Goal: Communication & Community: Answer question/provide support

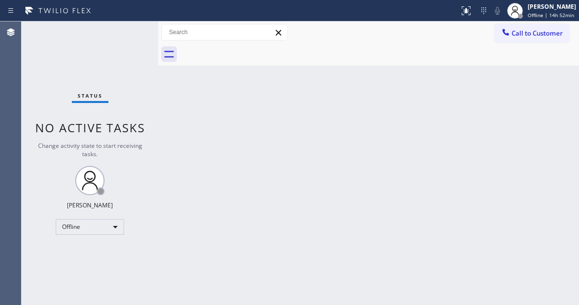
click at [531, 64] on div at bounding box center [379, 54] width 399 height 22
click at [537, 19] on div "[PERSON_NAME] Offline | 14h 52min" at bounding box center [552, 10] width 53 height 17
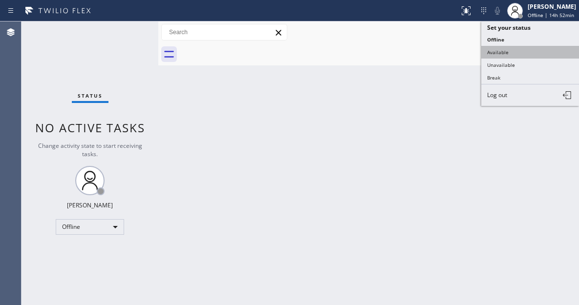
click at [517, 51] on button "Available" at bounding box center [530, 52] width 98 height 13
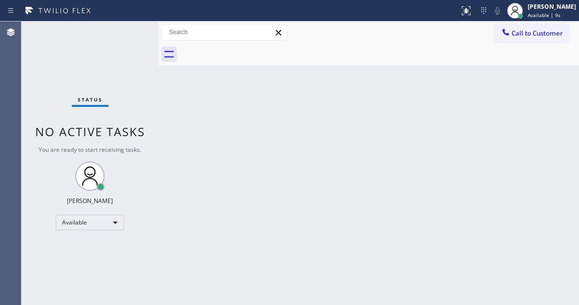
click at [533, 143] on div "Back to Dashboard Change Sender ID Customers Technicians Select a contact Outbo…" at bounding box center [368, 164] width 421 height 284
click at [524, 23] on div "Call to Customer Outbound call Location Search location Your caller id phone nu…" at bounding box center [368, 33] width 421 height 22
click at [519, 37] on span "Call to Customer" at bounding box center [537, 33] width 51 height 9
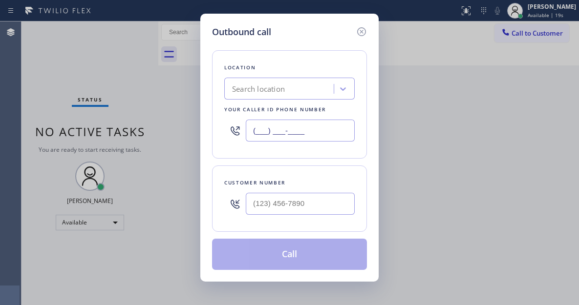
click at [273, 132] on input "(___) ___-____" at bounding box center [300, 131] width 109 height 22
paste input "973) 834-6131"
type input "[PHONE_NUMBER]"
click at [277, 211] on input "(___) ___-____" at bounding box center [300, 204] width 109 height 22
paste input "973) 619-3902"
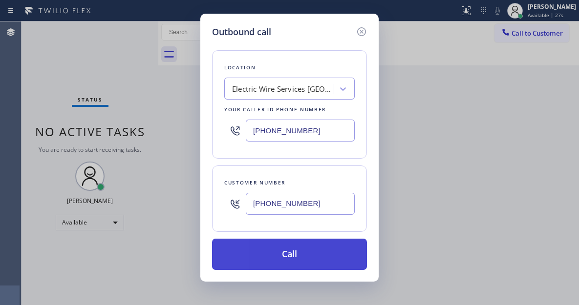
click at [296, 257] on button "Call" at bounding box center [289, 254] width 155 height 31
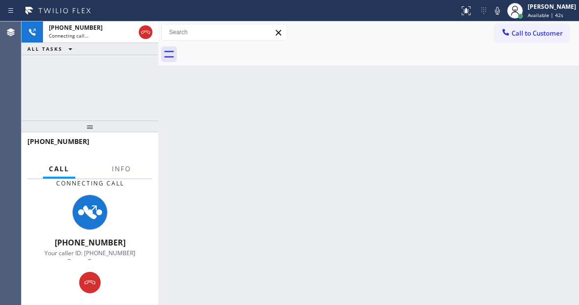
click at [547, 92] on div "Back to Dashboard Change Sender ID Customers Technicians Select a contact Outbo…" at bounding box center [368, 164] width 421 height 284
click at [125, 85] on div "+19736193902 Connecting call… ALL TASKS ALL TASKS ACTIVE TASKS TASKS IN WRAP UP" at bounding box center [90, 71] width 137 height 99
click at [125, 170] on span "Info" at bounding box center [121, 169] width 19 height 9
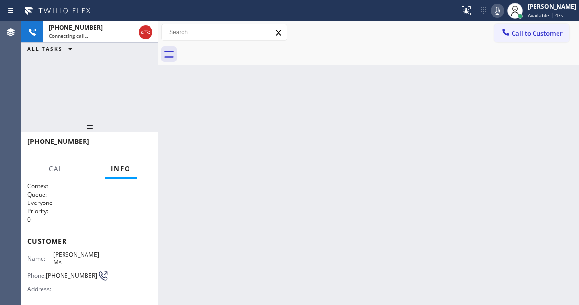
click at [502, 16] on icon at bounding box center [498, 11] width 12 height 12
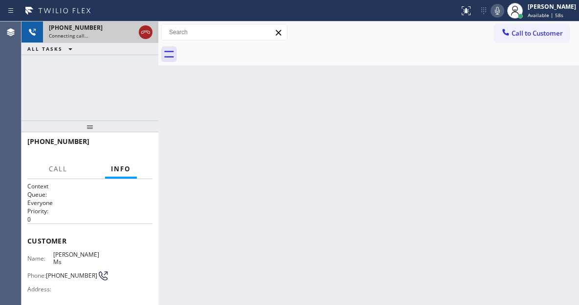
click at [146, 32] on icon at bounding box center [145, 32] width 9 height 3
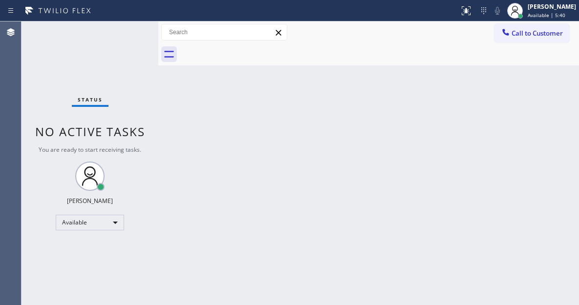
click at [125, 34] on div "Status No active tasks You are ready to start receiving tasks. [PERSON_NAME]" at bounding box center [90, 164] width 137 height 284
drag, startPoint x: 543, startPoint y: 95, endPoint x: 491, endPoint y: 99, distance: 52.5
click at [543, 95] on div "Back to Dashboard Change Sender ID Customers Technicians Select a contact Outbo…" at bounding box center [368, 164] width 421 height 284
click at [125, 28] on div "Status No active tasks You are ready to start receiving tasks. [PERSON_NAME]" at bounding box center [90, 164] width 137 height 284
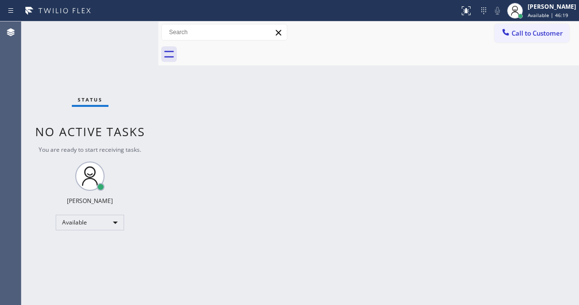
click at [107, 46] on div "Status No active tasks You are ready to start receiving tasks. [PERSON_NAME]" at bounding box center [90, 164] width 137 height 284
click at [529, 116] on div "Back to Dashboard Change Sender ID Customers Technicians Select a contact Outbo…" at bounding box center [368, 164] width 421 height 284
click at [114, 51] on div "Status No active tasks You are ready to start receiving tasks. [PERSON_NAME]" at bounding box center [90, 164] width 137 height 284
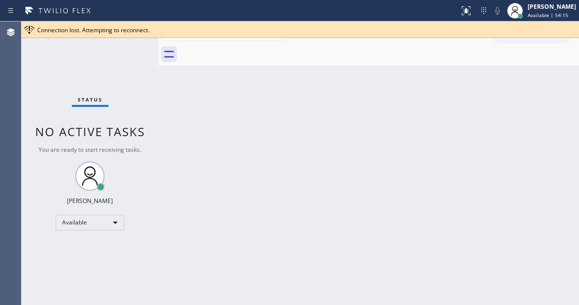
drag, startPoint x: 570, startPoint y: 70, endPoint x: 557, endPoint y: 70, distance: 13.7
click at [570, 70] on div "Back to Dashboard Change Sender ID Customers Technicians Select a contact Outbo…" at bounding box center [368, 164] width 421 height 284
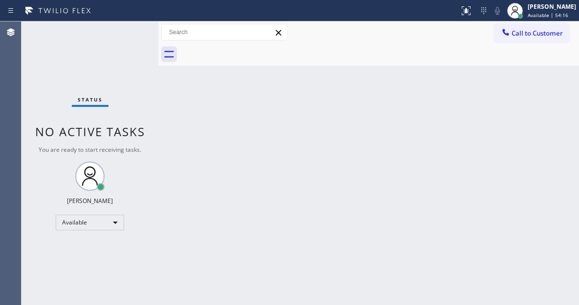
click at [103, 42] on div "Status No active tasks You are ready to start receiving tasks. [PERSON_NAME]" at bounding box center [90, 164] width 137 height 284
click at [521, 29] on span "Call to Customer" at bounding box center [537, 33] width 51 height 9
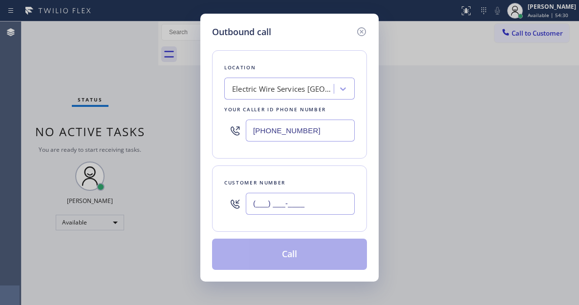
click at [301, 212] on input "(___) ___-____" at bounding box center [300, 204] width 109 height 22
paste input "973) 619-3902"
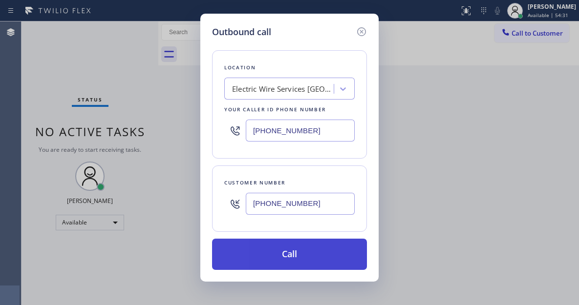
type input "[PHONE_NUMBER]"
click at [316, 257] on button "Call" at bounding box center [289, 254] width 155 height 31
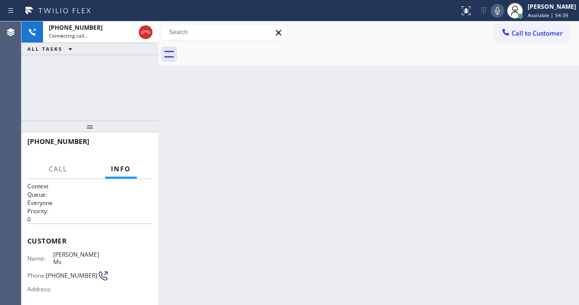
click at [537, 76] on div "Back to Dashboard Change Sender ID Customers Technicians Select a contact Outbo…" at bounding box center [368, 164] width 421 height 284
click at [125, 78] on div "+19736193902 Connecting call… ALL TASKS ALL TASKS ACTIVE TASKS TASKS IN WRAP UP" at bounding box center [90, 71] width 137 height 99
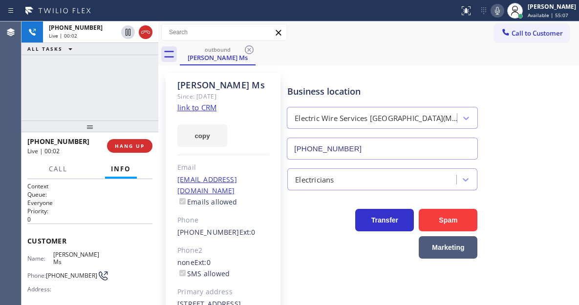
type input "[PHONE_NUMBER]"
click at [121, 100] on div "+19736193902 Live | 00:02 ALL TASKS ALL TASKS ACTIVE TASKS TASKS IN WRAP UP" at bounding box center [90, 71] width 137 height 99
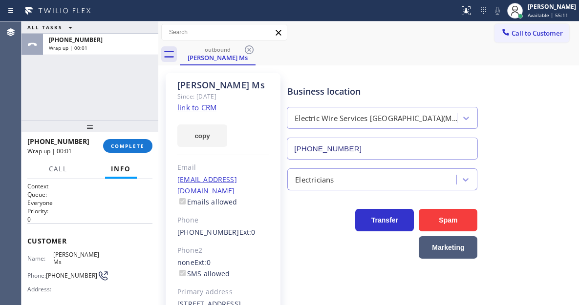
click at [133, 144] on span "COMPLETE" at bounding box center [128, 146] width 34 height 7
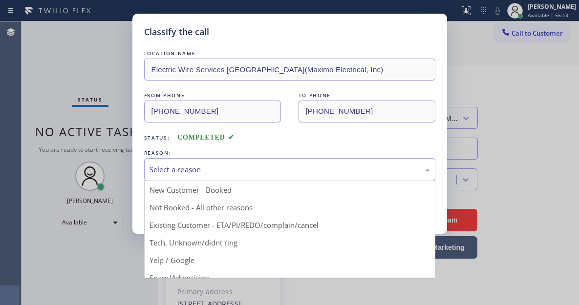
click at [245, 175] on div "Select a reason" at bounding box center [289, 169] width 291 height 23
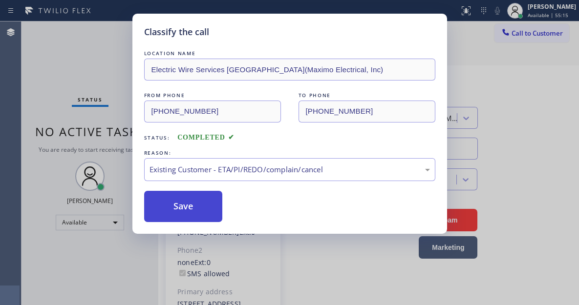
click at [216, 216] on button "Save" at bounding box center [183, 206] width 79 height 31
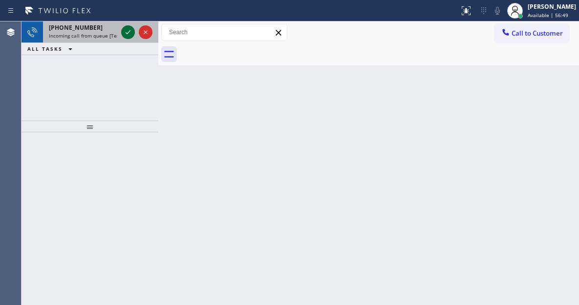
click at [122, 30] on div at bounding box center [128, 32] width 14 height 12
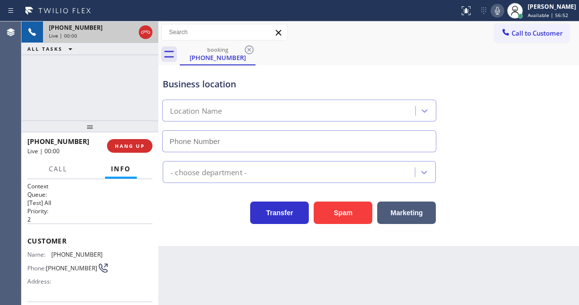
type input "[PHONE_NUMBER]"
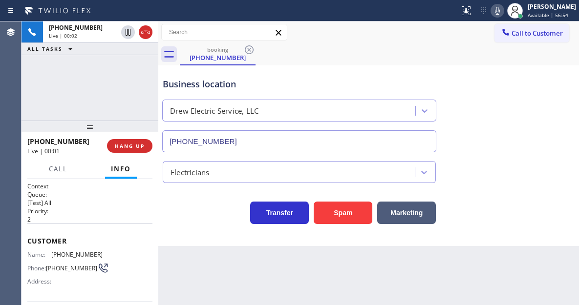
click at [78, 254] on span "[PHONE_NUMBER]" at bounding box center [76, 254] width 51 height 7
click at [78, 255] on span "[PHONE_NUMBER]" at bounding box center [76, 254] width 51 height 7
copy span "[PHONE_NUMBER]"
click at [154, 250] on div "Context Queue: [Test] All Priority: 2 Customer Name: (848) 333-0532 Phone: (848…" at bounding box center [90, 242] width 137 height 126
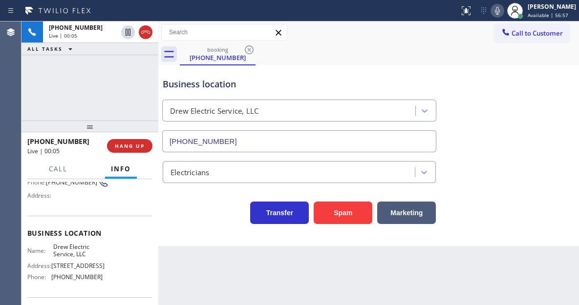
scroll to position [98, 0]
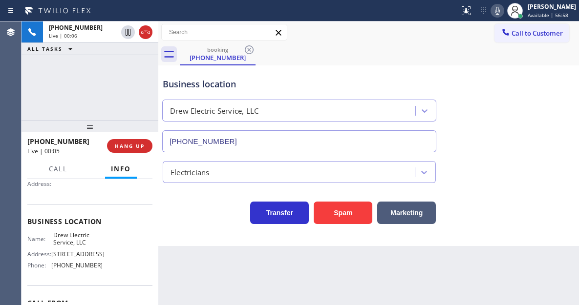
click at [81, 238] on span "Drew Electric Service, LLC" at bounding box center [77, 239] width 49 height 15
copy span "Drew Electric Service, LLC"
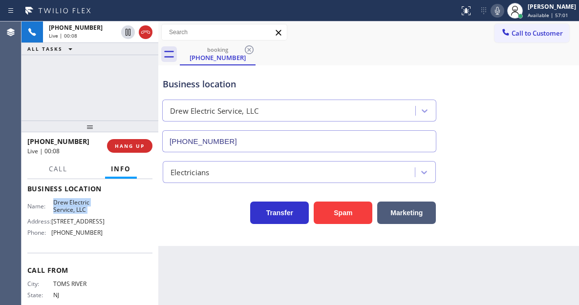
scroll to position [147, 0]
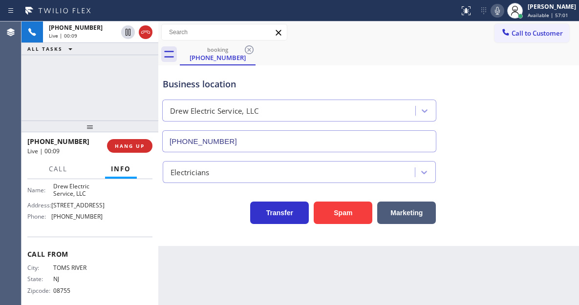
click at [89, 220] on span "[PHONE_NUMBER]" at bounding box center [76, 216] width 51 height 7
copy span "[PHONE_NUMBER]"
click at [191, 241] on div "Business location Drew Electric Service, LLC (848) 315-2306 Electricians Transf…" at bounding box center [368, 155] width 421 height 181
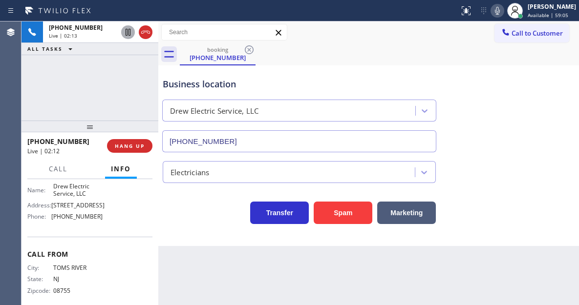
click at [127, 34] on icon at bounding box center [128, 32] width 5 height 7
click at [503, 8] on icon at bounding box center [498, 11] width 12 height 12
click at [547, 173] on div "Electricians" at bounding box center [369, 170] width 416 height 26
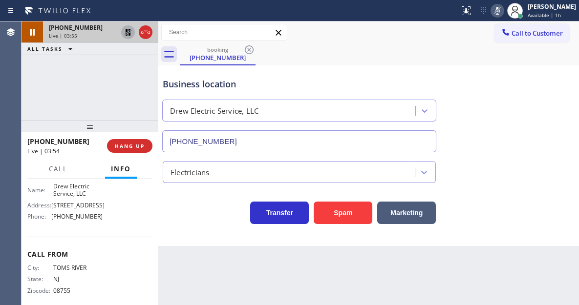
click at [123, 33] on icon at bounding box center [128, 32] width 12 height 12
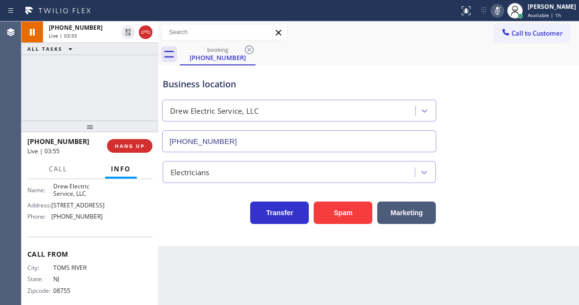
click at [503, 6] on icon at bounding box center [498, 11] width 12 height 12
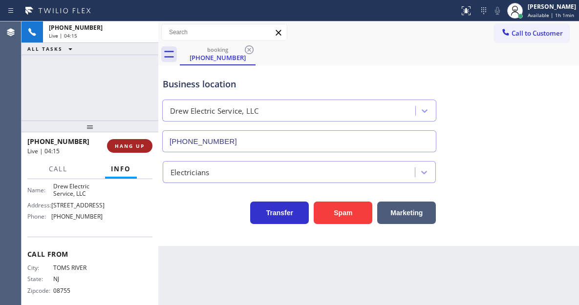
click at [133, 150] on span "HANG UP" at bounding box center [130, 146] width 30 height 7
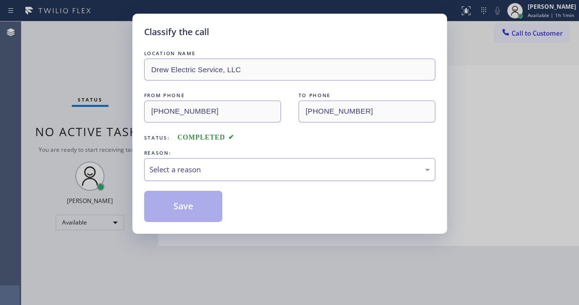
click at [244, 176] on div "Select a reason" at bounding box center [289, 169] width 291 height 23
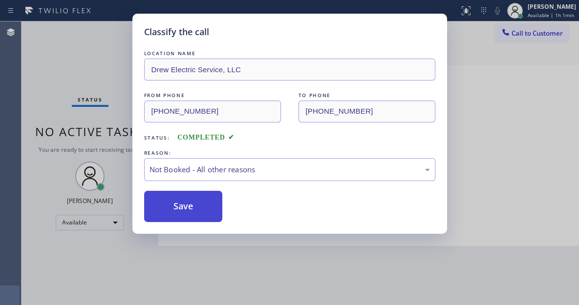
click at [211, 205] on button "Save" at bounding box center [183, 206] width 79 height 31
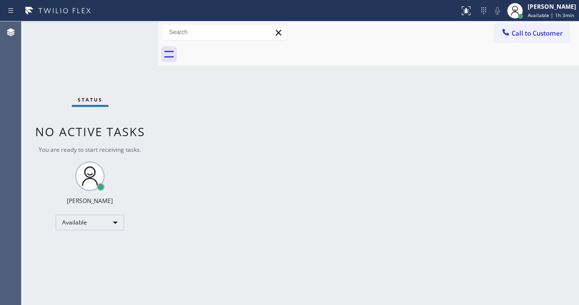
click at [130, 30] on div "Status No active tasks You are ready to start receiving tasks. [PERSON_NAME]" at bounding box center [90, 164] width 137 height 284
click at [556, 118] on div "Back to Dashboard Change Sender ID Customers Technicians Select a contact Outbo…" at bounding box center [368, 164] width 421 height 284
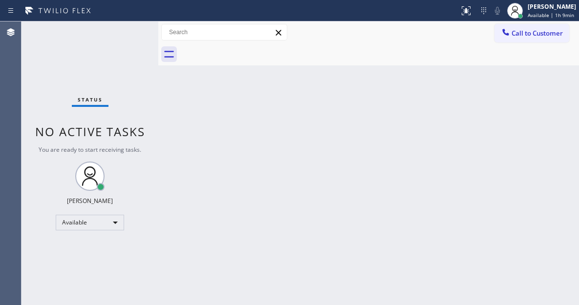
click at [102, 37] on div "Status No active tasks You are ready to start receiving tasks. [PERSON_NAME]" at bounding box center [90, 164] width 137 height 284
click at [536, 100] on div "Back to Dashboard Change Sender ID Customers Technicians Select a contact Outbo…" at bounding box center [368, 164] width 421 height 284
click at [111, 22] on div "Status No active tasks You are ready to start receiving tasks. [PERSON_NAME]" at bounding box center [90, 164] width 137 height 284
click at [141, 31] on div "Status No active tasks You are ready to start receiving tasks. [PERSON_NAME]" at bounding box center [90, 164] width 137 height 284
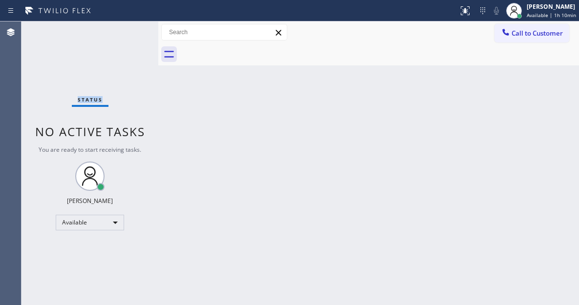
click at [141, 31] on div "Status No active tasks You are ready to start receiving tasks. [PERSON_NAME]" at bounding box center [90, 164] width 137 height 284
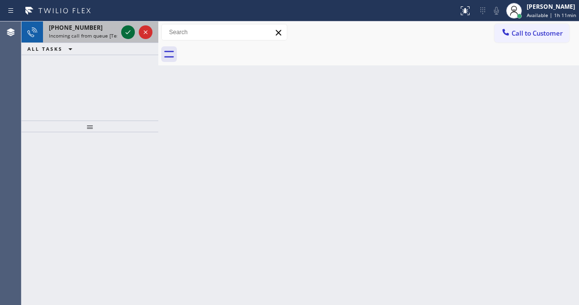
click at [129, 30] on icon at bounding box center [128, 32] width 12 height 12
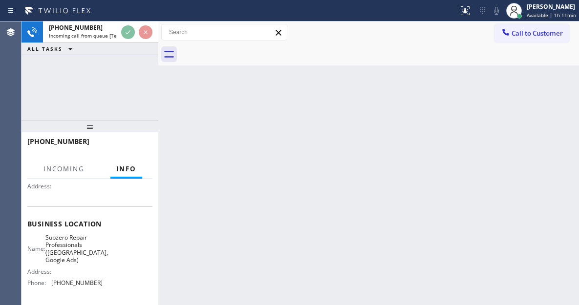
scroll to position [98, 0]
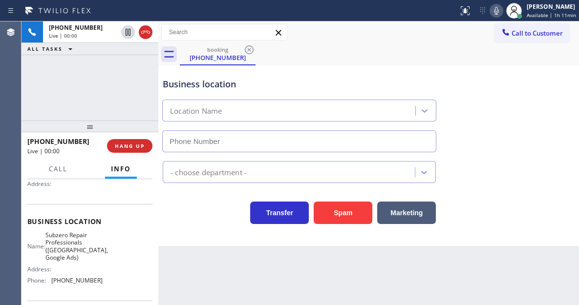
type input "[PHONE_NUMBER]"
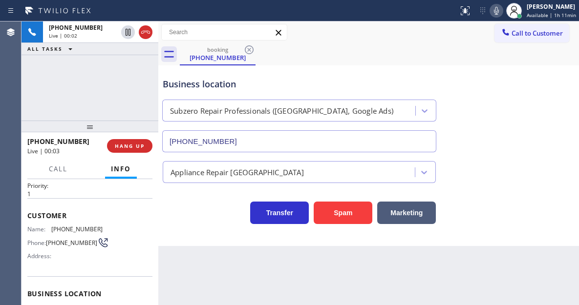
scroll to position [0, 0]
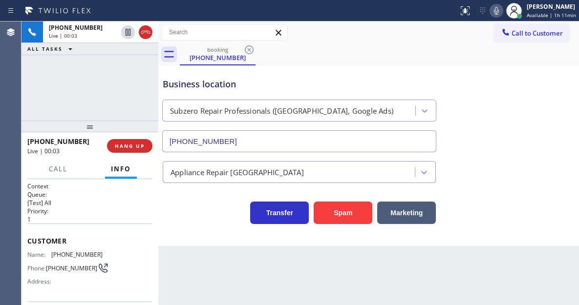
click at [71, 254] on span "[PHONE_NUMBER]" at bounding box center [76, 254] width 51 height 7
copy span "[PHONE_NUMBER]"
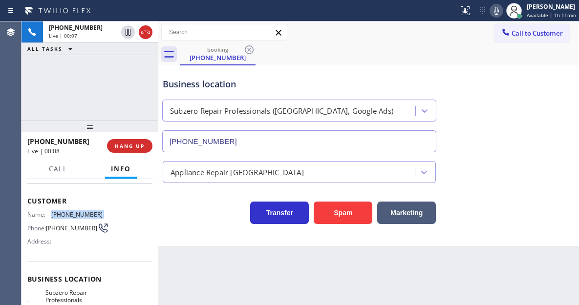
scroll to position [98, 0]
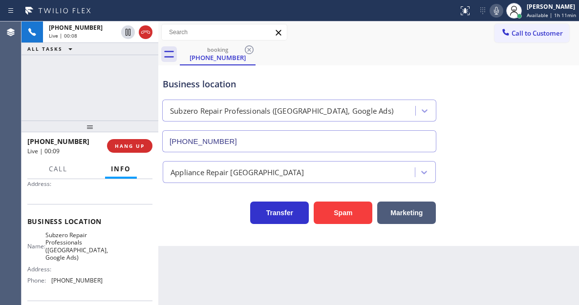
click at [73, 245] on span "Subzero Repair Professionals ([GEOGRAPHIC_DATA], Google Ads)" at bounding box center [76, 247] width 63 height 30
copy span "Subzero Repair Professionals ([GEOGRAPHIC_DATA], Google Ads)"
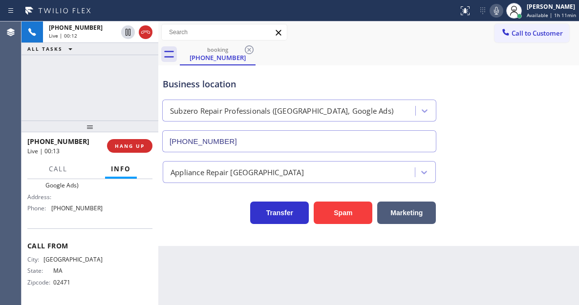
click at [71, 207] on span "[PHONE_NUMBER]" at bounding box center [76, 208] width 51 height 7
copy span "[PHONE_NUMBER]"
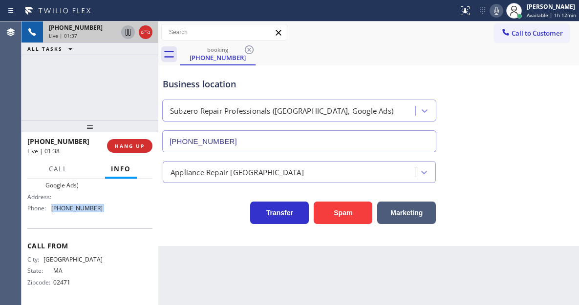
click at [130, 36] on icon at bounding box center [128, 32] width 12 height 12
click at [498, 15] on icon at bounding box center [497, 11] width 12 height 12
click at [128, 34] on icon at bounding box center [128, 32] width 12 height 12
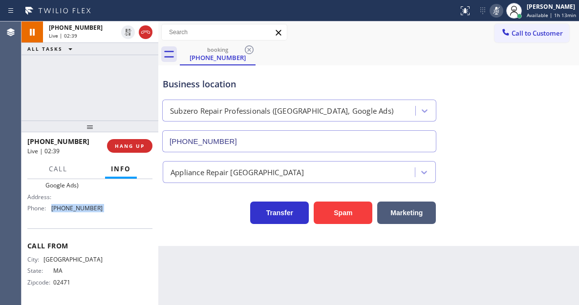
click at [495, 11] on icon at bounding box center [497, 11] width 12 height 12
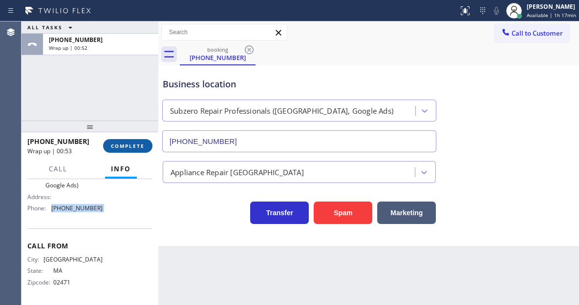
click at [131, 144] on span "COMPLETE" at bounding box center [128, 146] width 34 height 7
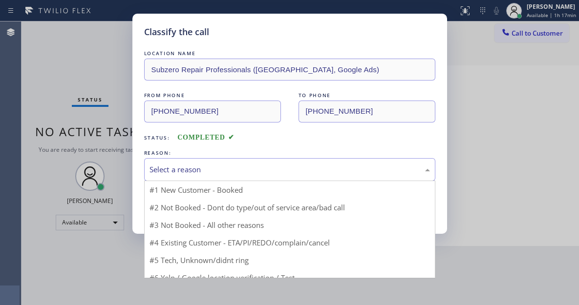
click at [183, 180] on div "Select a reason #1 New Customer - Booked #2 Not Booked - Dont do type/out of se…" at bounding box center [289, 169] width 291 height 23
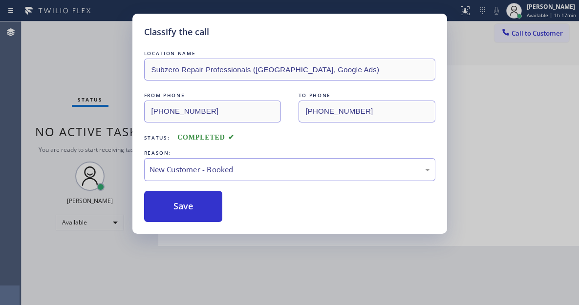
click at [188, 193] on button "Save" at bounding box center [183, 206] width 79 height 31
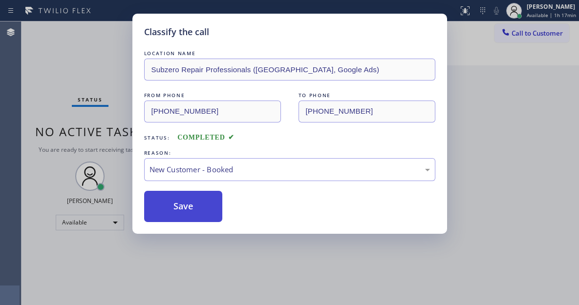
click at [195, 208] on button "Save" at bounding box center [183, 206] width 79 height 31
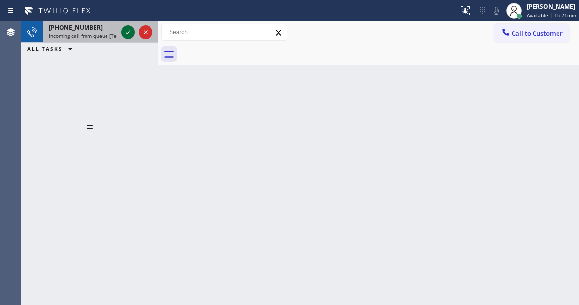
click at [127, 34] on icon at bounding box center [128, 32] width 12 height 12
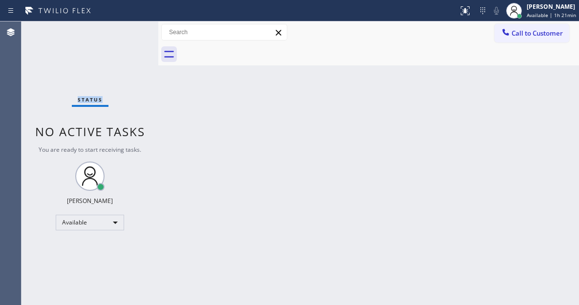
click at [127, 34] on div "Status No active tasks You are ready to start receiving tasks. [PERSON_NAME]" at bounding box center [90, 164] width 137 height 284
click at [463, 12] on icon at bounding box center [465, 11] width 12 height 12
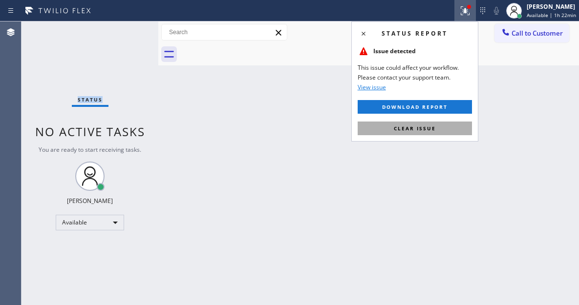
click at [459, 128] on button "Clear issue" at bounding box center [415, 129] width 114 height 14
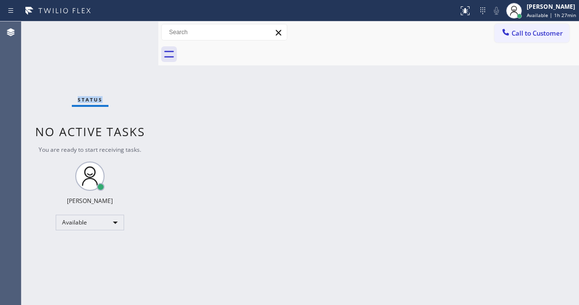
click at [129, 40] on div "Status No active tasks You are ready to start receiving tasks. [PERSON_NAME]" at bounding box center [90, 164] width 137 height 284
click at [136, 29] on div "Status No active tasks You are ready to start receiving tasks. [PERSON_NAME]" at bounding box center [90, 164] width 137 height 284
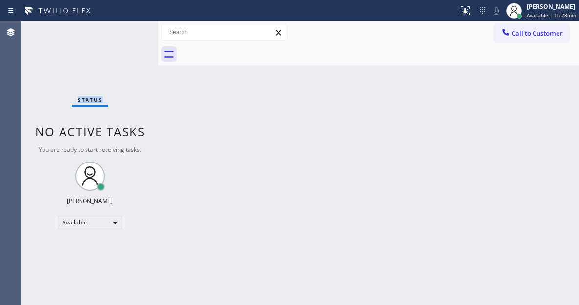
click at [136, 29] on div "Status No active tasks You are ready to start receiving tasks. [PERSON_NAME]" at bounding box center [90, 164] width 137 height 284
click at [139, 46] on div "Status No active tasks You are ready to start receiving tasks. [PERSON_NAME]" at bounding box center [90, 164] width 137 height 284
click at [134, 30] on div "Status No active tasks You are ready to start receiving tasks. [PERSON_NAME]" at bounding box center [90, 164] width 137 height 284
click at [134, 32] on div "Status No active tasks You are ready to start receiving tasks. [PERSON_NAME]" at bounding box center [90, 164] width 137 height 284
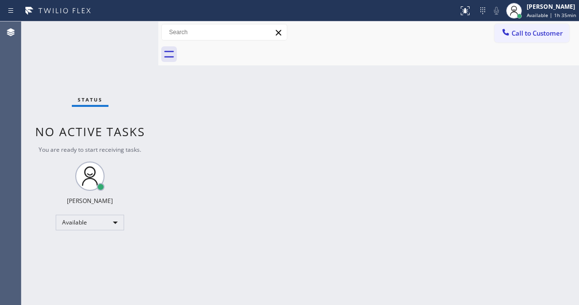
drag, startPoint x: 549, startPoint y: 89, endPoint x: 492, endPoint y: 85, distance: 57.8
click at [549, 89] on div "Back to Dashboard Change Sender ID Customers Technicians Select a contact Outbo…" at bounding box center [368, 164] width 421 height 284
click at [133, 31] on div "Status No active tasks You are ready to start receiving tasks. [PERSON_NAME]" at bounding box center [90, 164] width 137 height 284
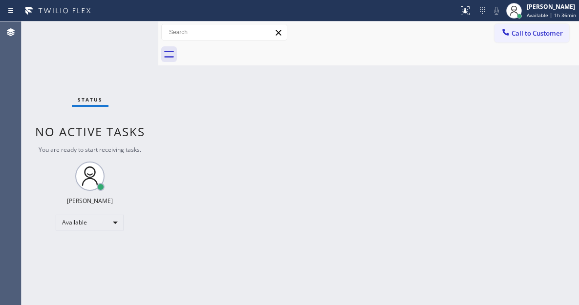
click at [133, 31] on div "Status No active tasks You are ready to start receiving tasks. [PERSON_NAME]" at bounding box center [90, 164] width 137 height 284
click at [531, 77] on div "Back to Dashboard Change Sender ID Customers Technicians Select a contact Outbo…" at bounding box center [368, 164] width 421 height 284
click at [133, 38] on div "Status No active tasks You are ready to start receiving tasks. [PERSON_NAME]" at bounding box center [90, 164] width 137 height 284
drag, startPoint x: 133, startPoint y: 38, endPoint x: 134, endPoint y: 43, distance: 5.1
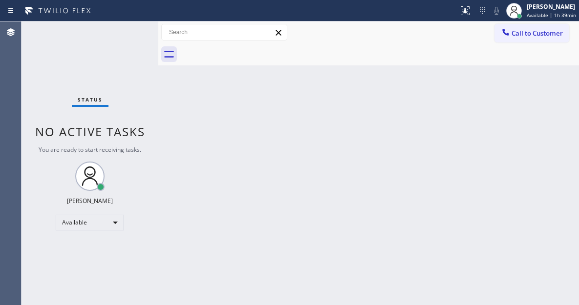
click at [134, 43] on div "Status No active tasks You are ready to start receiving tasks. [PERSON_NAME]" at bounding box center [90, 164] width 137 height 284
click at [535, 124] on div "Back to Dashboard Change Sender ID Customers Technicians Select a contact Outbo…" at bounding box center [368, 164] width 421 height 284
click at [142, 35] on div "Status No active tasks You are ready to start receiving tasks. [PERSON_NAME]" at bounding box center [90, 164] width 137 height 284
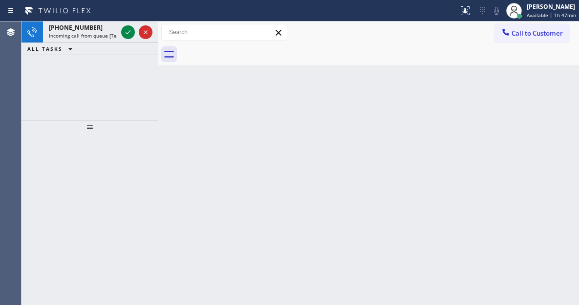
click at [527, 92] on div "Back to Dashboard Change Sender ID Customers Technicians Select a contact Outbo…" at bounding box center [368, 164] width 421 height 284
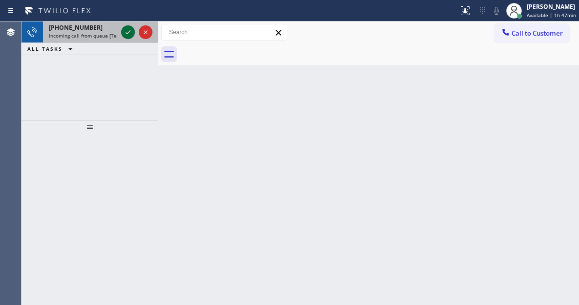
click at [126, 37] on icon at bounding box center [128, 32] width 12 height 12
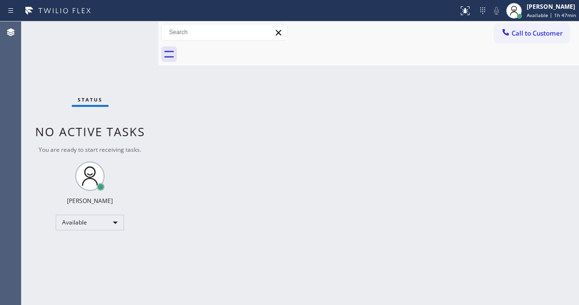
click at [121, 33] on div "Status No active tasks You are ready to start receiving tasks. [PERSON_NAME]" at bounding box center [90, 164] width 137 height 284
click at [469, 9] on icon at bounding box center [465, 11] width 12 height 12
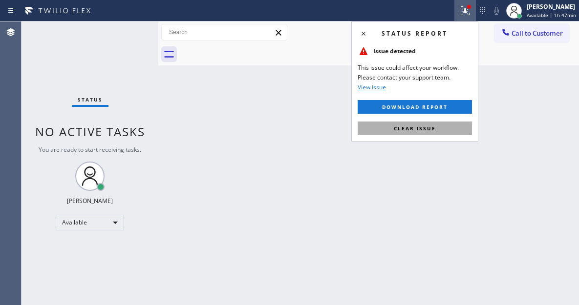
click at [424, 132] on button "Clear issue" at bounding box center [415, 129] width 114 height 14
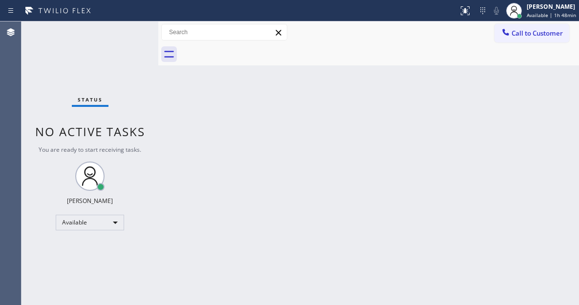
click at [135, 31] on div "Status No active tasks You are ready to start receiving tasks. [PERSON_NAME]" at bounding box center [90, 164] width 137 height 284
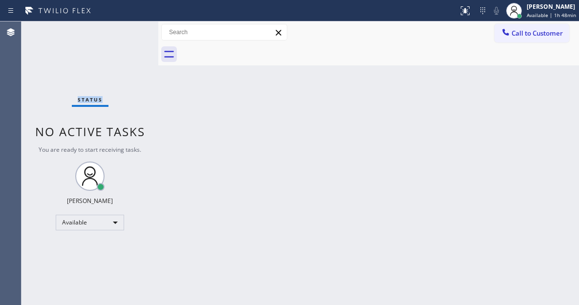
click at [135, 31] on div "Status No active tasks You are ready to start receiving tasks. [PERSON_NAME]" at bounding box center [90, 164] width 137 height 284
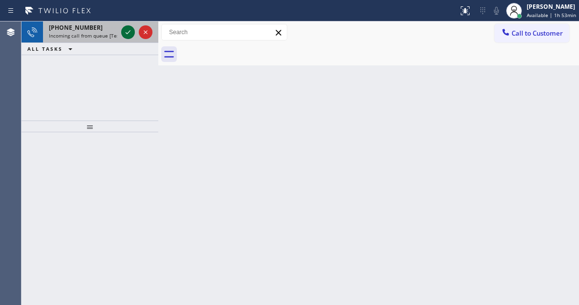
click at [130, 35] on icon at bounding box center [128, 32] width 12 height 12
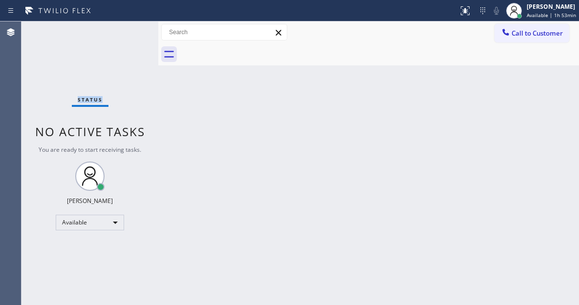
click at [130, 35] on div "Status No active tasks You are ready to start receiving tasks. [PERSON_NAME]" at bounding box center [90, 164] width 137 height 284
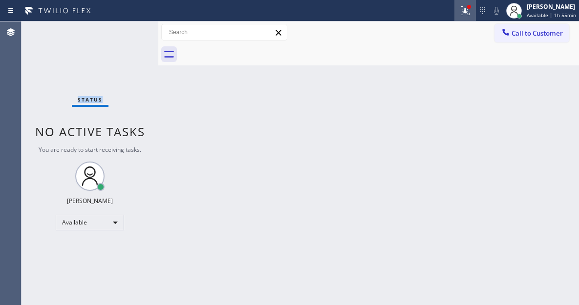
click at [476, 11] on div at bounding box center [465, 11] width 22 height 12
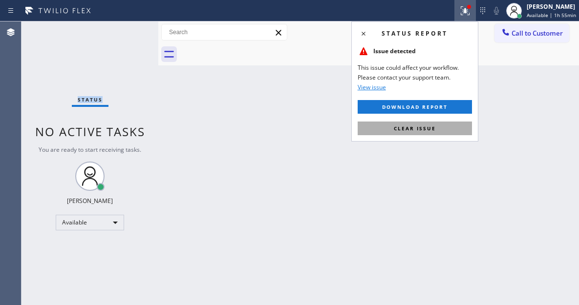
click at [448, 125] on button "Clear issue" at bounding box center [415, 129] width 114 height 14
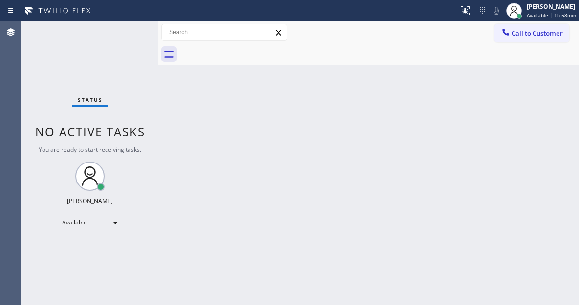
click at [546, 102] on div "Back to Dashboard Change Sender ID Customers Technicians Select a contact Outbo…" at bounding box center [368, 164] width 421 height 284
click at [133, 38] on div "Status No active tasks You are ready to start receiving tasks. [PERSON_NAME]" at bounding box center [90, 164] width 137 height 284
click at [124, 31] on div "Status No active tasks You are ready to start receiving tasks. [PERSON_NAME]" at bounding box center [90, 164] width 137 height 284
click at [362, 121] on div "Back to Dashboard Change Sender ID Customers Technicians Select a contact Outbo…" at bounding box center [368, 164] width 421 height 284
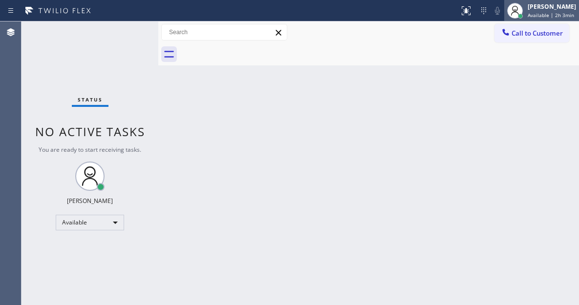
click at [526, 13] on div at bounding box center [515, 11] width 22 height 22
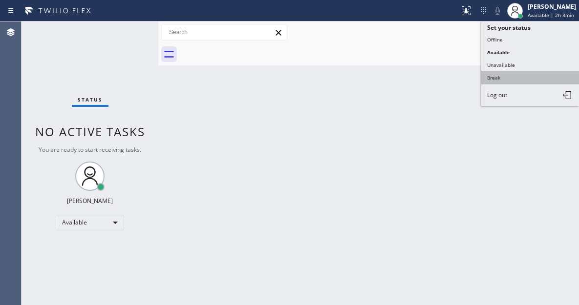
click at [503, 79] on button "Break" at bounding box center [530, 77] width 98 height 13
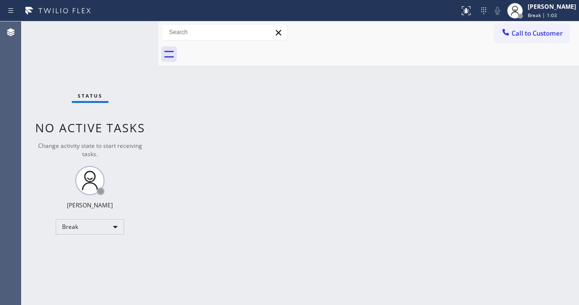
click at [527, 85] on div "Back to Dashboard Change Sender ID Customers Technicians Select a contact Outbo…" at bounding box center [368, 164] width 421 height 284
click at [535, 118] on div "Back to Dashboard Change Sender ID Customers Technicians Select a contact Outbo…" at bounding box center [368, 164] width 421 height 284
click at [131, 35] on div "Status No active tasks Change activity state to start receiving tasks. [PERSON_…" at bounding box center [90, 164] width 137 height 284
drag, startPoint x: 553, startPoint y: 92, endPoint x: 522, endPoint y: 75, distance: 34.8
click at [553, 92] on div "Back to Dashboard Change Sender ID Customers Technicians Select a contact Outbo…" at bounding box center [368, 164] width 421 height 284
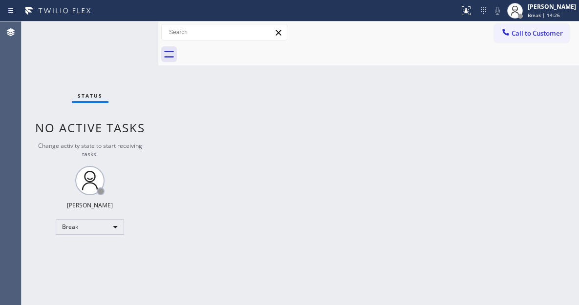
click at [126, 32] on div "Status No active tasks Change activity state to start receiving tasks. [PERSON_…" at bounding box center [90, 164] width 137 height 284
click at [541, 6] on div "[PERSON_NAME]" at bounding box center [552, 6] width 48 height 8
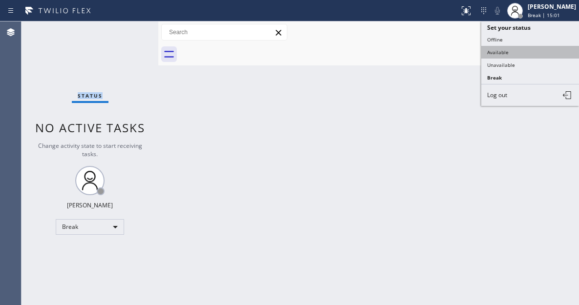
click at [515, 48] on button "Available" at bounding box center [530, 52] width 98 height 13
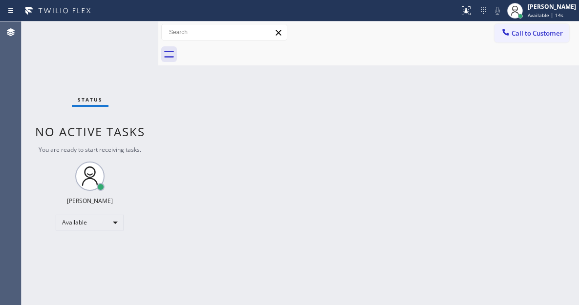
click at [546, 105] on div "Back to Dashboard Change Sender ID Customers Technicians Select a contact Outbo…" at bounding box center [368, 164] width 421 height 284
click at [117, 32] on div "Status No active tasks You are ready to start receiving tasks. [PERSON_NAME]" at bounding box center [90, 164] width 137 height 284
drag, startPoint x: 556, startPoint y: 134, endPoint x: 452, endPoint y: 33, distance: 144.8
click at [556, 134] on div "Back to Dashboard Change Sender ID Customers Technicians Select a contact Outbo…" at bounding box center [368, 164] width 421 height 284
click at [139, 32] on div "Status No active tasks You are ready to start receiving tasks. [PERSON_NAME]" at bounding box center [90, 164] width 137 height 284
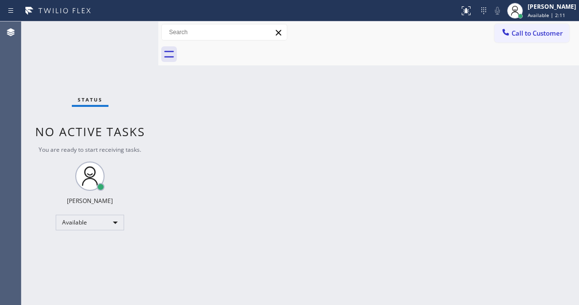
click at [139, 32] on div "Status No active tasks You are ready to start receiving tasks. [PERSON_NAME]" at bounding box center [90, 164] width 137 height 284
click at [134, 32] on div "Status No active tasks You are ready to start receiving tasks. [PERSON_NAME]" at bounding box center [90, 164] width 137 height 284
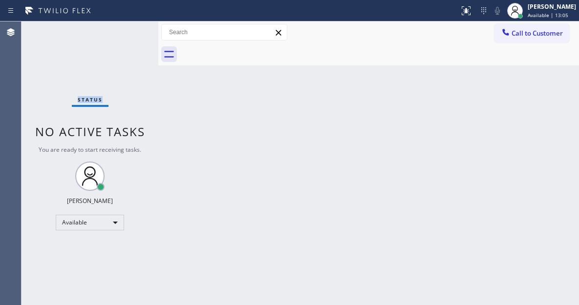
click at [134, 32] on div "Status No active tasks You are ready to start receiving tasks. [PERSON_NAME]" at bounding box center [90, 164] width 137 height 284
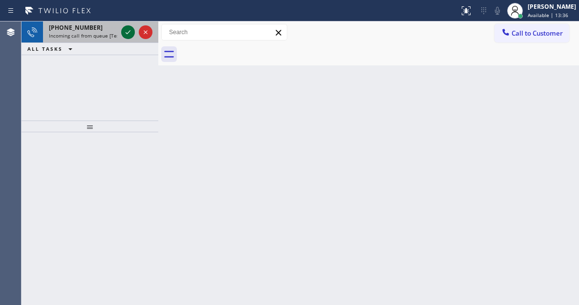
click at [129, 36] on icon at bounding box center [128, 32] width 12 height 12
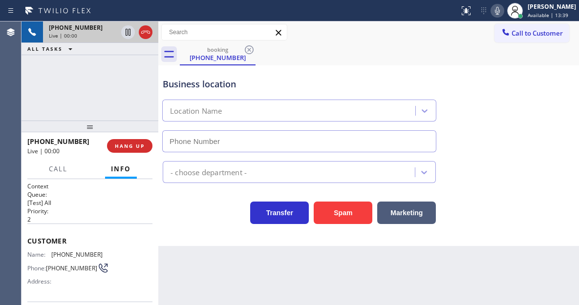
type input "[PHONE_NUMBER]"
click at [78, 257] on span "[PHONE_NUMBER]" at bounding box center [76, 254] width 51 height 7
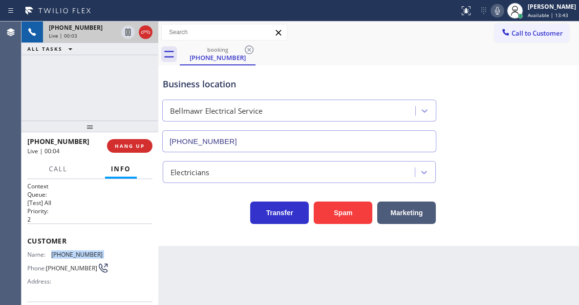
click at [78, 257] on span "[PHONE_NUMBER]" at bounding box center [76, 254] width 51 height 7
copy span "[PHONE_NUMBER]"
click at [169, 253] on div "Back to Dashboard Change Sender ID Customers Technicians Select a contact Outbo…" at bounding box center [368, 164] width 421 height 284
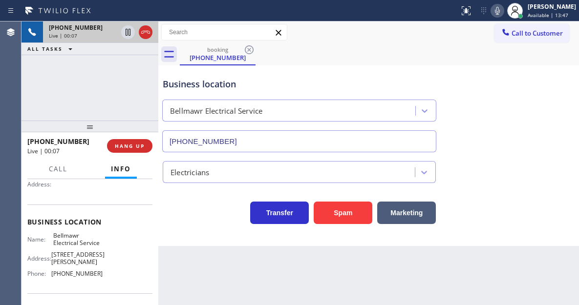
scroll to position [98, 0]
click at [75, 244] on span "Bellmawr Electrical Service" at bounding box center [77, 239] width 49 height 15
copy span "Bellmawr Electrical Service"
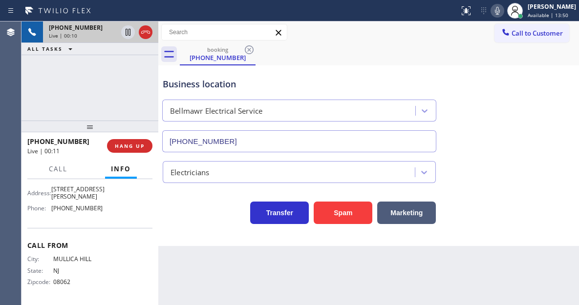
scroll to position [166, 0]
click at [83, 208] on span "[PHONE_NUMBER]" at bounding box center [76, 208] width 51 height 7
copy span "[PHONE_NUMBER]"
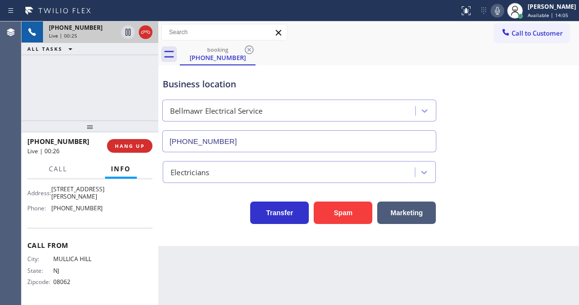
click at [534, 113] on div "Business location Bellmawr Electrical Service (856) 666-2504" at bounding box center [369, 108] width 416 height 88
click at [114, 91] on div "+18564172249 Live | 00:26 ALL TASKS ALL TASKS ACTIVE TASKS TASKS IN WRAP UP" at bounding box center [90, 71] width 137 height 99
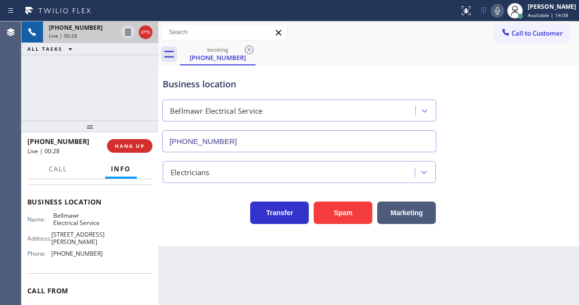
click at [120, 100] on div "+18564172249 Live | 00:28 ALL TASKS ALL TASKS ACTIVE TASKS TASKS IN WRAP UP" at bounding box center [90, 71] width 137 height 99
click at [134, 146] on span "HANG UP" at bounding box center [130, 146] width 30 height 7
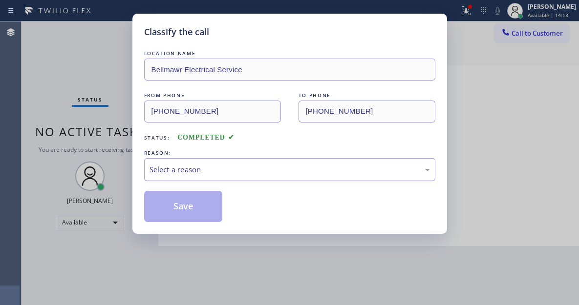
click at [217, 177] on div "Select a reason" at bounding box center [289, 169] width 291 height 23
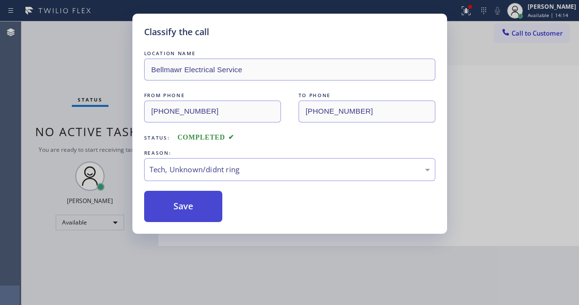
click at [188, 211] on button "Save" at bounding box center [183, 206] width 79 height 31
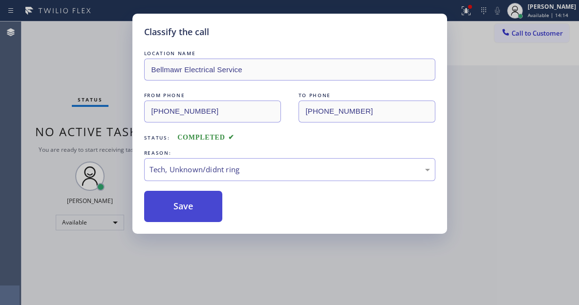
click at [188, 211] on button "Save" at bounding box center [183, 206] width 79 height 31
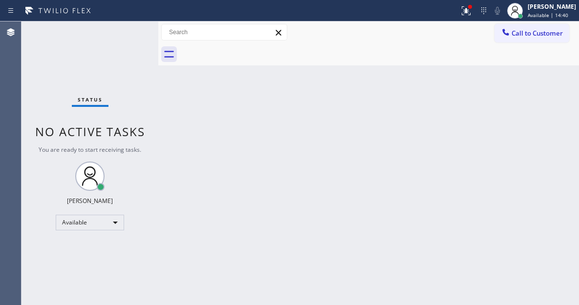
click at [132, 28] on div "Status No active tasks You are ready to start receiving tasks. [PERSON_NAME]" at bounding box center [90, 164] width 137 height 284
click at [474, 19] on button at bounding box center [466, 11] width 22 height 22
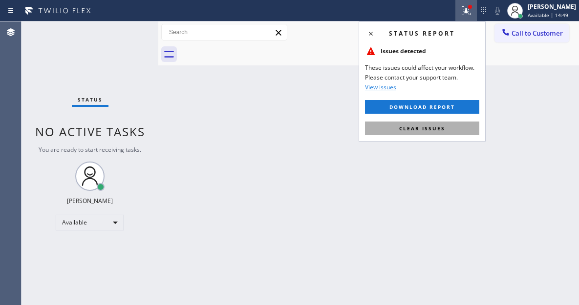
click at [429, 127] on span "Clear issues" at bounding box center [422, 128] width 46 height 7
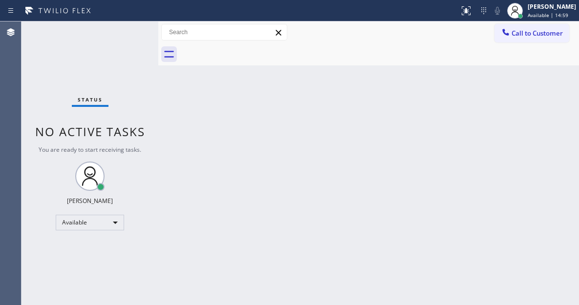
click at [126, 35] on div "Status No active tasks You are ready to start receiving tasks. [PERSON_NAME]" at bounding box center [90, 164] width 137 height 284
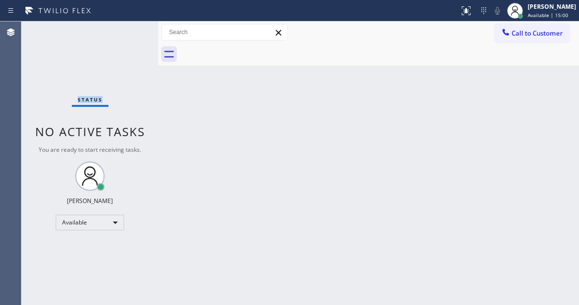
click at [127, 32] on div "Status No active tasks You are ready to start receiving tasks. [PERSON_NAME]" at bounding box center [90, 164] width 137 height 284
click at [263, 101] on div "Back to Dashboard Change Sender ID Customers Technicians Select a contact Outbo…" at bounding box center [368, 164] width 421 height 284
click at [122, 33] on div "Status No active tasks You are ready to start receiving tasks. [PERSON_NAME]" at bounding box center [90, 164] width 137 height 284
click at [122, 32] on div "Status No active tasks You are ready to start receiving tasks. [PERSON_NAME]" at bounding box center [90, 164] width 137 height 284
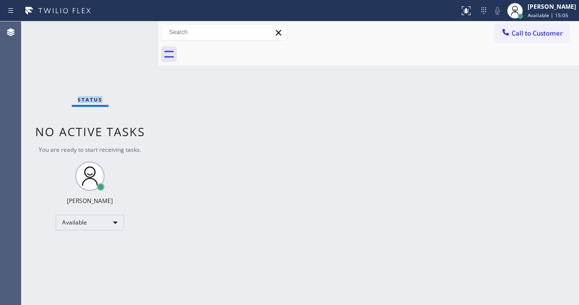
click at [122, 32] on div "Status No active tasks You are ready to start receiving tasks. [PERSON_NAME]" at bounding box center [90, 164] width 137 height 284
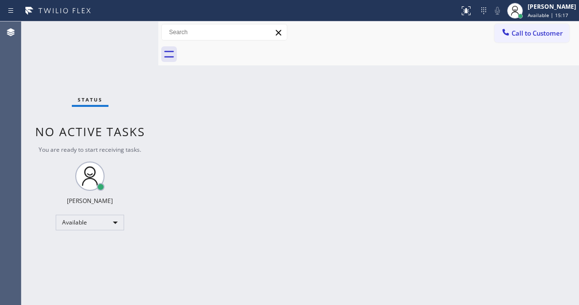
click at [125, 31] on div "Status No active tasks You are ready to start receiving tasks. [PERSON_NAME]" at bounding box center [90, 164] width 137 height 284
click at [134, 30] on div "Status No active tasks You are ready to start receiving tasks. [PERSON_NAME]" at bounding box center [90, 164] width 137 height 284
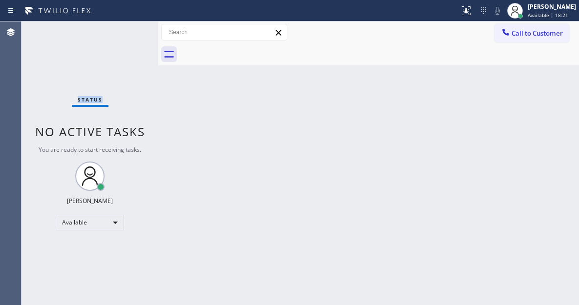
click at [134, 30] on div "Status No active tasks You are ready to start receiving tasks. [PERSON_NAME]" at bounding box center [90, 164] width 137 height 284
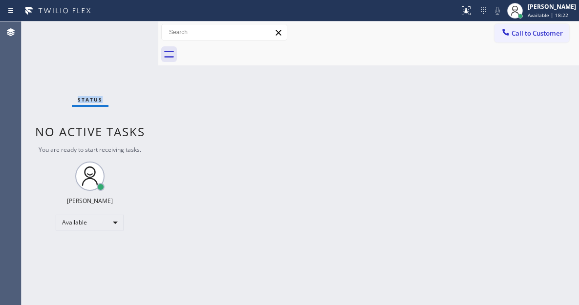
click at [134, 30] on div "Status No active tasks You are ready to start receiving tasks. [PERSON_NAME]" at bounding box center [90, 164] width 137 height 284
click at [132, 29] on div "Status No active tasks You are ready to start receiving tasks. [PERSON_NAME]" at bounding box center [90, 164] width 137 height 284
click at [550, 125] on div "Back to Dashboard Change Sender ID Customers Technicians Select a contact Outbo…" at bounding box center [368, 164] width 421 height 284
click at [136, 29] on div "Status No active tasks You are ready to start receiving tasks. [PERSON_NAME]" at bounding box center [90, 164] width 137 height 284
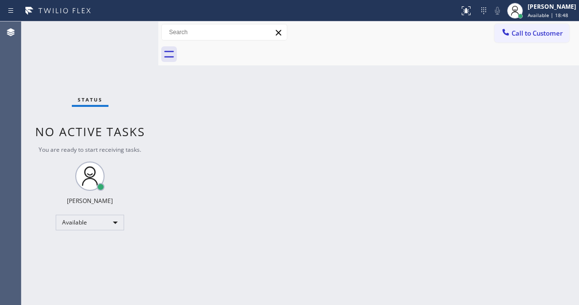
click at [136, 29] on div "Status No active tasks You are ready to start receiving tasks. [PERSON_NAME]" at bounding box center [90, 164] width 137 height 284
click at [130, 30] on div "Status No active tasks You are ready to start receiving tasks. [PERSON_NAME]" at bounding box center [90, 164] width 137 height 284
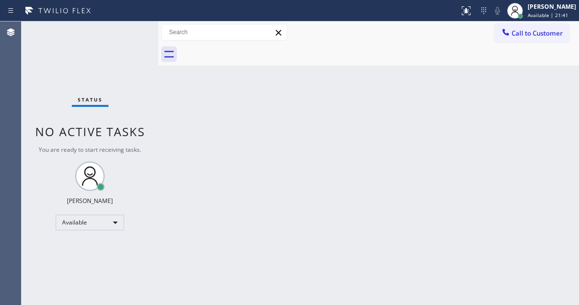
click at [130, 30] on div "Status No active tasks You are ready to start receiving tasks. [PERSON_NAME]" at bounding box center [90, 164] width 137 height 284
click at [128, 31] on div "Status No active tasks You are ready to start receiving tasks. [PERSON_NAME]" at bounding box center [90, 164] width 137 height 284
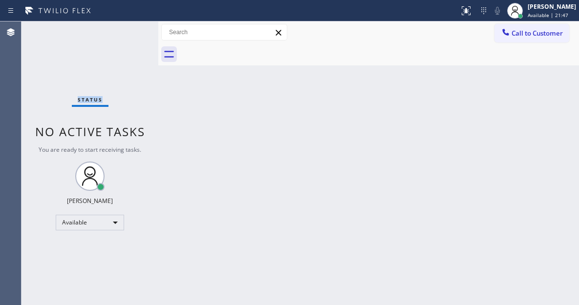
click at [128, 31] on div "Status No active tasks You are ready to start receiving tasks. [PERSON_NAME]" at bounding box center [90, 164] width 137 height 284
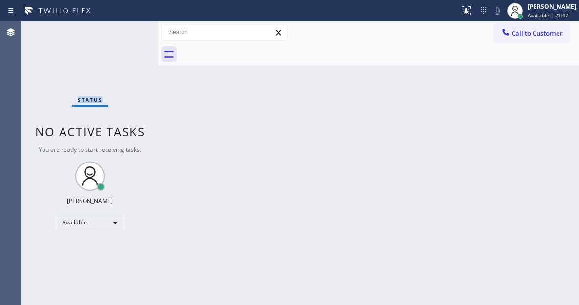
click at [128, 31] on div "Status No active tasks You are ready to start receiving tasks. [PERSON_NAME]" at bounding box center [90, 164] width 137 height 284
click at [554, 92] on div "Back to Dashboard Change Sender ID Customers Technicians Select a contact Outbo…" at bounding box center [368, 164] width 421 height 284
click at [134, 26] on div "Status No active tasks You are ready to start receiving tasks. [PERSON_NAME]" at bounding box center [90, 164] width 137 height 284
click at [344, 93] on div "Back to Dashboard Change Sender ID Customers Technicians Select a contact Outbo…" at bounding box center [368, 164] width 421 height 284
click at [137, 31] on div "Status No active tasks You are ready to start receiving tasks. [PERSON_NAME]" at bounding box center [90, 164] width 137 height 284
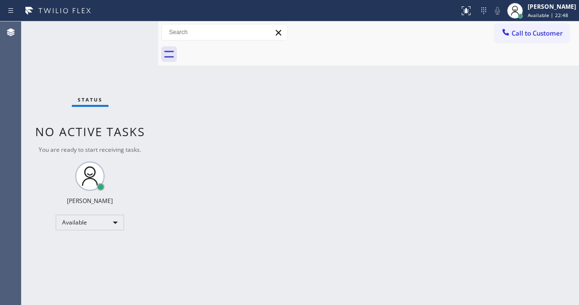
click at [137, 31] on div "Status No active tasks You are ready to start receiving tasks. [PERSON_NAME]" at bounding box center [90, 164] width 137 height 284
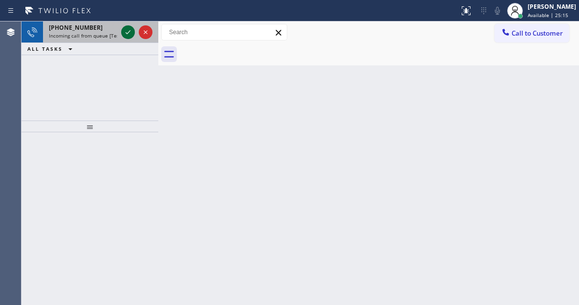
click at [126, 31] on icon at bounding box center [128, 32] width 12 height 12
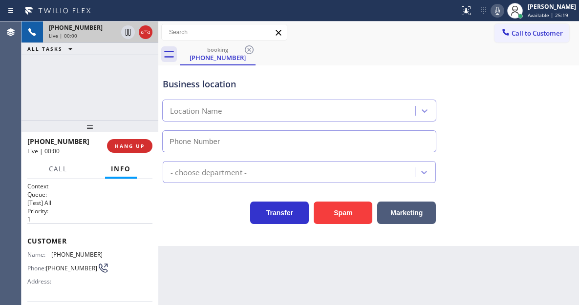
type input "[PHONE_NUMBER]"
click at [66, 258] on span "[PHONE_NUMBER]" at bounding box center [76, 254] width 51 height 7
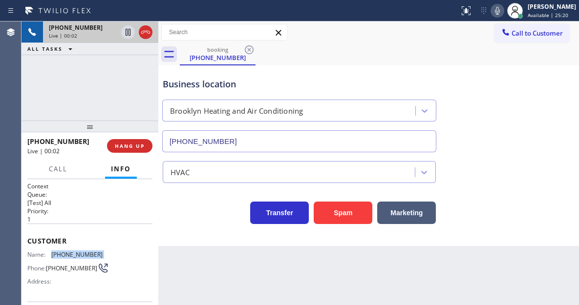
click at [66, 258] on span "[PHONE_NUMBER]" at bounding box center [76, 254] width 51 height 7
copy span "[PHONE_NUMBER]"
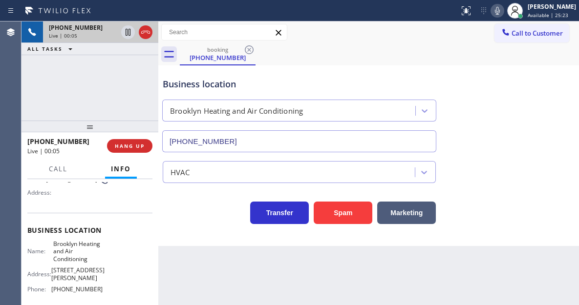
scroll to position [98, 0]
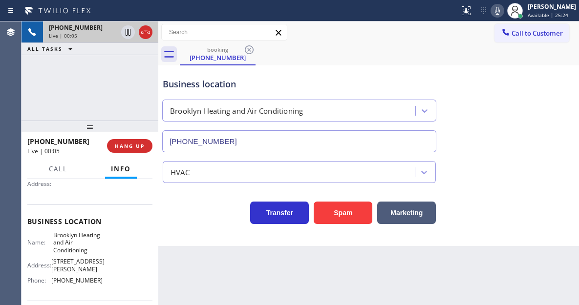
click at [74, 251] on span "Brooklyn Heating and Air Conditioning" at bounding box center [77, 243] width 49 height 22
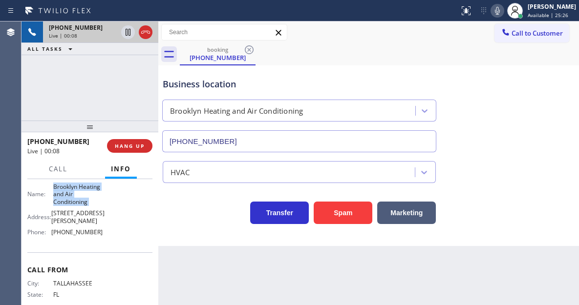
scroll to position [147, 0]
click at [76, 230] on span "[PHONE_NUMBER]" at bounding box center [76, 231] width 51 height 7
click at [186, 87] on div "Business location" at bounding box center [299, 84] width 273 height 13
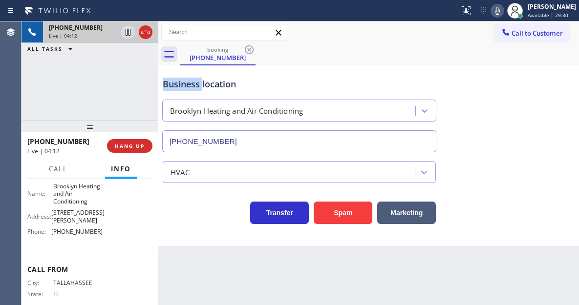
click at [186, 87] on div "Business location" at bounding box center [299, 84] width 273 height 13
click at [251, 81] on div "Business location" at bounding box center [299, 84] width 273 height 13
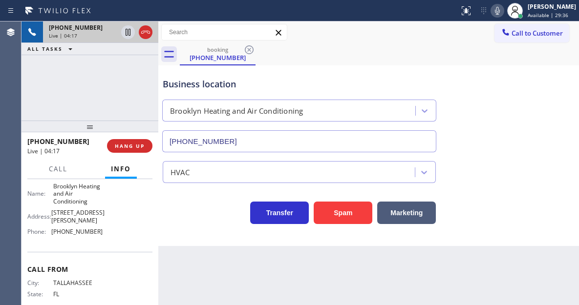
click at [251, 81] on div "Business location" at bounding box center [299, 84] width 273 height 13
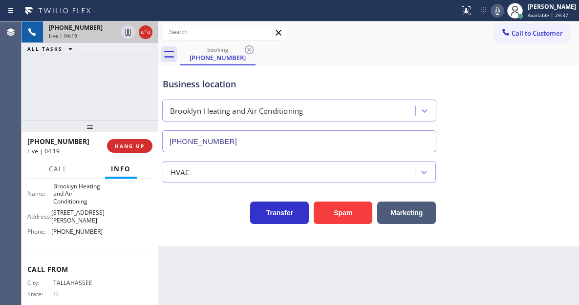
click at [90, 81] on div "+18502946435 Live | 04:19 ALL TASKS ALL TASKS ACTIVE TASKS TASKS IN WRAP UP" at bounding box center [90, 71] width 137 height 99
click at [127, 32] on icon at bounding box center [128, 32] width 12 height 12
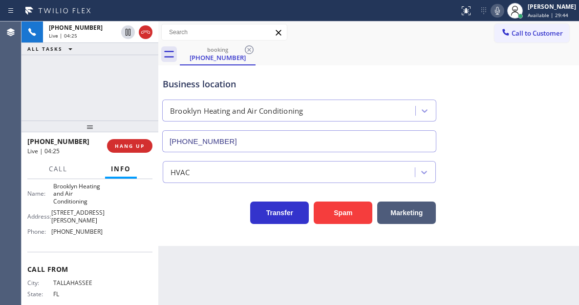
click at [503, 13] on icon at bounding box center [498, 11] width 12 height 12
click at [536, 88] on div "Business location Brooklyn Heating and Air Conditioning (347) 836-6590" at bounding box center [369, 108] width 416 height 88
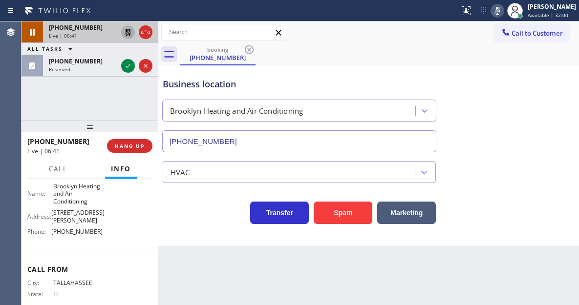
click at [129, 31] on icon at bounding box center [128, 32] width 12 height 12
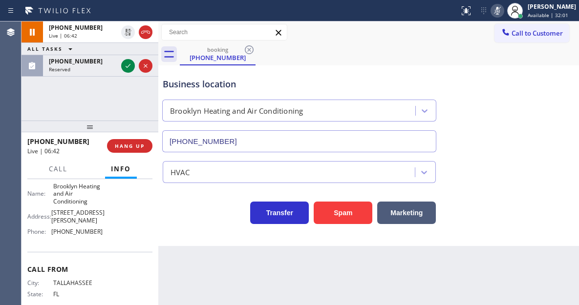
click at [503, 10] on icon at bounding box center [498, 11] width 12 height 12
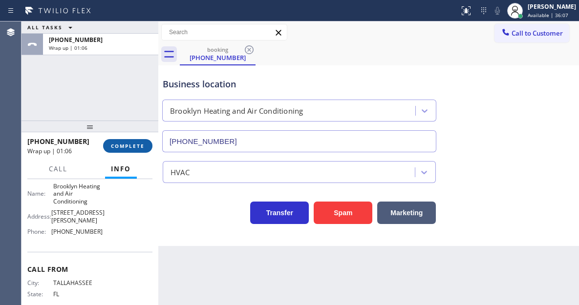
click at [134, 147] on span "COMPLETE" at bounding box center [128, 146] width 34 height 7
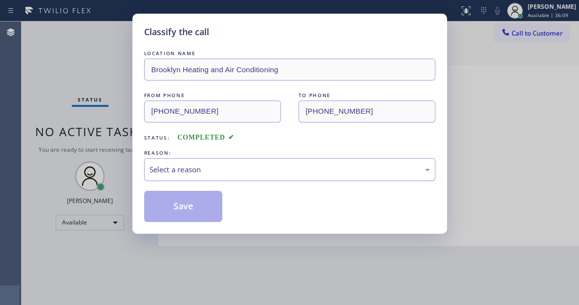
click at [224, 173] on div "Select a reason" at bounding box center [290, 169] width 281 height 11
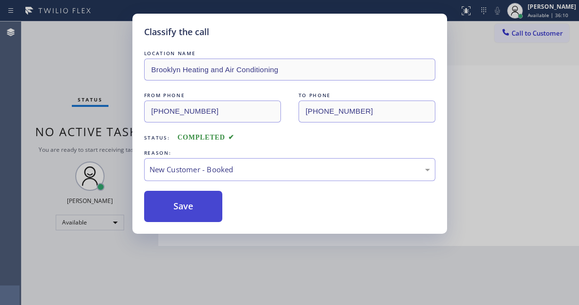
click at [203, 201] on button "Save" at bounding box center [183, 206] width 79 height 31
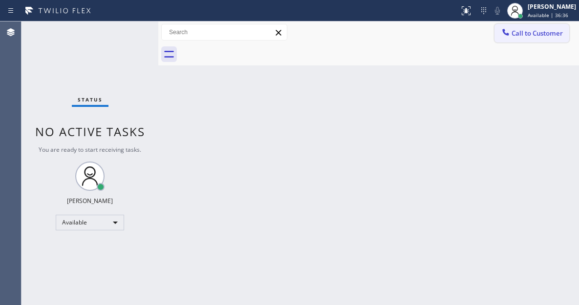
click at [521, 30] on span "Call to Customer" at bounding box center [537, 33] width 51 height 9
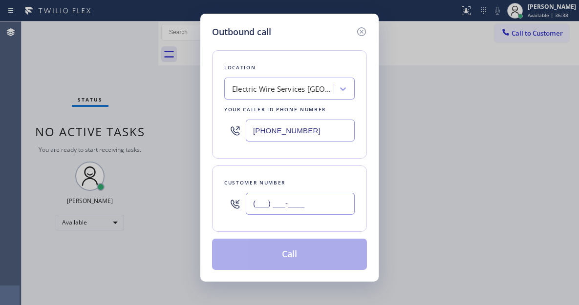
click at [282, 205] on input "(___) ___-____" at bounding box center [300, 204] width 109 height 22
paste input "850) 294-6435"
type input "[PHONE_NUMBER]"
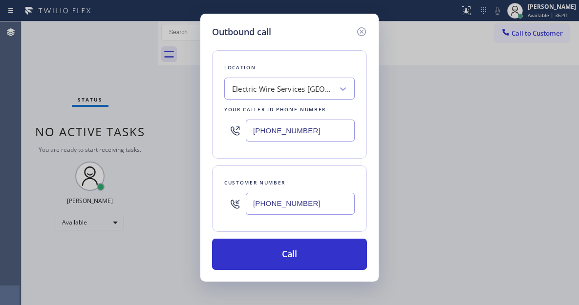
click at [327, 134] on input "[PHONE_NUMBER]" at bounding box center [300, 131] width 109 height 22
paste input "347) 836-6590"
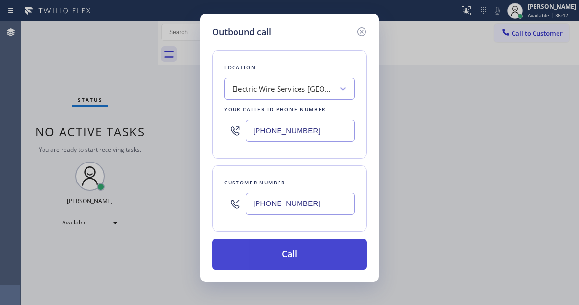
type input "[PHONE_NUMBER]"
click at [316, 256] on button "Call" at bounding box center [289, 254] width 155 height 31
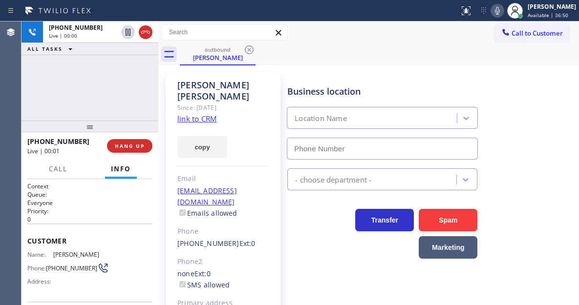
type input "[PHONE_NUMBER]"
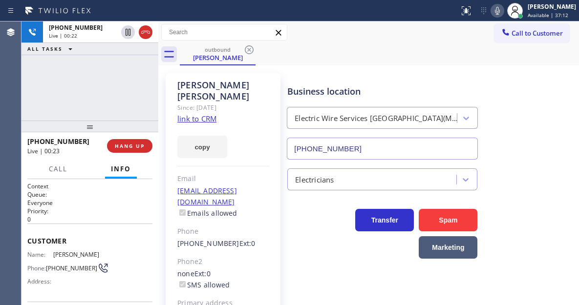
click at [143, 86] on div "+18502946435 Live | 00:22 ALL TASKS ALL TASKS ACTIVE TASKS TASKS IN WRAP UP" at bounding box center [90, 71] width 137 height 99
click at [128, 148] on span "HANG UP" at bounding box center [130, 146] width 30 height 7
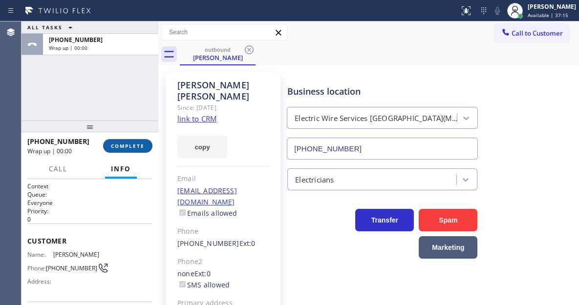
click at [128, 148] on span "COMPLETE" at bounding box center [128, 146] width 34 height 7
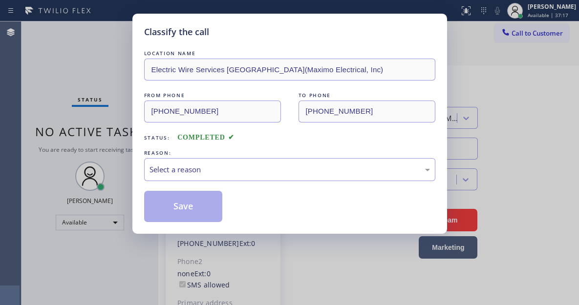
click at [128, 148] on div "Classify the call LOCATION NAME Electric Wire Services Newark(Maximo Electrical…" at bounding box center [289, 152] width 579 height 305
click at [202, 158] on div "Select a reason" at bounding box center [289, 169] width 291 height 23
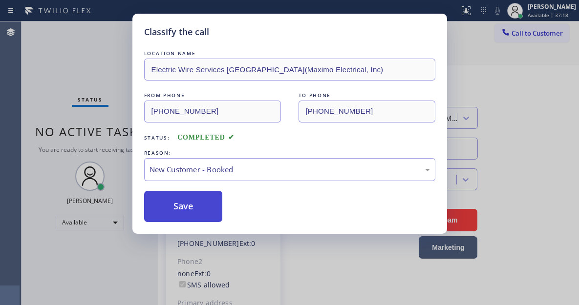
click at [202, 198] on button "Save" at bounding box center [183, 206] width 79 height 31
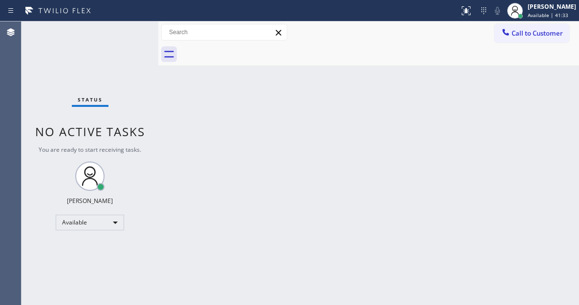
click at [128, 33] on div "Status No active tasks You are ready to start receiving tasks. [PERSON_NAME]" at bounding box center [90, 164] width 137 height 284
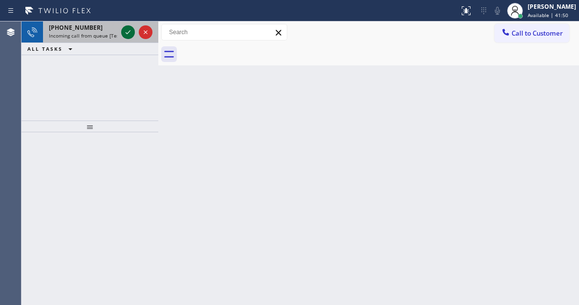
click at [126, 30] on icon at bounding box center [128, 32] width 12 height 12
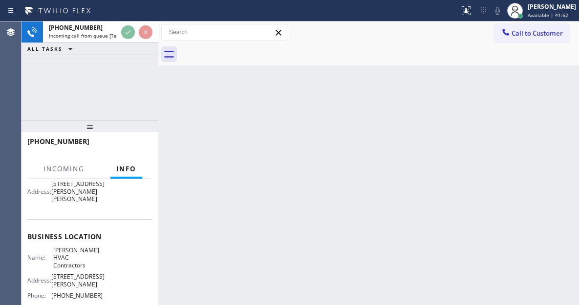
scroll to position [147, 0]
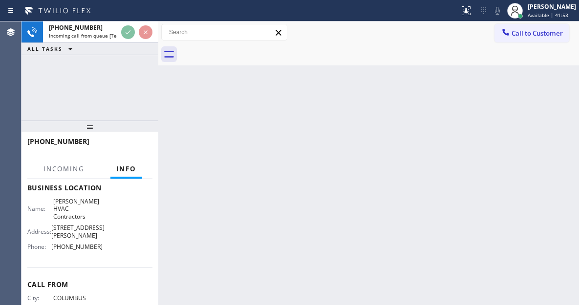
click at [87, 209] on span "[PERSON_NAME] HVAC Contractors" at bounding box center [77, 209] width 49 height 22
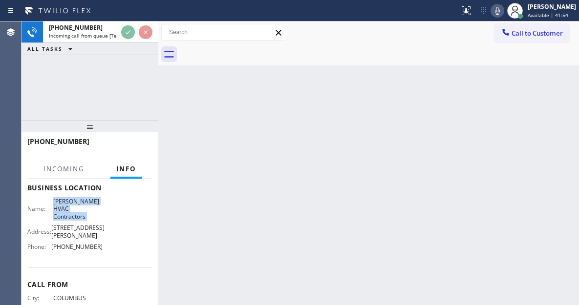
click at [87, 209] on span "[PERSON_NAME] HVAC Contractors" at bounding box center [77, 209] width 49 height 22
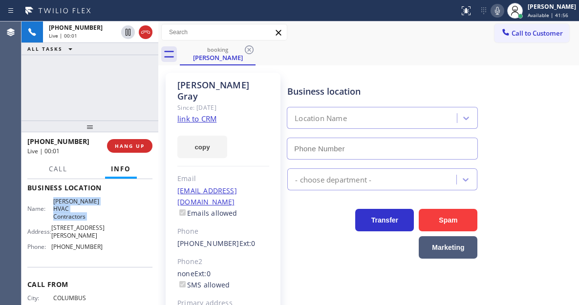
type input "[PHONE_NUMBER]"
click at [203, 114] on link "link to CRM" at bounding box center [196, 119] width 39 height 10
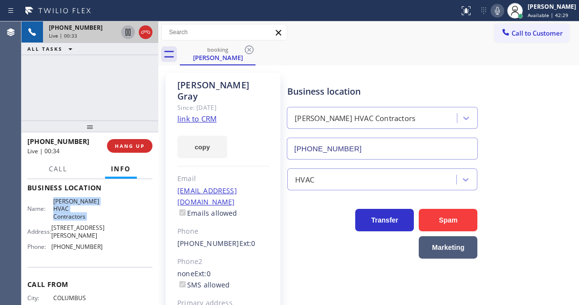
click at [124, 32] on icon at bounding box center [128, 32] width 12 height 12
click at [128, 34] on icon at bounding box center [128, 32] width 12 height 12
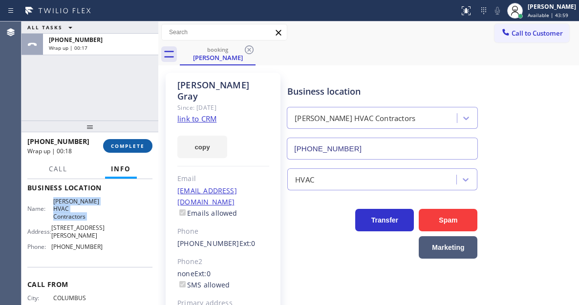
click at [141, 142] on button "COMPLETE" at bounding box center [127, 146] width 49 height 14
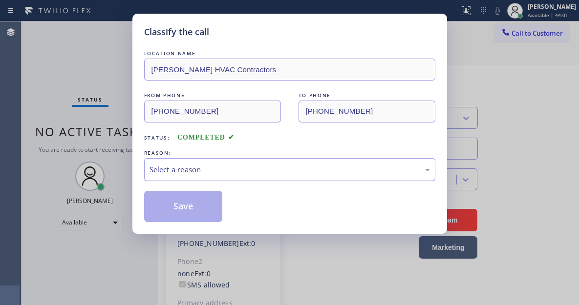
click at [232, 161] on div "Select a reason" at bounding box center [289, 169] width 291 height 23
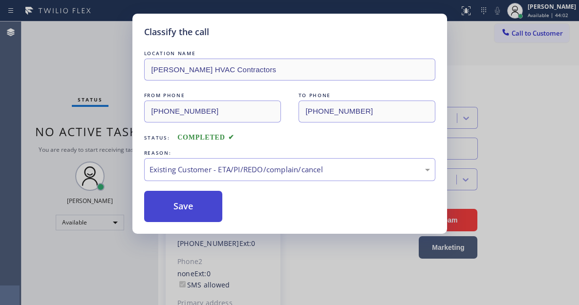
click at [221, 209] on button "Save" at bounding box center [183, 206] width 79 height 31
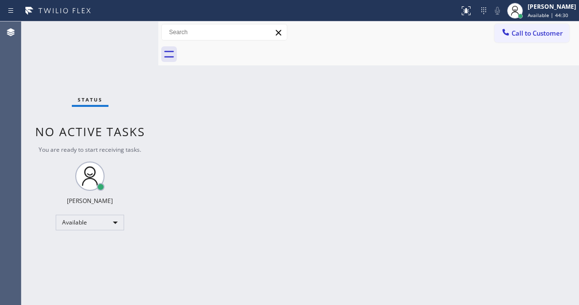
click at [537, 91] on div "Back to Dashboard Change Sender ID Customers Technicians Select a contact Outbo…" at bounding box center [368, 164] width 421 height 284
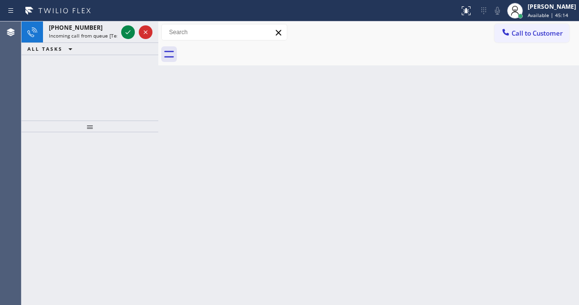
click at [559, 100] on div "Back to Dashboard Change Sender ID Customers Technicians Select a contact Outbo…" at bounding box center [368, 164] width 421 height 284
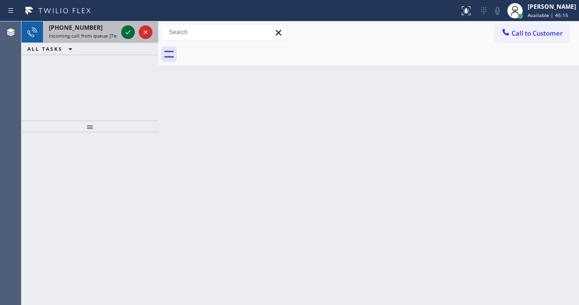
click at [125, 35] on icon at bounding box center [128, 32] width 12 height 12
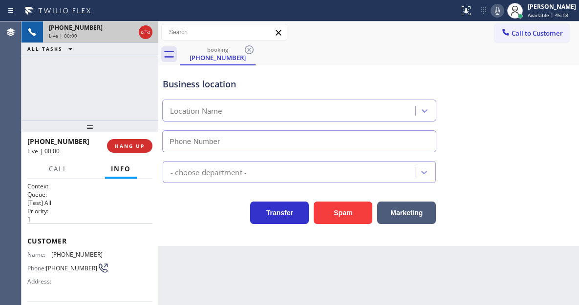
type input "[PHONE_NUMBER]"
click at [205, 93] on div "Business location Best HVAC Team Jamaica (347) 508-8095" at bounding box center [299, 110] width 277 height 85
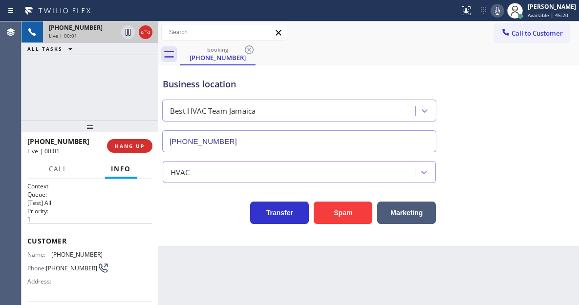
click at [205, 93] on div "Business location Best HVAC Team Jamaica (347) 508-8095" at bounding box center [299, 110] width 277 height 85
click at [218, 85] on div "Business location" at bounding box center [299, 84] width 273 height 13
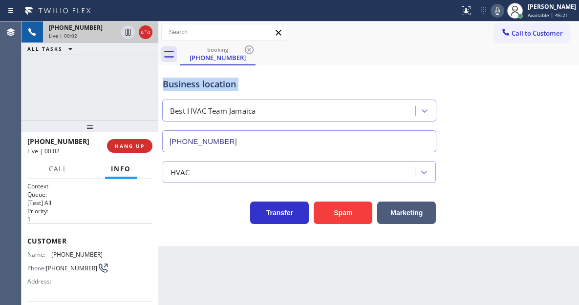
click at [218, 85] on div "Business location" at bounding box center [299, 84] width 273 height 13
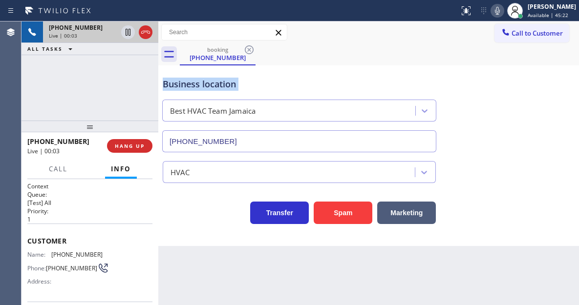
click at [218, 85] on div "Business location" at bounding box center [299, 84] width 273 height 13
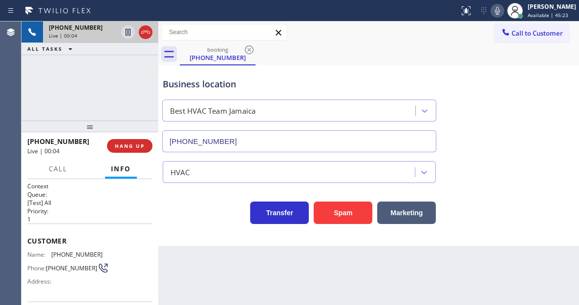
click at [62, 260] on div "Name: (929) 385-6198 Phone: (929) 385-6198 Address:" at bounding box center [64, 270] width 75 height 39
click at [181, 232] on div "Business location Best HVAC Team Jamaica (347) 508-8095 HVAC Transfer Spam Mark…" at bounding box center [368, 155] width 421 height 181
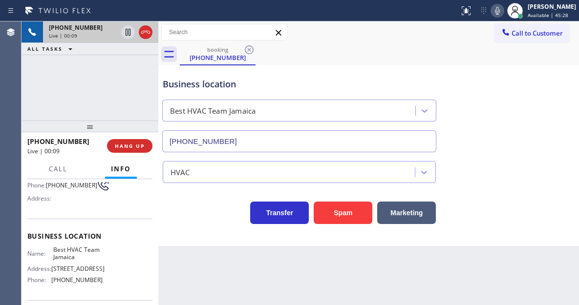
scroll to position [98, 0]
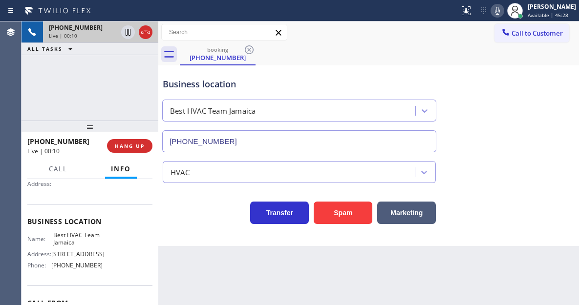
click at [71, 242] on span "Best HVAC Team Jamaica" at bounding box center [77, 239] width 49 height 15
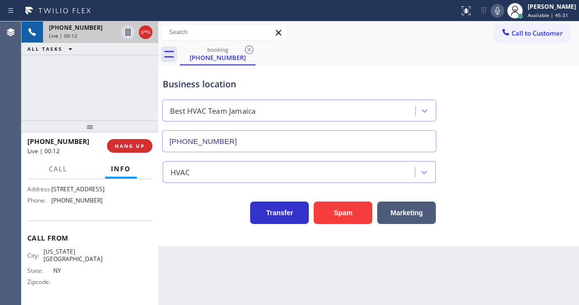
scroll to position [166, 0]
click at [84, 209] on div "Name: Best HVAC Team Jamaica Address: 16514 Jamaica Ave Phone: (347) 508-8095" at bounding box center [64, 188] width 75 height 42
click at [153, 263] on div "Context Queue: [Test] All Priority: 1 Customer Name: (929) 385-6198 Phone: (929…" at bounding box center [90, 242] width 137 height 126
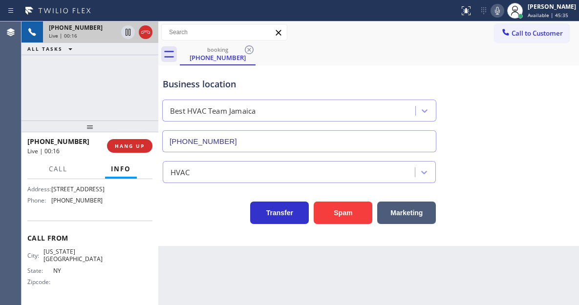
click at [114, 79] on div "+19293856198 Live | 00:16 ALL TASKS ALL TASKS ACTIVE TASKS TASKS IN WRAP UP" at bounding box center [90, 71] width 137 height 99
click at [173, 85] on div "Business location" at bounding box center [299, 84] width 273 height 13
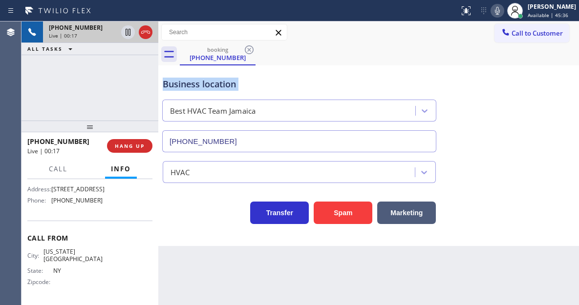
click at [173, 85] on div "Business location" at bounding box center [299, 84] width 273 height 13
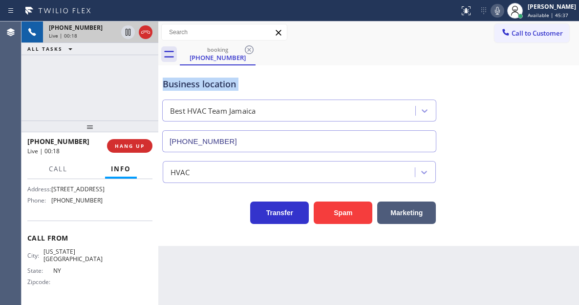
click at [173, 85] on div "Business location" at bounding box center [299, 84] width 273 height 13
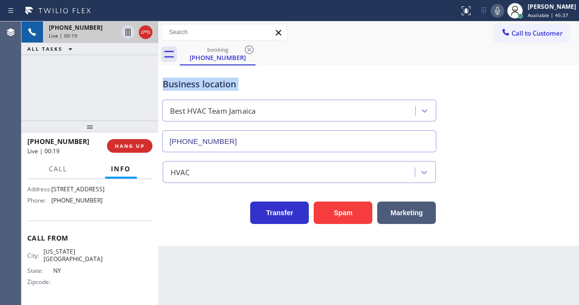
click at [173, 85] on div "Business location" at bounding box center [299, 84] width 273 height 13
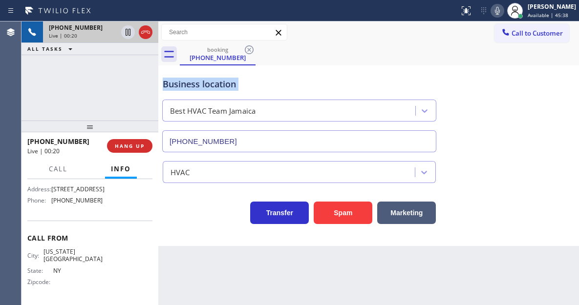
click at [173, 85] on div "Business location" at bounding box center [299, 84] width 273 height 13
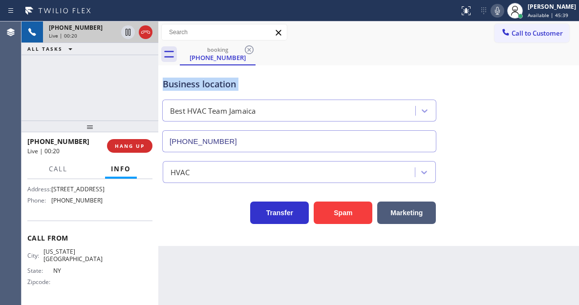
click at [173, 85] on div "Business location" at bounding box center [299, 84] width 273 height 13
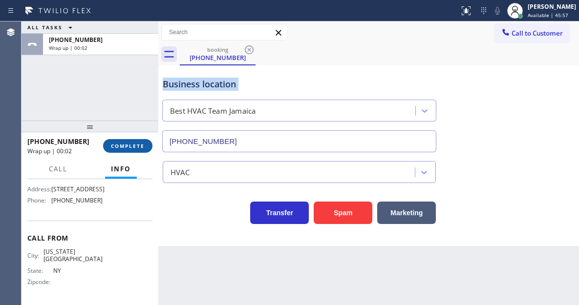
click at [116, 148] on span "COMPLETE" at bounding box center [128, 146] width 34 height 7
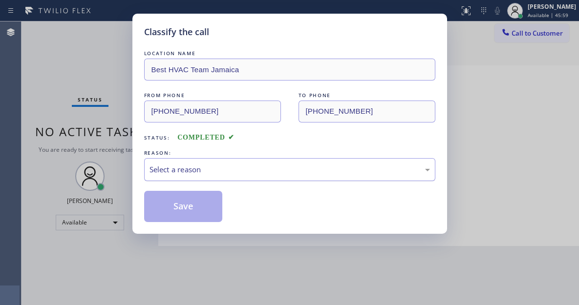
click at [224, 163] on div "Select a reason" at bounding box center [289, 169] width 291 height 23
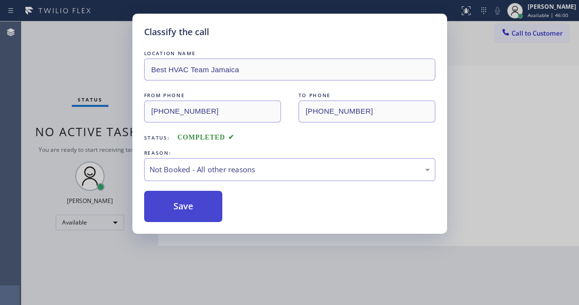
click at [199, 210] on button "Save" at bounding box center [183, 206] width 79 height 31
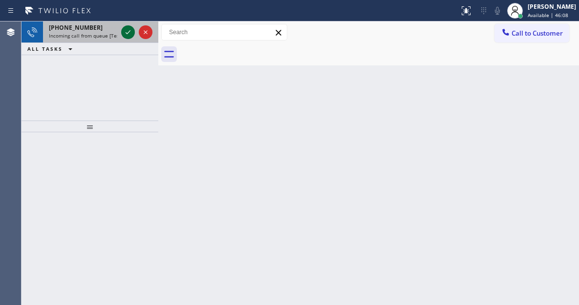
click at [125, 33] on icon at bounding box center [128, 32] width 12 height 12
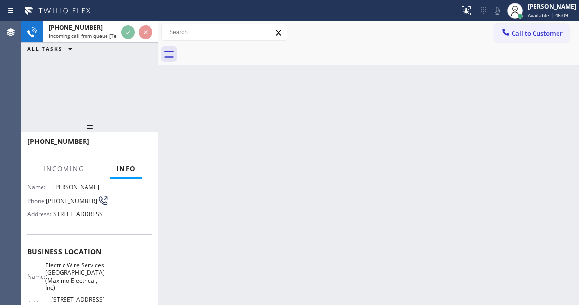
scroll to position [147, 0]
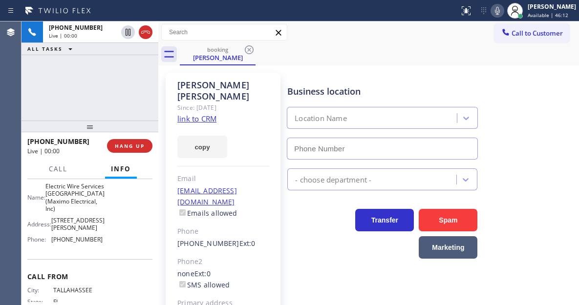
type input "[PHONE_NUMBER]"
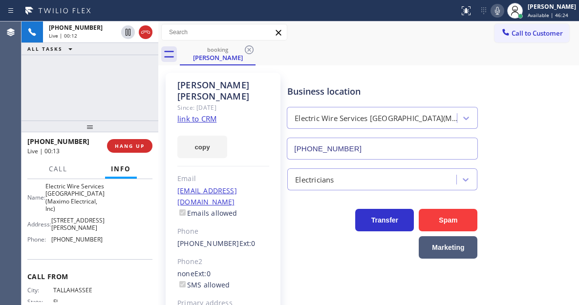
click at [191, 114] on link "link to CRM" at bounding box center [196, 119] width 39 height 10
click at [94, 89] on div "+18502946435 Live | 00:14 ALL TASKS ALL TASKS ACTIVE TASKS TASKS IN WRAP UP" at bounding box center [90, 71] width 137 height 99
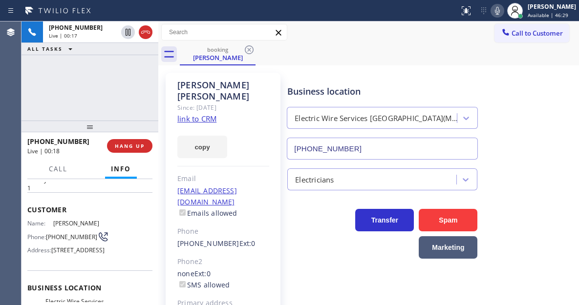
scroll to position [23, 0]
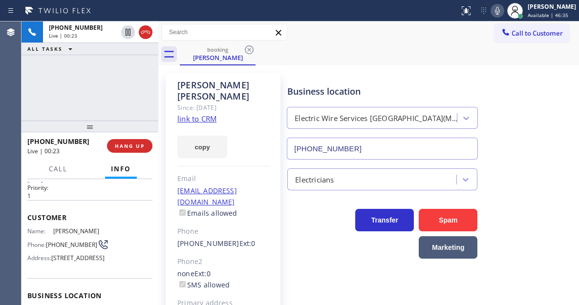
click at [76, 249] on span "[PHONE_NUMBER]" at bounding box center [71, 244] width 51 height 7
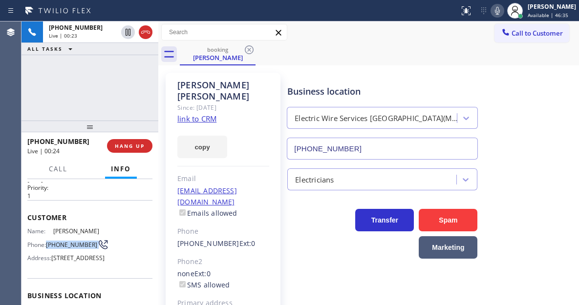
click at [76, 249] on span "[PHONE_NUMBER]" at bounding box center [71, 244] width 51 height 7
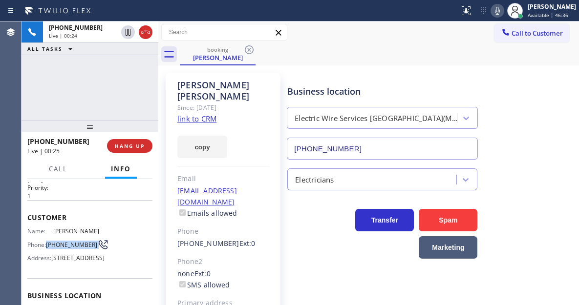
click at [76, 249] on span "[PHONE_NUMBER]" at bounding box center [71, 244] width 51 height 7
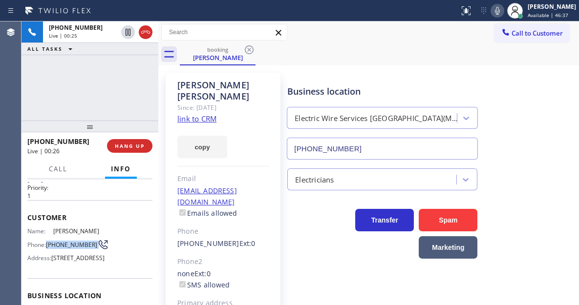
click at [76, 249] on span "[PHONE_NUMBER]" at bounding box center [71, 244] width 51 height 7
click at [73, 262] on span "1204 St Marks Ave, Brooklyn, NY 11213, USA" at bounding box center [77, 258] width 53 height 7
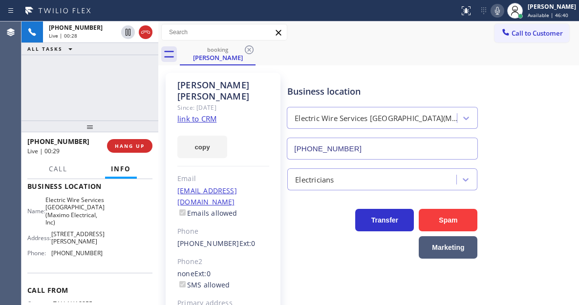
scroll to position [170, 0]
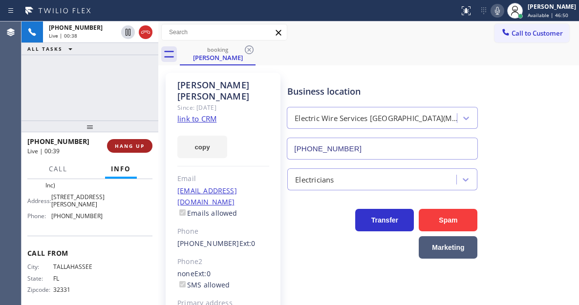
click at [133, 146] on span "HANG UP" at bounding box center [130, 146] width 30 height 7
click at [135, 147] on span "HANG UP" at bounding box center [130, 146] width 30 height 7
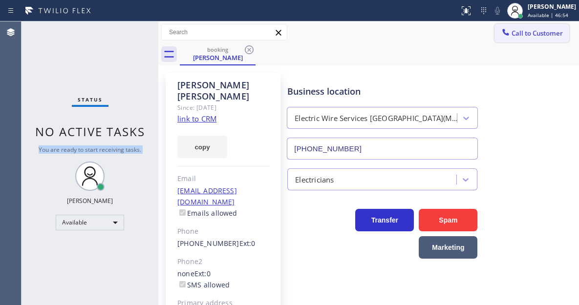
click at [514, 33] on span "Call to Customer" at bounding box center [537, 33] width 51 height 9
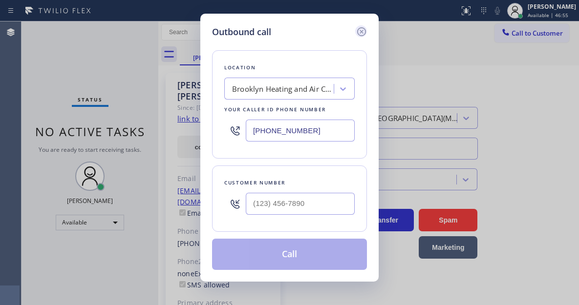
click at [364, 29] on icon at bounding box center [362, 32] width 12 height 12
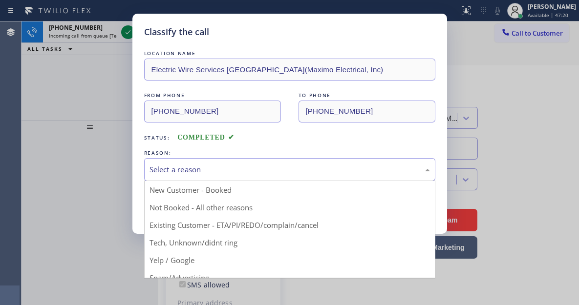
click at [223, 169] on div "Select a reason" at bounding box center [290, 169] width 281 height 11
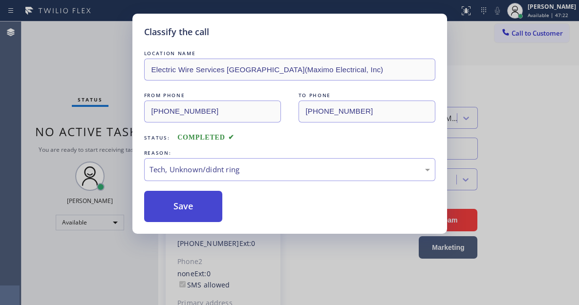
click at [202, 202] on button "Save" at bounding box center [183, 206] width 79 height 31
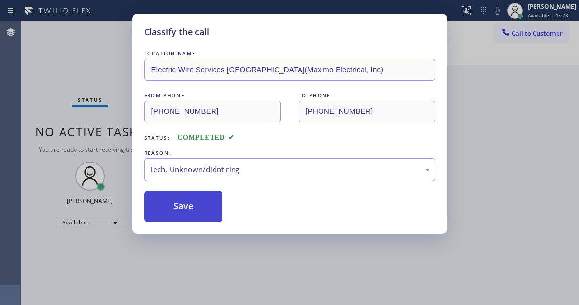
click at [202, 202] on button "Save" at bounding box center [183, 206] width 79 height 31
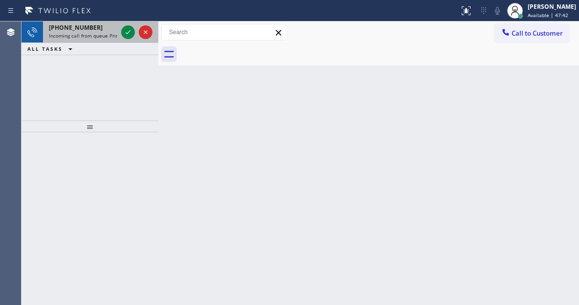
click at [96, 25] on div "+18502946435" at bounding box center [83, 27] width 68 height 8
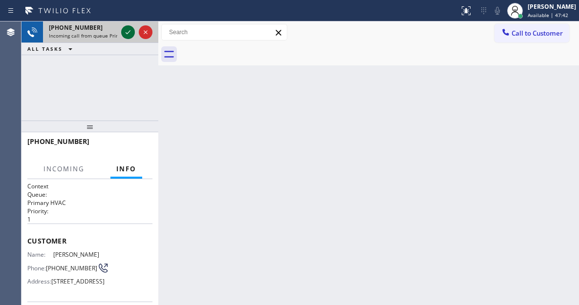
click at [131, 30] on icon at bounding box center [128, 32] width 12 height 12
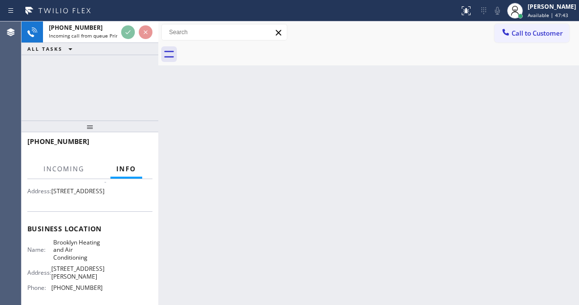
scroll to position [98, 0]
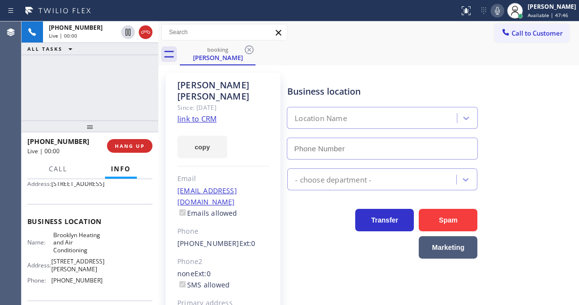
type input "[PHONE_NUMBER]"
click at [110, 93] on div "+18502946435 Live | 02:34 ALL TASKS ALL TASKS ACTIVE TASKS TASKS IN WRAP UP" at bounding box center [90, 71] width 137 height 99
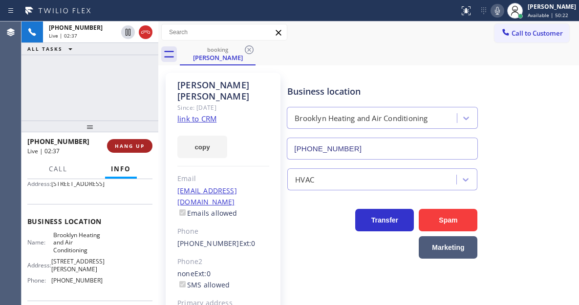
click at [135, 145] on span "HANG UP" at bounding box center [130, 146] width 30 height 7
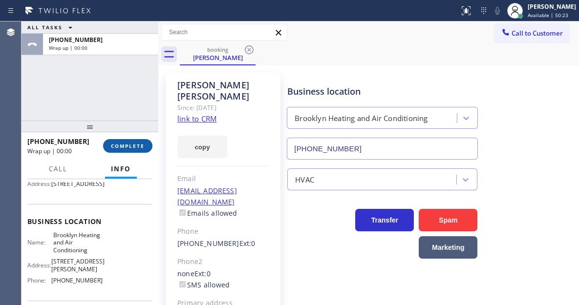
click at [135, 145] on span "COMPLETE" at bounding box center [128, 146] width 34 height 7
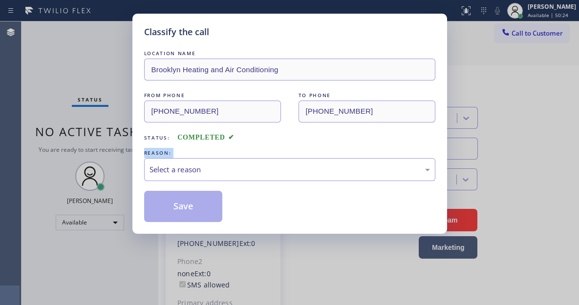
click at [135, 145] on div "Classify the call LOCATION NAME Brooklyn Heating and Air Conditioning FROM PHON…" at bounding box center [289, 124] width 315 height 220
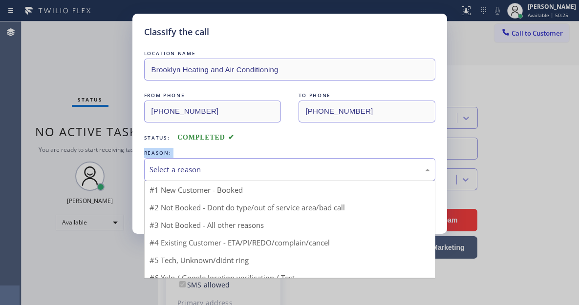
click at [222, 166] on div "Select a reason" at bounding box center [290, 169] width 281 height 11
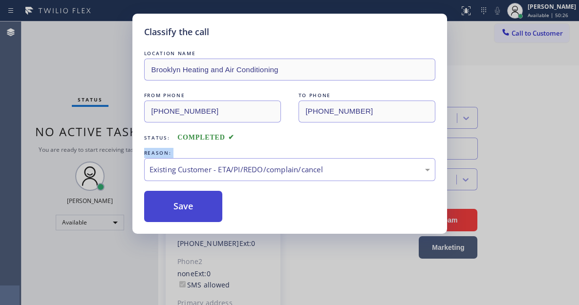
click at [195, 211] on button "Save" at bounding box center [183, 206] width 79 height 31
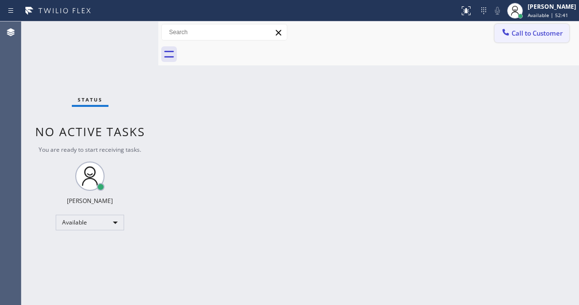
click at [539, 32] on span "Call to Customer" at bounding box center [537, 33] width 51 height 9
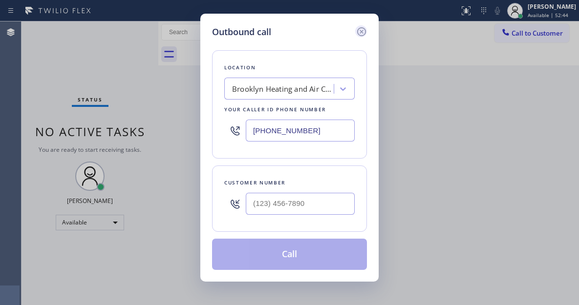
click at [361, 34] on icon at bounding box center [362, 32] width 12 height 12
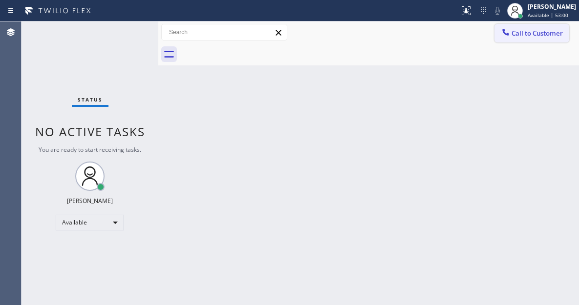
click at [520, 37] on span "Call to Customer" at bounding box center [537, 33] width 51 height 9
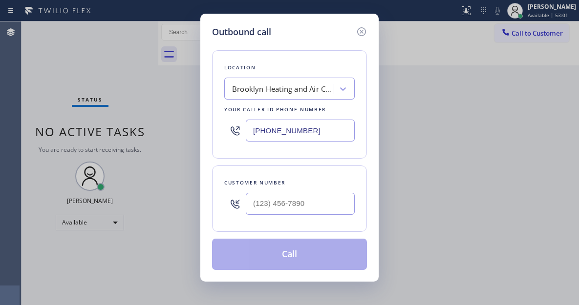
click at [306, 166] on div "Customer number" at bounding box center [289, 199] width 155 height 66
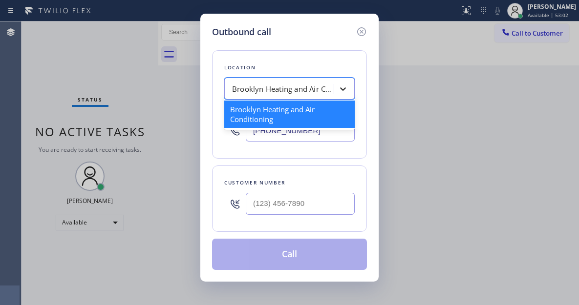
click at [336, 87] on div at bounding box center [343, 89] width 18 height 18
click at [295, 106] on div "Brooklyn Heating and Air Conditioning" at bounding box center [289, 114] width 130 height 27
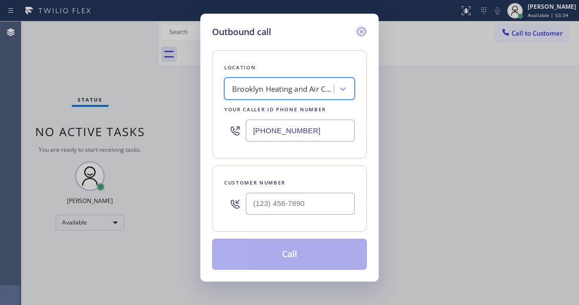
click at [367, 31] on icon at bounding box center [362, 32] width 12 height 12
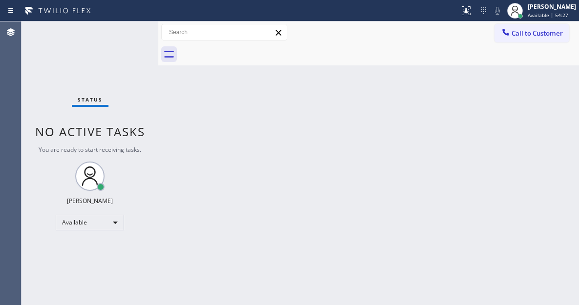
click at [113, 34] on div "Status No active tasks You are ready to start receiving tasks. [PERSON_NAME]" at bounding box center [90, 164] width 137 height 284
click at [545, 150] on div "Back to Dashboard Change Sender ID Customers Technicians Select a contact Outbo…" at bounding box center [368, 164] width 421 height 284
click at [528, 84] on div "Back to Dashboard Change Sender ID Customers Technicians Select a contact Outbo…" at bounding box center [368, 164] width 421 height 284
click at [128, 35] on div "Status No active tasks You are ready to start receiving tasks. [PERSON_NAME]" at bounding box center [90, 164] width 137 height 284
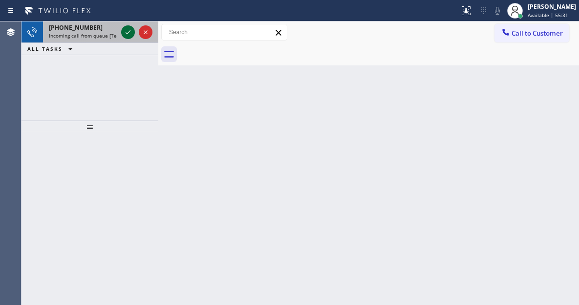
click at [128, 35] on icon at bounding box center [128, 32] width 12 height 12
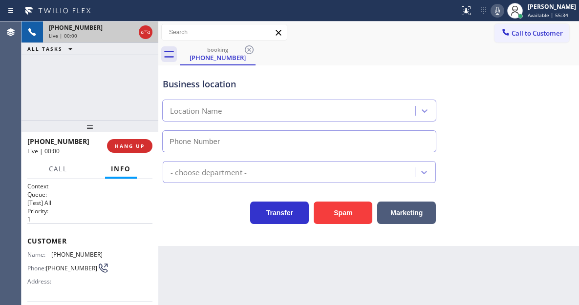
type input "[PHONE_NUMBER]"
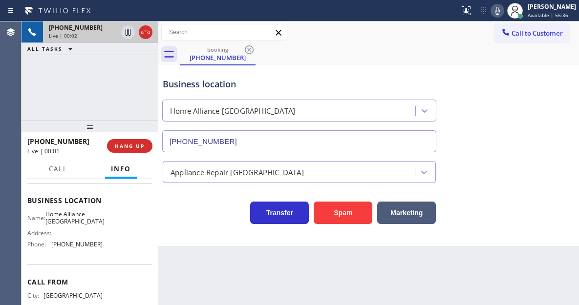
scroll to position [147, 0]
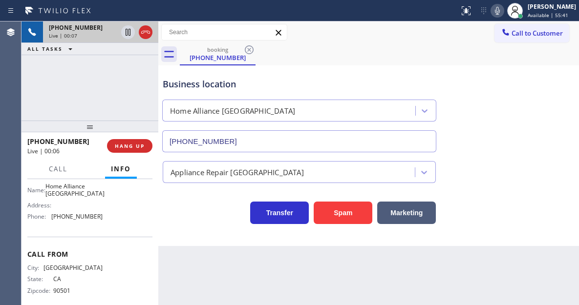
click at [528, 139] on div "Business location Home Alliance Jacksonville (904) 351-0757" at bounding box center [369, 108] width 416 height 88
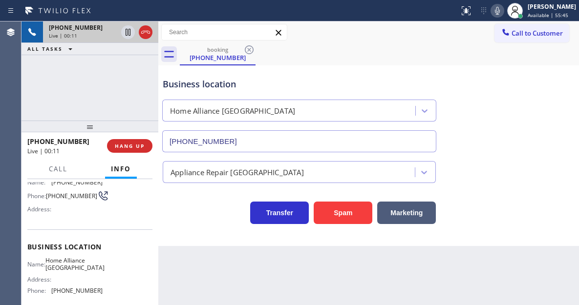
scroll to position [49, 0]
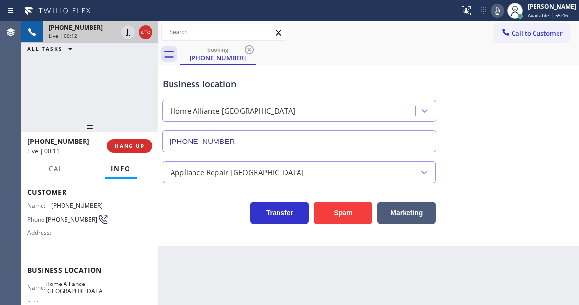
click at [57, 218] on span "[PHONE_NUMBER]" at bounding box center [71, 219] width 51 height 7
click at [80, 291] on span "Home Alliance [GEOGRAPHIC_DATA]" at bounding box center [74, 288] width 59 height 15
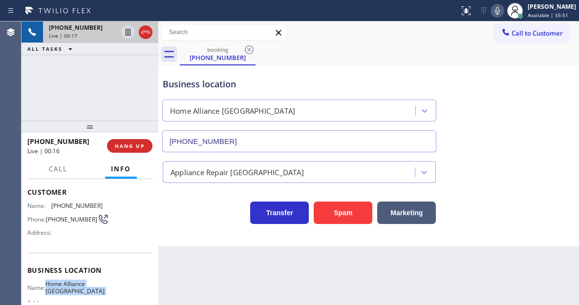
click at [80, 291] on span "Home Alliance [GEOGRAPHIC_DATA]" at bounding box center [74, 288] width 59 height 15
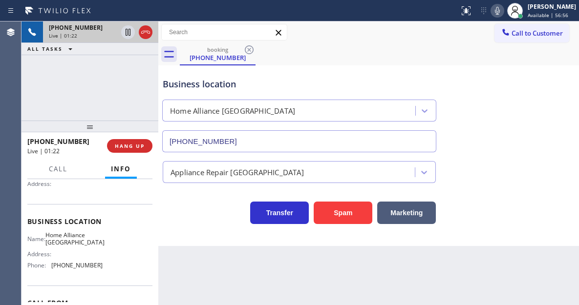
click at [79, 268] on span "[PHONE_NUMBER]" at bounding box center [76, 265] width 51 height 7
click at [179, 81] on div "Business location" at bounding box center [299, 84] width 273 height 13
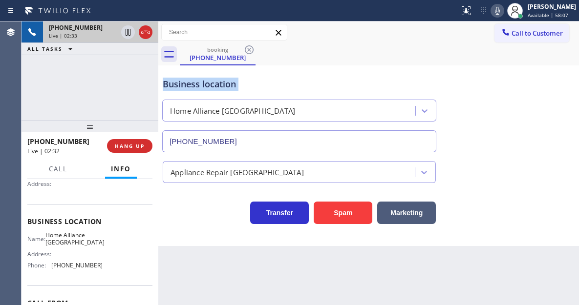
click at [179, 81] on div "Business location" at bounding box center [299, 84] width 273 height 13
click at [115, 81] on div "+13109229094 Live | 02:33 ALL TASKS ALL TASKS ACTIVE TASKS TASKS IN WRAP UP" at bounding box center [90, 71] width 137 height 99
click at [127, 31] on icon at bounding box center [128, 32] width 5 height 7
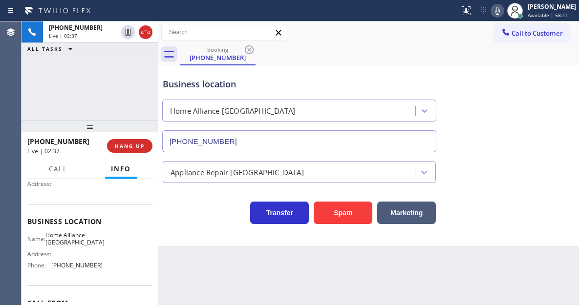
click at [503, 14] on icon at bounding box center [498, 11] width 12 height 12
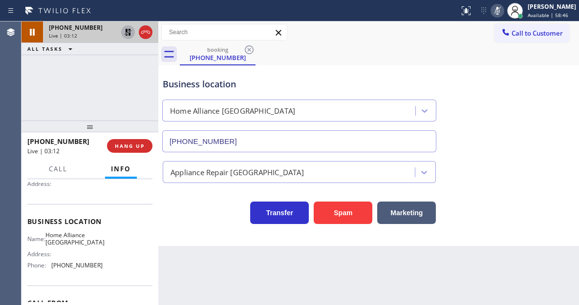
click at [126, 34] on icon at bounding box center [128, 32] width 12 height 12
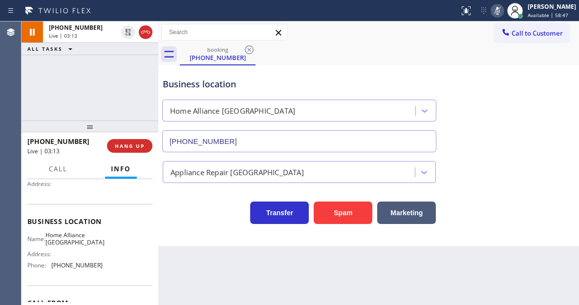
click at [503, 8] on icon at bounding box center [498, 11] width 12 height 12
click at [178, 83] on div "Business location" at bounding box center [299, 84] width 273 height 13
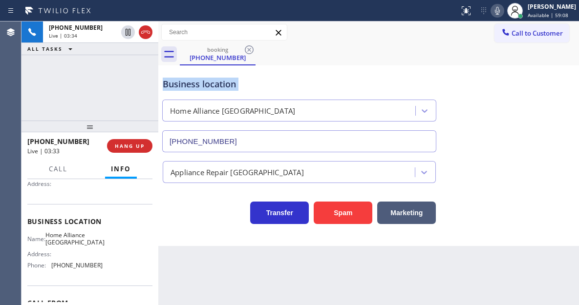
click at [178, 83] on div "Business location" at bounding box center [299, 84] width 273 height 13
click at [197, 88] on div "Business location" at bounding box center [299, 84] width 273 height 13
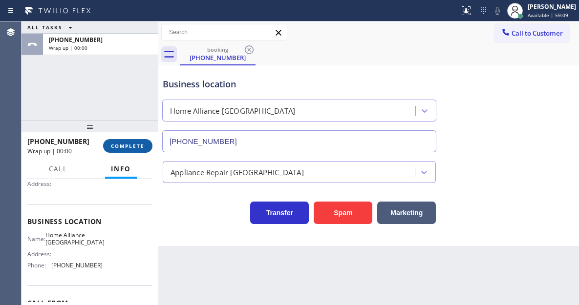
click at [135, 144] on span "COMPLETE" at bounding box center [128, 146] width 34 height 7
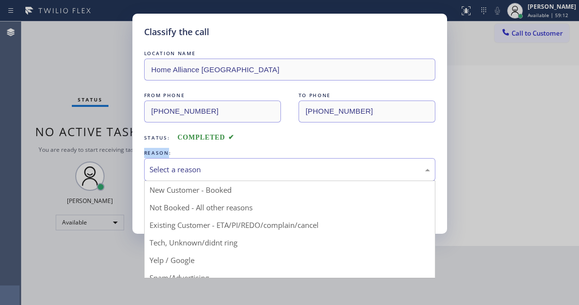
click at [188, 172] on div "Select a reason" at bounding box center [290, 169] width 281 height 11
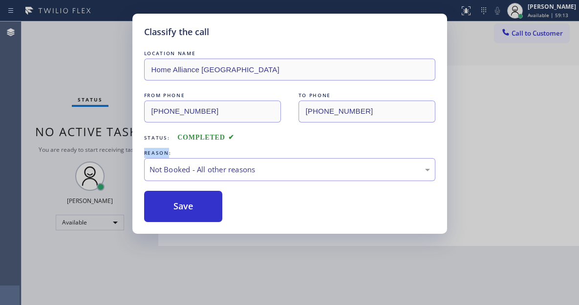
click at [189, 203] on button "Save" at bounding box center [183, 206] width 79 height 31
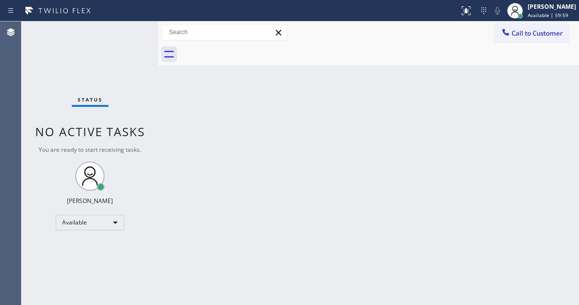
click at [133, 51] on div "Status No active tasks You are ready to start receiving tasks. [PERSON_NAME]" at bounding box center [90, 164] width 137 height 284
click at [536, 90] on div "Back to Dashboard Change Sender ID Customers Technicians Select a contact Outbo…" at bounding box center [368, 164] width 421 height 284
click at [122, 31] on div "Status No active tasks You are ready to start receiving tasks. [PERSON_NAME]" at bounding box center [90, 164] width 137 height 284
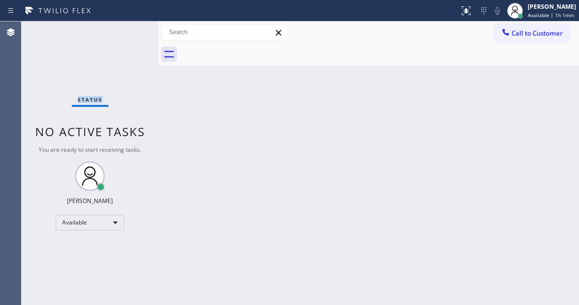
click at [122, 31] on div "Status No active tasks You are ready to start receiving tasks. [PERSON_NAME]" at bounding box center [90, 164] width 137 height 284
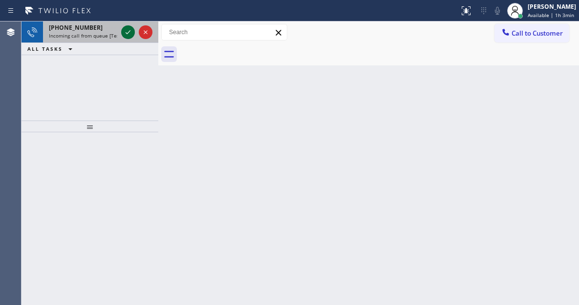
drag, startPoint x: 122, startPoint y: 31, endPoint x: 132, endPoint y: 37, distance: 11.8
click at [132, 37] on div at bounding box center [128, 32] width 14 height 12
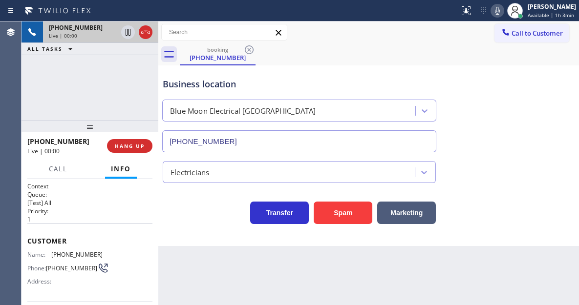
type input "[PHONE_NUMBER]"
click at [64, 253] on span "[PHONE_NUMBER]" at bounding box center [76, 254] width 51 height 7
drag, startPoint x: 222, startPoint y: 261, endPoint x: 196, endPoint y: 260, distance: 25.4
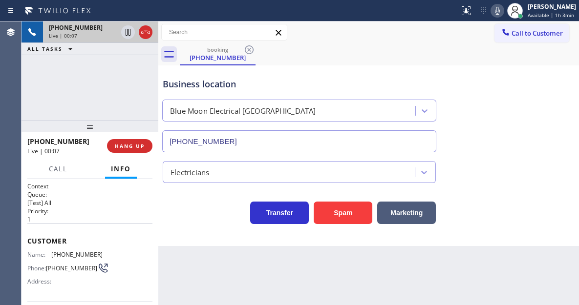
click at [222, 261] on div "Back to Dashboard Change Sender ID Customers Technicians Select a contact Outbo…" at bounding box center [368, 164] width 421 height 284
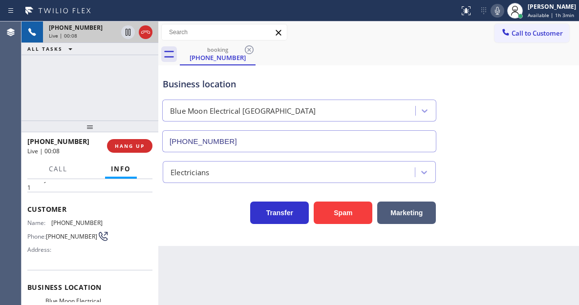
scroll to position [49, 0]
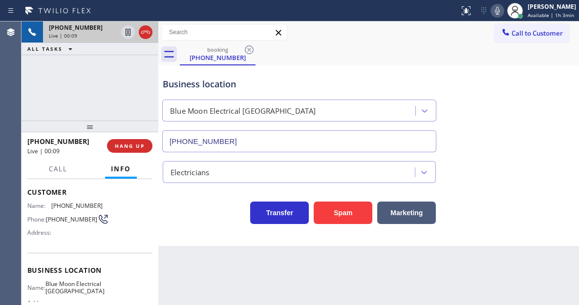
click at [68, 288] on span "Blue Moon Electrical [GEOGRAPHIC_DATA]" at bounding box center [74, 288] width 59 height 15
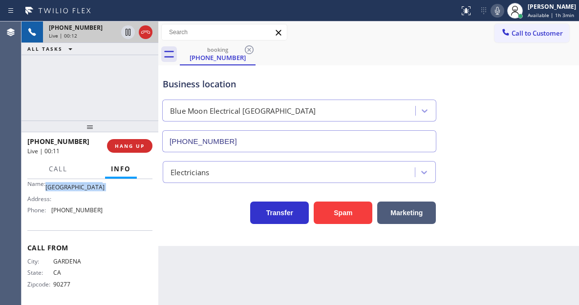
scroll to position [166, 0]
click at [76, 212] on span "[PHONE_NUMBER]" at bounding box center [76, 208] width 51 height 7
click at [503, 13] on icon at bounding box center [498, 11] width 12 height 12
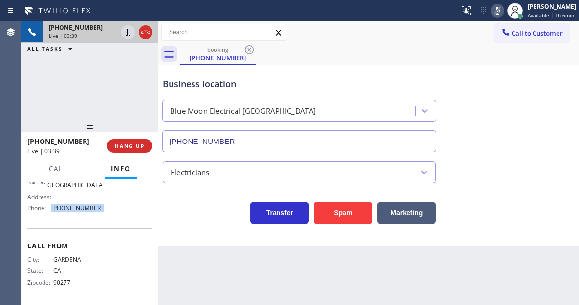
click at [503, 13] on icon at bounding box center [498, 11] width 12 height 12
click at [127, 33] on icon at bounding box center [128, 32] width 5 height 7
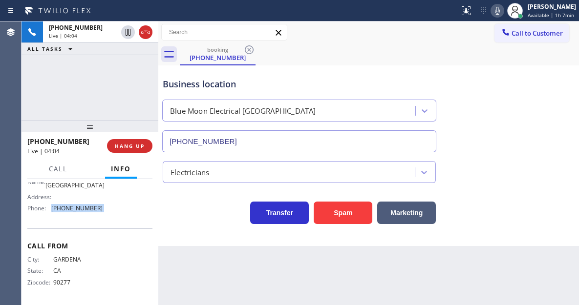
click at [500, 6] on icon at bounding box center [498, 11] width 12 height 12
click at [556, 124] on div "Business location Blue Moon Electrical Palm Desert (760) 388-9556" at bounding box center [369, 108] width 416 height 88
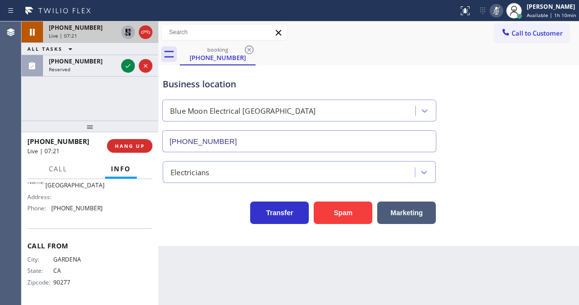
click at [129, 29] on icon at bounding box center [128, 32] width 7 height 7
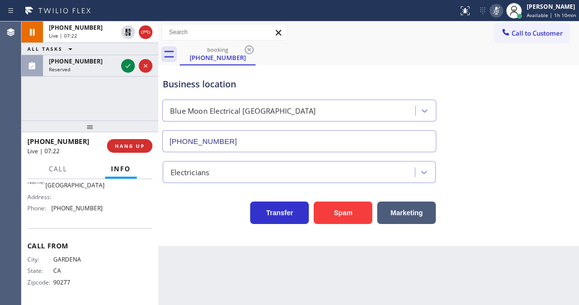
click at [499, 7] on icon at bounding box center [496, 11] width 5 height 8
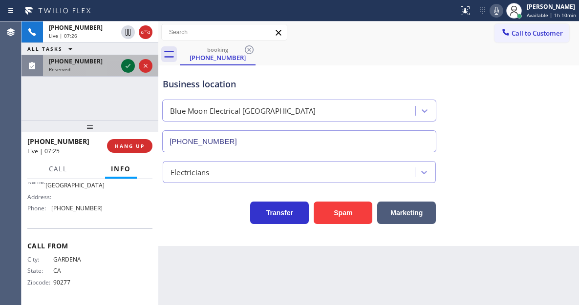
click at [127, 69] on icon at bounding box center [128, 66] width 12 height 12
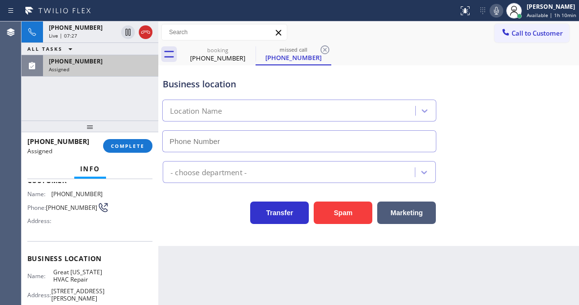
type input "[PHONE_NUMBER]"
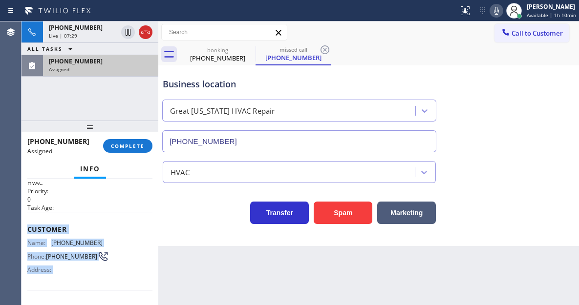
scroll to position [167, 0]
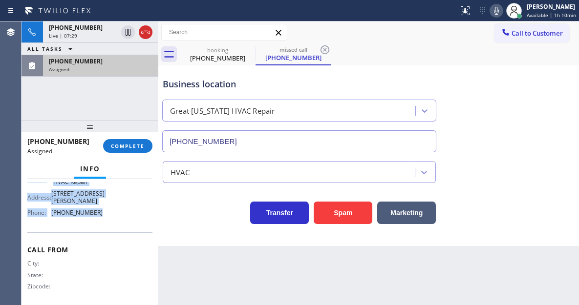
drag, startPoint x: 27, startPoint y: 228, endPoint x: 116, endPoint y: 216, distance: 90.2
click at [116, 216] on div "Context Queue: HVAC Priority: 0 Task Age: Customer Name: (917) 856-6838 Phone: …" at bounding box center [90, 242] width 137 height 126
click at [133, 150] on span "COMPLETE" at bounding box center [128, 146] width 34 height 7
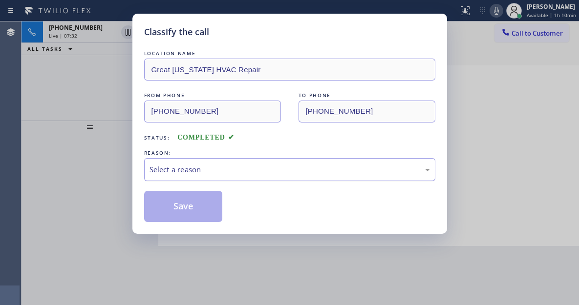
click at [220, 161] on div "Select a reason" at bounding box center [289, 169] width 291 height 23
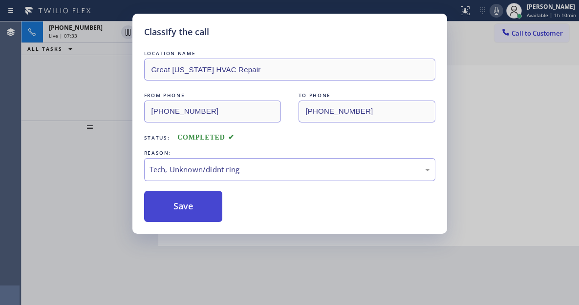
click at [203, 201] on button "Save" at bounding box center [183, 206] width 79 height 31
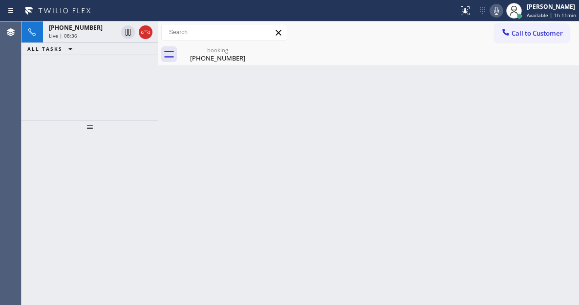
click at [548, 105] on div "Back to Dashboard Change Sender ID Customers Technicians Select a contact Outbo…" at bounding box center [368, 164] width 421 height 284
click at [232, 59] on div "[PHONE_NUMBER]" at bounding box center [218, 58] width 74 height 9
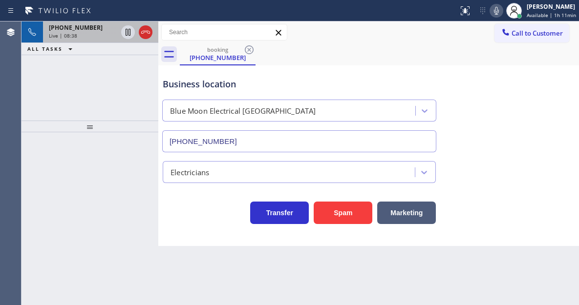
click at [84, 42] on div "+13102560164 Live | 08:38" at bounding box center [81, 33] width 76 height 22
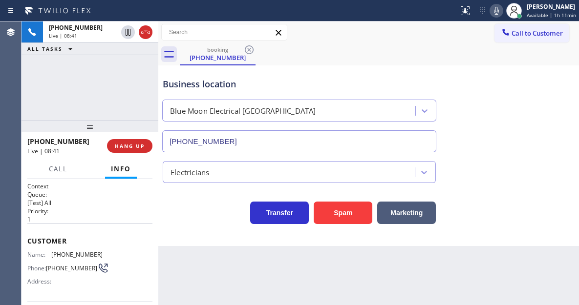
drag, startPoint x: 544, startPoint y: 90, endPoint x: 534, endPoint y: 85, distance: 11.6
click at [544, 90] on div "Business location Blue Moon Electrical Palm Desert (760) 388-9556" at bounding box center [369, 108] width 416 height 88
click at [141, 147] on span "HANG UP" at bounding box center [130, 146] width 30 height 7
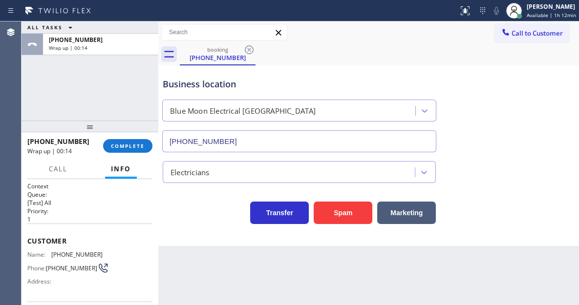
drag, startPoint x: 547, startPoint y: 107, endPoint x: 538, endPoint y: 99, distance: 12.2
click at [547, 107] on div "Business location Blue Moon Electrical Palm Desert (760) 388-9556" at bounding box center [369, 108] width 416 height 88
click at [129, 145] on span "COMPLETE" at bounding box center [128, 146] width 34 height 7
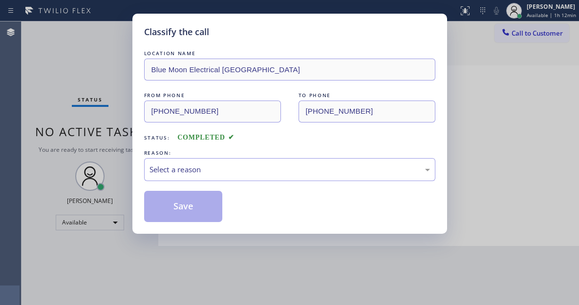
click at [229, 155] on div "REASON:" at bounding box center [289, 153] width 291 height 10
click at [227, 174] on div "Select a reason" at bounding box center [290, 169] width 281 height 11
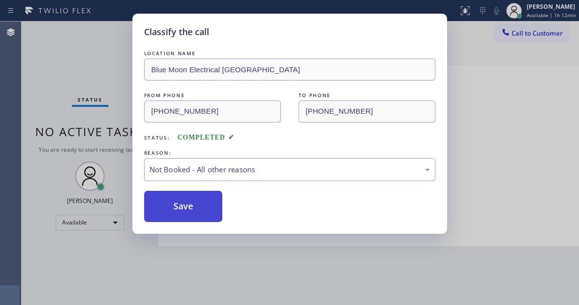
click at [207, 207] on button "Save" at bounding box center [183, 206] width 79 height 31
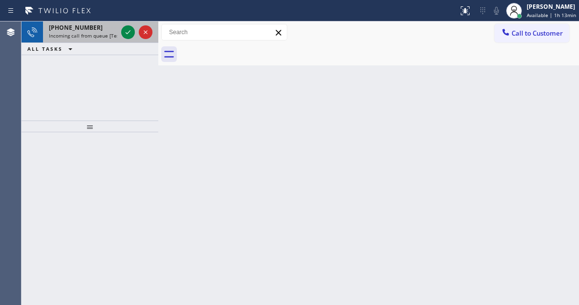
click at [126, 39] on div at bounding box center [136, 33] width 35 height 22
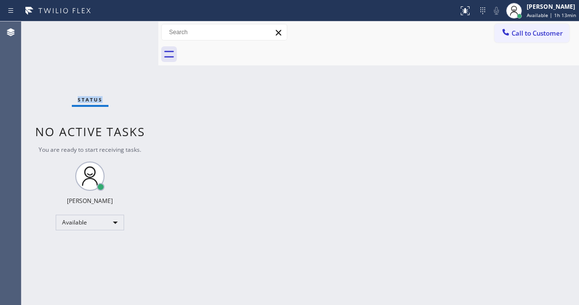
click at [126, 39] on div "Status No active tasks You are ready to start receiving tasks. [PERSON_NAME]" at bounding box center [90, 164] width 137 height 284
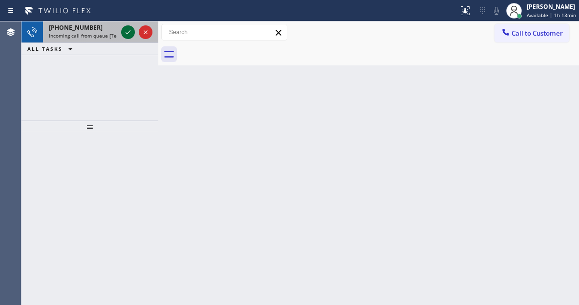
click at [124, 33] on icon at bounding box center [128, 32] width 12 height 12
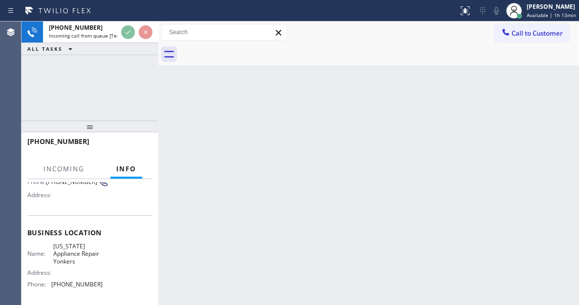
scroll to position [98, 0]
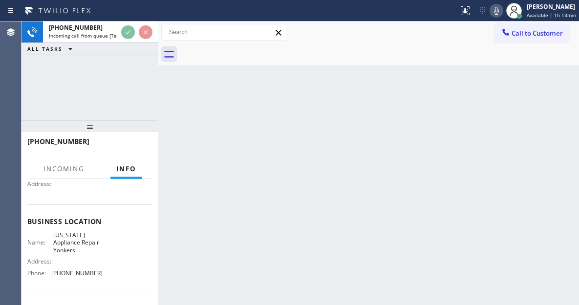
click at [70, 244] on span "[US_STATE] Appliance Repair Yonkers" at bounding box center [77, 243] width 49 height 22
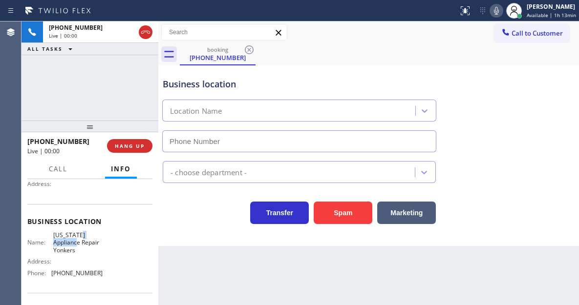
click at [70, 244] on span "[US_STATE] Appliance Repair Yonkers" at bounding box center [77, 243] width 49 height 22
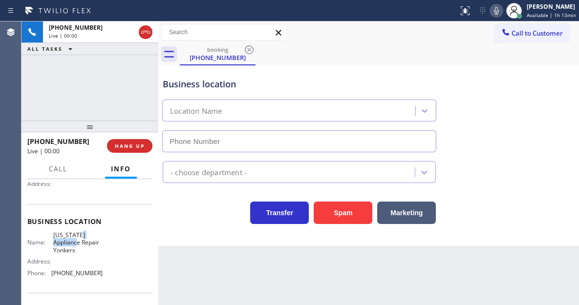
click at [70, 244] on span "[US_STATE] Appliance Repair Yonkers" at bounding box center [77, 243] width 49 height 22
type input "[PHONE_NUMBER]"
click at [70, 244] on span "[US_STATE] Appliance Repair Yonkers" at bounding box center [77, 243] width 49 height 22
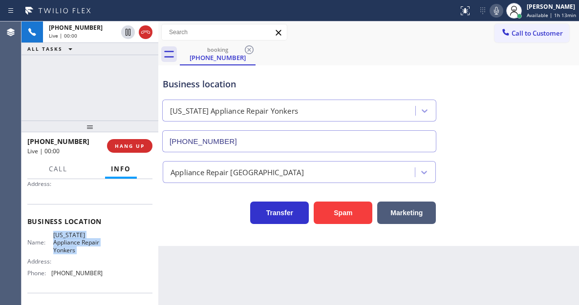
click at [70, 244] on span "[US_STATE] Appliance Repair Yonkers" at bounding box center [77, 243] width 49 height 22
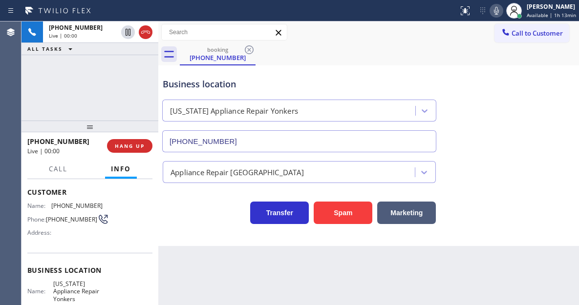
click at [65, 223] on span "[PHONE_NUMBER]" at bounding box center [71, 219] width 51 height 7
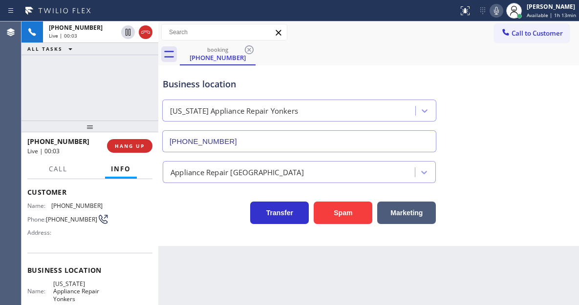
click at [198, 255] on div "Back to Dashboard Change Sender ID Customers Technicians Select a contact Outbo…" at bounding box center [368, 164] width 421 height 284
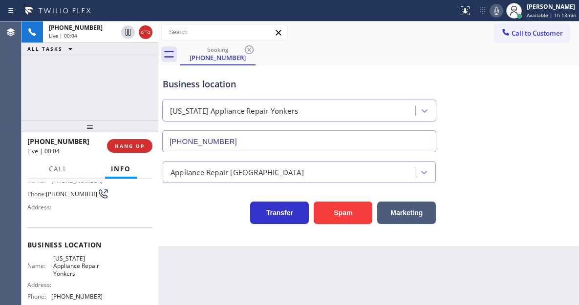
scroll to position [98, 0]
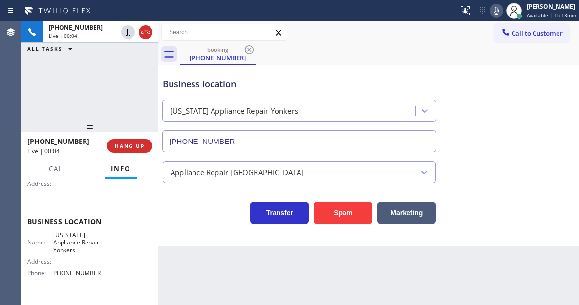
click at [62, 243] on span "[US_STATE] Appliance Repair Yonkers" at bounding box center [77, 243] width 49 height 22
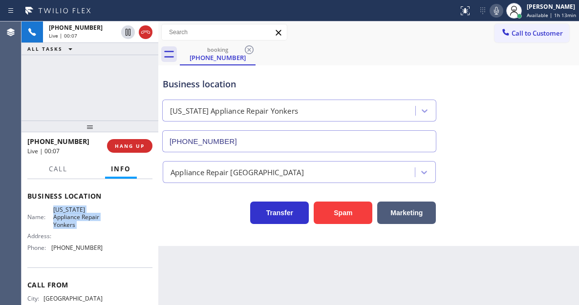
scroll to position [147, 0]
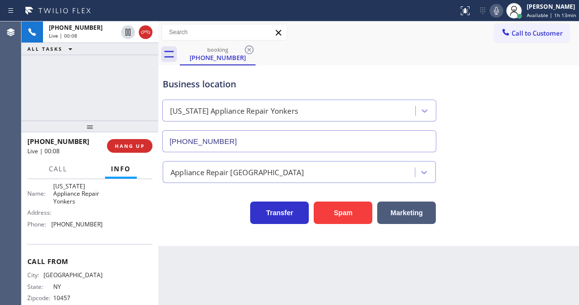
click at [81, 228] on span "[PHONE_NUMBER]" at bounding box center [76, 224] width 51 height 7
click at [188, 84] on div "Business location" at bounding box center [299, 84] width 273 height 13
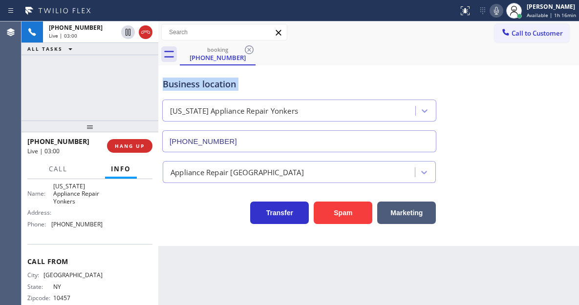
click at [188, 84] on div "Business location" at bounding box center [299, 84] width 273 height 13
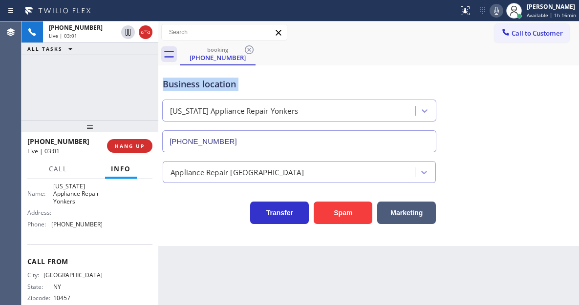
click at [188, 84] on div "Business location" at bounding box center [299, 84] width 273 height 13
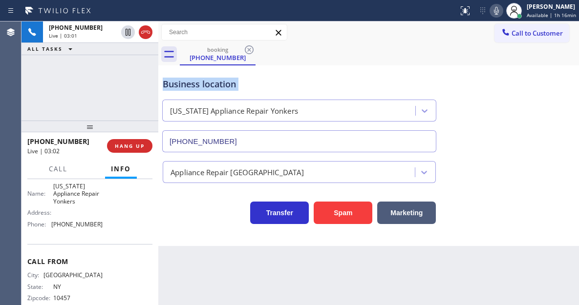
click at [188, 84] on div "Business location" at bounding box center [299, 84] width 273 height 13
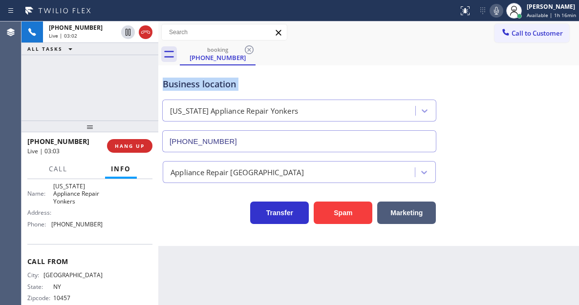
click at [190, 82] on div "Business location" at bounding box center [299, 84] width 273 height 13
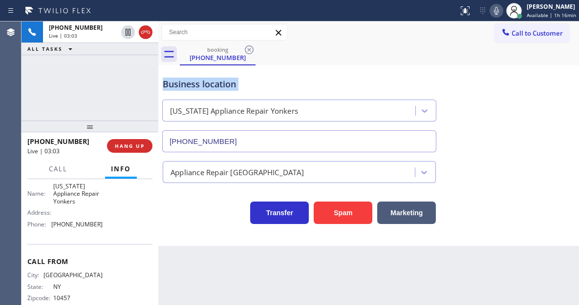
click at [190, 82] on div "Business location" at bounding box center [299, 84] width 273 height 13
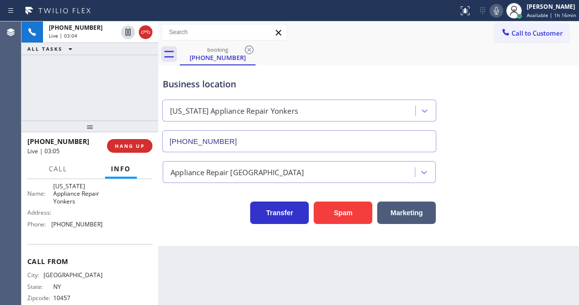
click at [116, 71] on div "+16464007358 Live | 03:04 ALL TASKS ALL TASKS ACTIVE TASKS TASKS IN WRAP UP" at bounding box center [90, 71] width 137 height 99
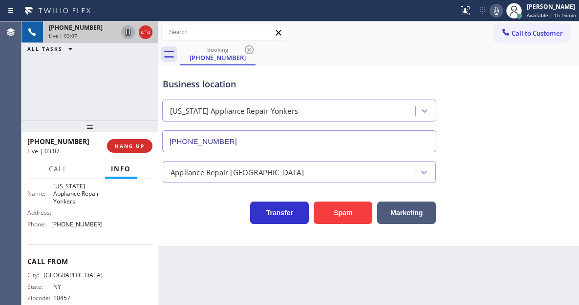
click at [125, 33] on icon at bounding box center [128, 32] width 12 height 12
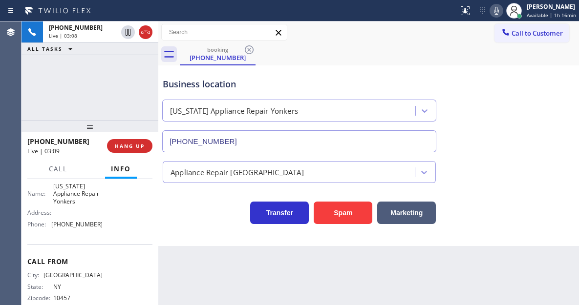
click at [502, 10] on icon at bounding box center [497, 11] width 12 height 12
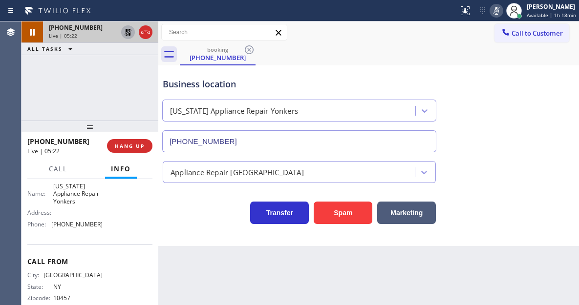
click at [126, 33] on icon at bounding box center [128, 32] width 12 height 12
click at [494, 10] on icon at bounding box center [497, 11] width 12 height 12
click at [541, 100] on div "Business location New York Appliance Repair Yonkers (914) 873-0795" at bounding box center [369, 108] width 416 height 88
click at [549, 117] on div "Business location New York Appliance Repair Yonkers (914) 873-0795" at bounding box center [369, 108] width 416 height 88
click at [179, 83] on div "Business location" at bounding box center [299, 84] width 273 height 13
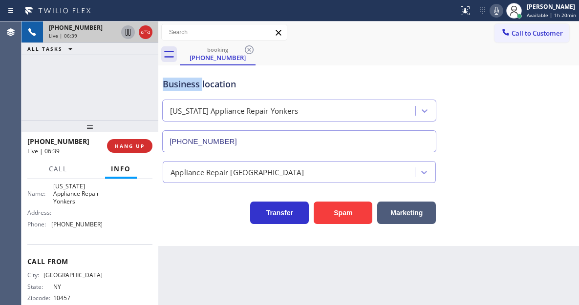
click at [179, 83] on div "Business location" at bounding box center [299, 84] width 273 height 13
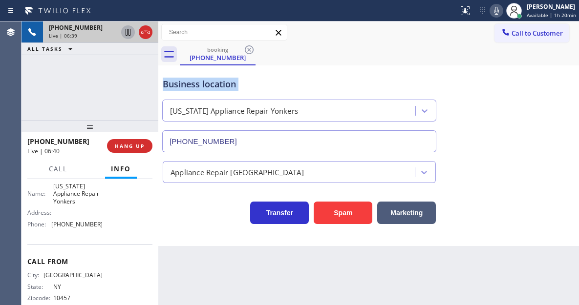
click at [179, 83] on div "Business location" at bounding box center [299, 84] width 273 height 13
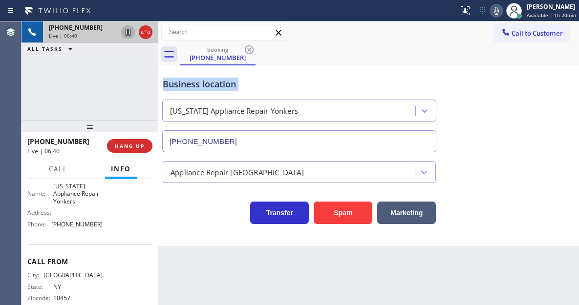
click at [179, 83] on div "Business location" at bounding box center [299, 84] width 273 height 13
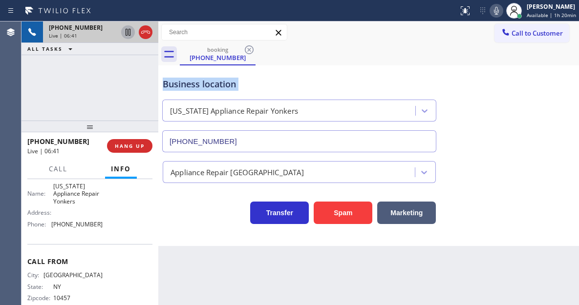
click at [179, 83] on div "Business location" at bounding box center [299, 84] width 273 height 13
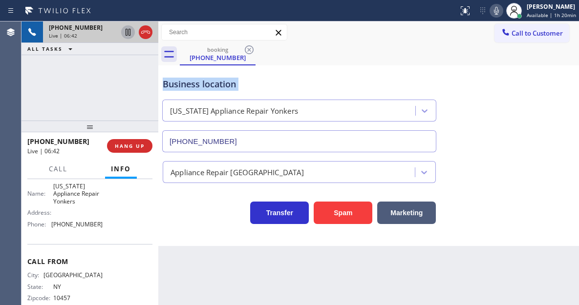
click at [179, 83] on div "Business location" at bounding box center [299, 84] width 273 height 13
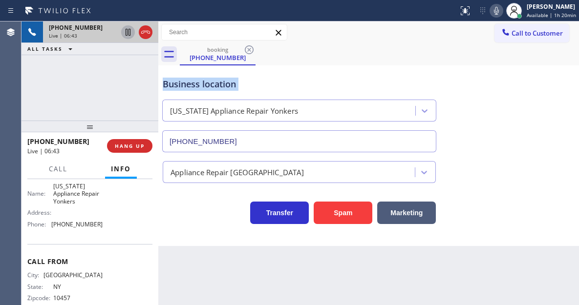
click at [179, 83] on div "Business location" at bounding box center [299, 84] width 273 height 13
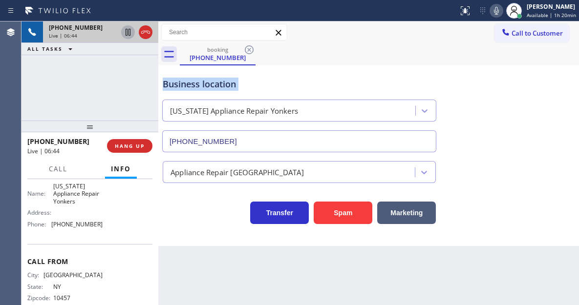
click at [179, 83] on div "Business location" at bounding box center [299, 84] width 273 height 13
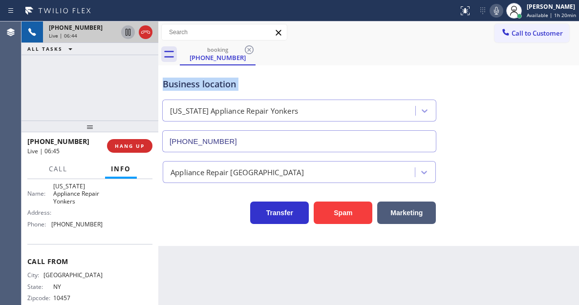
click at [179, 83] on div "Business location" at bounding box center [299, 84] width 273 height 13
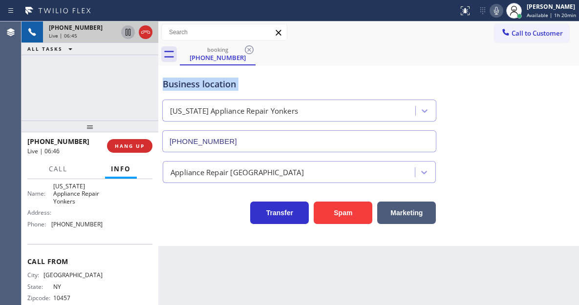
click at [179, 83] on div "Business location" at bounding box center [299, 84] width 273 height 13
click at [302, 68] on div "Business location New York Appliance Repair Yonkers (914) 873-0795" at bounding box center [299, 110] width 277 height 85
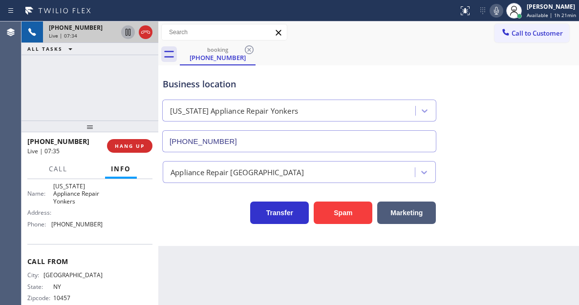
click at [195, 81] on div "Business location" at bounding box center [299, 84] width 273 height 13
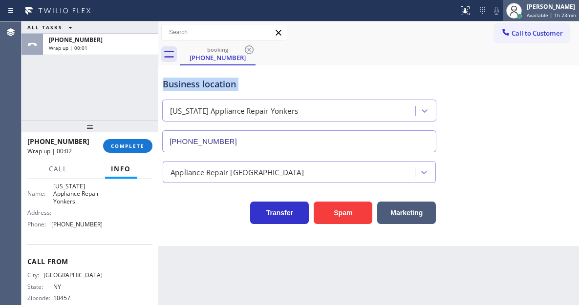
click at [521, 17] on div at bounding box center [519, 16] width 5 height 5
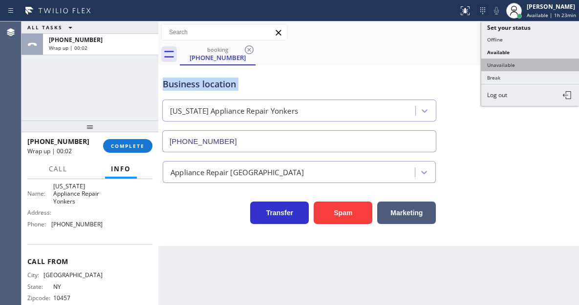
click at [514, 59] on button "Unavailable" at bounding box center [530, 65] width 98 height 13
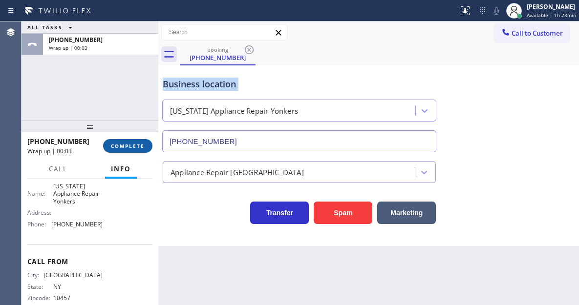
click at [120, 143] on span "COMPLETE" at bounding box center [128, 146] width 34 height 7
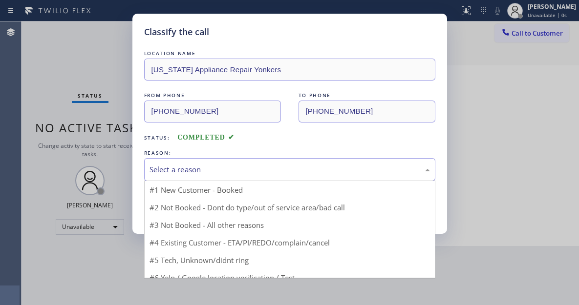
click at [187, 162] on div "Select a reason" at bounding box center [289, 169] width 291 height 23
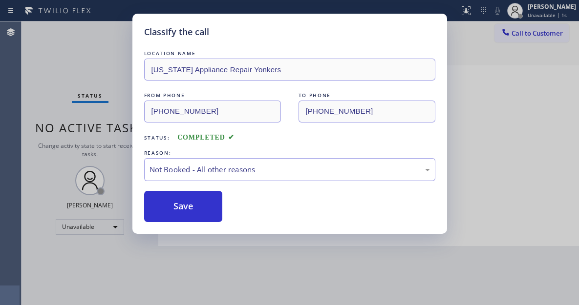
click at [194, 207] on button "Save" at bounding box center [183, 206] width 79 height 31
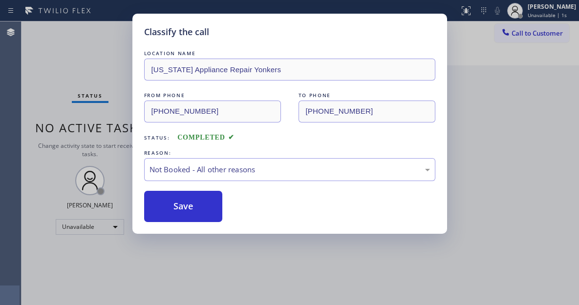
click at [194, 207] on button "Save" at bounding box center [183, 206] width 79 height 31
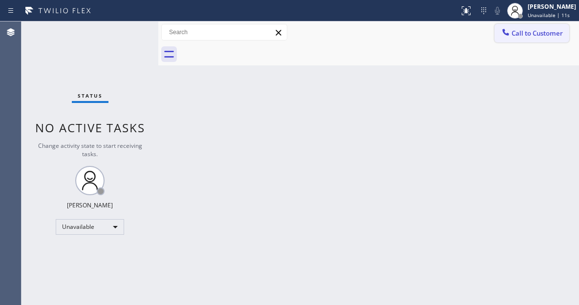
click at [521, 40] on button "Call to Customer" at bounding box center [532, 33] width 75 height 19
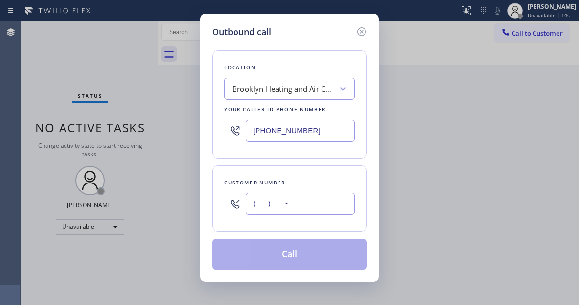
click at [285, 198] on input "(___) ___-____" at bounding box center [300, 204] width 109 height 22
paste input "646) 400-7358"
type input "[PHONE_NUMBER]"
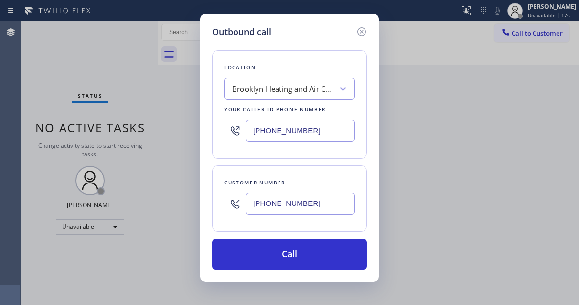
click at [311, 126] on input "[PHONE_NUMBER]" at bounding box center [300, 131] width 109 height 22
paste input "914) 873-0795"
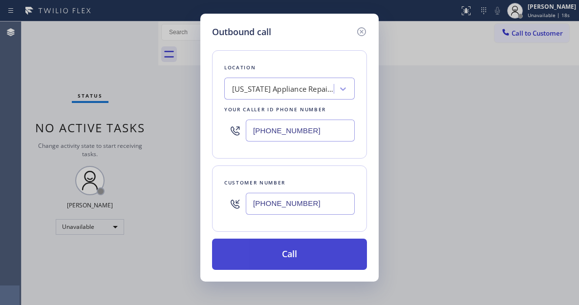
type input "[PHONE_NUMBER]"
click at [322, 246] on button "Call" at bounding box center [289, 254] width 155 height 31
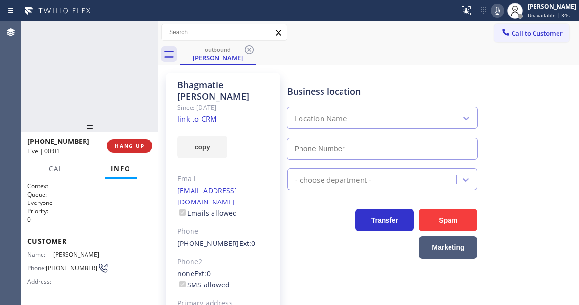
type input "[PHONE_NUMBER]"
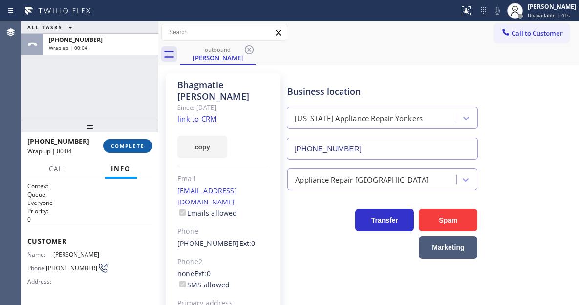
click at [135, 148] on span "COMPLETE" at bounding box center [128, 146] width 34 height 7
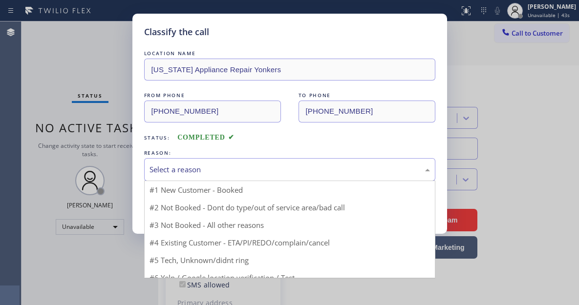
click at [225, 166] on div "Select a reason" at bounding box center [290, 169] width 281 height 11
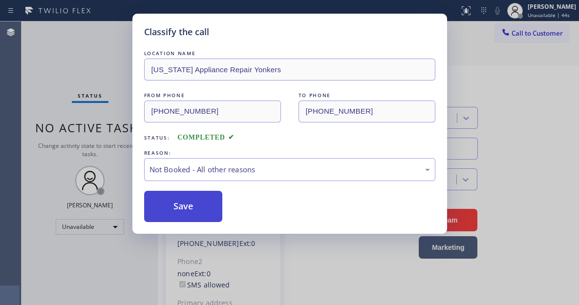
click at [213, 207] on button "Save" at bounding box center [183, 206] width 79 height 31
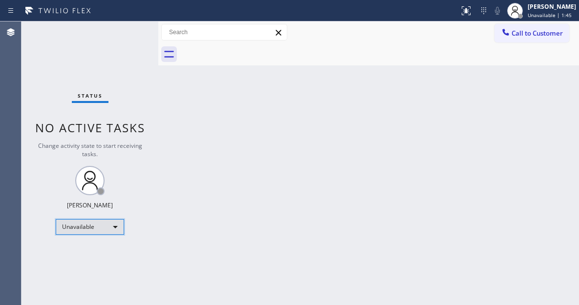
click at [108, 220] on div "Unavailable" at bounding box center [90, 227] width 68 height 16
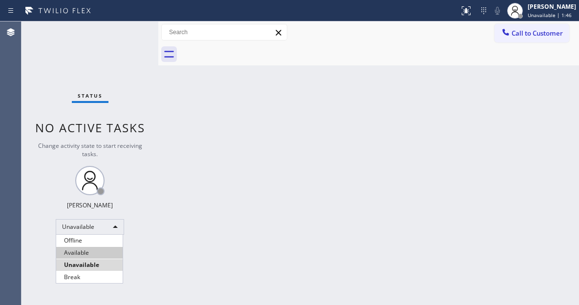
click at [95, 251] on li "Available" at bounding box center [89, 253] width 66 height 12
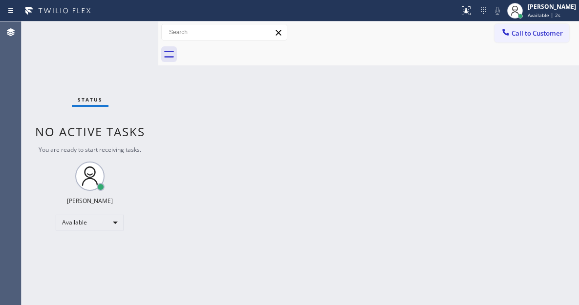
click at [542, 61] on div at bounding box center [379, 54] width 399 height 22
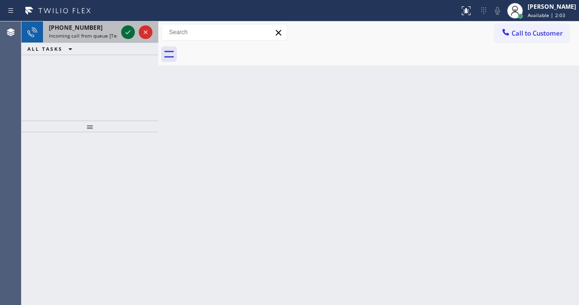
click at [125, 30] on icon at bounding box center [128, 32] width 12 height 12
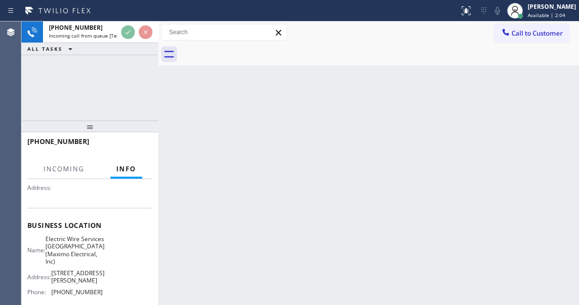
scroll to position [98, 0]
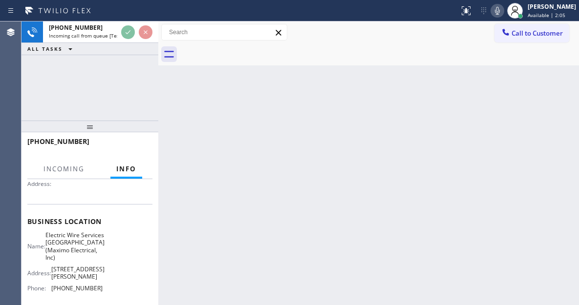
click at [64, 245] on span "Electric Wire Services [GEOGRAPHIC_DATA](Maximo Electrical, Inc)" at bounding box center [74, 247] width 59 height 30
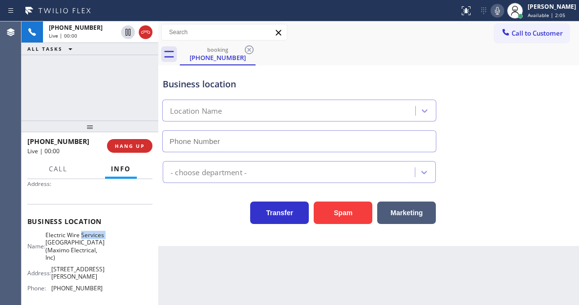
click at [64, 245] on span "Electric Wire Services [GEOGRAPHIC_DATA](Maximo Electrical, Inc)" at bounding box center [74, 247] width 59 height 30
type input "[PHONE_NUMBER]"
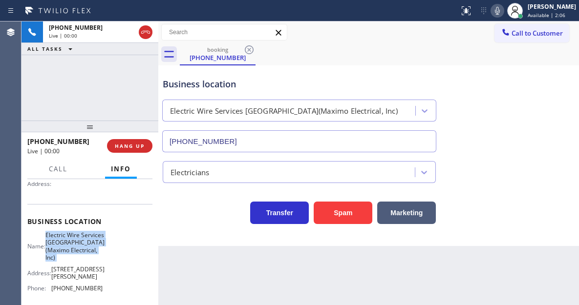
click at [81, 240] on span "Electric Wire Services [GEOGRAPHIC_DATA](Maximo Electrical, Inc)" at bounding box center [74, 247] width 59 height 30
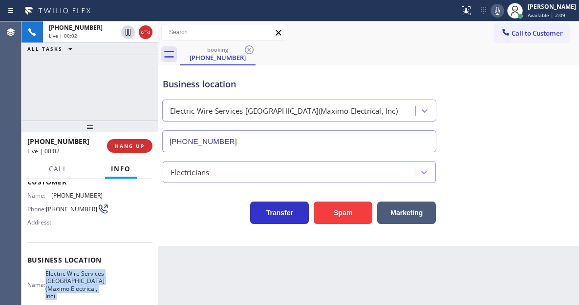
scroll to position [50, 0]
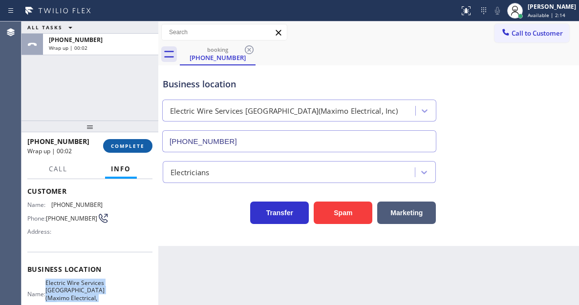
click at [114, 152] on button "COMPLETE" at bounding box center [127, 146] width 49 height 14
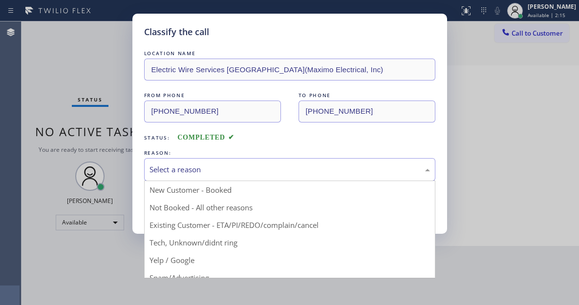
click at [236, 174] on div "Select a reason" at bounding box center [290, 169] width 281 height 11
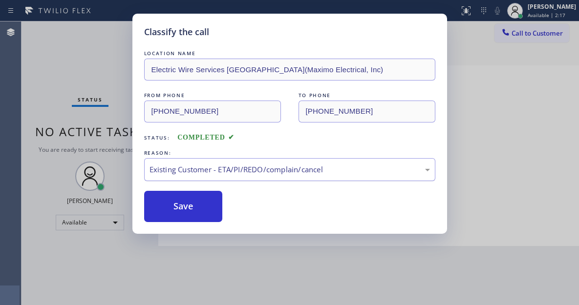
click at [202, 176] on div "Existing Customer - ETA/PI/REDO/complain/cancel" at bounding box center [289, 169] width 291 height 23
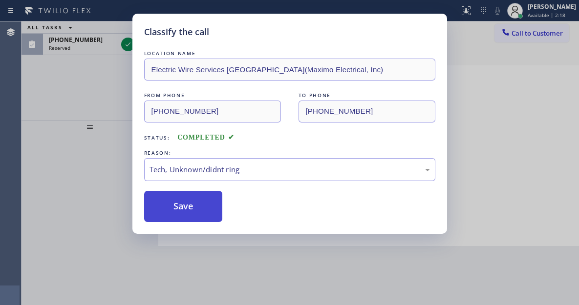
click at [195, 211] on button "Save" at bounding box center [183, 206] width 79 height 31
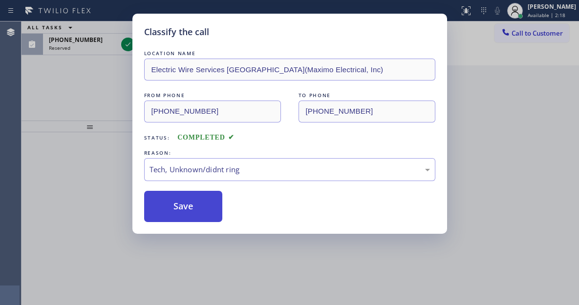
click at [195, 211] on button "Save" at bounding box center [183, 206] width 79 height 31
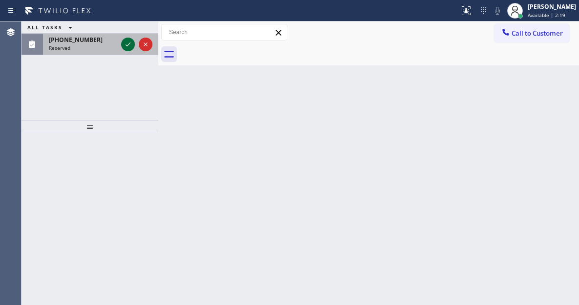
click at [129, 47] on icon at bounding box center [128, 45] width 12 height 12
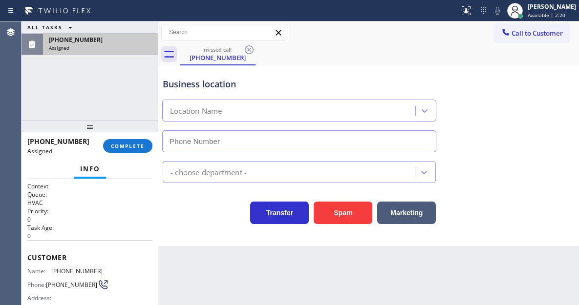
type input "[PHONE_NUMBER]"
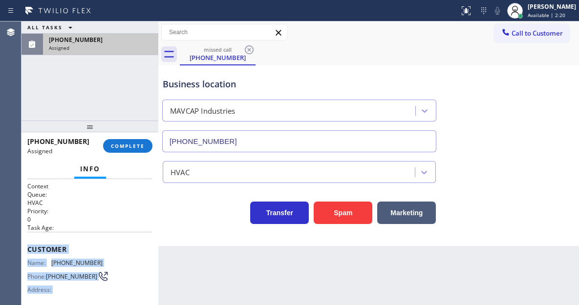
scroll to position [167, 0]
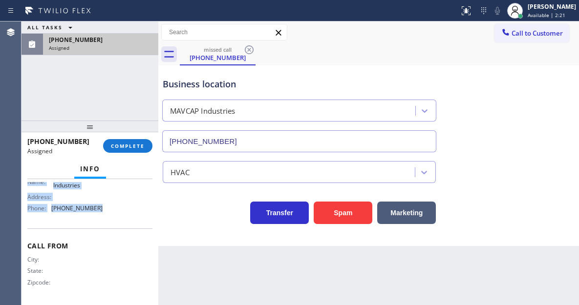
drag, startPoint x: 27, startPoint y: 256, endPoint x: 97, endPoint y: 221, distance: 77.8
click at [97, 221] on div "Context Queue: HVAC Priority: 0 Task Age: Customer Name: (516) 848-7139 Phone: …" at bounding box center [89, 160] width 125 height 283
click at [127, 146] on span "COMPLETE" at bounding box center [128, 146] width 34 height 7
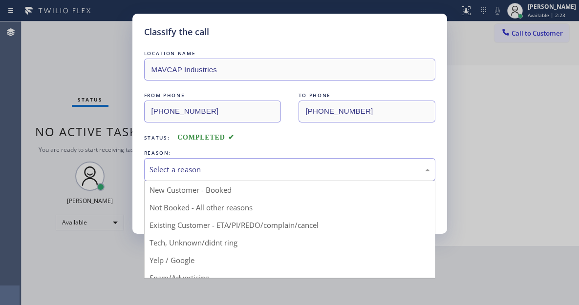
click at [236, 171] on div "Select a reason" at bounding box center [290, 169] width 281 height 11
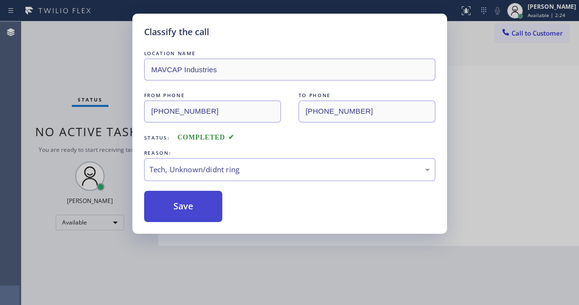
click at [196, 198] on button "Save" at bounding box center [183, 206] width 79 height 31
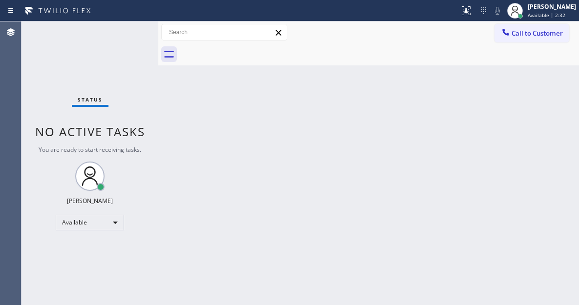
click at [547, 110] on div "Back to Dashboard Change Sender ID Customers Technicians Select a contact Outbo…" at bounding box center [368, 164] width 421 height 284
click at [552, 114] on div "Back to Dashboard Change Sender ID Customers Technicians Select a contact Outbo…" at bounding box center [368, 164] width 421 height 284
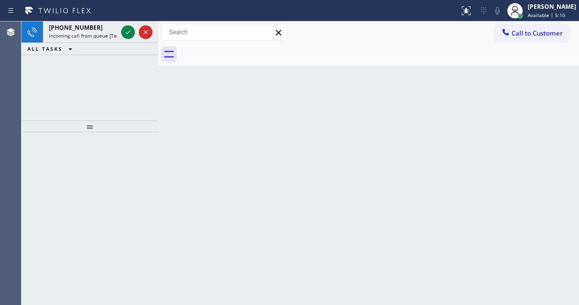
click at [532, 94] on div "Back to Dashboard Change Sender ID Customers Technicians Select a contact Outbo…" at bounding box center [368, 164] width 421 height 284
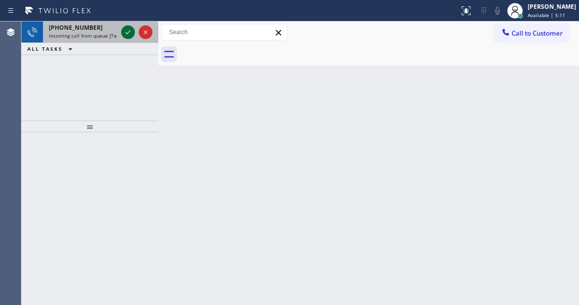
click at [126, 33] on icon at bounding box center [128, 32] width 12 height 12
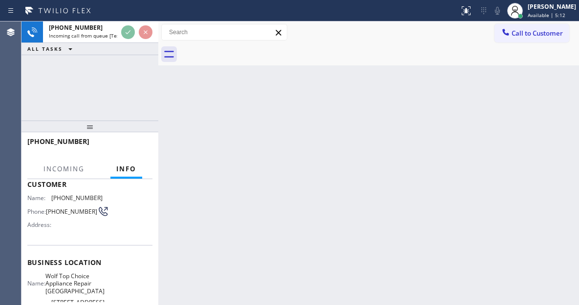
scroll to position [98, 0]
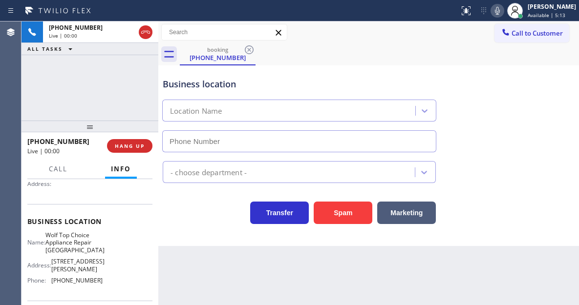
click at [87, 251] on span "Wolf Top Choice Appliance Repair [GEOGRAPHIC_DATA]" at bounding box center [74, 243] width 59 height 22
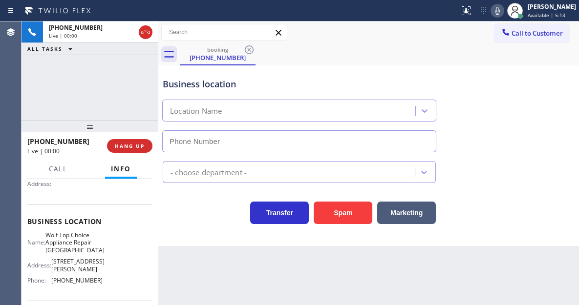
type input "[PHONE_NUMBER]"
click at [87, 251] on span "Wolf Top Choice Appliance Repair [GEOGRAPHIC_DATA]" at bounding box center [74, 243] width 59 height 22
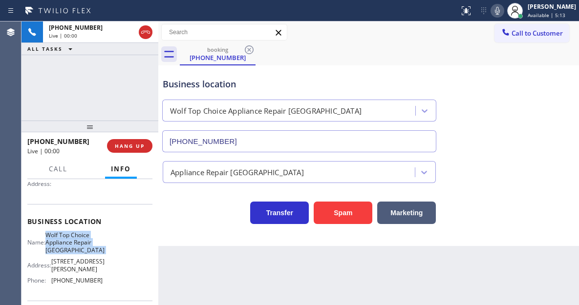
click at [87, 251] on span "Wolf Top Choice Appliance Repair [GEOGRAPHIC_DATA]" at bounding box center [74, 243] width 59 height 22
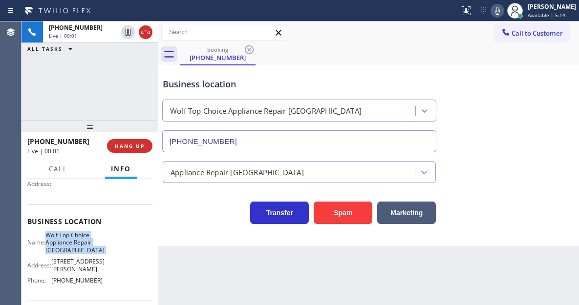
click at [87, 251] on span "Wolf Top Choice Appliance Repair [GEOGRAPHIC_DATA]" at bounding box center [74, 243] width 59 height 22
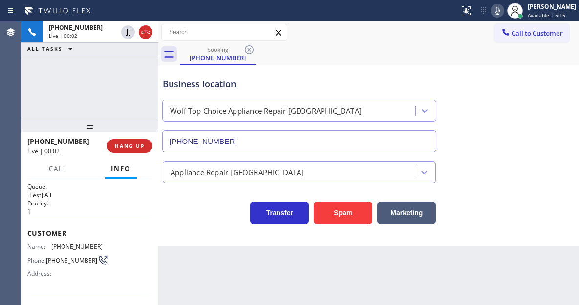
scroll to position [0, 0]
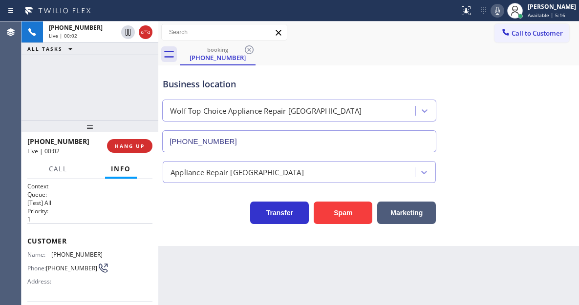
click at [64, 250] on div "Customer Name: (919) 521-1980 Phone: (919) 521-1980 Address:" at bounding box center [89, 263] width 125 height 78
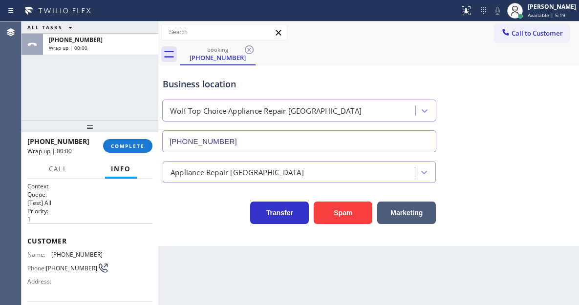
click at [257, 73] on div "Business location Wolf Top Choice Appliance Repair Berkeley (510) 851-8434" at bounding box center [299, 110] width 277 height 85
click at [128, 142] on button "COMPLETE" at bounding box center [127, 146] width 49 height 14
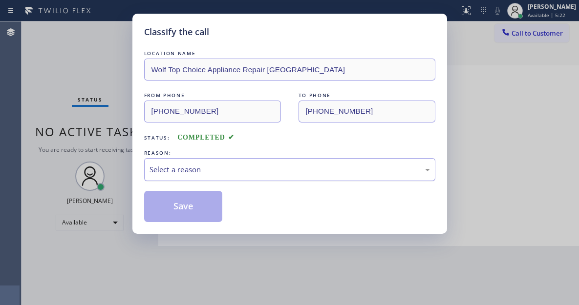
click at [216, 170] on div "Select a reason" at bounding box center [290, 169] width 281 height 11
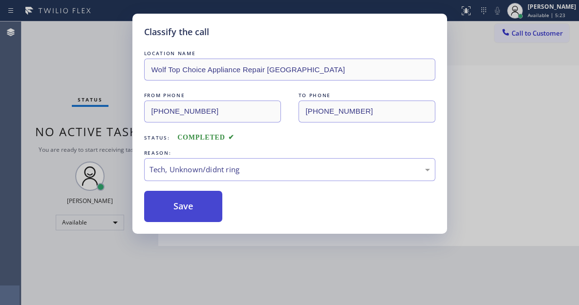
click at [197, 203] on button "Save" at bounding box center [183, 206] width 79 height 31
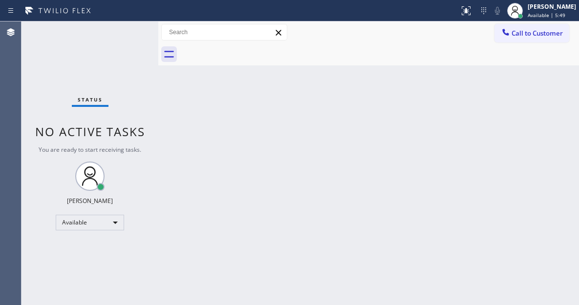
click at [542, 87] on div "Back to Dashboard Change Sender ID Customers Technicians Select a contact Outbo…" at bounding box center [368, 164] width 421 height 284
click at [540, 79] on div "Back to Dashboard Change Sender ID Customers Technicians Select a contact Outbo…" at bounding box center [368, 164] width 421 height 284
click at [139, 38] on div "Status No active tasks You are ready to start receiving tasks. [PERSON_NAME]" at bounding box center [90, 164] width 137 height 284
click at [133, 34] on div "Status No active tasks You are ready to start receiving tasks. [PERSON_NAME]" at bounding box center [90, 164] width 137 height 284
click at [125, 30] on div "Status No active tasks You are ready to start receiving tasks. [PERSON_NAME]" at bounding box center [90, 164] width 137 height 284
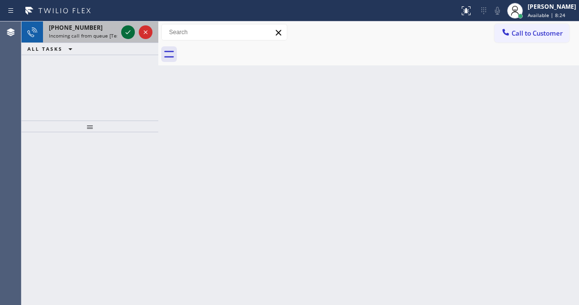
click at [125, 30] on icon at bounding box center [128, 32] width 12 height 12
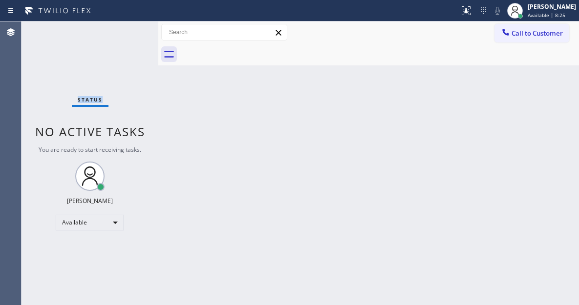
click at [127, 30] on div "Status No active tasks You are ready to start receiving tasks. [PERSON_NAME]" at bounding box center [90, 164] width 137 height 284
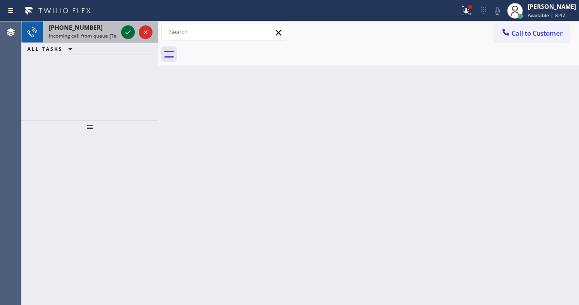
click at [127, 30] on icon at bounding box center [128, 32] width 12 height 12
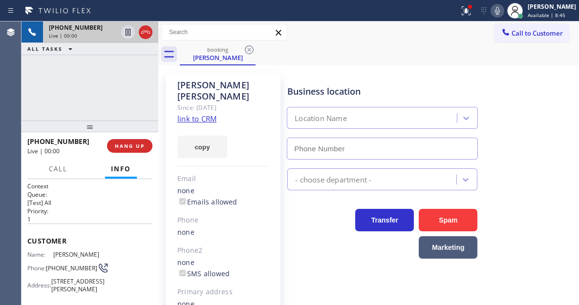
type input "[PHONE_NUMBER]"
click at [194, 114] on link "link to CRM" at bounding box center [196, 119] width 39 height 10
click at [60, 265] on span "[PHONE_NUMBER]" at bounding box center [71, 268] width 51 height 7
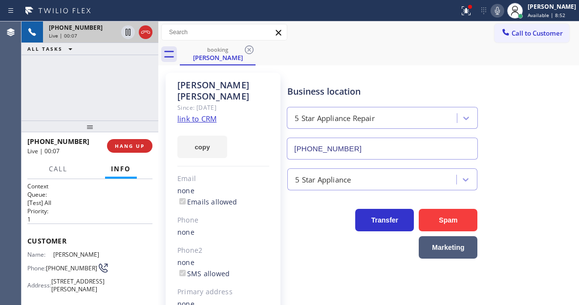
click at [361, 93] on div "Business location" at bounding box center [382, 91] width 190 height 13
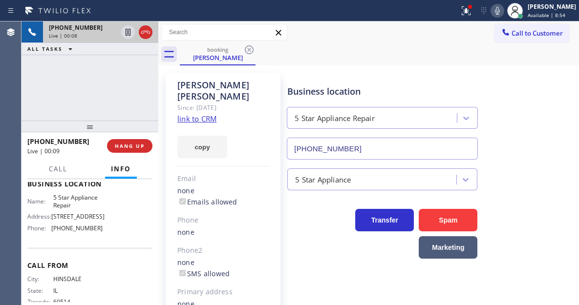
scroll to position [147, 0]
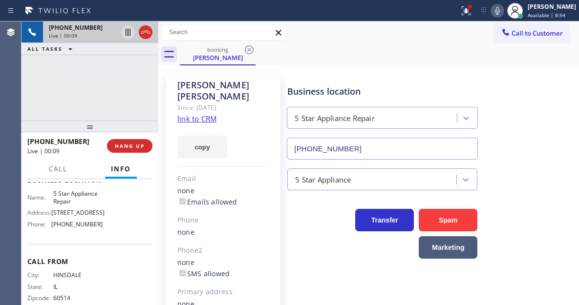
click at [75, 205] on span "5 Star Appliance Repair" at bounding box center [77, 197] width 49 height 15
click at [103, 93] on div "+16306424608 Live | 01:51 ALL TASKS ALL TASKS ACTIVE TASKS TASKS IN WRAP UP" at bounding box center [90, 71] width 137 height 99
click at [130, 33] on icon at bounding box center [128, 32] width 5 height 7
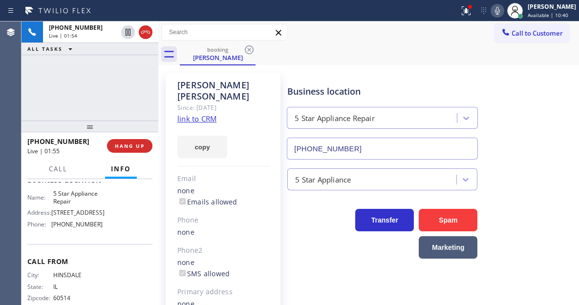
click at [500, 10] on icon at bounding box center [498, 11] width 12 height 12
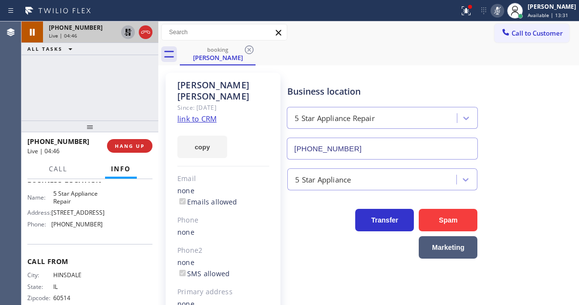
click at [129, 35] on icon at bounding box center [128, 32] width 7 height 7
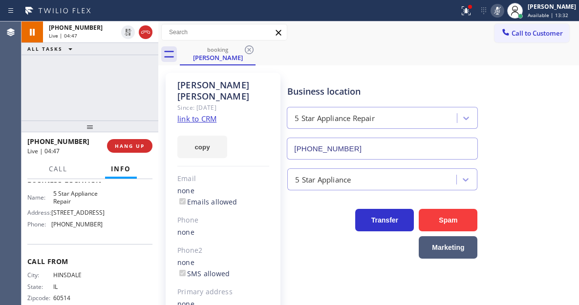
click at [503, 8] on icon at bounding box center [498, 11] width 12 height 12
click at [472, 16] on icon at bounding box center [466, 11] width 12 height 12
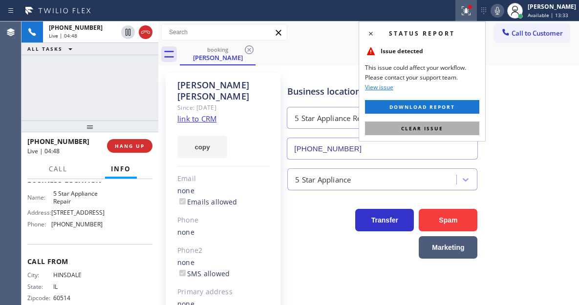
click at [460, 128] on button "Clear issue" at bounding box center [422, 129] width 114 height 14
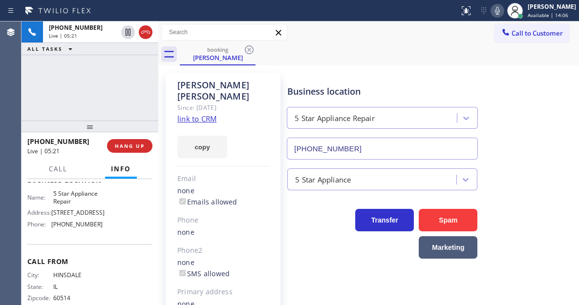
click at [540, 138] on div "Business location 5 Star Appliance Repair (855) 731-4952" at bounding box center [430, 115] width 291 height 88
click at [67, 72] on div "+16306424608 Live | 05:21 ALL TASKS ALL TASKS ACTIVE TASKS TASKS IN WRAP UP" at bounding box center [90, 71] width 137 height 99
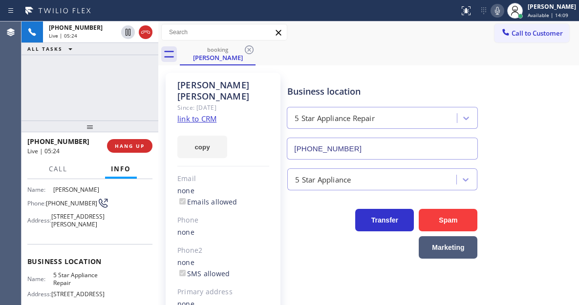
scroll to position [49, 0]
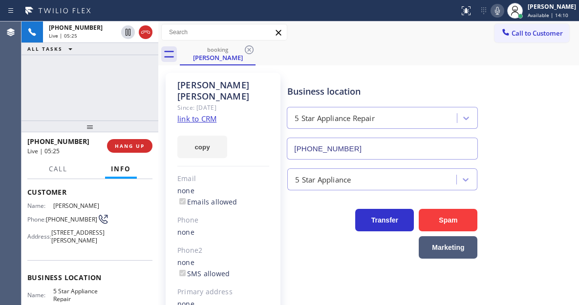
click at [67, 218] on span "[PHONE_NUMBER]" at bounding box center [71, 219] width 51 height 7
click at [87, 92] on div "+16306424608 Live | 05:32 ALL TASKS ALL TASKS ACTIVE TASKS TASKS IN WRAP UP" at bounding box center [90, 71] width 137 height 99
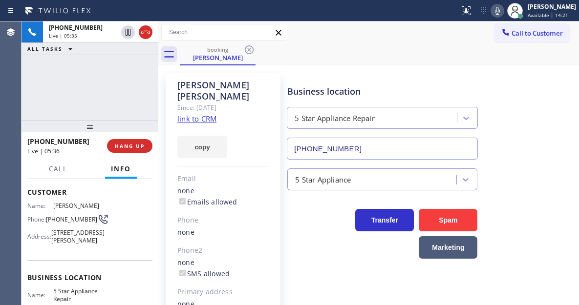
click at [131, 109] on div "+16306424608 Live | 05:35 ALL TASKS ALL TASKS ACTIVE TASKS TASKS IN WRAP UP" at bounding box center [90, 71] width 137 height 99
click at [68, 216] on span "[PHONE_NUMBER]" at bounding box center [71, 219] width 51 height 7
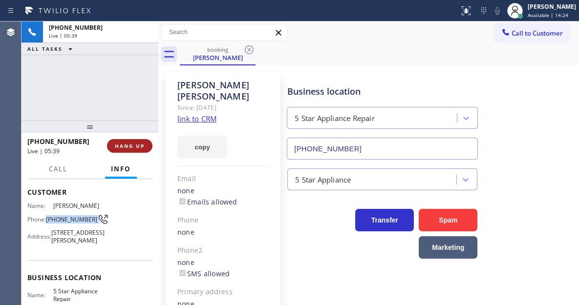
click at [139, 144] on span "HANG UP" at bounding box center [130, 146] width 30 height 7
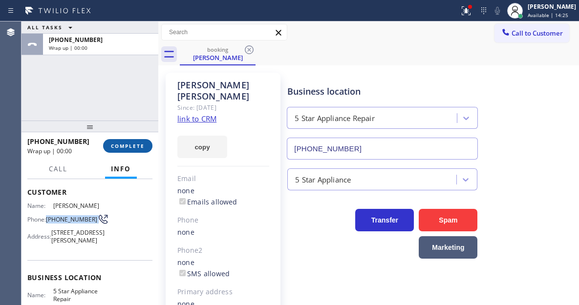
click at [139, 144] on span "COMPLETE" at bounding box center [128, 146] width 34 height 7
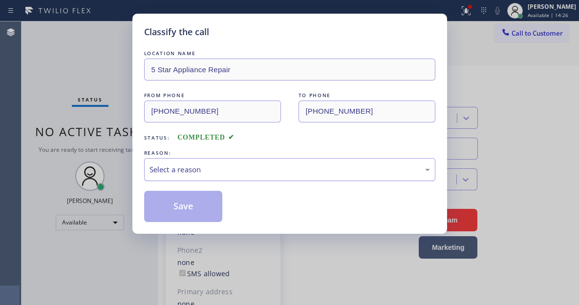
click at [215, 162] on div "Select a reason" at bounding box center [289, 169] width 291 height 23
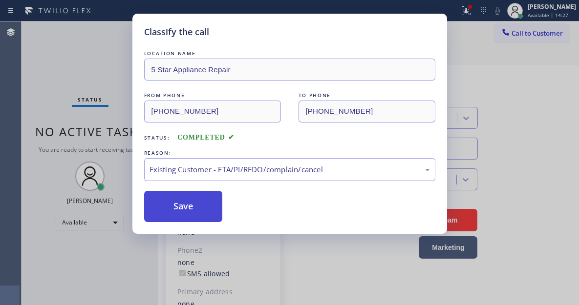
click at [205, 206] on button "Save" at bounding box center [183, 206] width 79 height 31
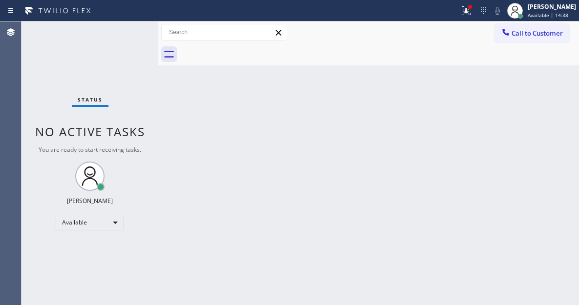
click at [538, 76] on div "Back to Dashboard Change Sender ID Customers Technicians Select a contact Outbo…" at bounding box center [368, 164] width 421 height 284
click at [544, 74] on div "Back to Dashboard Change Sender ID Customers Technicians Select a contact Outbo…" at bounding box center [368, 164] width 421 height 284
click at [472, 12] on icon at bounding box center [466, 11] width 12 height 12
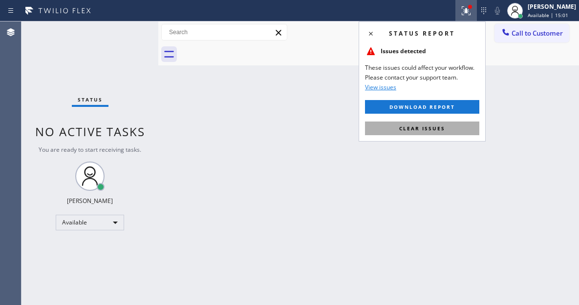
click at [427, 133] on button "Clear issues" at bounding box center [422, 129] width 114 height 14
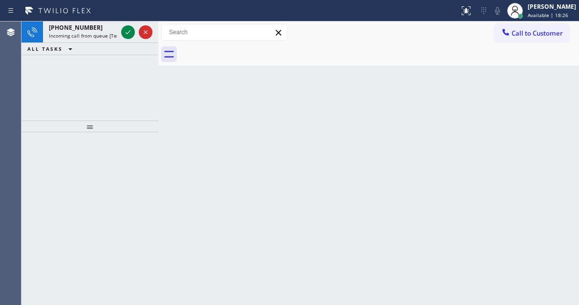
click at [534, 82] on div "Back to Dashboard Change Sender ID Customers Technicians Select a contact Outbo…" at bounding box center [368, 164] width 421 height 284
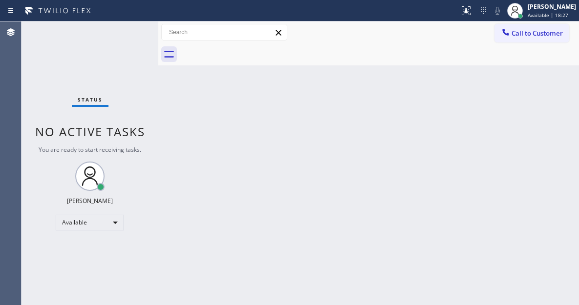
click at [127, 34] on div "Status No active tasks You are ready to start receiving tasks. [PERSON_NAME]" at bounding box center [90, 164] width 137 height 284
click at [526, 9] on div at bounding box center [515, 11] width 22 height 22
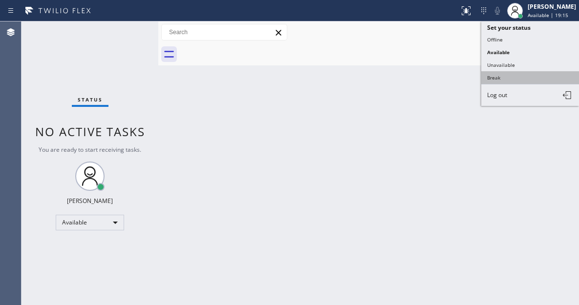
click at [496, 73] on button "Break" at bounding box center [530, 77] width 98 height 13
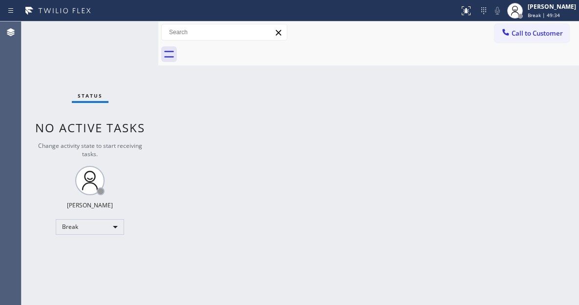
click at [544, 103] on div "Back to Dashboard Change Sender ID Customers Technicians Select a contact Outbo…" at bounding box center [368, 164] width 421 height 284
click at [124, 32] on div "Status No active tasks Change activity state to start receiving tasks. [PERSON_…" at bounding box center [90, 164] width 137 height 284
click at [543, 134] on div "Back to Dashboard Change Sender ID Customers Technicians Select a contact Outbo…" at bounding box center [368, 164] width 421 height 284
click at [135, 31] on div "Status No active tasks Change activity state to start receiving tasks. [PERSON_…" at bounding box center [90, 164] width 137 height 284
click at [540, 17] on span "Break | 59:40" at bounding box center [544, 15] width 32 height 7
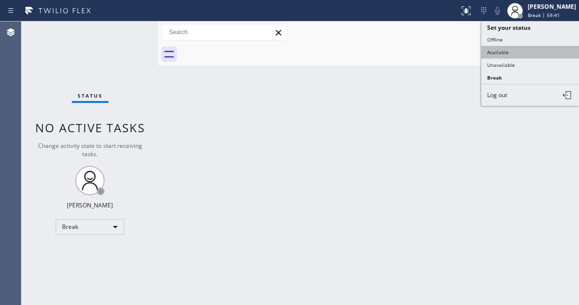
click at [524, 47] on button "Available" at bounding box center [530, 52] width 98 height 13
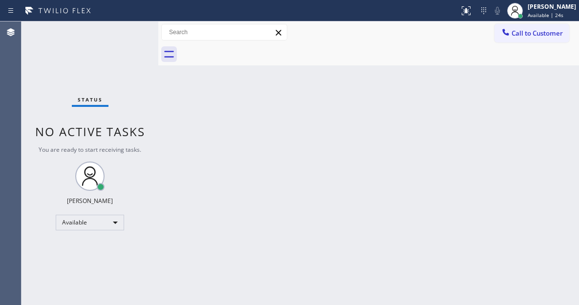
click at [521, 108] on div "Back to Dashboard Change Sender ID Customers Technicians Select a contact Outbo…" at bounding box center [368, 164] width 421 height 284
click at [135, 33] on div "Status No active tasks You are ready to start receiving tasks. [PERSON_NAME]" at bounding box center [90, 164] width 137 height 284
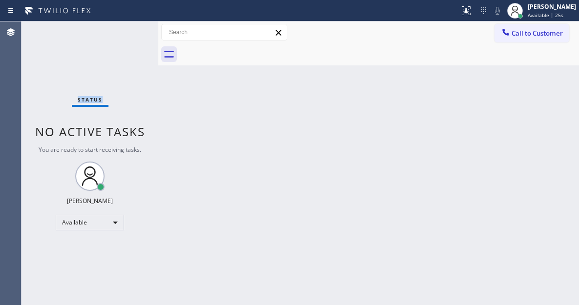
click at [135, 33] on div "Status No active tasks You are ready to start receiving tasks. [PERSON_NAME]" at bounding box center [90, 164] width 137 height 284
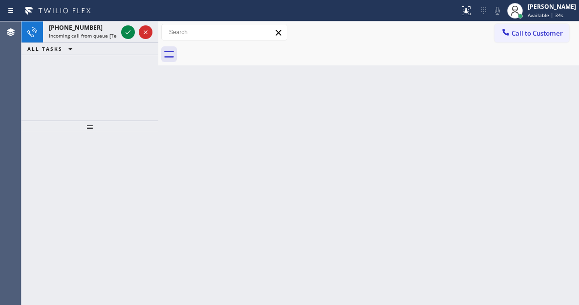
click at [532, 97] on div "Back to Dashboard Change Sender ID Customers Technicians Select a contact Outbo…" at bounding box center [368, 164] width 421 height 284
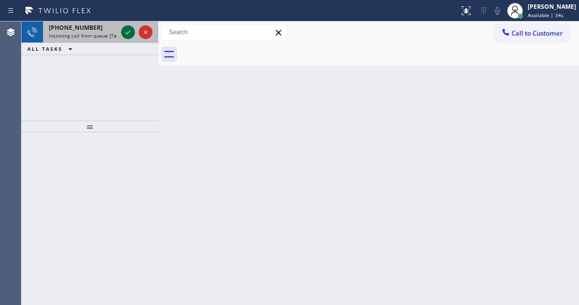
click at [130, 33] on icon at bounding box center [128, 32] width 12 height 12
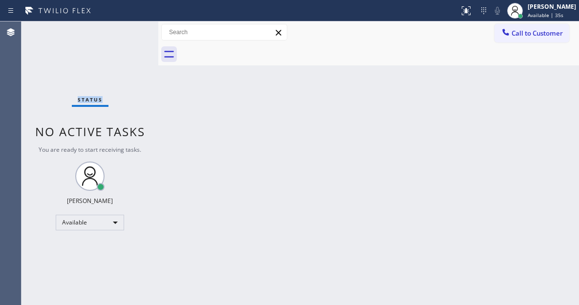
click at [130, 33] on div "Status No active tasks You are ready to start receiving tasks. [PERSON_NAME]" at bounding box center [90, 164] width 137 height 284
click at [472, 10] on icon at bounding box center [466, 11] width 12 height 12
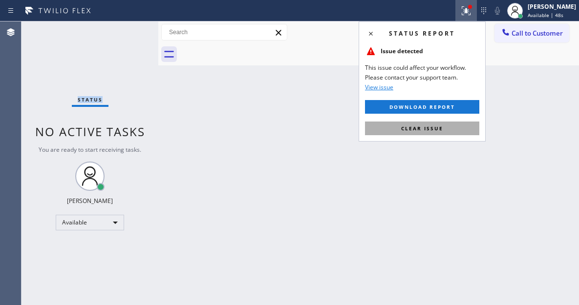
click at [459, 128] on button "Clear issue" at bounding box center [422, 129] width 114 height 14
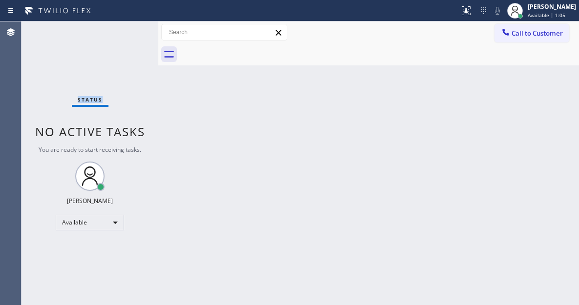
click at [132, 31] on div "Status No active tasks You are ready to start receiving tasks. [PERSON_NAME]" at bounding box center [90, 164] width 137 height 284
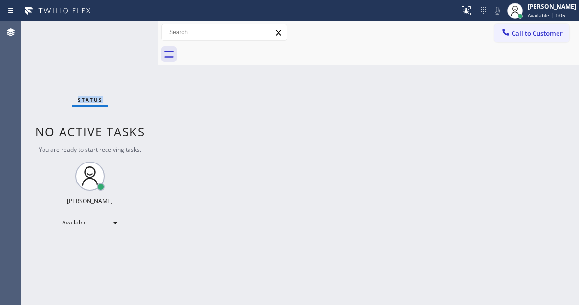
click at [132, 31] on div "Status No active tasks You are ready to start receiving tasks. [PERSON_NAME]" at bounding box center [90, 164] width 137 height 284
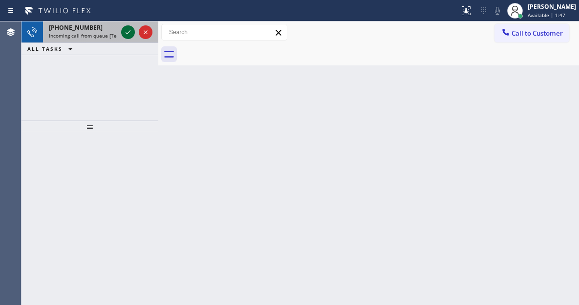
click at [127, 32] on icon at bounding box center [128, 32] width 12 height 12
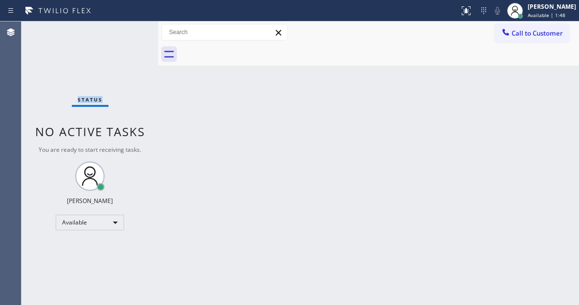
click at [127, 32] on div "Status No active tasks You are ready to start receiving tasks. [PERSON_NAME]" at bounding box center [90, 164] width 137 height 284
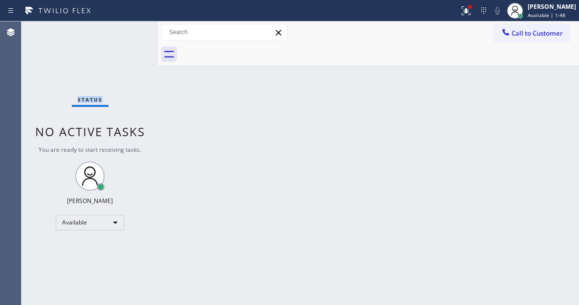
click at [127, 32] on div "Status No active tasks You are ready to start receiving tasks. [PERSON_NAME]" at bounding box center [90, 164] width 137 height 284
click at [137, 37] on div "Status No active tasks You are ready to start receiving tasks. [PERSON_NAME]" at bounding box center [90, 164] width 137 height 284
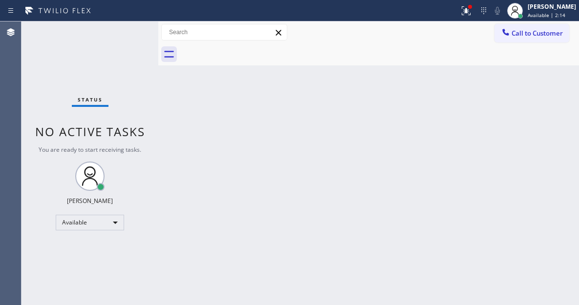
click at [130, 31] on div "Status No active tasks You are ready to start receiving tasks. [PERSON_NAME]" at bounding box center [90, 164] width 137 height 284
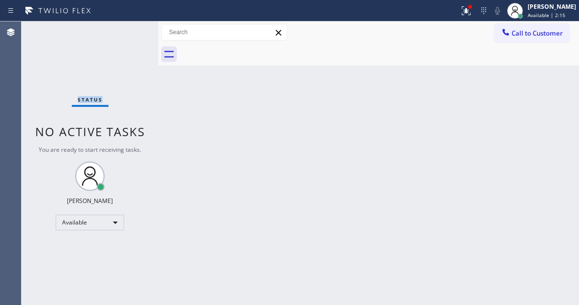
click at [127, 29] on div "Status No active tasks You are ready to start receiving tasks. [PERSON_NAME]" at bounding box center [90, 164] width 137 height 284
click at [536, 86] on div "Back to Dashboard Change Sender ID Customers Technicians Select a contact Outbo…" at bounding box center [368, 164] width 421 height 284
click at [472, 13] on icon at bounding box center [466, 11] width 12 height 12
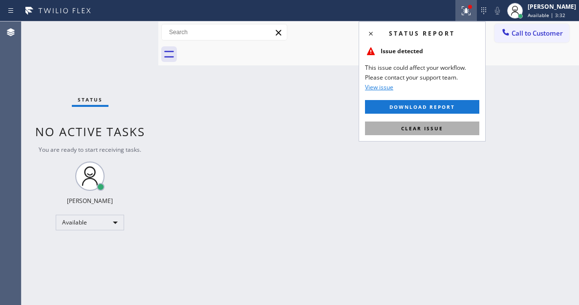
click at [446, 126] on button "Clear issue" at bounding box center [422, 129] width 114 height 14
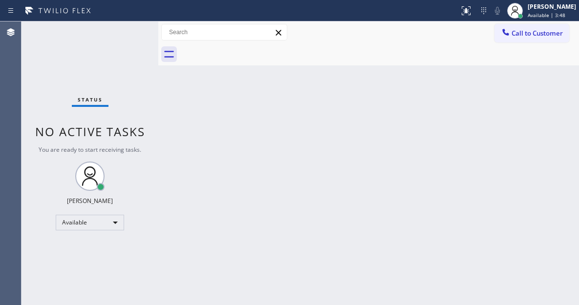
click at [528, 85] on div "Back to Dashboard Change Sender ID Customers Technicians Select a contact Outbo…" at bounding box center [368, 164] width 421 height 284
click at [124, 29] on div "Status No active tasks You are ready to start receiving tasks. [PERSON_NAME]" at bounding box center [90, 164] width 137 height 284
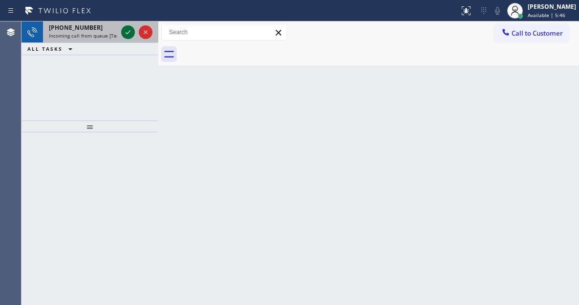
click at [124, 29] on icon at bounding box center [128, 32] width 12 height 12
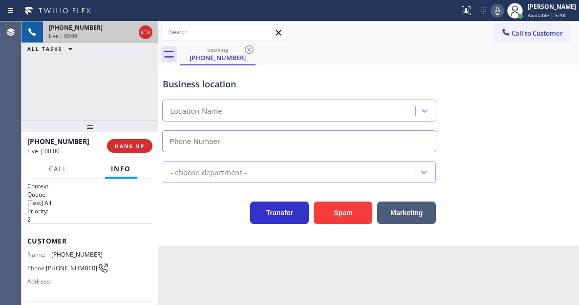
type input "[PHONE_NUMBER]"
click at [55, 254] on span "[PHONE_NUMBER]" at bounding box center [76, 254] width 51 height 7
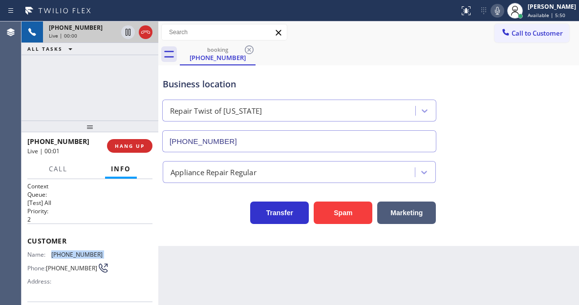
click at [55, 254] on span "[PHONE_NUMBER]" at bounding box center [76, 254] width 51 height 7
click at [163, 257] on div "Back to Dashboard Change Sender ID Customers Technicians Select a contact Outbo…" at bounding box center [368, 164] width 421 height 284
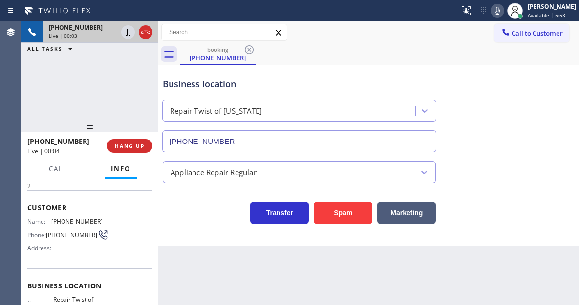
scroll to position [49, 0]
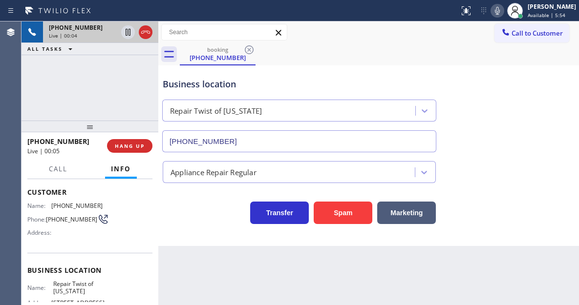
click at [55, 283] on div "Business location Name: Repair Twist of New York Address: 895 Grand St Brooklyn…" at bounding box center [89, 294] width 125 height 82
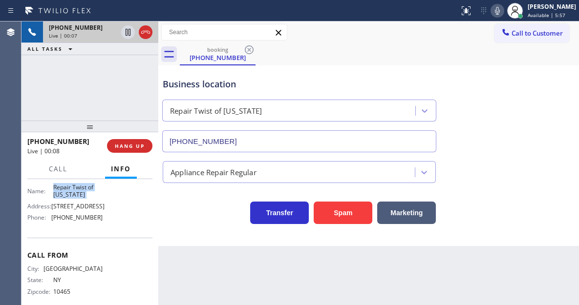
scroll to position [147, 0]
click at [81, 220] on span "[PHONE_NUMBER]" at bounding box center [76, 216] width 51 height 7
click at [202, 81] on div "Business location" at bounding box center [299, 84] width 273 height 13
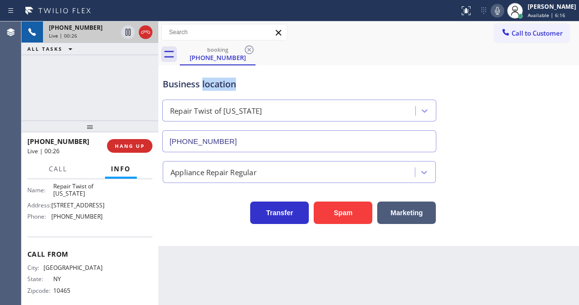
click at [202, 81] on div "Business location" at bounding box center [299, 84] width 273 height 13
click at [256, 90] on div "Business location" at bounding box center [299, 84] width 273 height 13
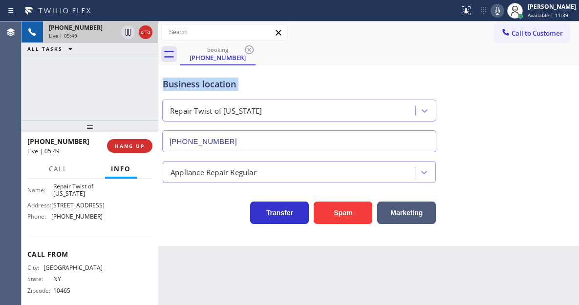
click at [256, 90] on div "Business location" at bounding box center [299, 84] width 273 height 13
click at [148, 108] on div "+13473020979 Live | 06:52 ALL TASKS ALL TASKS ACTIVE TASKS TASKS IN WRAP UP" at bounding box center [90, 71] width 137 height 99
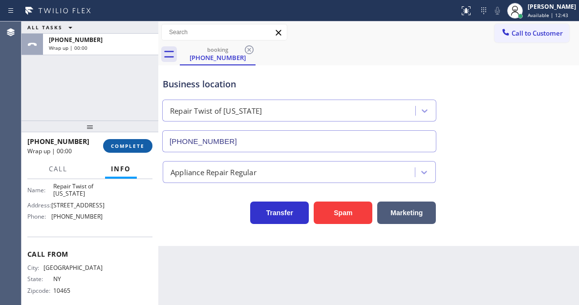
click at [141, 144] on span "COMPLETE" at bounding box center [128, 146] width 34 height 7
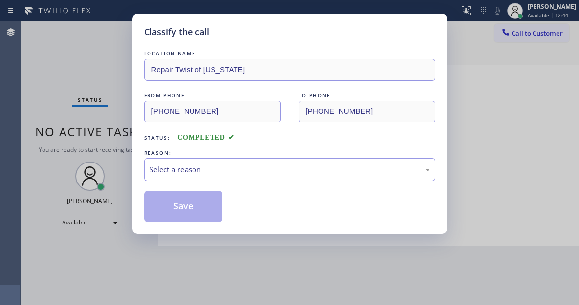
click at [141, 144] on div "Classify the call LOCATION NAME Repair Twist of New York FROM PHONE (347) 302-0…" at bounding box center [289, 124] width 315 height 220
click at [273, 173] on div "Select a reason" at bounding box center [290, 169] width 281 height 11
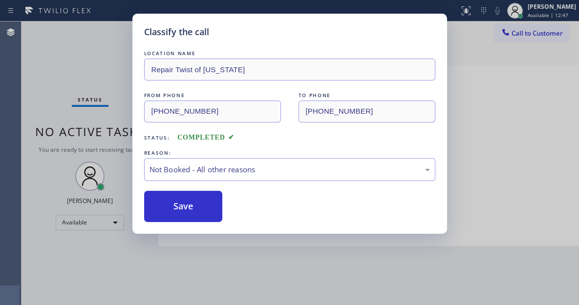
click at [215, 210] on button "Save" at bounding box center [183, 206] width 79 height 31
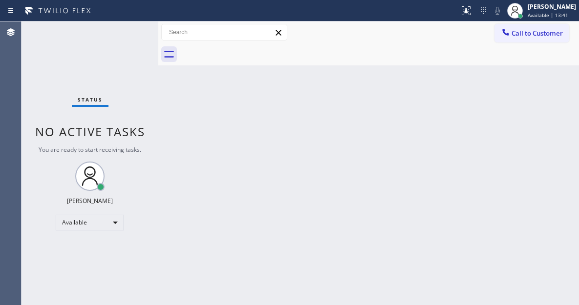
click at [127, 34] on div "Status No active tasks You are ready to start receiving tasks. [PERSON_NAME]" at bounding box center [90, 164] width 137 height 284
click at [129, 48] on div "Status No active tasks You are ready to start receiving tasks. [PERSON_NAME]" at bounding box center [90, 164] width 137 height 284
click at [138, 33] on div "Status No active tasks You are ready to start receiving tasks. [PERSON_NAME]" at bounding box center [90, 164] width 137 height 284
click at [135, 30] on div "Status No active tasks You are ready to start receiving tasks. [PERSON_NAME]" at bounding box center [90, 164] width 137 height 284
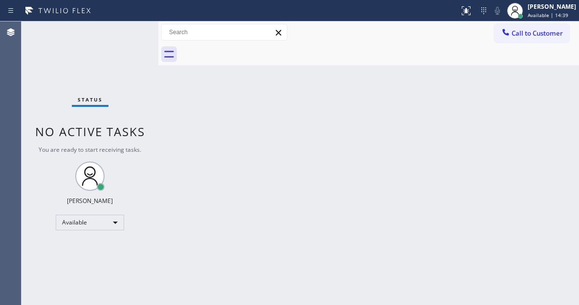
click at [135, 30] on div "Status No active tasks You are ready to start receiving tasks. [PERSON_NAME]" at bounding box center [90, 164] width 137 height 284
click at [550, 91] on div "Back to Dashboard Change Sender ID Customers Technicians Select a contact Outbo…" at bounding box center [368, 164] width 421 height 284
click at [125, 31] on div "Status No active tasks You are ready to start receiving tasks. [PERSON_NAME]" at bounding box center [90, 164] width 137 height 284
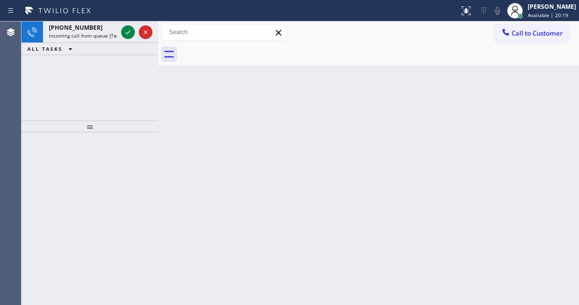
click at [529, 75] on div "Back to Dashboard Change Sender ID Customers Technicians Select a contact Outbo…" at bounding box center [368, 164] width 421 height 284
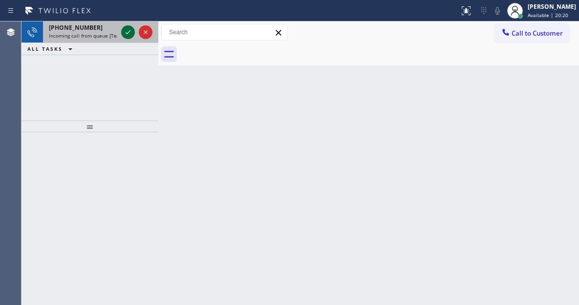
click at [125, 32] on icon at bounding box center [128, 32] width 12 height 12
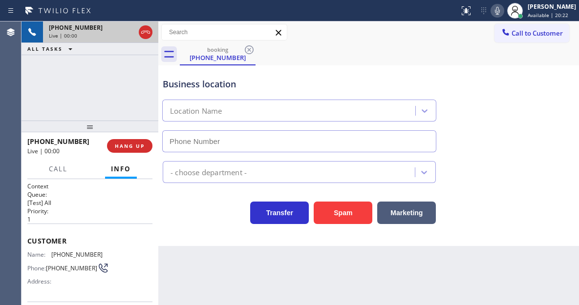
type input "[PHONE_NUMBER]"
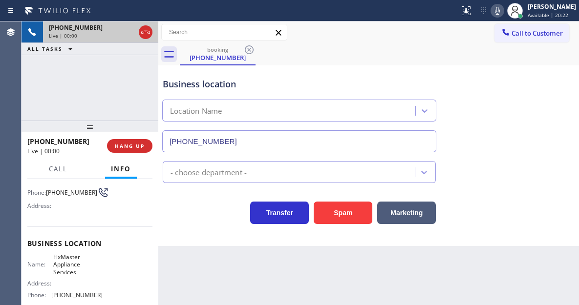
scroll to position [98, 0]
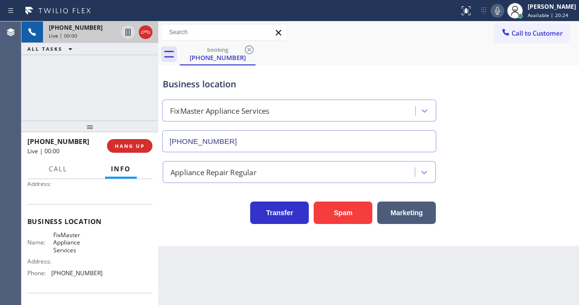
click at [69, 243] on span "FixMaster Appliance Services" at bounding box center [77, 243] width 49 height 22
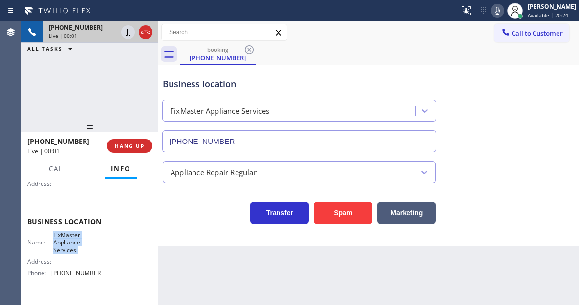
click at [69, 243] on span "FixMaster Appliance Services" at bounding box center [77, 243] width 49 height 22
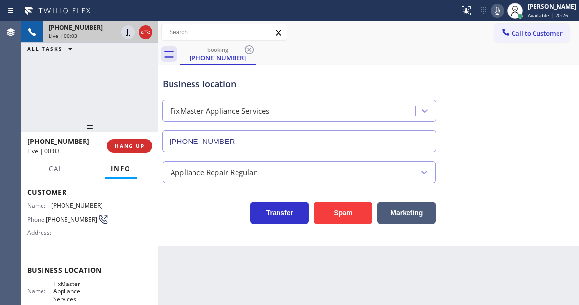
click at [63, 220] on span "[PHONE_NUMBER]" at bounding box center [71, 219] width 51 height 7
click at [60, 223] on span "[PHONE_NUMBER]" at bounding box center [71, 219] width 51 height 7
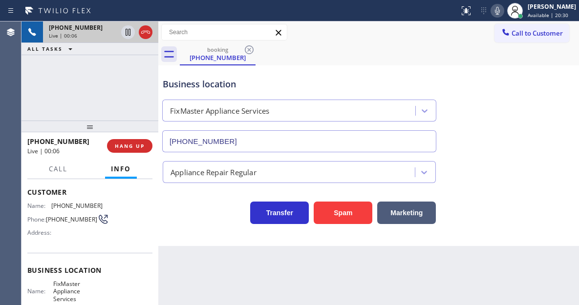
click at [188, 273] on div "Back to Dashboard Change Sender ID Customers Technicians Select a contact Outbo…" at bounding box center [368, 164] width 421 height 284
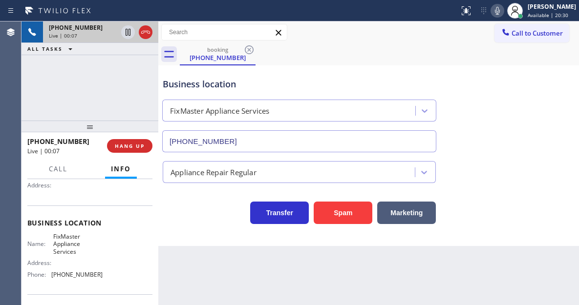
scroll to position [147, 0]
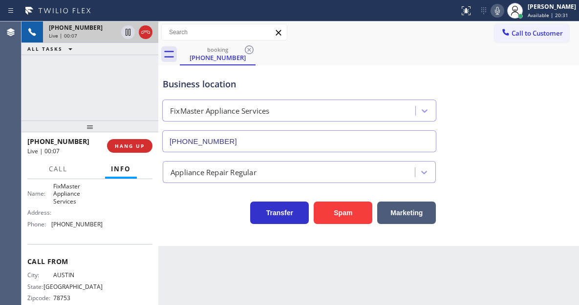
click at [68, 202] on span "FixMaster Appliance Services" at bounding box center [77, 194] width 49 height 22
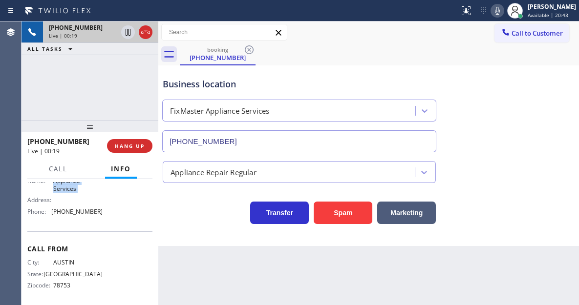
scroll to position [166, 0]
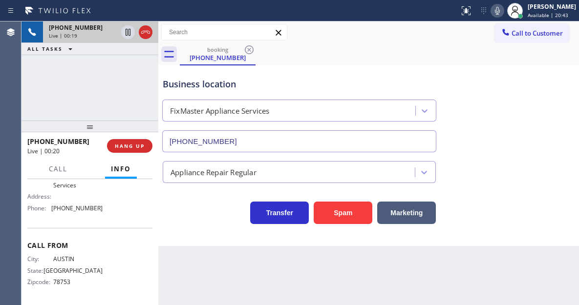
click at [86, 206] on span "[PHONE_NUMBER]" at bounding box center [76, 208] width 51 height 7
click at [122, 85] on div "+15127895319 Live | 01:30 ALL TASKS ALL TASKS ACTIVE TASKS TASKS IN WRAP UP" at bounding box center [90, 71] width 137 height 99
click at [128, 31] on icon at bounding box center [128, 32] width 12 height 12
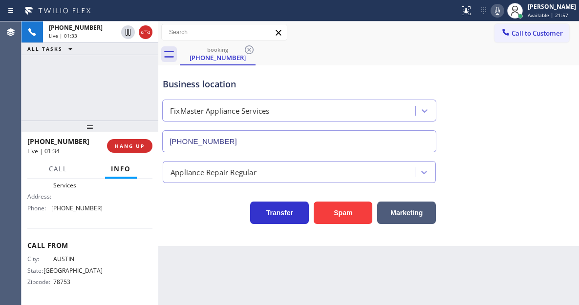
click at [503, 12] on icon at bounding box center [498, 11] width 12 height 12
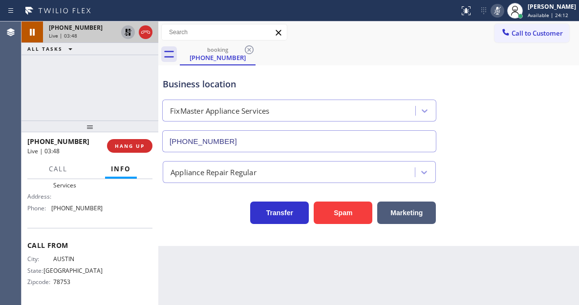
click at [124, 37] on icon at bounding box center [128, 32] width 12 height 12
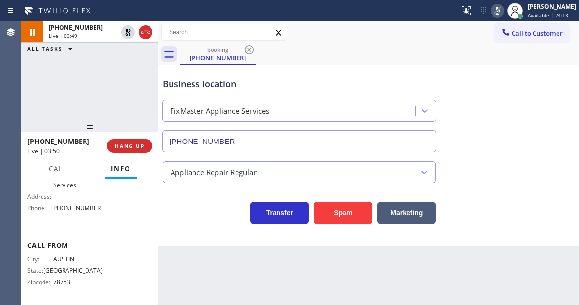
click at [502, 14] on icon at bounding box center [498, 11] width 12 height 12
click at [136, 146] on span "HANG UP" at bounding box center [130, 146] width 30 height 7
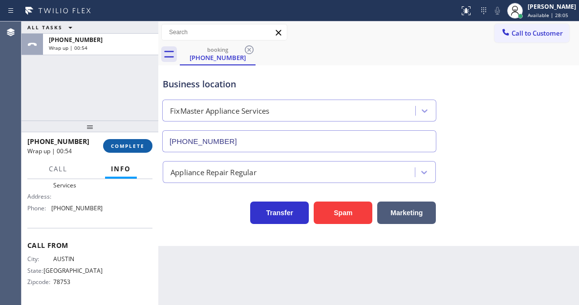
click at [124, 141] on button "COMPLETE" at bounding box center [127, 146] width 49 height 14
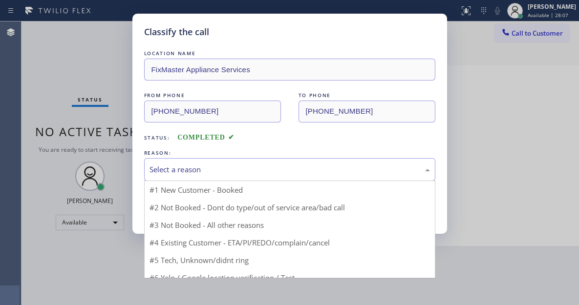
click at [204, 167] on div "Select a reason" at bounding box center [290, 169] width 281 height 11
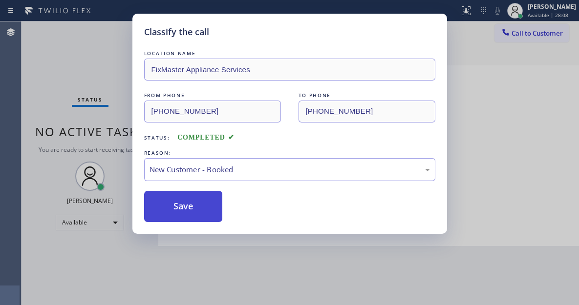
click at [197, 195] on button "Save" at bounding box center [183, 206] width 79 height 31
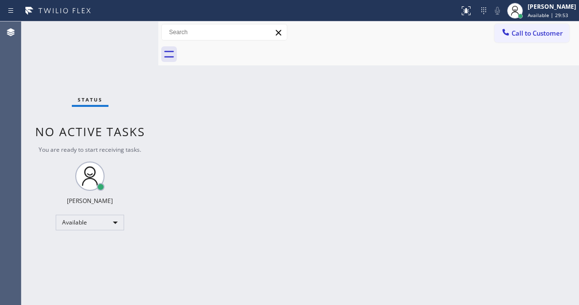
drag, startPoint x: 550, startPoint y: 89, endPoint x: 501, endPoint y: 89, distance: 48.9
click at [550, 89] on div "Back to Dashboard Change Sender ID Customers Technicians Select a contact Outbo…" at bounding box center [368, 164] width 421 height 284
drag, startPoint x: 525, startPoint y: 101, endPoint x: 508, endPoint y: 77, distance: 29.4
click at [525, 101] on div "Back to Dashboard Change Sender ID Customers Technicians Select a contact Outbo…" at bounding box center [368, 164] width 421 height 284
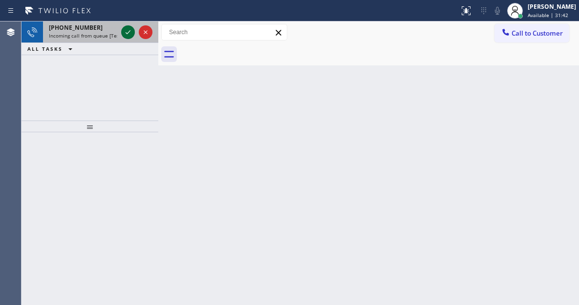
click at [129, 32] on icon at bounding box center [128, 32] width 5 height 4
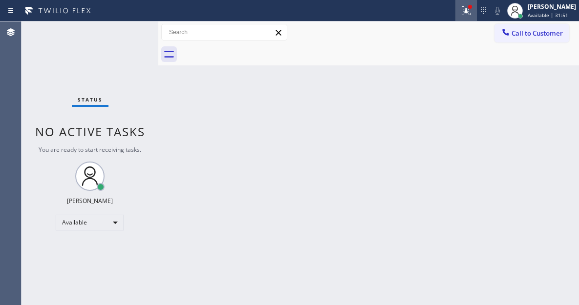
click at [472, 16] on icon at bounding box center [466, 11] width 12 height 12
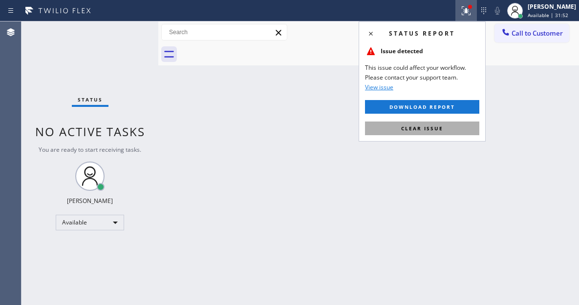
click at [432, 131] on span "Clear issue" at bounding box center [422, 128] width 42 height 7
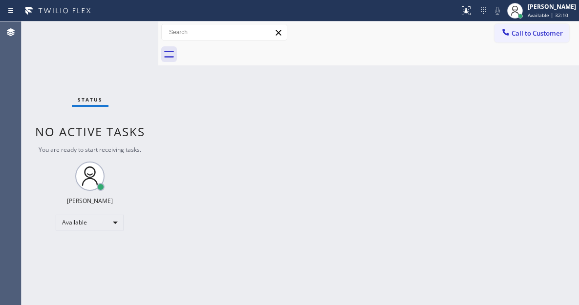
click at [532, 92] on div "Back to Dashboard Change Sender ID Customers Technicians Select a contact Outbo…" at bounding box center [368, 164] width 421 height 284
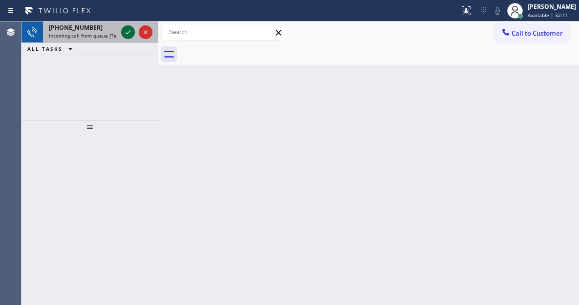
click at [129, 31] on icon at bounding box center [128, 32] width 12 height 12
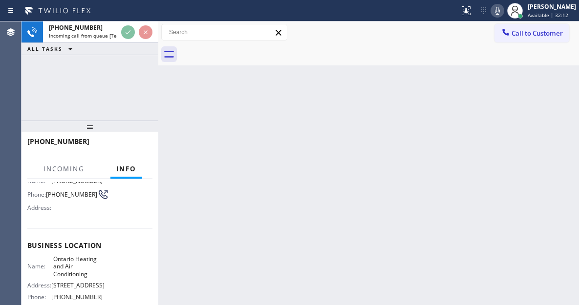
scroll to position [98, 0]
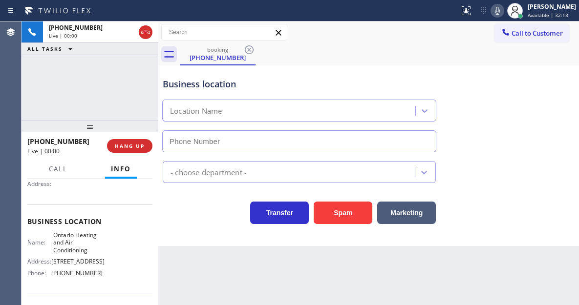
type input "[PHONE_NUMBER]"
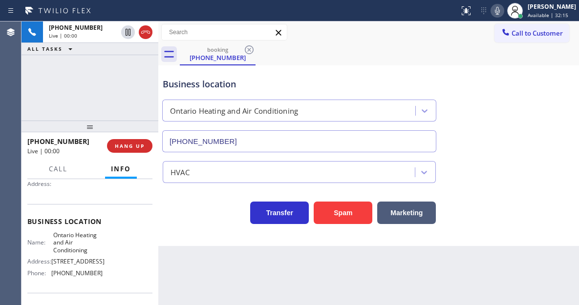
click at [65, 252] on span "Ontario Heating and Air Conditioning" at bounding box center [77, 243] width 49 height 22
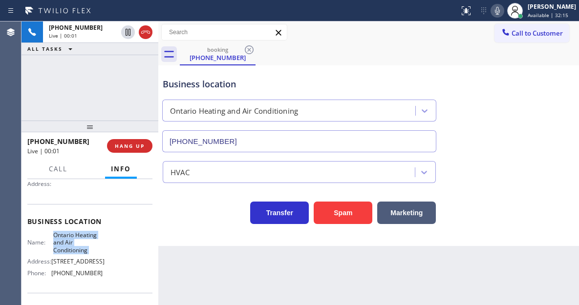
click at [65, 252] on span "Ontario Heating and Air Conditioning" at bounding box center [77, 243] width 49 height 22
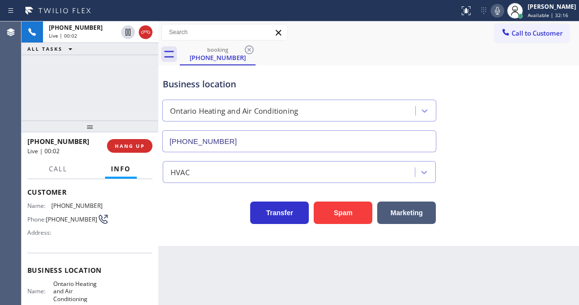
click at [58, 216] on span "[PHONE_NUMBER]" at bounding box center [71, 219] width 51 height 7
click at [55, 297] on span "Ontario Heating and Air Conditioning" at bounding box center [77, 292] width 49 height 22
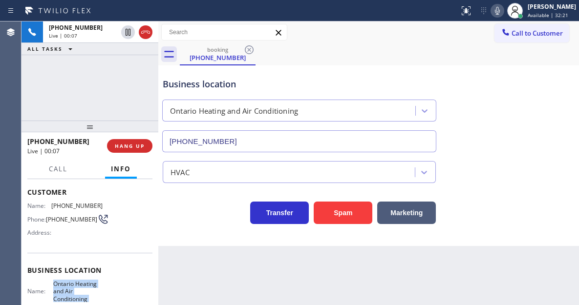
click at [55, 297] on span "Ontario Heating and Air Conditioning" at bounding box center [77, 292] width 49 height 22
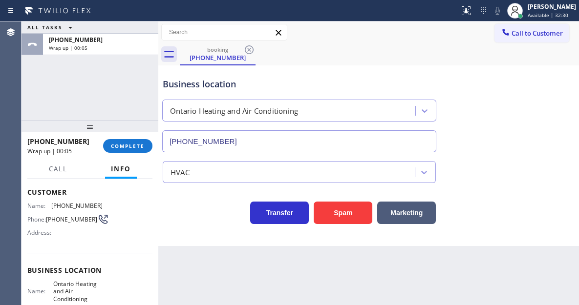
click at [154, 88] on div "ALL TASKS ALL TASKS ACTIVE TASKS TASKS IN WRAP UP +19095107806 Wrap up | 00:05" at bounding box center [90, 71] width 137 height 99
click at [138, 138] on div "+19095107806 Wrap up | 00:07 COMPLETE" at bounding box center [89, 145] width 125 height 25
click at [138, 141] on button "COMPLETE" at bounding box center [127, 146] width 49 height 14
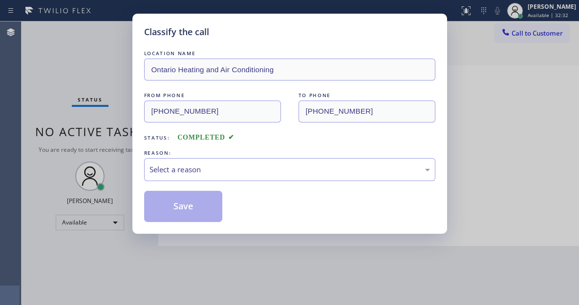
click at [214, 156] on div "REASON:" at bounding box center [289, 153] width 291 height 10
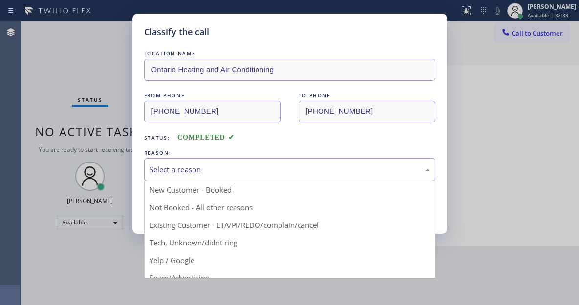
click at [214, 175] on div "Select a reason" at bounding box center [289, 169] width 291 height 23
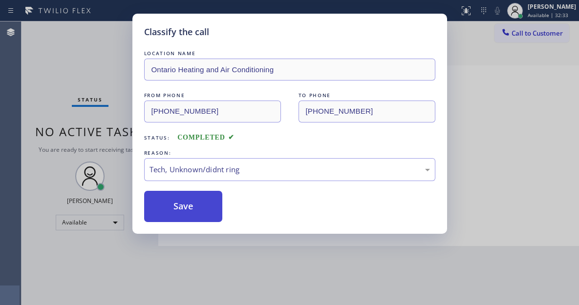
click at [199, 209] on button "Save" at bounding box center [183, 206] width 79 height 31
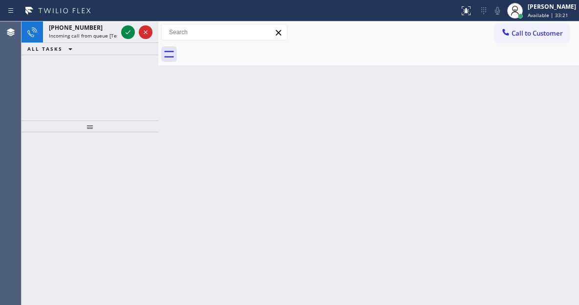
drag, startPoint x: 523, startPoint y: 86, endPoint x: 491, endPoint y: 87, distance: 31.8
click at [523, 86] on div "Back to Dashboard Change Sender ID Customers Technicians Select a contact Outbo…" at bounding box center [368, 164] width 421 height 284
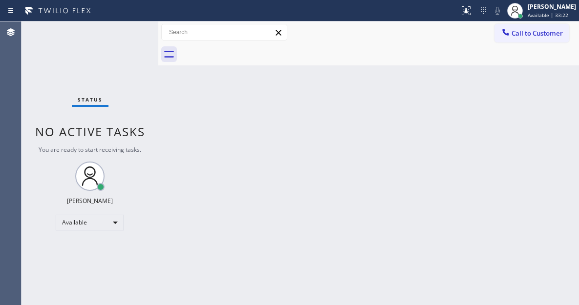
click at [128, 32] on div "Status No active tasks You are ready to start receiving tasks. [PERSON_NAME]" at bounding box center [90, 164] width 137 height 284
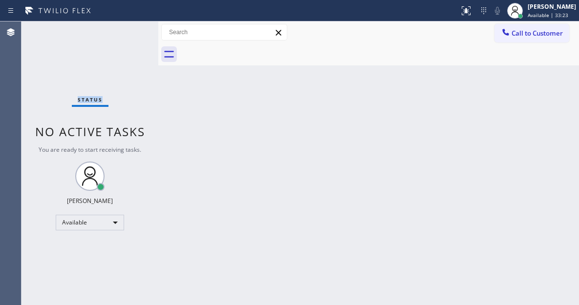
click at [128, 32] on div "Status No active tasks You are ready to start receiving tasks. [PERSON_NAME]" at bounding box center [90, 164] width 137 height 284
click at [534, 114] on div "Back to Dashboard Change Sender ID Customers Technicians Select a contact Outbo…" at bounding box center [368, 164] width 421 height 284
click at [149, 32] on div "Status No active tasks You are ready to start receiving tasks. [PERSON_NAME]" at bounding box center [90, 164] width 137 height 284
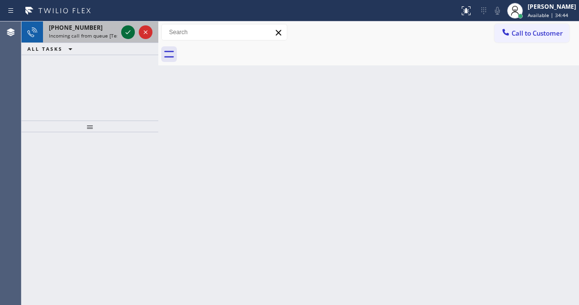
click at [128, 34] on icon at bounding box center [128, 32] width 12 height 12
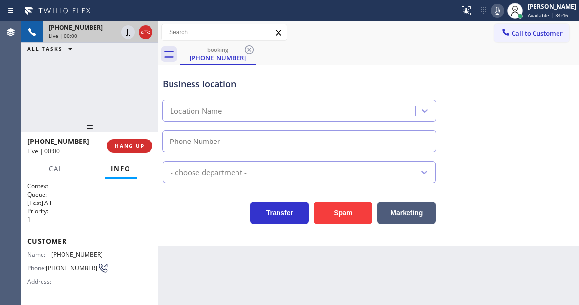
type input "[PHONE_NUMBER]"
click at [222, 81] on div "Business location" at bounding box center [299, 84] width 273 height 13
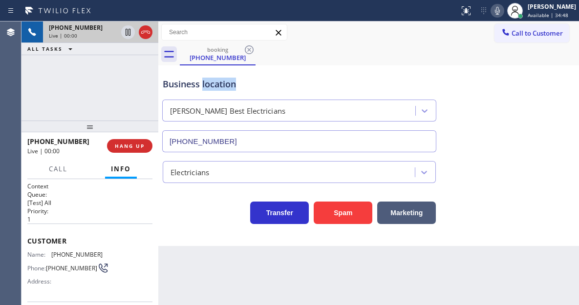
click at [222, 81] on div "Business location" at bounding box center [299, 84] width 273 height 13
click at [80, 250] on div "Customer Name: (914) 879-9470 Phone: (914) 879-9470 Address:" at bounding box center [89, 263] width 125 height 78
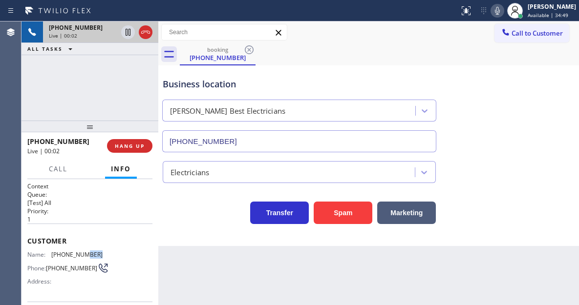
click at [80, 250] on div "Customer Name: (914) 879-9470 Phone: (914) 879-9470 Address:" at bounding box center [89, 263] width 125 height 78
click at [154, 211] on div "Context Queue: [Test] All Priority: 1 Customer Name: (914) 879-9470 Phone: (914…" at bounding box center [90, 242] width 137 height 126
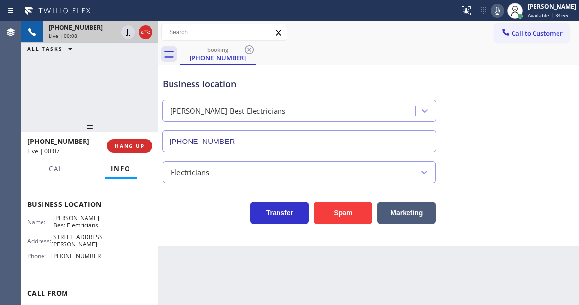
scroll to position [147, 0]
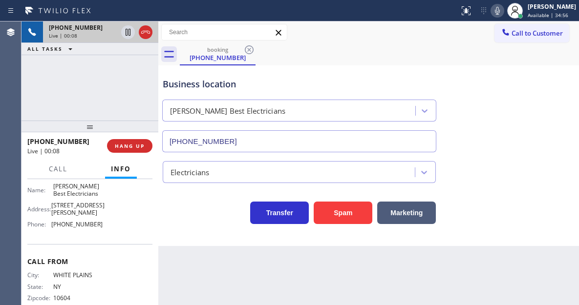
click at [70, 190] on span "[PERSON_NAME] Best Electricians" at bounding box center [77, 190] width 49 height 15
click at [87, 228] on span "[PHONE_NUMBER]" at bounding box center [76, 224] width 51 height 7
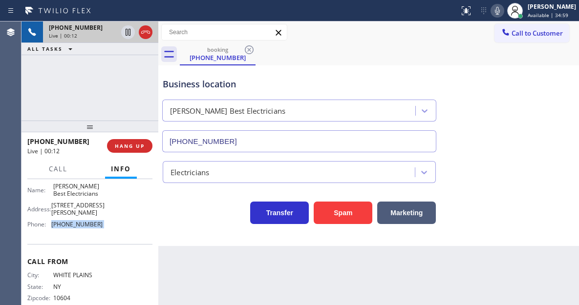
click at [87, 228] on span "[PHONE_NUMBER]" at bounding box center [76, 224] width 51 height 7
click at [93, 70] on div "+19148799470 Live | 02:30 ALL TASKS ALL TASKS ACTIVE TASKS TASKS IN WRAP UP" at bounding box center [90, 71] width 137 height 99
click at [76, 211] on span "0353 White Mills Rd" at bounding box center [77, 209] width 53 height 15
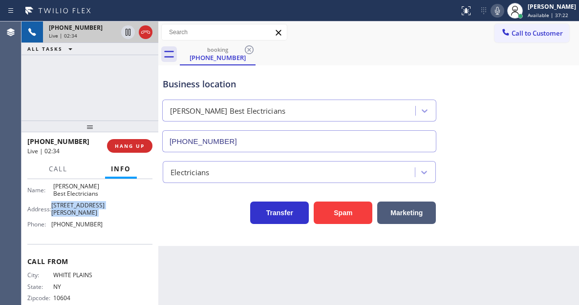
click at [76, 211] on span "0353 White Mills Rd" at bounding box center [77, 209] width 53 height 15
click at [92, 213] on span "0353 White Mills Rd" at bounding box center [77, 209] width 53 height 15
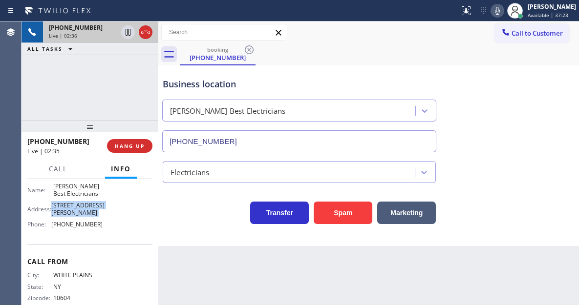
click at [92, 213] on span "0353 White Mills Rd" at bounding box center [77, 209] width 53 height 15
click at [84, 190] on span "[PERSON_NAME] Best Electricians" at bounding box center [77, 190] width 49 height 15
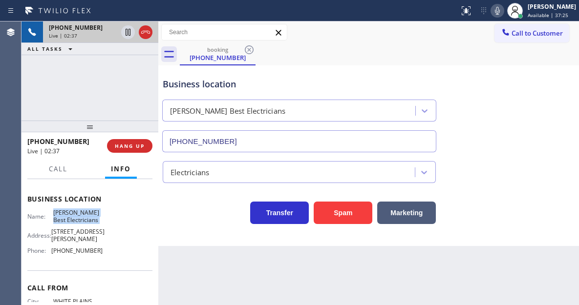
scroll to position [98, 0]
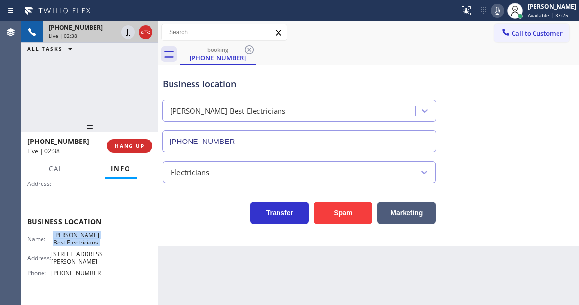
click at [73, 247] on span "[PERSON_NAME] Best Electricians" at bounding box center [77, 239] width 49 height 15
click at [129, 32] on icon at bounding box center [128, 32] width 5 height 7
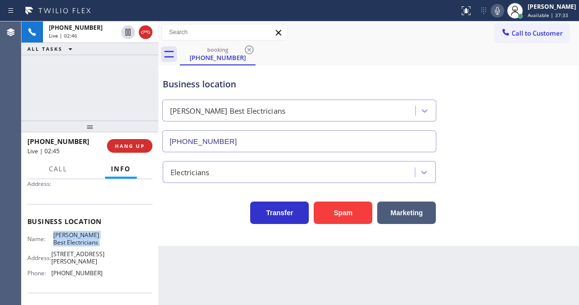
click at [504, 17] on button at bounding box center [498, 11] width 14 height 14
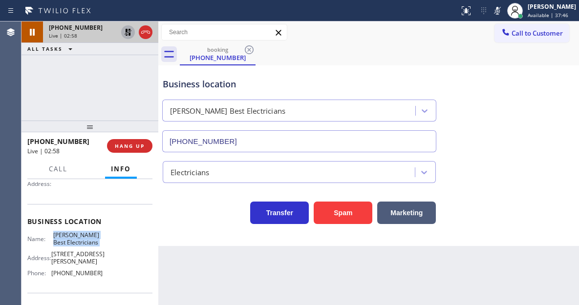
click at [126, 37] on icon at bounding box center [128, 32] width 12 height 12
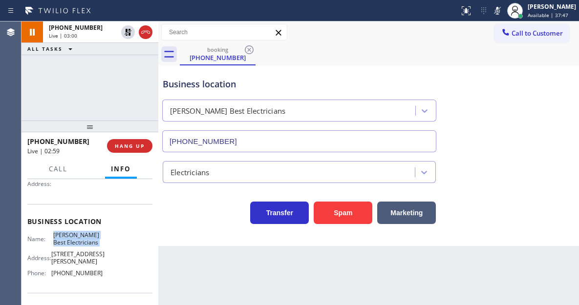
click at [503, 14] on icon at bounding box center [498, 11] width 12 height 12
click at [138, 87] on div "+19148799470 Live | 03:57 ALL TASKS ALL TASKS ACTIVE TASKS TASKS IN WRAP UP" at bounding box center [90, 71] width 137 height 99
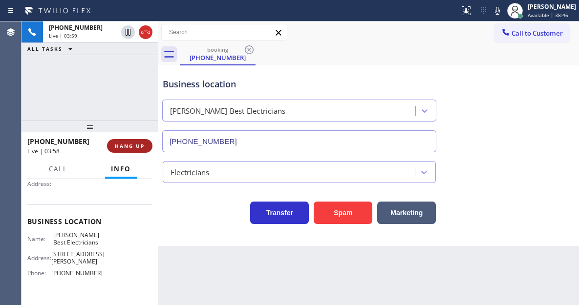
click at [139, 146] on span "HANG UP" at bounding box center [130, 146] width 30 height 7
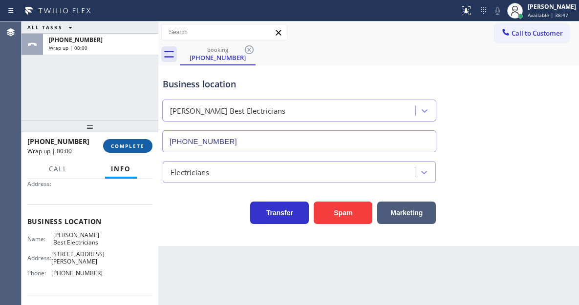
click at [139, 146] on span "COMPLETE" at bounding box center [128, 146] width 34 height 7
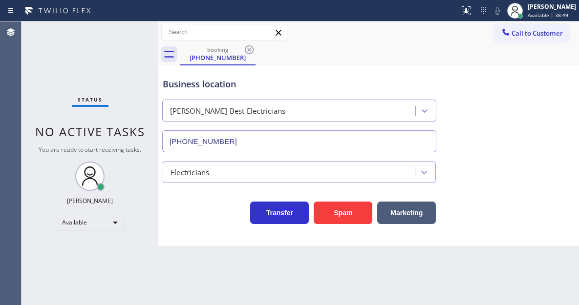
click at [139, 146] on span "You are ready to start receiving tasks." at bounding box center [90, 150] width 103 height 8
click at [251, 51] on icon at bounding box center [249, 50] width 12 height 12
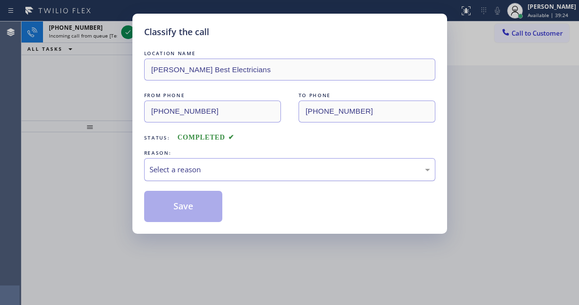
click at [215, 168] on div "Select a reason" at bounding box center [290, 169] width 281 height 11
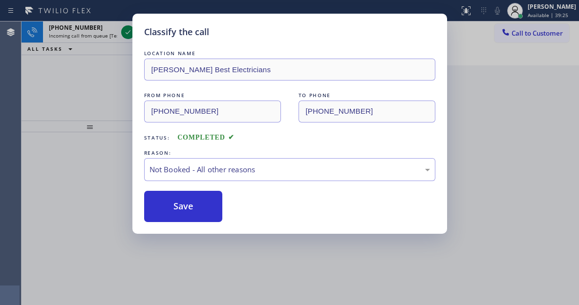
click at [210, 206] on button "Save" at bounding box center [183, 206] width 79 height 31
click at [124, 79] on div "Classify the call LOCATION NAME Thorton Best Electricians FROM PHONE (914) 879-…" at bounding box center [289, 152] width 579 height 305
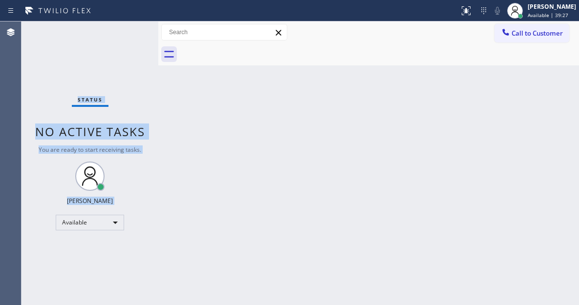
click at [126, 36] on div "Status No active tasks You are ready to start receiving tasks. [PERSON_NAME]" at bounding box center [90, 164] width 137 height 284
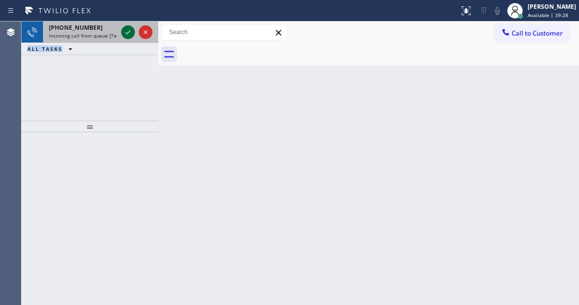
click at [129, 33] on icon at bounding box center [128, 32] width 5 height 4
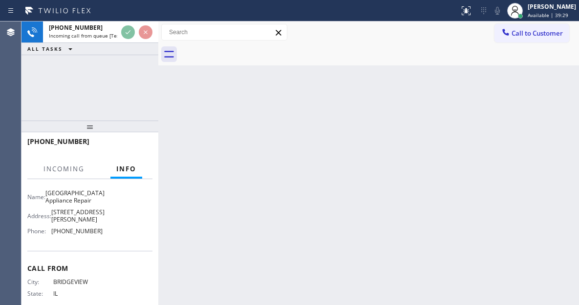
scroll to position [147, 0]
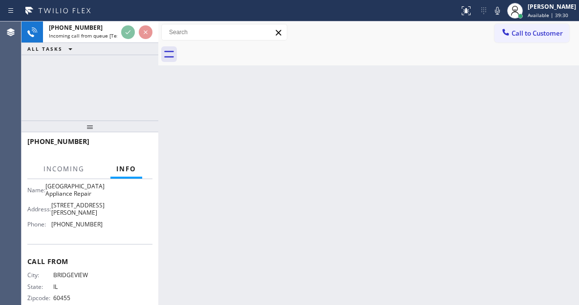
click at [68, 198] on span "[GEOGRAPHIC_DATA] Appliance Repair" at bounding box center [74, 190] width 59 height 15
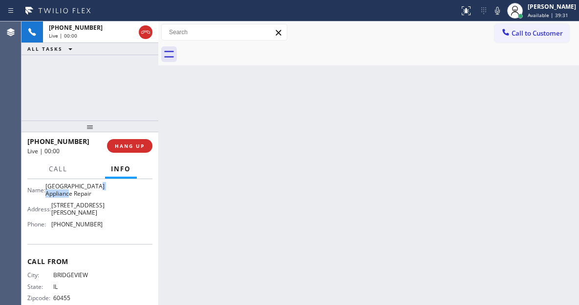
click at [68, 198] on span "[GEOGRAPHIC_DATA] Appliance Repair" at bounding box center [74, 190] width 59 height 15
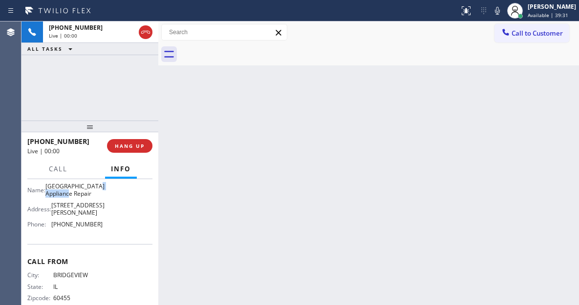
click at [68, 198] on span "[GEOGRAPHIC_DATA] Appliance Repair" at bounding box center [74, 190] width 59 height 15
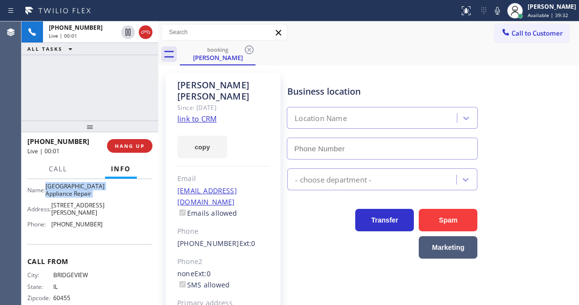
click at [68, 198] on span "[GEOGRAPHIC_DATA] Appliance Repair" at bounding box center [74, 190] width 59 height 15
type input "[PHONE_NUMBER]"
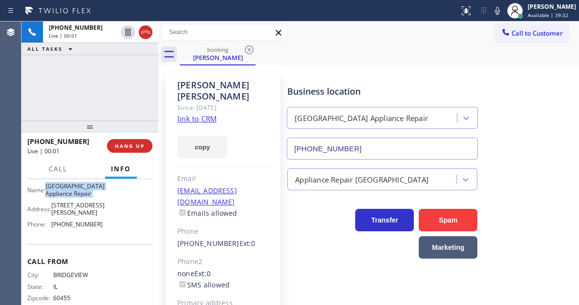
click at [68, 198] on span "[GEOGRAPHIC_DATA] Appliance Repair" at bounding box center [74, 190] width 59 height 15
click at [204, 114] on link "link to CRM" at bounding box center [196, 119] width 39 height 10
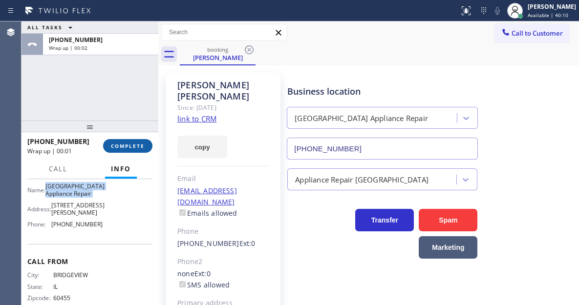
click at [136, 141] on button "COMPLETE" at bounding box center [127, 146] width 49 height 14
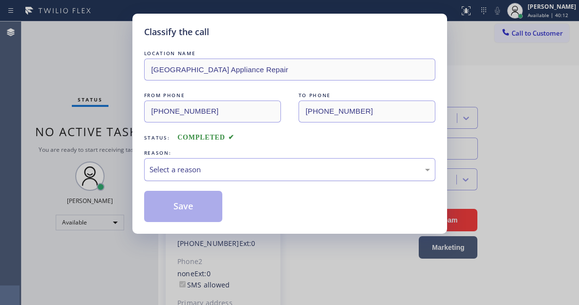
click at [253, 173] on div "Select a reason" at bounding box center [290, 169] width 281 height 11
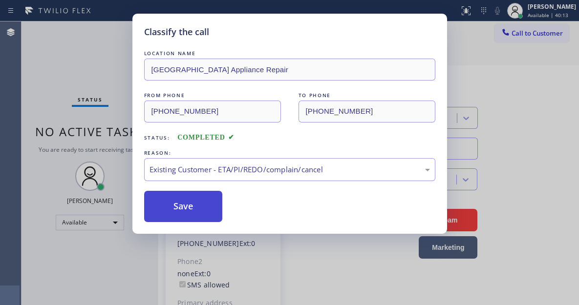
click at [210, 214] on button "Save" at bounding box center [183, 206] width 79 height 31
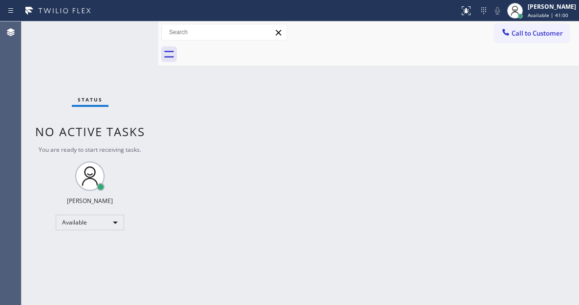
click at [527, 102] on div "Back to Dashboard Change Sender ID Customers Technicians Select a contact Outbo…" at bounding box center [368, 164] width 421 height 284
click at [125, 29] on div "Status No active tasks You are ready to start receiving tasks. [PERSON_NAME]" at bounding box center [90, 164] width 137 height 284
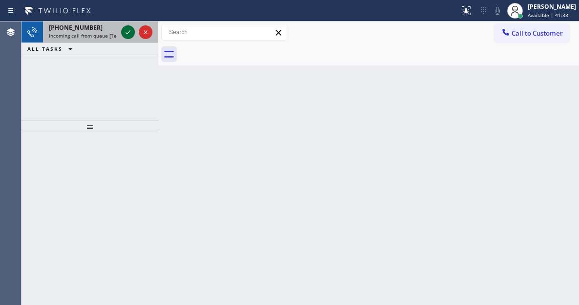
click at [125, 29] on icon at bounding box center [128, 32] width 12 height 12
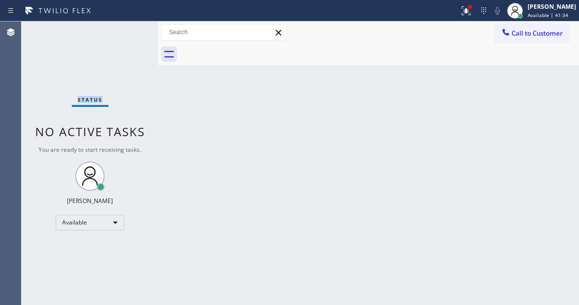
click at [126, 36] on div "Status No active tasks You are ready to start receiving tasks. [PERSON_NAME]" at bounding box center [90, 164] width 137 height 284
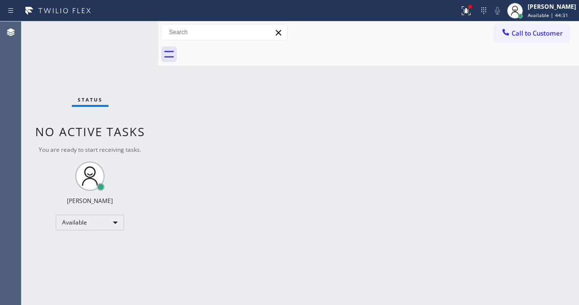
click at [548, 65] on div at bounding box center [379, 54] width 399 height 22
click at [471, 12] on icon at bounding box center [466, 10] width 9 height 9
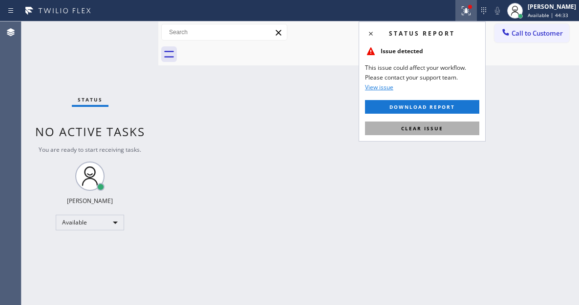
click at [453, 134] on button "Clear issue" at bounding box center [422, 129] width 114 height 14
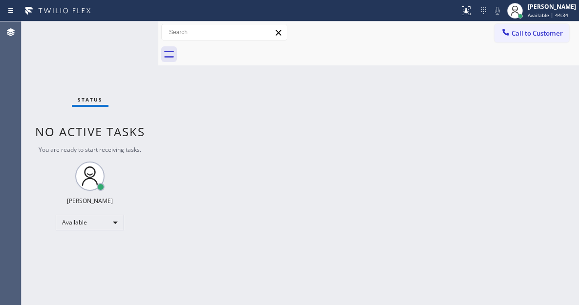
click at [130, 32] on div "Status No active tasks You are ready to start receiving tasks. [PERSON_NAME]" at bounding box center [90, 164] width 137 height 284
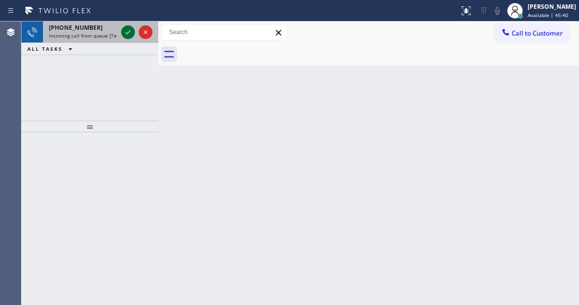
click at [130, 32] on icon at bounding box center [128, 32] width 5 height 4
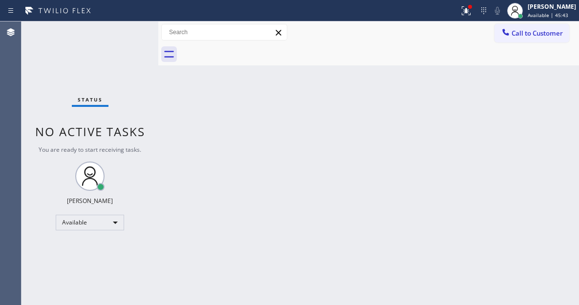
click at [129, 27] on div "Status No active tasks You are ready to start receiving tasks. [PERSON_NAME]" at bounding box center [90, 164] width 137 height 284
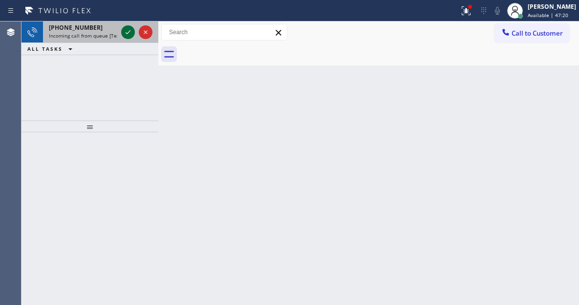
click at [129, 27] on icon at bounding box center [128, 32] width 12 height 12
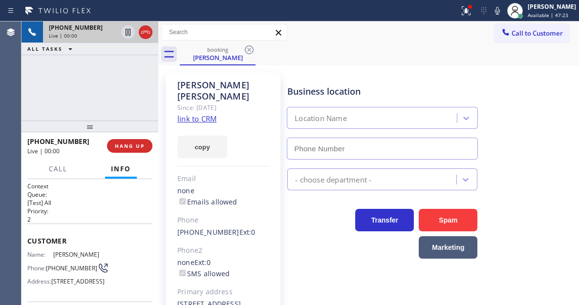
type input "[PHONE_NUMBER]"
click at [196, 114] on link "link to CRM" at bounding box center [196, 119] width 39 height 10
click at [62, 265] on span "[PHONE_NUMBER]" at bounding box center [71, 268] width 51 height 7
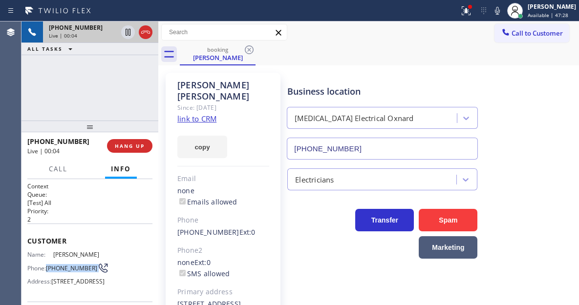
click at [62, 265] on span "[PHONE_NUMBER]" at bounding box center [71, 268] width 51 height 7
drag, startPoint x: 339, startPoint y: 71, endPoint x: 272, endPoint y: 111, distance: 77.8
click at [339, 71] on div "Business location High Voltage Electrical Oxnard (805) 813-8781" at bounding box center [430, 115] width 291 height 88
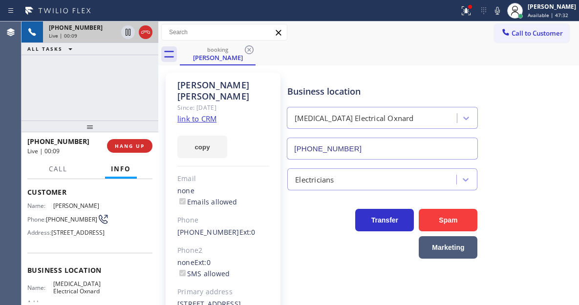
scroll to position [98, 0]
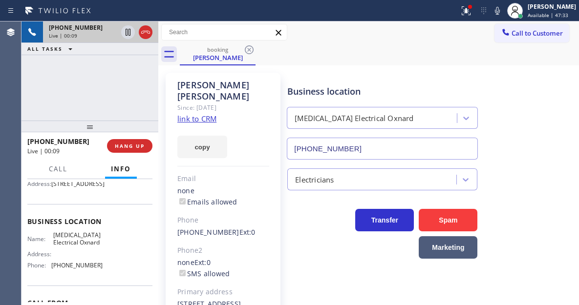
click at [65, 247] on span "[MEDICAL_DATA] Electrical Oxnard" at bounding box center [77, 239] width 49 height 15
click at [126, 33] on icon at bounding box center [128, 32] width 5 height 7
click at [525, 98] on div "Business location High Voltage Electrical Oxnard (805) 813-8781" at bounding box center [430, 115] width 291 height 88
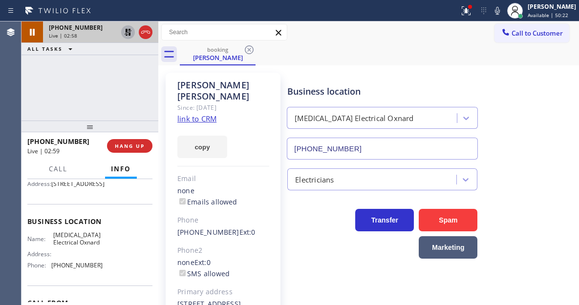
click at [124, 31] on icon at bounding box center [128, 32] width 12 height 12
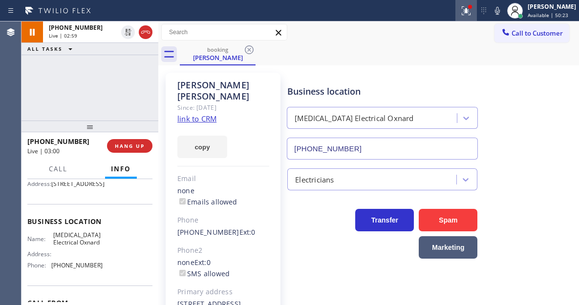
click at [472, 14] on icon at bounding box center [466, 11] width 12 height 12
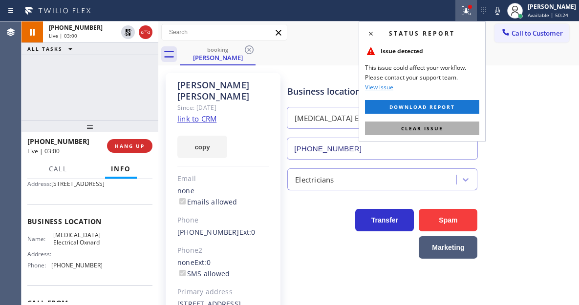
click at [444, 127] on button "Clear issue" at bounding box center [422, 129] width 114 height 14
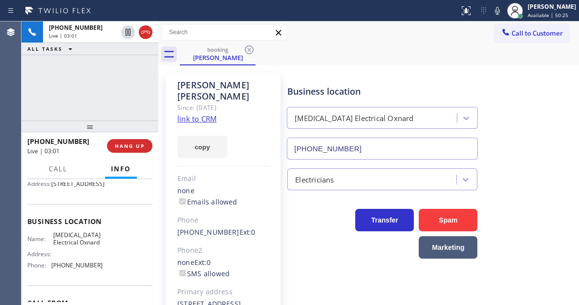
click at [80, 80] on div "+18056738382 Live | 03:01 ALL TASKS ALL TASKS ACTIVE TASKS TASKS IN WRAP UP" at bounding box center [90, 71] width 137 height 99
click at [537, 103] on div "Business location High Voltage Electrical Oxnard (805) 813-8781" at bounding box center [430, 115] width 291 height 88
click at [126, 89] on div "+18056738382 Live | 03:22 ALL TASKS ALL TASKS ACTIVE TASKS TASKS IN WRAP UP" at bounding box center [90, 71] width 137 height 99
click at [142, 148] on span "HANG UP" at bounding box center [130, 146] width 30 height 7
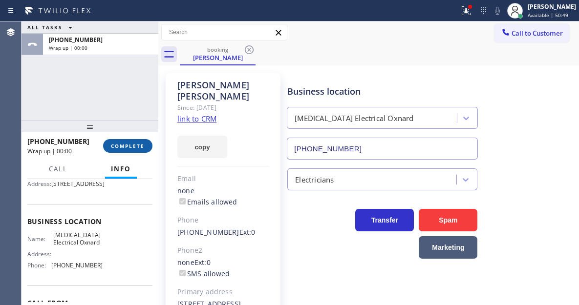
click at [142, 148] on span "COMPLETE" at bounding box center [128, 146] width 34 height 7
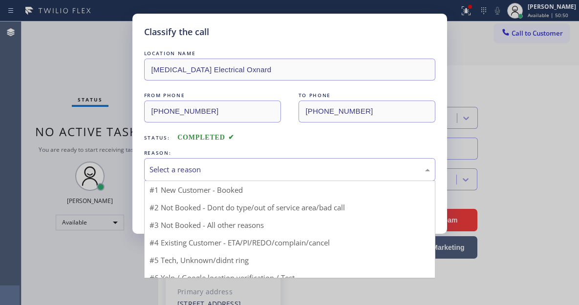
click at [250, 170] on div "Select a reason" at bounding box center [290, 169] width 281 height 11
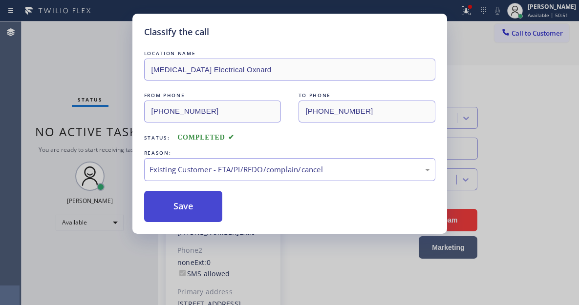
click at [205, 199] on button "Save" at bounding box center [183, 206] width 79 height 31
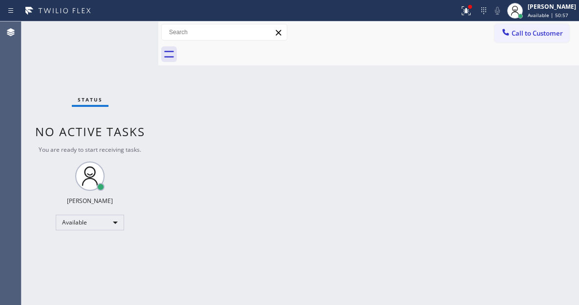
click at [555, 133] on div "Back to Dashboard Change Sender ID Customers Technicians Select a contact Outbo…" at bounding box center [368, 164] width 421 height 284
click at [131, 30] on div "Status No active tasks You are ready to start receiving tasks. [PERSON_NAME]" at bounding box center [90, 164] width 137 height 284
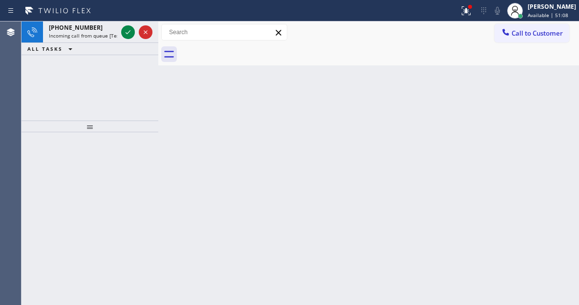
click at [539, 97] on div "Back to Dashboard Change Sender ID Customers Technicians Select a contact Outbo…" at bounding box center [368, 164] width 421 height 284
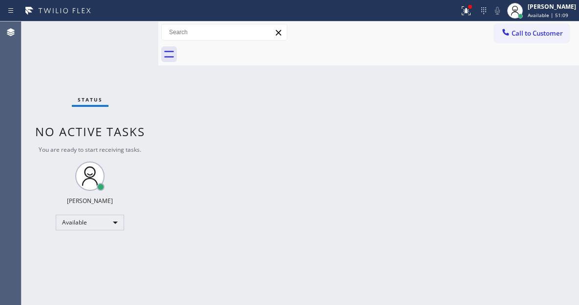
click at [129, 29] on div "Status No active tasks You are ready to start receiving tasks. [PERSON_NAME]" at bounding box center [90, 164] width 137 height 284
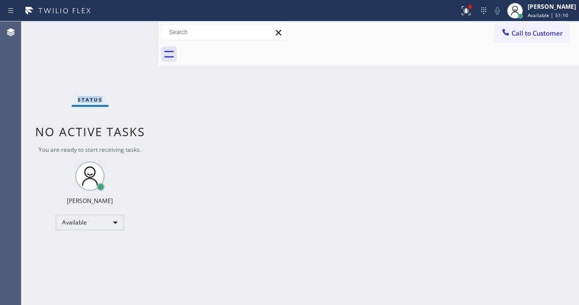
click at [129, 29] on div "Status No active tasks You are ready to start receiving tasks. [PERSON_NAME]" at bounding box center [90, 164] width 137 height 284
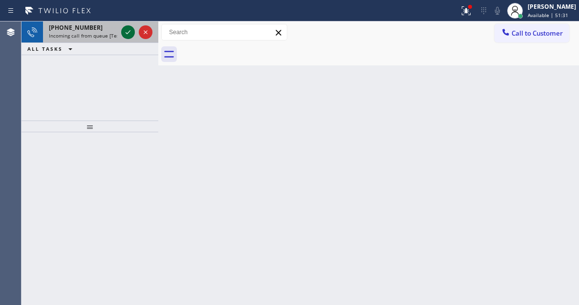
click at [129, 29] on icon at bounding box center [128, 32] width 12 height 12
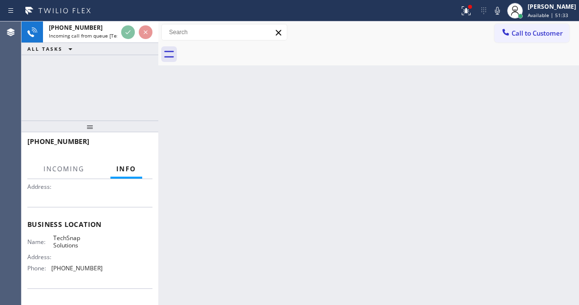
scroll to position [98, 0]
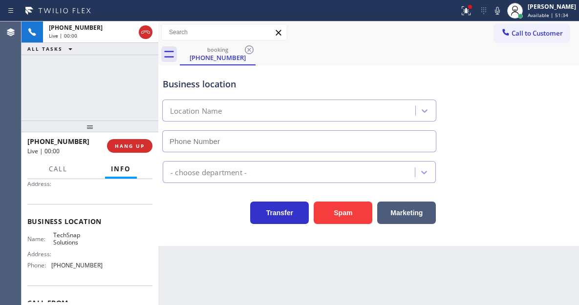
type input "[PHONE_NUMBER]"
click at [80, 239] on span "TechSnap Solutions" at bounding box center [77, 239] width 49 height 15
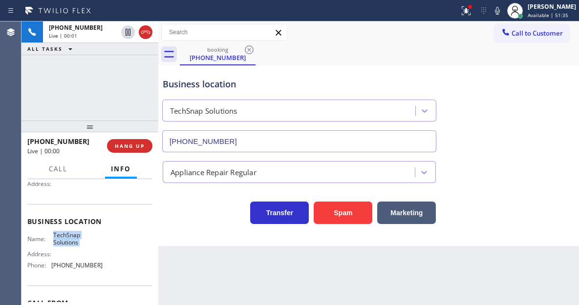
click at [80, 239] on span "TechSnap Solutions" at bounding box center [77, 239] width 49 height 15
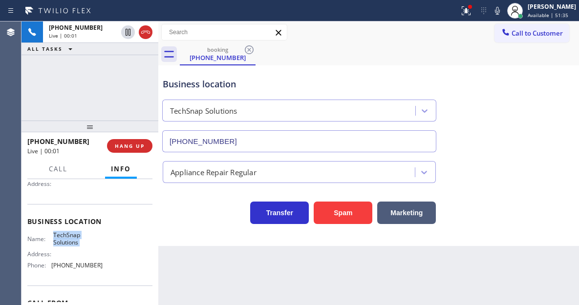
click at [80, 239] on span "TechSnap Solutions" at bounding box center [77, 239] width 49 height 15
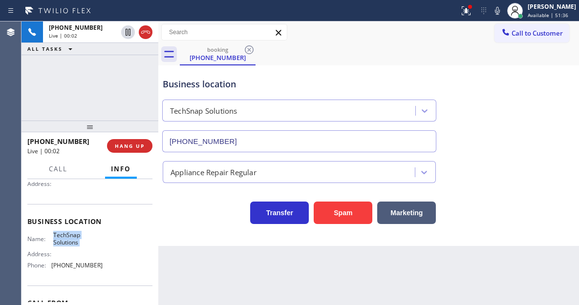
click at [80, 239] on span "TechSnap Solutions" at bounding box center [77, 239] width 49 height 15
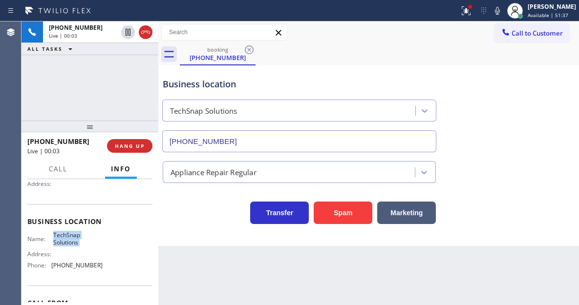
click at [80, 239] on span "TechSnap Solutions" at bounding box center [77, 239] width 49 height 15
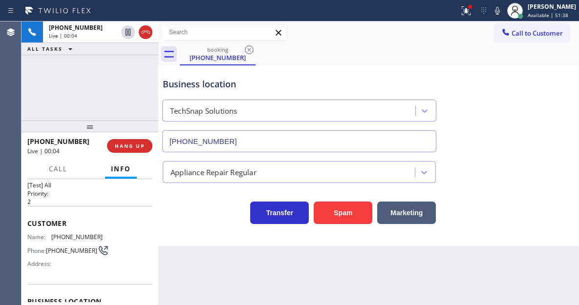
scroll to position [0, 0]
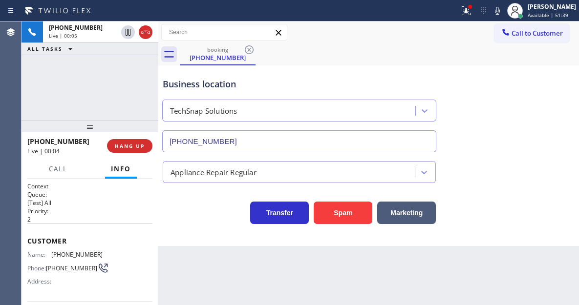
click at [67, 256] on span "[PHONE_NUMBER]" at bounding box center [76, 254] width 51 height 7
click at [197, 255] on div "Back to Dashboard Change Sender ID Customers Technicians Select a contact Outbo…" at bounding box center [368, 164] width 421 height 284
click at [136, 149] on span "HANG UP" at bounding box center [130, 146] width 30 height 7
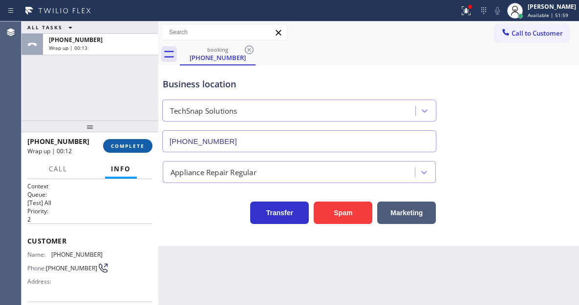
click at [138, 151] on button "COMPLETE" at bounding box center [127, 146] width 49 height 14
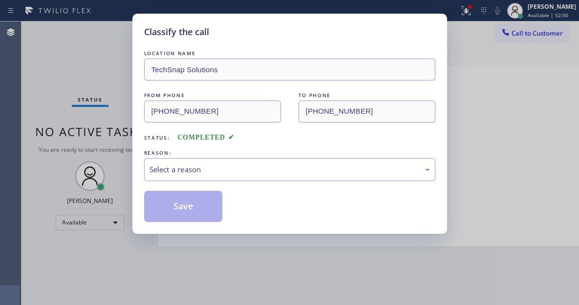
click at [202, 174] on div "Select a reason" at bounding box center [290, 169] width 281 height 11
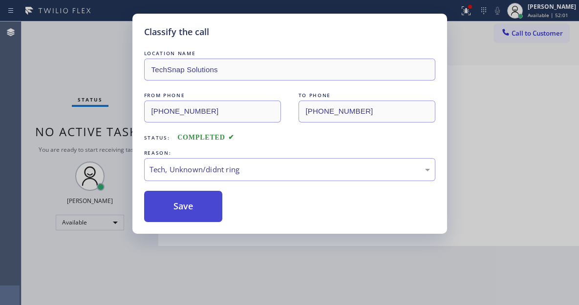
click at [200, 208] on button "Save" at bounding box center [183, 206] width 79 height 31
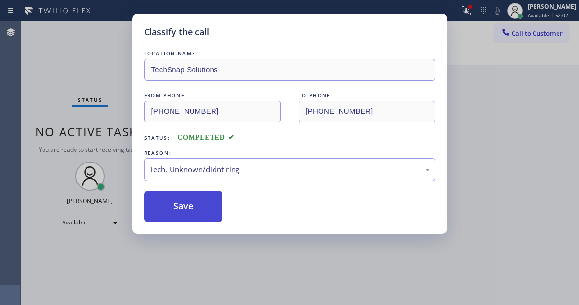
click at [200, 208] on button "Save" at bounding box center [183, 206] width 79 height 31
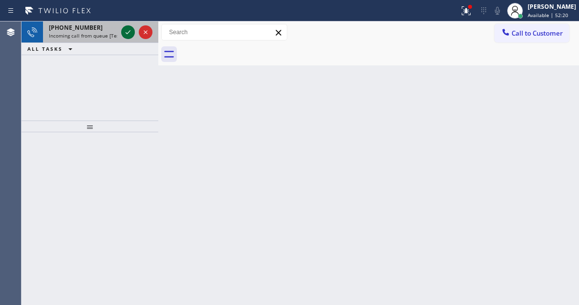
click at [129, 34] on icon at bounding box center [128, 32] width 12 height 12
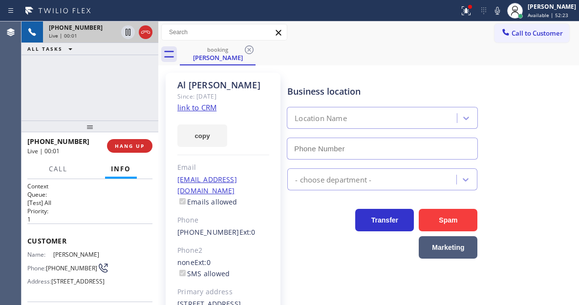
type input "[PHONE_NUMBER]"
click at [194, 113] on div "copy" at bounding box center [223, 130] width 92 height 34
click at [191, 107] on link "link to CRM" at bounding box center [196, 108] width 39 height 10
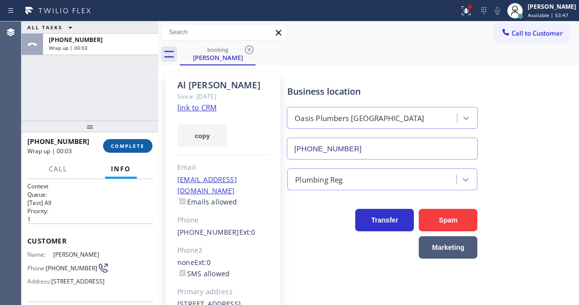
click at [138, 148] on span "COMPLETE" at bounding box center [128, 146] width 34 height 7
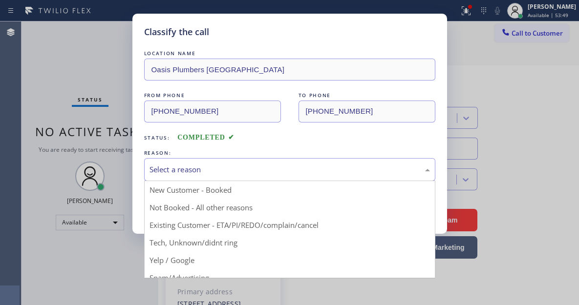
click at [203, 178] on div "Select a reason" at bounding box center [289, 169] width 291 height 23
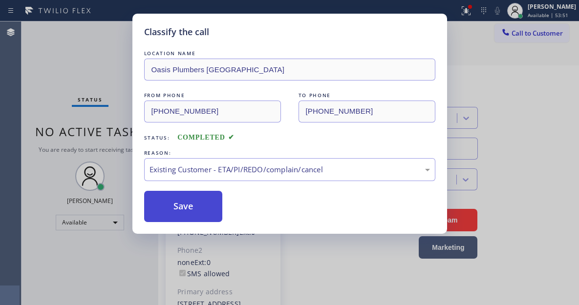
click at [202, 206] on button "Save" at bounding box center [183, 206] width 79 height 31
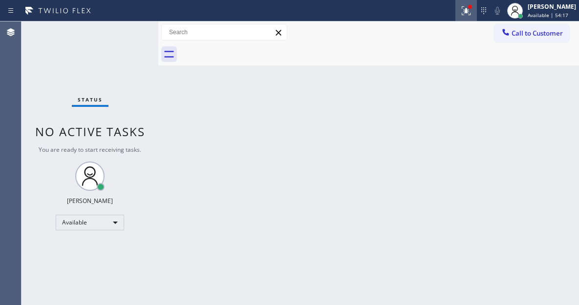
click at [469, 19] on button at bounding box center [466, 11] width 22 height 22
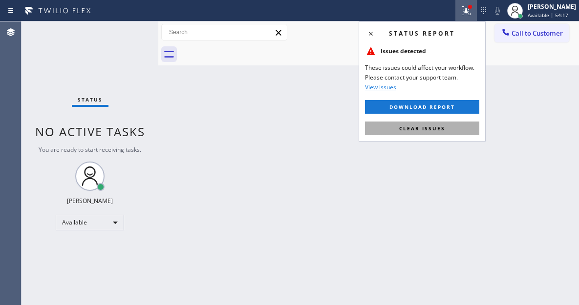
click at [454, 134] on button "Clear issues" at bounding box center [422, 129] width 114 height 14
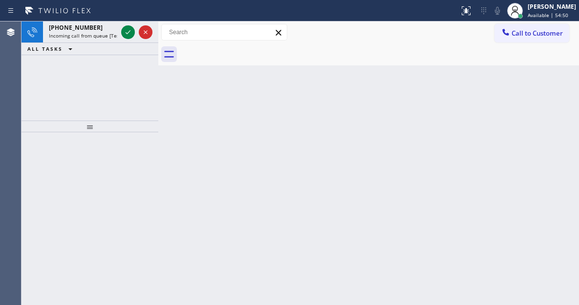
click at [541, 105] on div "Back to Dashboard Change Sender ID Customers Technicians Select a contact Outbo…" at bounding box center [368, 164] width 421 height 284
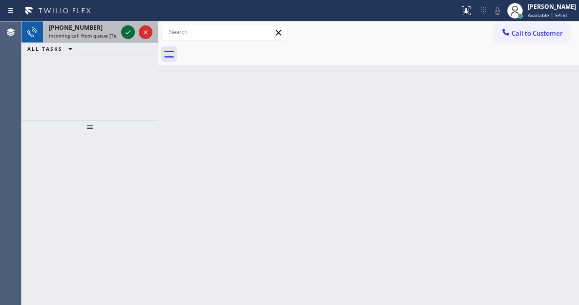
click at [127, 30] on icon at bounding box center [128, 32] width 12 height 12
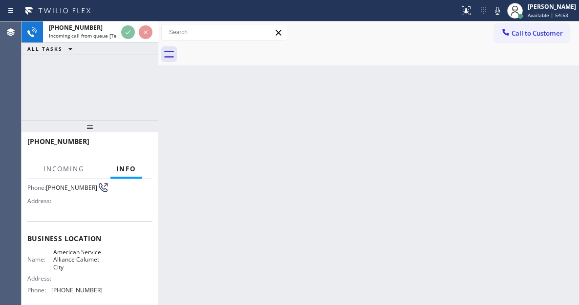
scroll to position [98, 0]
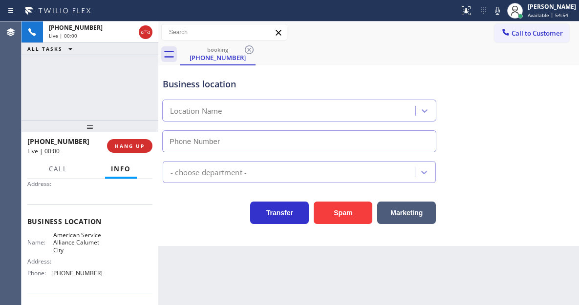
type input "[PHONE_NUMBER]"
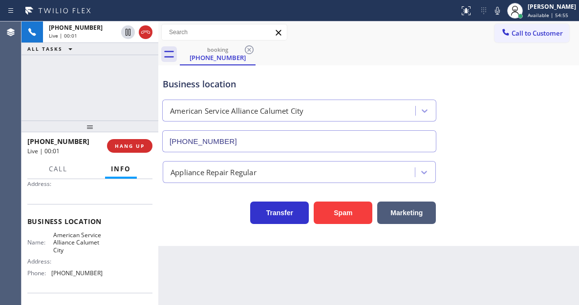
click at [80, 248] on span "American Service Alliance Calumet City" at bounding box center [77, 243] width 49 height 22
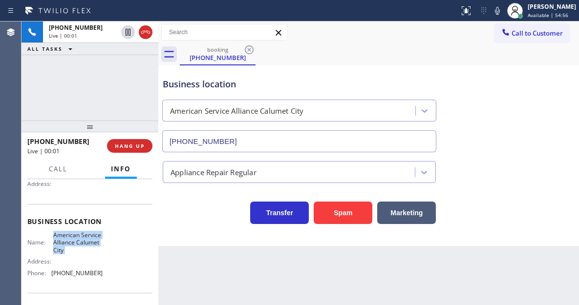
click at [80, 248] on span "American Service Alliance Calumet City" at bounding box center [77, 243] width 49 height 22
click at [137, 142] on button "HANG UP" at bounding box center [129, 146] width 45 height 14
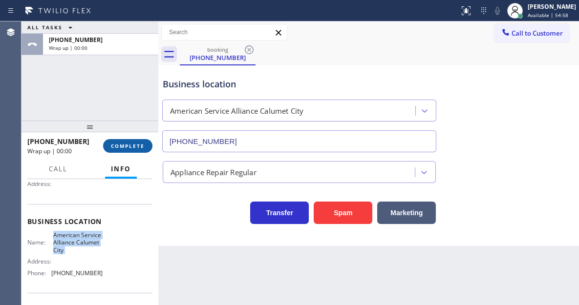
click at [137, 143] on span "COMPLETE" at bounding box center [128, 146] width 34 height 7
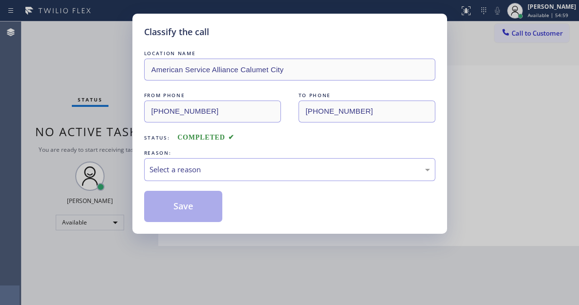
click at [137, 143] on div "Classify the call LOCATION NAME American Service Alliance Calumet City FROM PHO…" at bounding box center [289, 124] width 315 height 220
click at [287, 164] on div "Select a reason" at bounding box center [290, 169] width 281 height 11
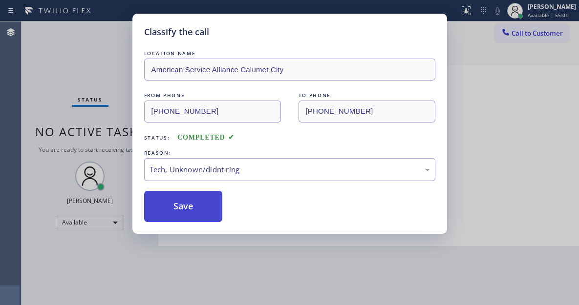
click at [204, 212] on button "Save" at bounding box center [183, 206] width 79 height 31
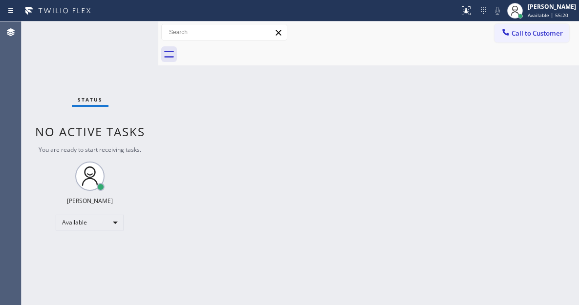
click at [126, 28] on div "Status No active tasks You are ready to start receiving tasks. [PERSON_NAME]" at bounding box center [90, 164] width 137 height 284
click at [541, 98] on div "Back to Dashboard Change Sender ID Customers Technicians Select a contact Outbo…" at bounding box center [368, 164] width 421 height 284
click at [60, 63] on div "Status No active tasks You are ready to start receiving tasks. [PERSON_NAME]" at bounding box center [90, 164] width 137 height 284
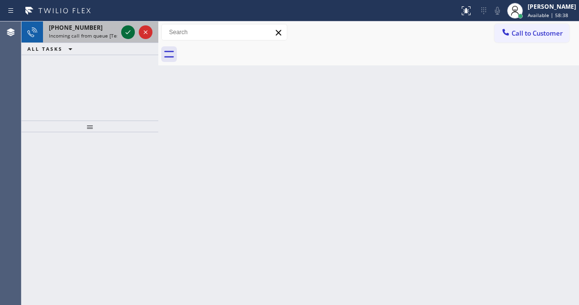
click at [125, 31] on icon at bounding box center [128, 32] width 12 height 12
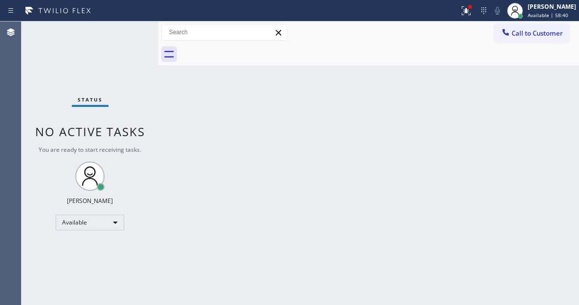
click at [129, 28] on div "Status No active tasks You are ready to start receiving tasks. [PERSON_NAME]" at bounding box center [90, 164] width 137 height 284
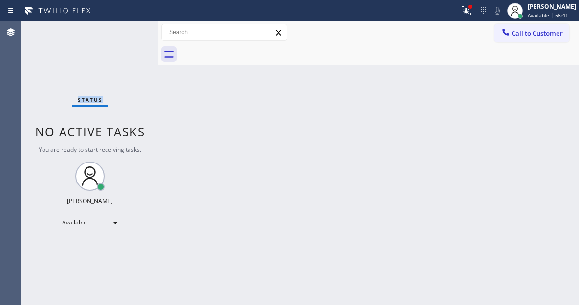
click at [129, 28] on div "Status No active tasks You are ready to start receiving tasks. [PERSON_NAME]" at bounding box center [90, 164] width 137 height 284
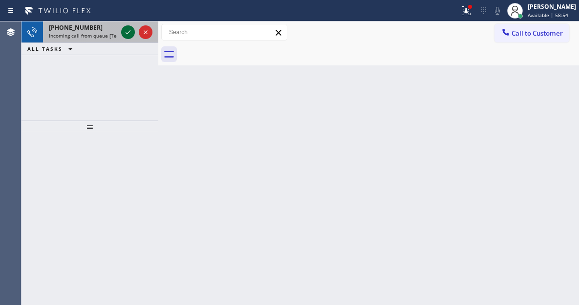
click at [126, 29] on icon at bounding box center [128, 32] width 12 height 12
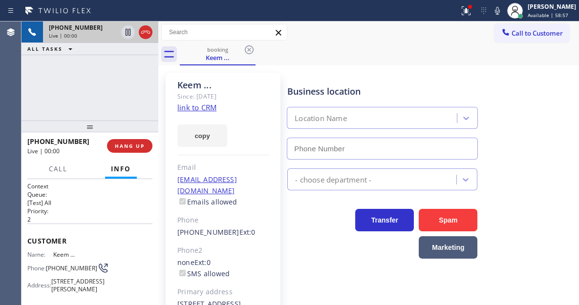
type input "[PHONE_NUMBER]"
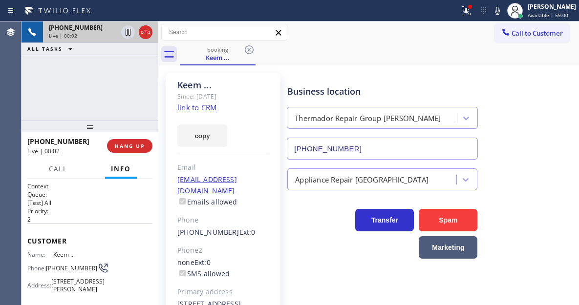
click at [208, 107] on link "link to CRM" at bounding box center [196, 108] width 39 height 10
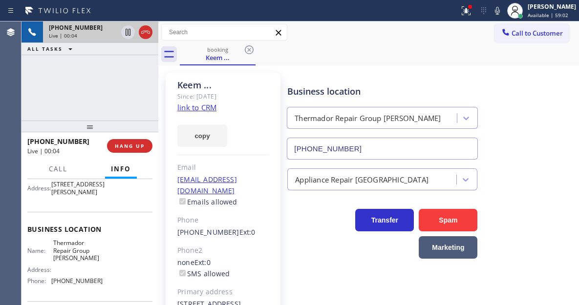
scroll to position [98, 0]
click at [124, 86] on div "+19548697014 Live | 01:35 ALL TASKS ALL TASKS ACTIVE TASKS TASKS IN WRAP UP" at bounding box center [90, 71] width 137 height 99
click at [128, 31] on icon at bounding box center [128, 32] width 5 height 7
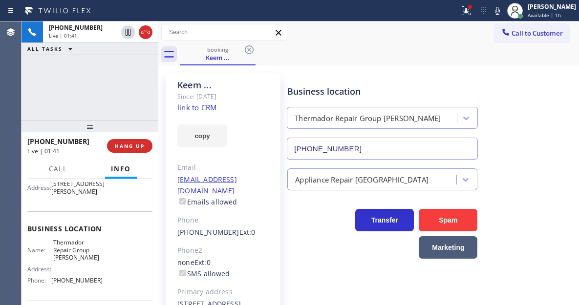
click at [499, 15] on div at bounding box center [498, 11] width 14 height 12
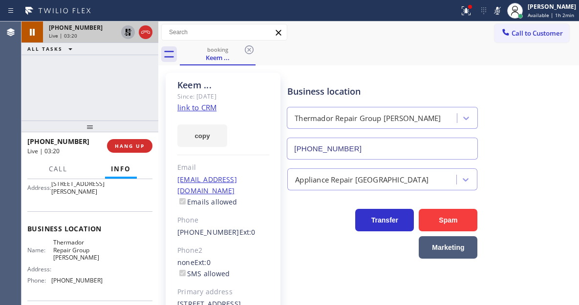
click at [125, 35] on icon at bounding box center [128, 32] width 12 height 12
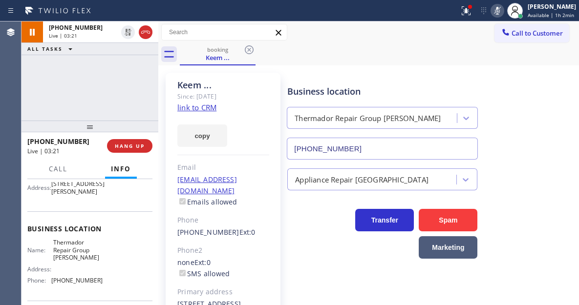
click at [503, 14] on icon at bounding box center [498, 11] width 12 height 12
click at [465, 14] on icon at bounding box center [466, 11] width 12 height 12
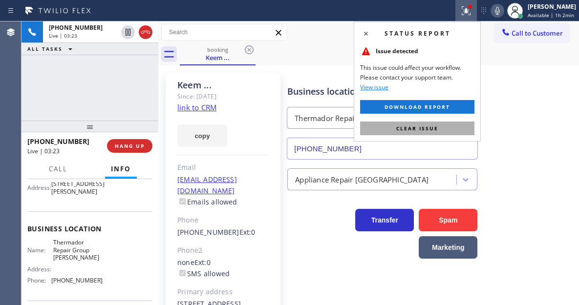
click at [437, 125] on span "Clear issue" at bounding box center [417, 128] width 42 height 7
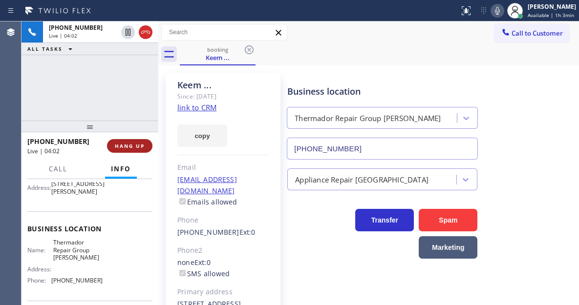
click at [137, 145] on span "HANG UP" at bounding box center [130, 146] width 30 height 7
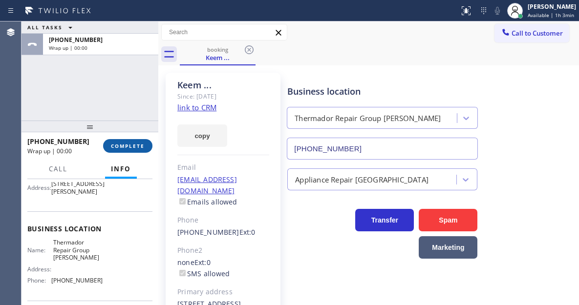
click at [137, 145] on span "COMPLETE" at bounding box center [128, 146] width 34 height 7
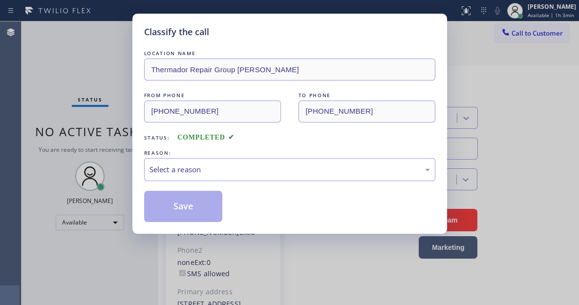
click at [137, 145] on div "Classify the call LOCATION NAME Thermador Repair Group Lowell FROM PHONE (954) …" at bounding box center [289, 124] width 315 height 220
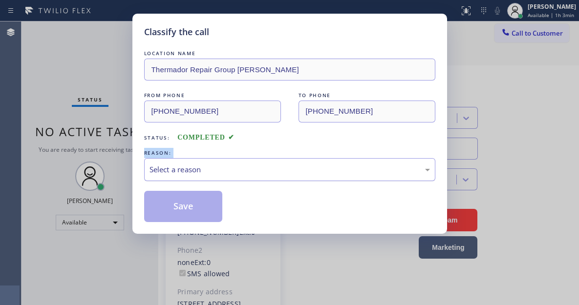
click at [269, 167] on div "Select a reason" at bounding box center [290, 169] width 281 height 11
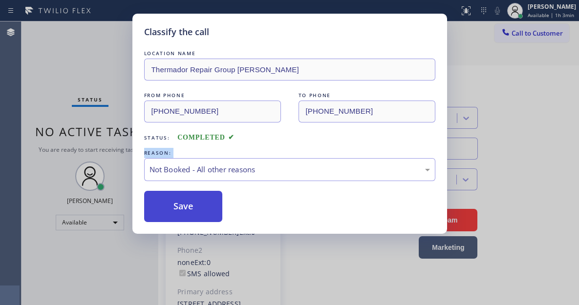
click at [197, 209] on button "Save" at bounding box center [183, 206] width 79 height 31
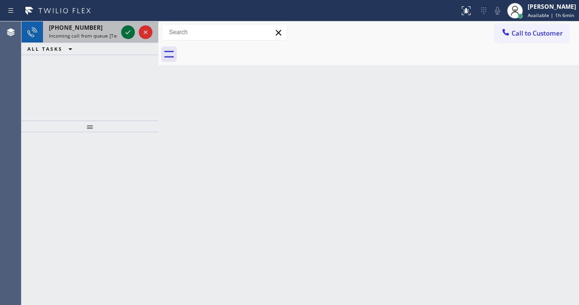
click at [129, 33] on icon at bounding box center [128, 32] width 5 height 4
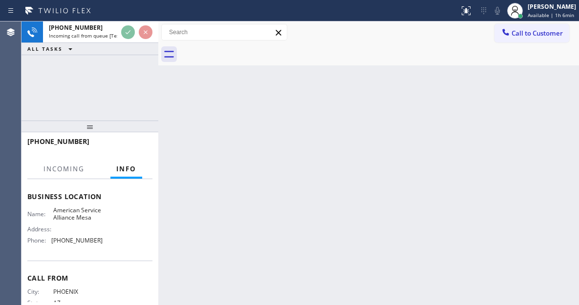
scroll to position [147, 0]
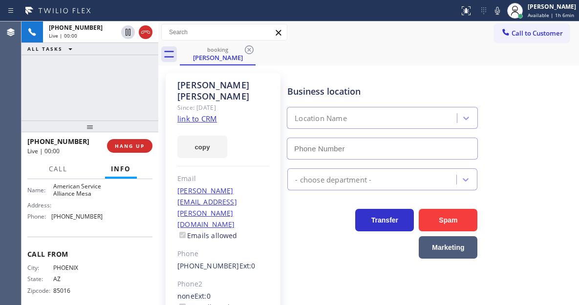
type input "[PHONE_NUMBER]"
click at [201, 114] on link "link to CRM" at bounding box center [197, 119] width 40 height 10
drag, startPoint x: 530, startPoint y: 173, endPoint x: 373, endPoint y: 138, distance: 160.8
click at [530, 173] on div "Appliance Repair Regular" at bounding box center [430, 178] width 291 height 26
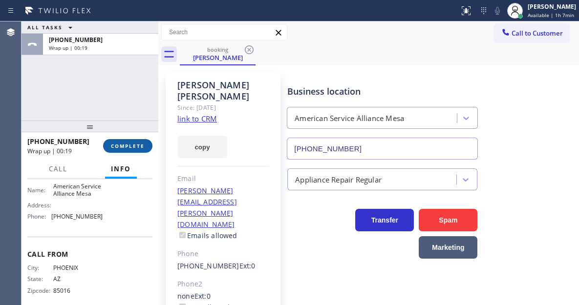
click at [135, 143] on span "COMPLETE" at bounding box center [128, 146] width 34 height 7
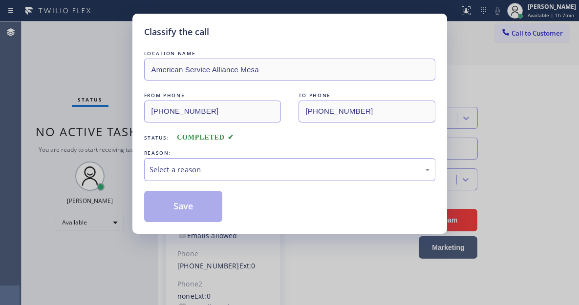
click at [237, 169] on div "Select a reason" at bounding box center [290, 169] width 281 height 11
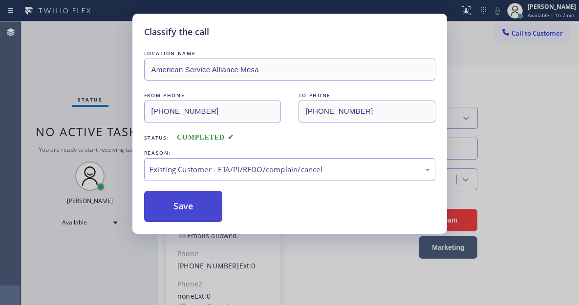
click at [192, 204] on button "Save" at bounding box center [183, 206] width 79 height 31
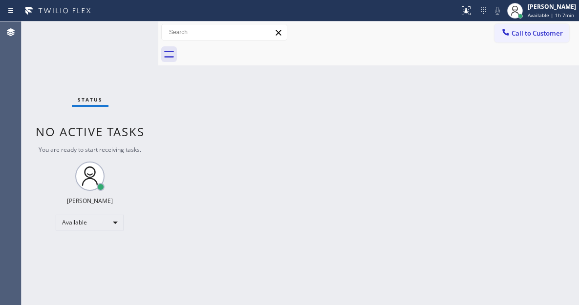
click at [530, 91] on div "Back to Dashboard Change Sender ID Customers Technicians Select a contact Outbo…" at bounding box center [368, 164] width 421 height 284
click at [126, 29] on div "Status No active tasks You are ready to start receiving tasks. [PERSON_NAME]" at bounding box center [90, 164] width 137 height 284
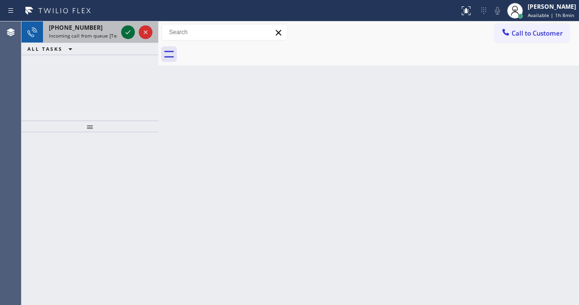
click at [129, 28] on icon at bounding box center [128, 32] width 12 height 12
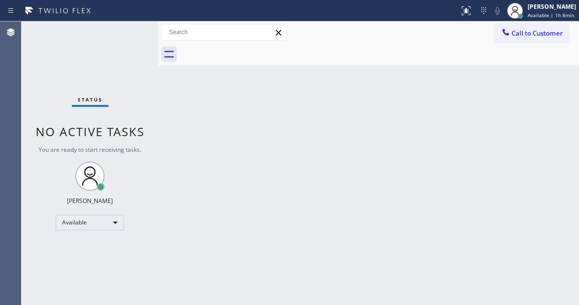
click at [129, 28] on div "Status No active tasks You are ready to start receiving tasks. [PERSON_NAME]" at bounding box center [90, 164] width 137 height 284
click at [128, 30] on div "Status No active tasks You are ready to start receiving tasks. [PERSON_NAME]" at bounding box center [90, 164] width 137 height 284
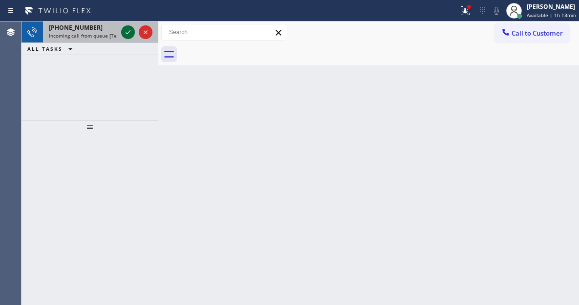
click at [128, 30] on icon at bounding box center [128, 32] width 12 height 12
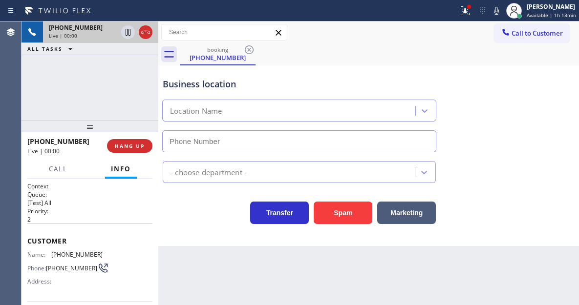
type input "[PHONE_NUMBER]"
click at [89, 253] on span "[PHONE_NUMBER]" at bounding box center [76, 254] width 51 height 7
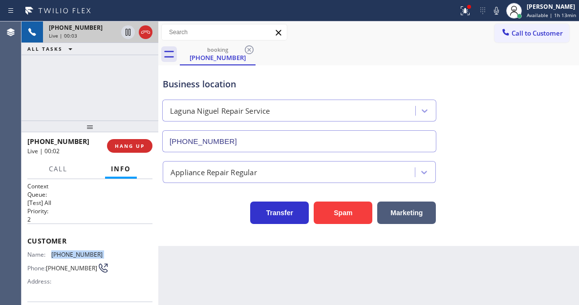
click at [89, 253] on span "[PHONE_NUMBER]" at bounding box center [76, 254] width 51 height 7
copy span "[PHONE_NUMBER]"
click at [152, 217] on div "Context Queue: [Test] All Priority: 2 Customer Name: [PHONE_NUMBER] Phone: [PHO…" at bounding box center [90, 242] width 137 height 126
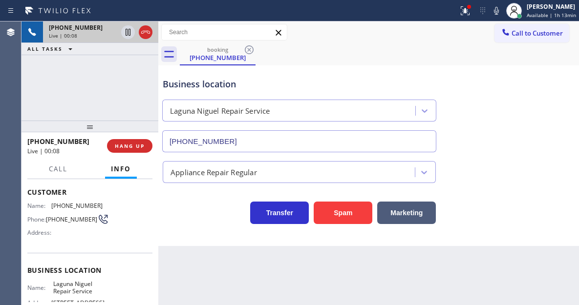
click at [76, 287] on span "Laguna Niguel Repair Service" at bounding box center [77, 288] width 49 height 15
copy span "Laguna Niguel Repair Service"
click at [155, 227] on div "Context Queue: [Test] All Priority: 2 Customer Name: [PHONE_NUMBER] Phone: [PHO…" at bounding box center [90, 242] width 137 height 126
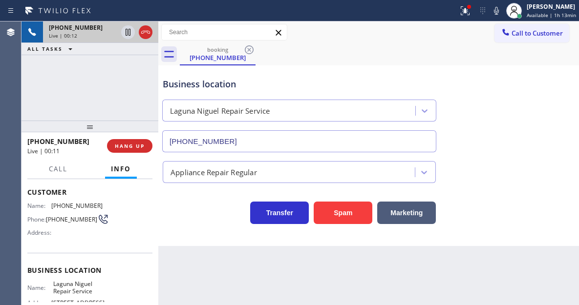
scroll to position [98, 0]
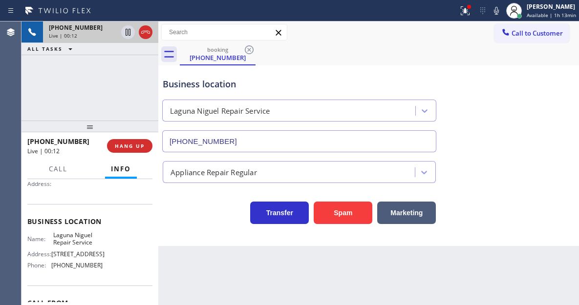
click at [70, 269] on span "[PHONE_NUMBER]" at bounding box center [76, 265] width 51 height 7
copy span "[PHONE_NUMBER]"
click at [464, 15] on icon at bounding box center [465, 11] width 12 height 12
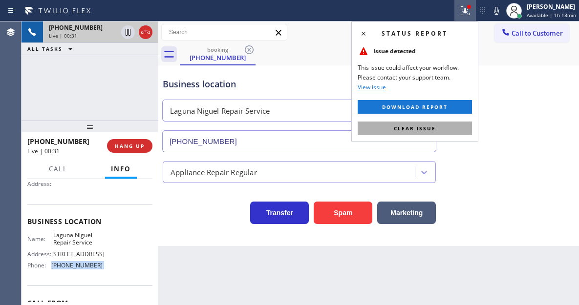
click at [458, 127] on button "Clear issue" at bounding box center [415, 129] width 114 height 14
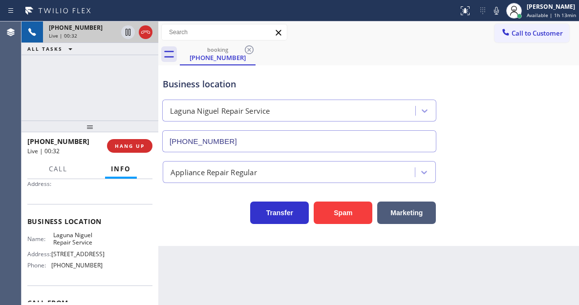
click at [216, 83] on div "Business location" at bounding box center [299, 84] width 273 height 13
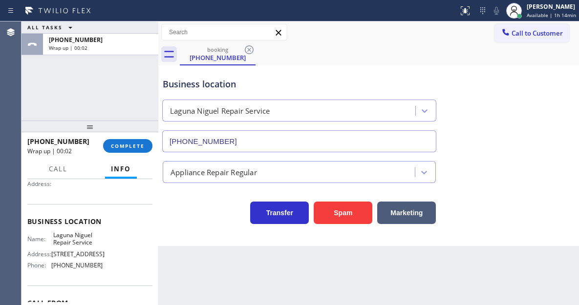
click at [121, 82] on div "ALL TASKS ALL TASKS ACTIVE TASKS TASKS IN WRAP UP [PHONE_NUMBER] Wrap up | 00:02" at bounding box center [90, 71] width 137 height 99
click at [136, 146] on span "COMPLETE" at bounding box center [128, 146] width 34 height 7
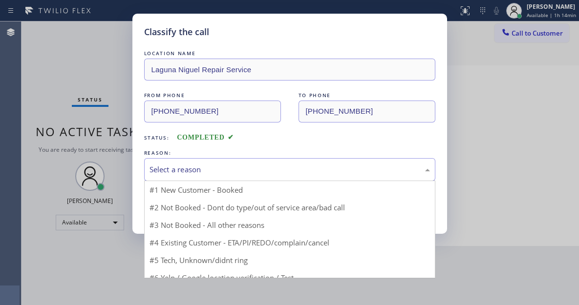
click at [210, 171] on div "Select a reason" at bounding box center [290, 169] width 281 height 11
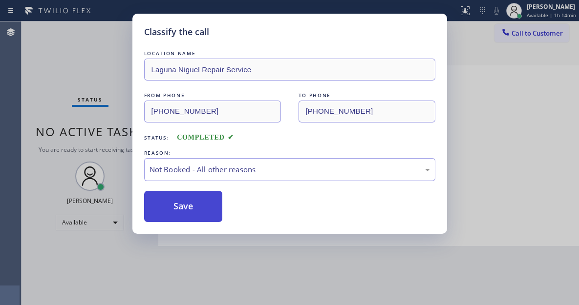
click at [202, 213] on button "Save" at bounding box center [183, 206] width 79 height 31
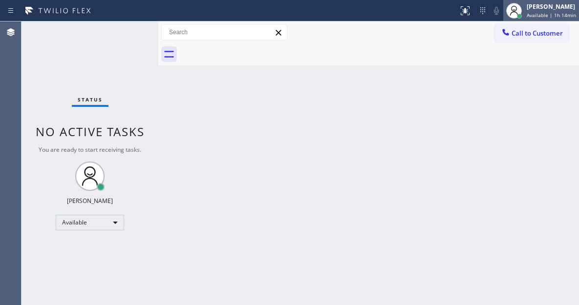
click at [544, 10] on div "[PERSON_NAME]" at bounding box center [551, 6] width 49 height 8
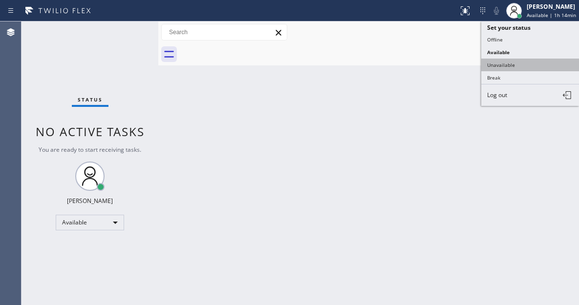
click at [521, 59] on button "Unavailable" at bounding box center [530, 65] width 98 height 13
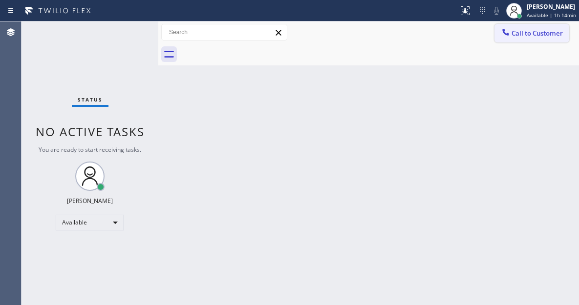
click at [532, 35] on span "Call to Customer" at bounding box center [537, 33] width 51 height 9
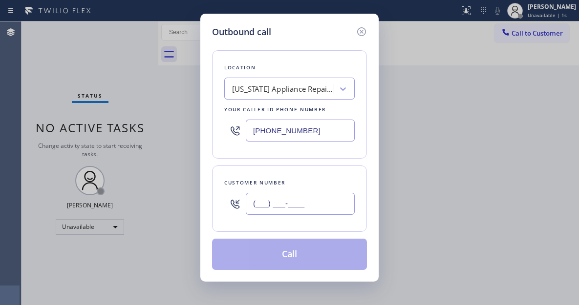
click at [313, 197] on input "(___) ___-____" at bounding box center [300, 204] width 109 height 22
paste input "949) 690-4899"
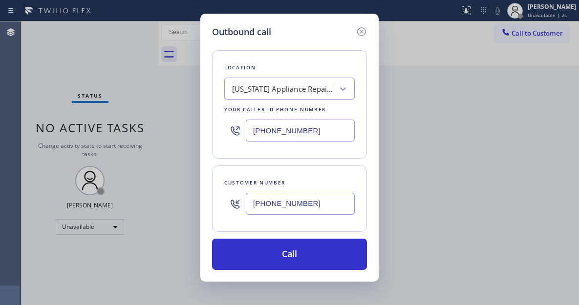
type input "[PHONE_NUMBER]"
click at [333, 137] on input "[PHONE_NUMBER]" at bounding box center [300, 131] width 109 height 22
paste input "49) 202-5983"
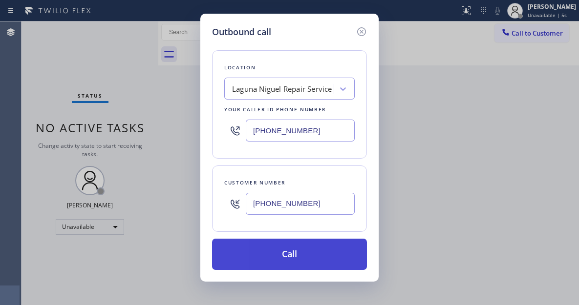
type input "[PHONE_NUMBER]"
click at [321, 251] on button "Call" at bounding box center [289, 254] width 155 height 31
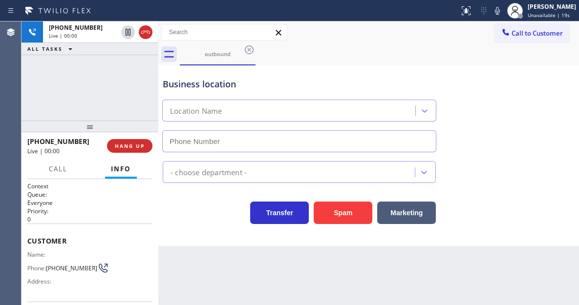
type input "[PHONE_NUMBER]"
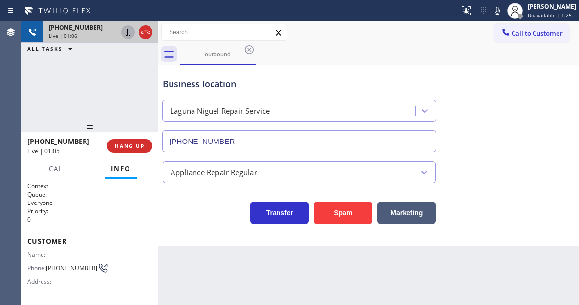
click at [130, 31] on icon at bounding box center [128, 32] width 12 height 12
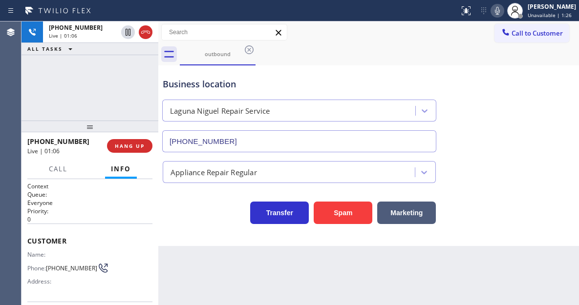
click at [500, 13] on icon at bounding box center [497, 11] width 5 height 8
click at [528, 174] on div "Appliance Repair Regular" at bounding box center [369, 170] width 416 height 26
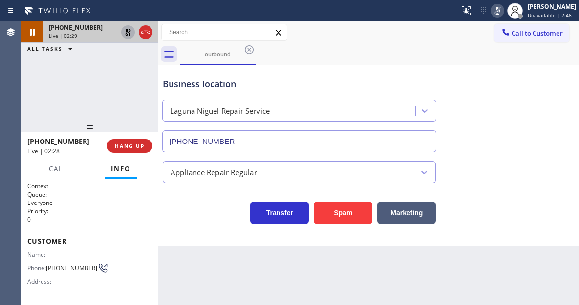
click at [126, 32] on icon at bounding box center [128, 32] width 7 height 7
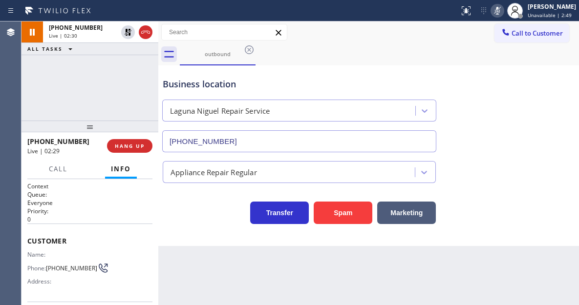
click at [503, 11] on icon at bounding box center [498, 11] width 12 height 12
click at [136, 88] on div "[PHONE_NUMBER] Live | 04:15 ALL TASKS ALL TASKS ACTIVE TASKS TASKS IN WRAP UP" at bounding box center [90, 71] width 137 height 99
click at [235, 79] on div "Business location" at bounding box center [299, 84] width 273 height 13
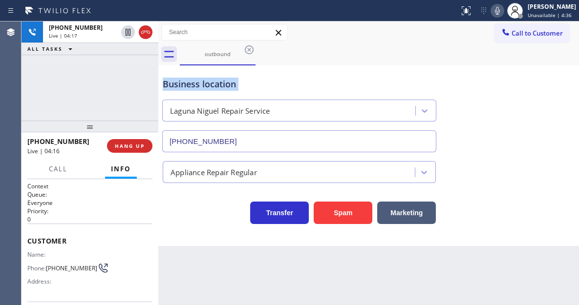
click at [235, 79] on div "Business location" at bounding box center [299, 84] width 273 height 13
click at [258, 83] on div "Business location" at bounding box center [299, 84] width 273 height 13
click at [136, 148] on span "HANG UP" at bounding box center [130, 146] width 30 height 7
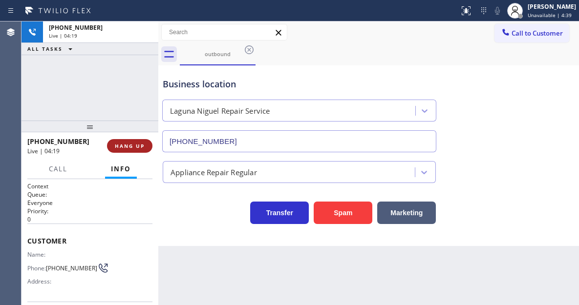
click at [136, 148] on span "HANG UP" at bounding box center [130, 146] width 30 height 7
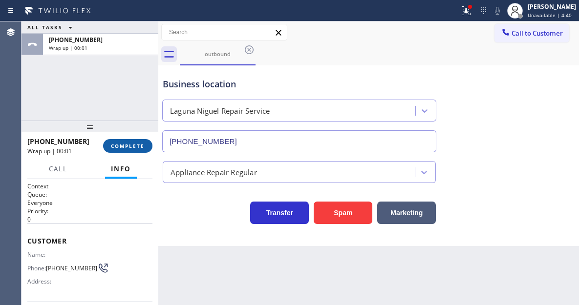
click at [136, 148] on span "COMPLETE" at bounding box center [128, 146] width 34 height 7
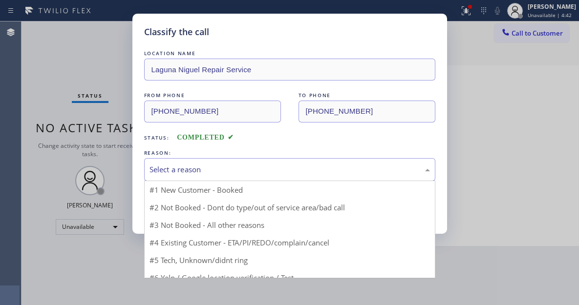
click at [195, 173] on div "Select a reason" at bounding box center [290, 169] width 281 height 11
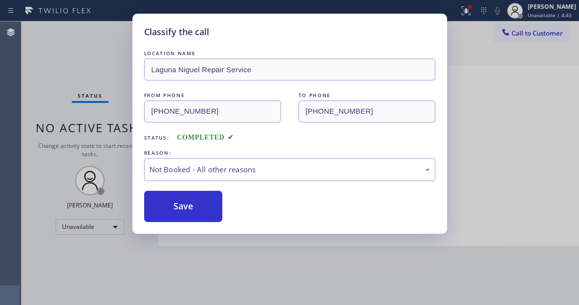
click at [188, 206] on button "Save" at bounding box center [183, 206] width 79 height 31
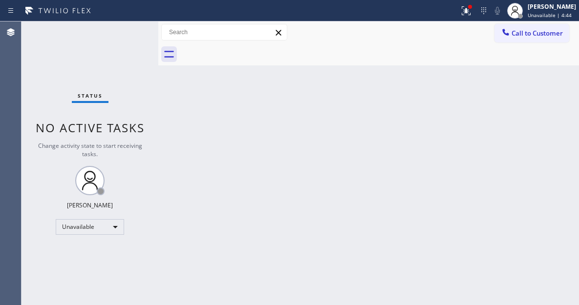
click at [543, 18] on span "Unavailable | 4:44" at bounding box center [550, 15] width 44 height 7
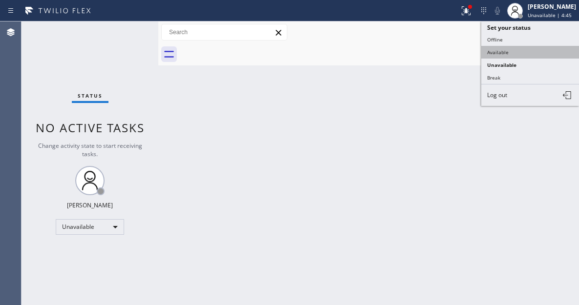
click at [495, 57] on button "Available" at bounding box center [530, 52] width 98 height 13
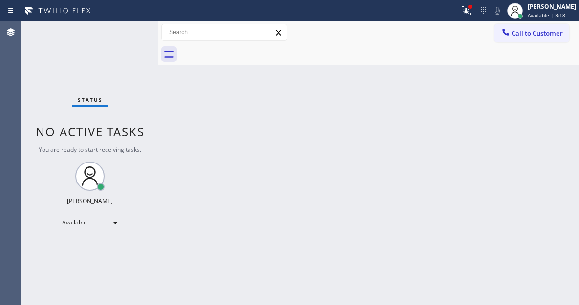
click at [542, 104] on div "Back to Dashboard Change Sender ID Customers Technicians Select a contact Outbo…" at bounding box center [368, 164] width 421 height 284
click at [472, 14] on icon at bounding box center [466, 11] width 12 height 12
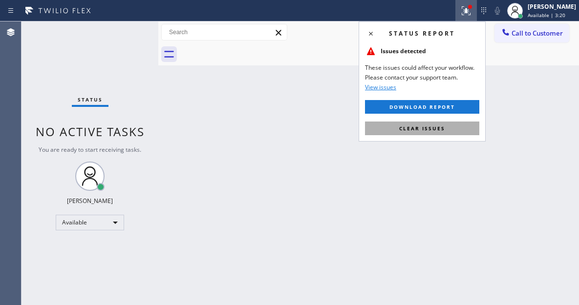
click at [453, 129] on button "Clear issues" at bounding box center [422, 129] width 114 height 14
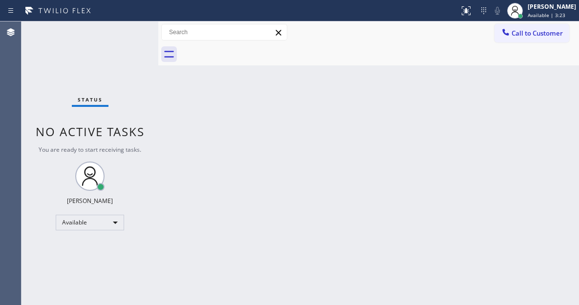
click at [124, 35] on div "Status No active tasks You are ready to start receiving tasks. [PERSON_NAME]" at bounding box center [90, 164] width 137 height 284
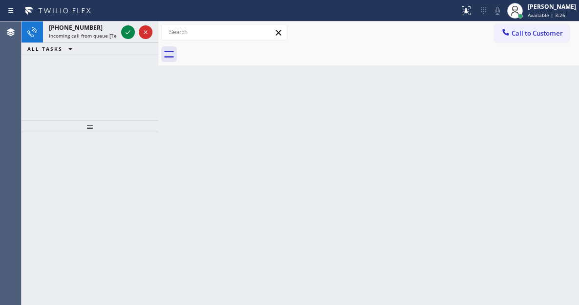
click at [530, 98] on div "Back to Dashboard Change Sender ID Customers Technicians Select a contact Outbo…" at bounding box center [368, 164] width 421 height 284
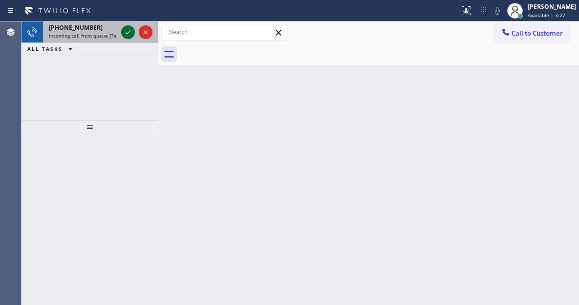
click at [129, 36] on icon at bounding box center [128, 32] width 12 height 12
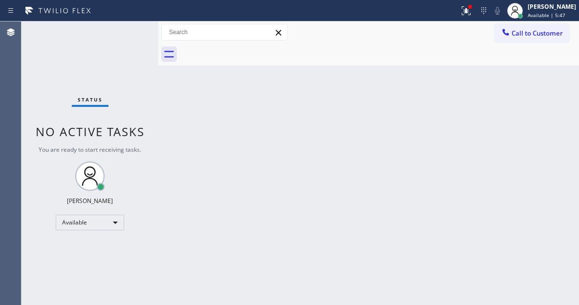
click at [525, 95] on div "Back to Dashboard Change Sender ID Customers Technicians Select a contact Outbo…" at bounding box center [368, 164] width 421 height 284
click at [130, 27] on div "Status No active tasks You are ready to start receiving tasks. [PERSON_NAME]" at bounding box center [90, 164] width 137 height 284
click at [472, 16] on icon at bounding box center [466, 11] width 12 height 12
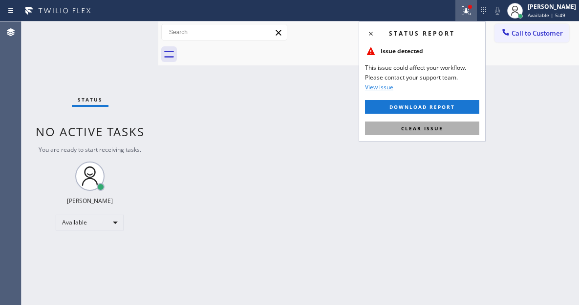
click at [435, 129] on span "Clear issue" at bounding box center [422, 128] width 42 height 7
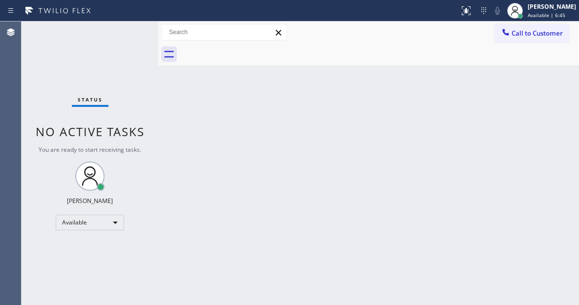
click at [137, 32] on div "Status No active tasks You are ready to start receiving tasks. [PERSON_NAME]" at bounding box center [90, 164] width 137 height 284
click at [129, 28] on div "Status No active tasks You are ready to start receiving tasks. [PERSON_NAME]" at bounding box center [90, 164] width 137 height 284
click at [550, 92] on div "Back to Dashboard Change Sender ID Customers Technicians Select a contact Outbo…" at bounding box center [368, 164] width 421 height 284
click at [126, 30] on div "Status No active tasks You are ready to start receiving tasks. [PERSON_NAME]" at bounding box center [90, 164] width 137 height 284
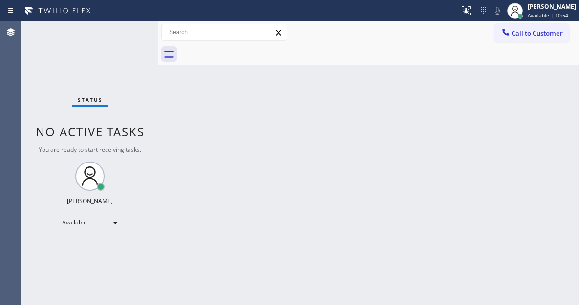
click at [542, 117] on div "Back to Dashboard Change Sender ID Customers Technicians Select a contact Outbo…" at bounding box center [368, 164] width 421 height 284
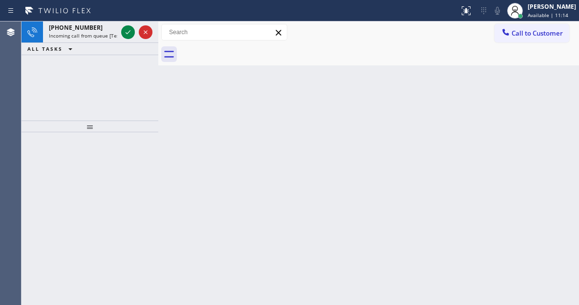
drag, startPoint x: 539, startPoint y: 99, endPoint x: 432, endPoint y: 106, distance: 107.3
click at [539, 99] on div "Back to Dashboard Change Sender ID Customers Technicians Select a contact Outbo…" at bounding box center [368, 164] width 421 height 284
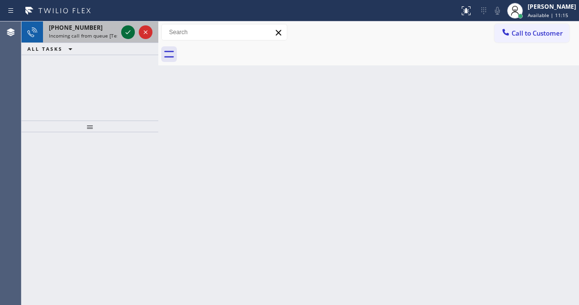
click at [127, 35] on icon at bounding box center [128, 32] width 12 height 12
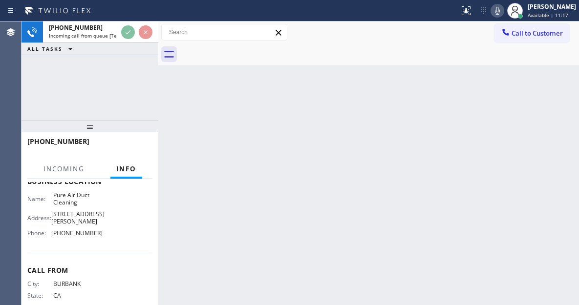
scroll to position [147, 0]
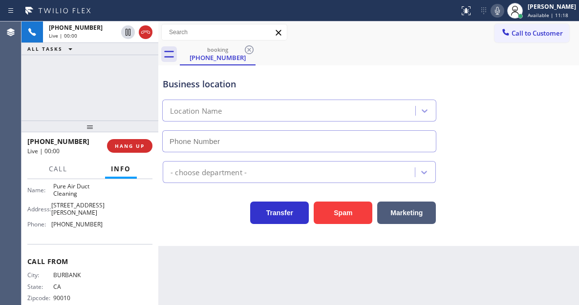
type input "[PHONE_NUMBER]"
click at [79, 186] on span "Pure Air Duct Cleaning" at bounding box center [77, 190] width 49 height 15
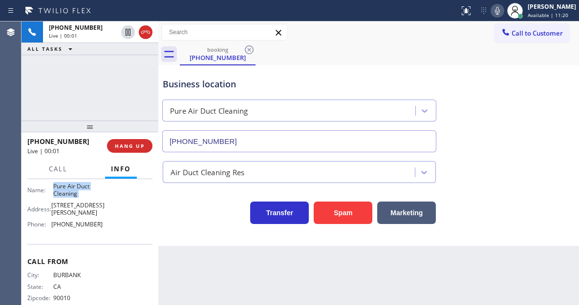
click at [79, 186] on span "Pure Air Duct Cleaning" at bounding box center [77, 190] width 49 height 15
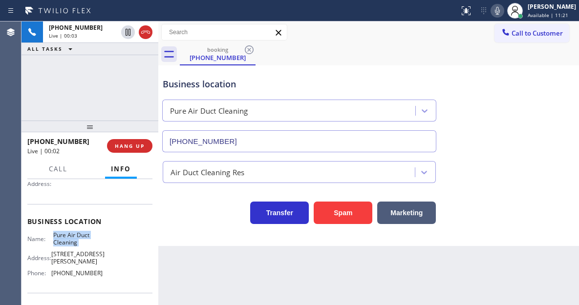
scroll to position [49, 0]
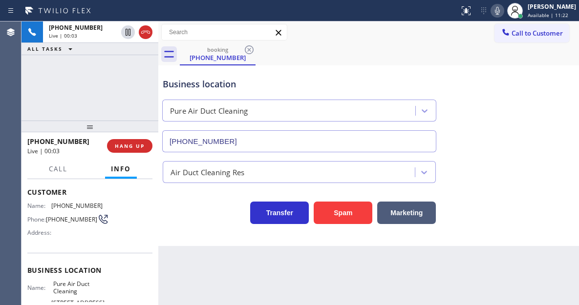
click at [71, 201] on div "Customer Name: [PHONE_NUMBER] Phone: [PHONE_NUMBER] Address:" at bounding box center [89, 214] width 125 height 78
copy span "[PHONE_NUMBER]"
click at [190, 249] on div "Back to Dashboard Change Sender ID Customers Technicians Select a contact Outbo…" at bounding box center [368, 164] width 421 height 284
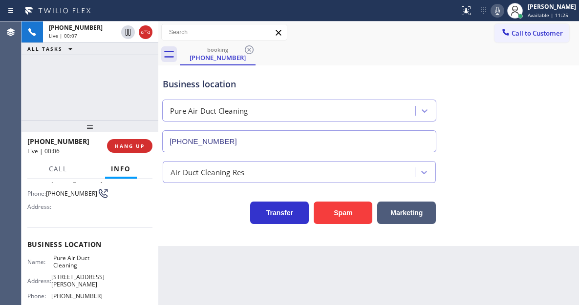
scroll to position [98, 0]
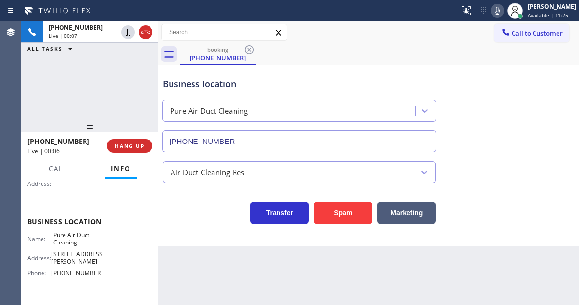
click at [74, 238] on span "Pure Air Duct Cleaning" at bounding box center [77, 239] width 49 height 15
copy span "Pure Air Duct Cleaning"
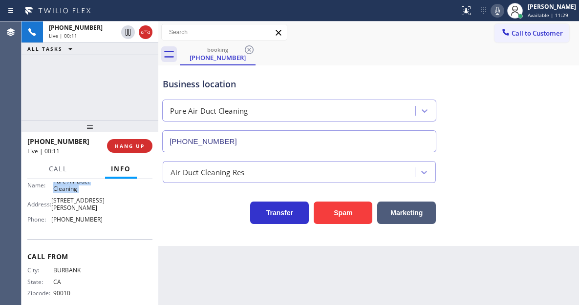
scroll to position [166, 0]
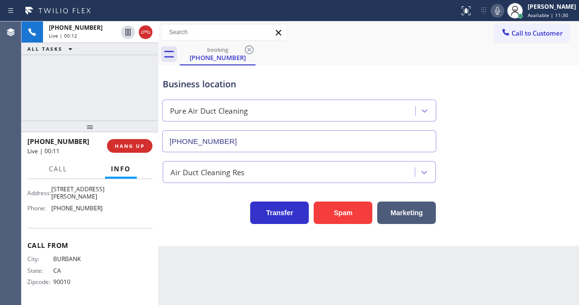
click at [77, 208] on span "[PHONE_NUMBER]" at bounding box center [76, 208] width 51 height 7
copy span "[PHONE_NUMBER]"
click at [253, 90] on div "Business location" at bounding box center [299, 84] width 273 height 13
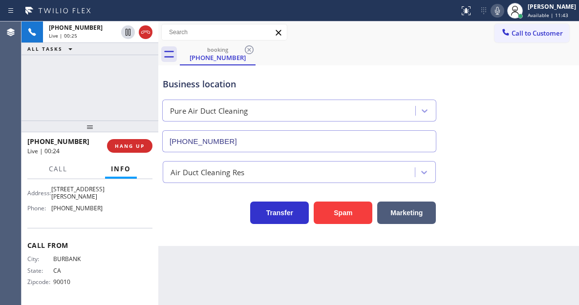
click at [253, 90] on div "Business location" at bounding box center [299, 84] width 273 height 13
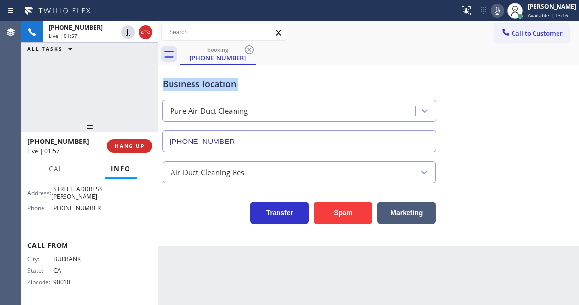
click at [540, 129] on div "Business location Pure Air Duct Cleaning [PHONE_NUMBER]" at bounding box center [369, 108] width 416 height 88
drag, startPoint x: 548, startPoint y: 149, endPoint x: 411, endPoint y: 124, distance: 138.6
click at [548, 149] on div "Business location Pure Air Duct Cleaning [PHONE_NUMBER]" at bounding box center [369, 108] width 416 height 88
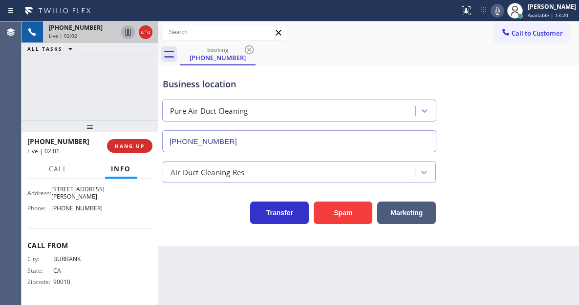
click at [128, 34] on icon at bounding box center [128, 32] width 12 height 12
click at [129, 32] on icon at bounding box center [128, 32] width 12 height 12
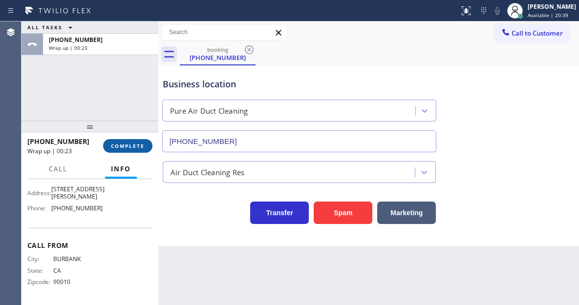
click at [140, 148] on span "COMPLETE" at bounding box center [128, 146] width 34 height 7
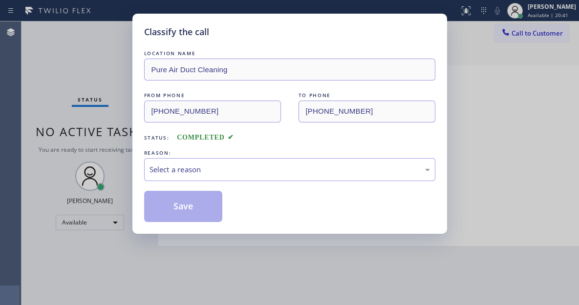
click at [227, 166] on div "Select a reason" at bounding box center [290, 169] width 281 height 11
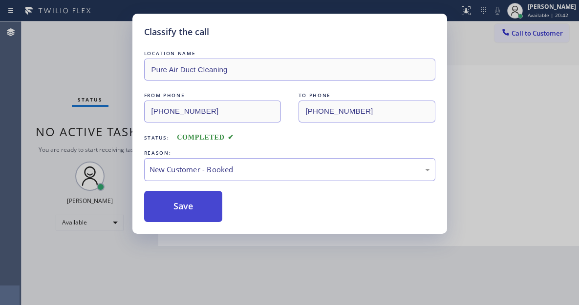
click at [212, 200] on button "Save" at bounding box center [183, 206] width 79 height 31
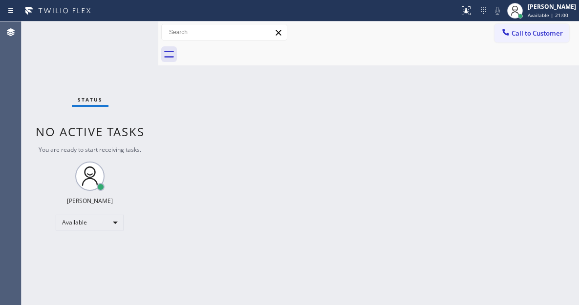
click at [94, 50] on div "Status No active tasks You are ready to start receiving tasks. [PERSON_NAME]" at bounding box center [90, 164] width 137 height 284
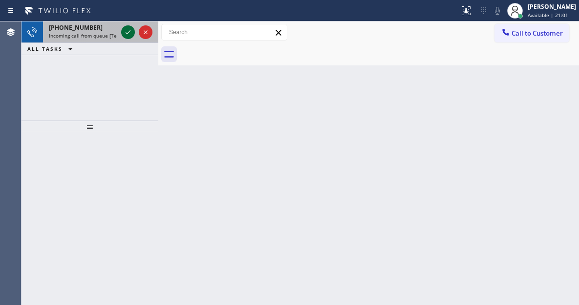
click at [129, 36] on icon at bounding box center [128, 32] width 12 height 12
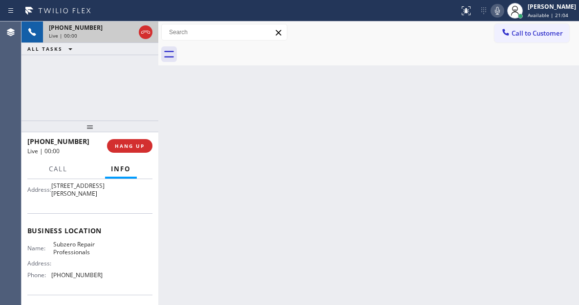
scroll to position [76, 0]
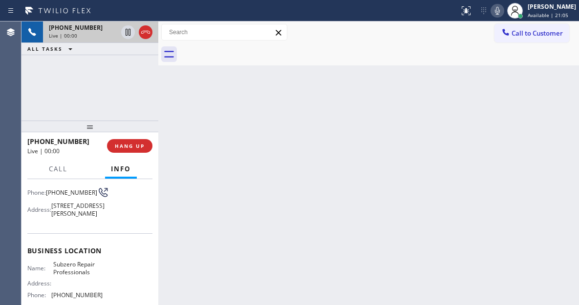
click at [69, 276] on span "Subzero Repair Professionals" at bounding box center [77, 268] width 49 height 15
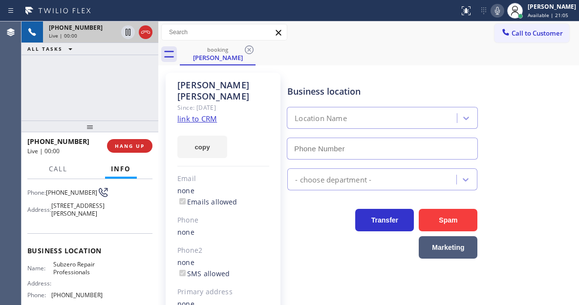
click at [69, 276] on span "Subzero Repair Professionals" at bounding box center [77, 268] width 49 height 15
type input "[PHONE_NUMBER]"
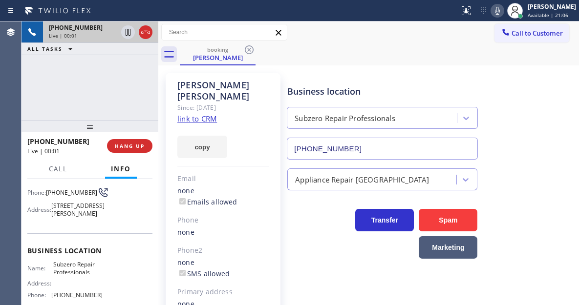
click at [196, 125] on div "copy" at bounding box center [223, 142] width 92 height 34
click at [202, 114] on link "link to CRM" at bounding box center [197, 119] width 40 height 10
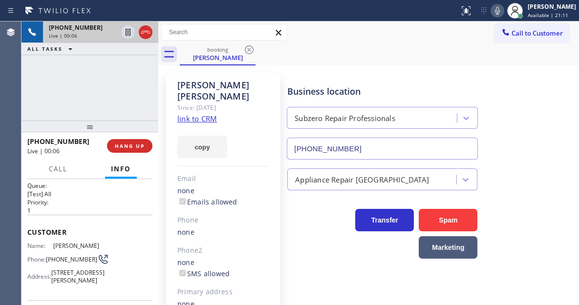
scroll to position [0, 0]
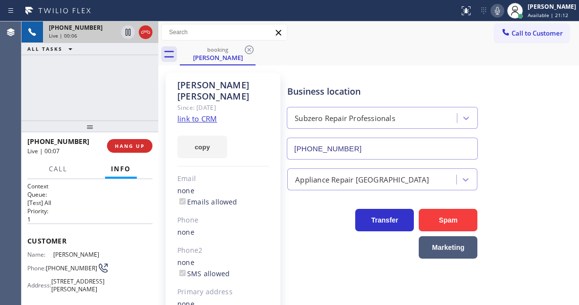
click at [58, 272] on span "[PHONE_NUMBER]" at bounding box center [71, 268] width 51 height 7
copy div "[PHONE_NUMBER]"
click at [122, 91] on div "[PHONE_NUMBER] Live | 00:29 ALL TASKS ALL TASKS ACTIVE TASKS TASKS IN WRAP UP" at bounding box center [90, 71] width 137 height 99
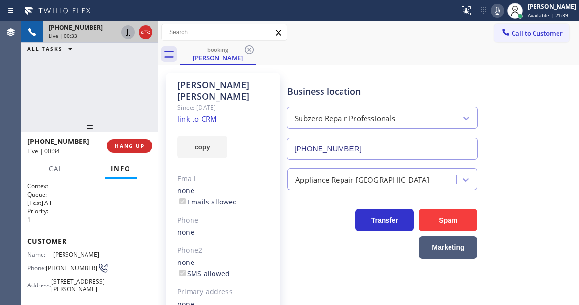
click at [128, 34] on icon at bounding box center [128, 32] width 12 height 12
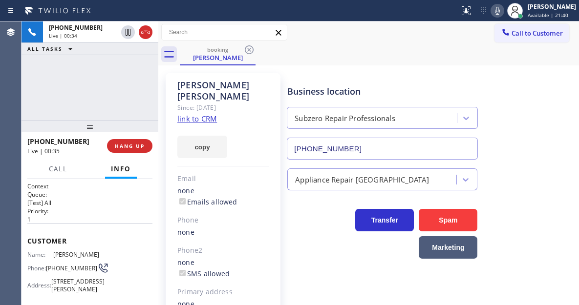
click at [502, 16] on icon at bounding box center [498, 11] width 12 height 12
drag, startPoint x: 557, startPoint y: 84, endPoint x: 405, endPoint y: 34, distance: 160.1
click at [557, 84] on div "Business location Subzero Repair Professionals [PHONE_NUMBER]" at bounding box center [430, 115] width 291 height 88
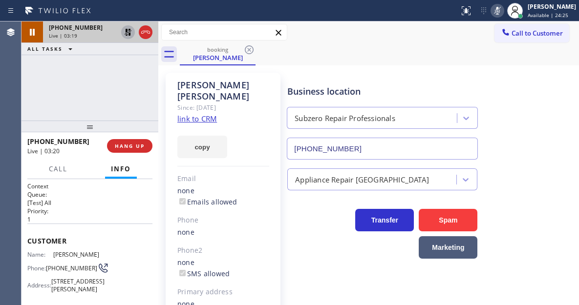
click at [126, 32] on icon at bounding box center [128, 32] width 7 height 7
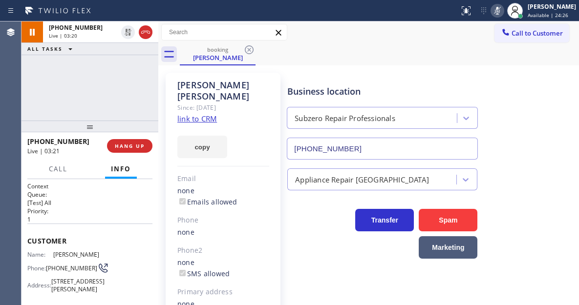
click at [503, 14] on icon at bounding box center [498, 11] width 12 height 12
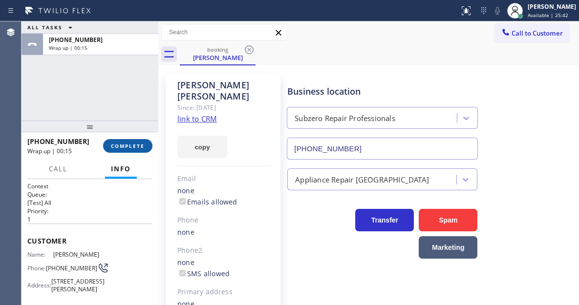
click at [121, 146] on span "COMPLETE" at bounding box center [128, 146] width 34 height 7
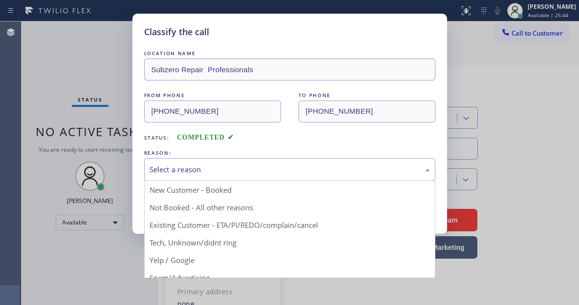
click at [244, 165] on div "Select a reason" at bounding box center [290, 169] width 281 height 11
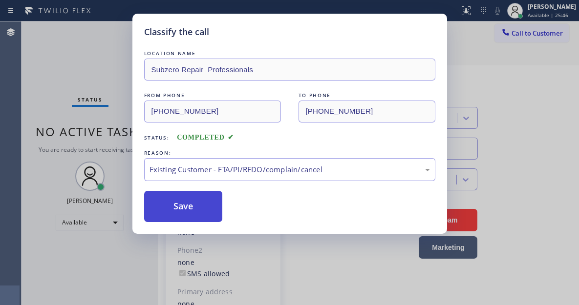
click at [203, 213] on button "Save" at bounding box center [183, 206] width 79 height 31
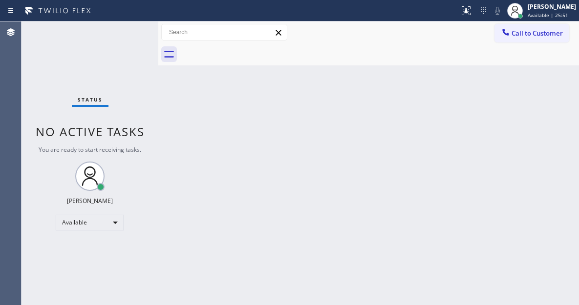
click at [531, 158] on div "Back to Dashboard Change Sender ID Customers Technicians Select a contact Outbo…" at bounding box center [368, 164] width 421 height 284
click at [531, 156] on div "Back to Dashboard Change Sender ID Customers Technicians Select a contact Outbo…" at bounding box center [368, 164] width 421 height 284
click at [130, 61] on div "Status No active tasks You are ready to start receiving tasks. [PERSON_NAME]" at bounding box center [90, 164] width 137 height 284
click at [136, 35] on div "Status No active tasks You are ready to start receiving tasks. [PERSON_NAME]" at bounding box center [90, 164] width 137 height 284
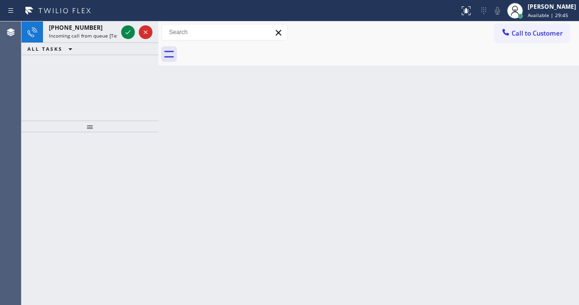
click at [538, 95] on div "Back to Dashboard Change Sender ID Customers Technicians Select a contact Outbo…" at bounding box center [368, 164] width 421 height 284
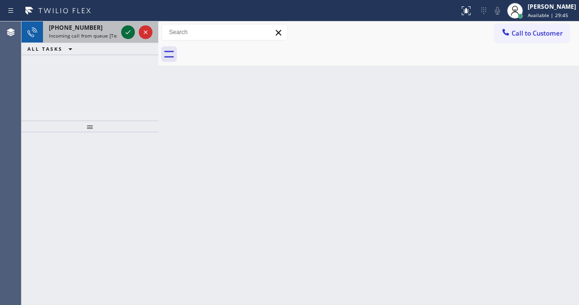
click at [123, 33] on icon at bounding box center [128, 32] width 12 height 12
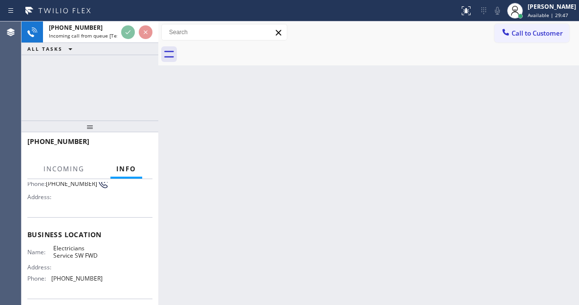
scroll to position [98, 0]
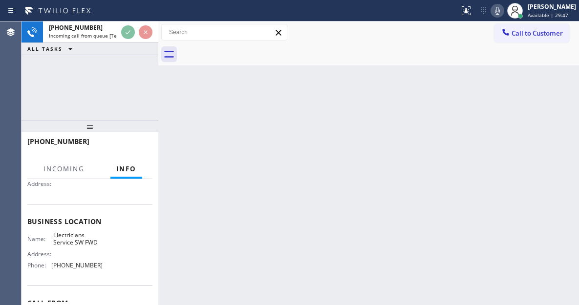
click at [74, 240] on span "Electricians Service SW FWD" at bounding box center [77, 239] width 49 height 15
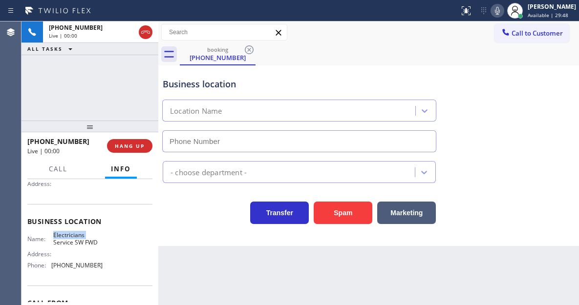
click at [74, 240] on span "Electricians Service SW FWD" at bounding box center [77, 239] width 49 height 15
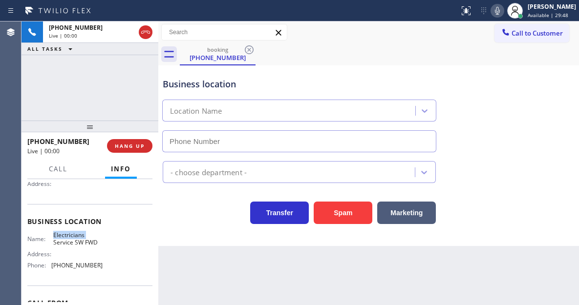
click at [74, 240] on span "Electricians Service SW FWD" at bounding box center [77, 239] width 49 height 15
type input "[PHONE_NUMBER]"
click at [74, 240] on span "Electricians Service SW FWD" at bounding box center [77, 239] width 49 height 15
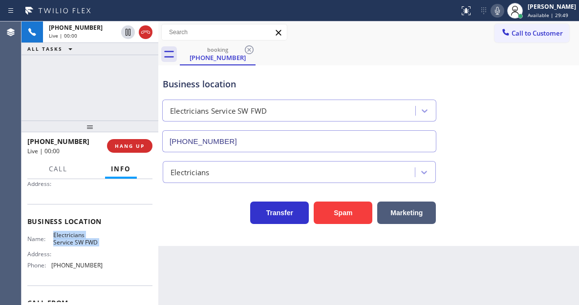
click at [74, 240] on span "Electricians Service SW FWD" at bounding box center [77, 239] width 49 height 15
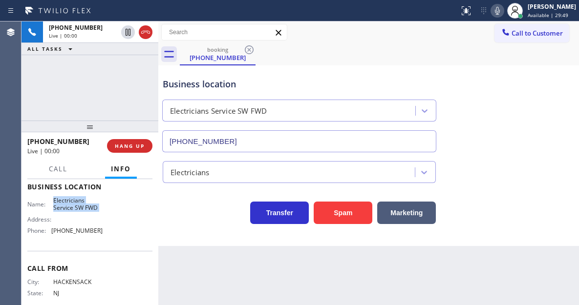
scroll to position [158, 0]
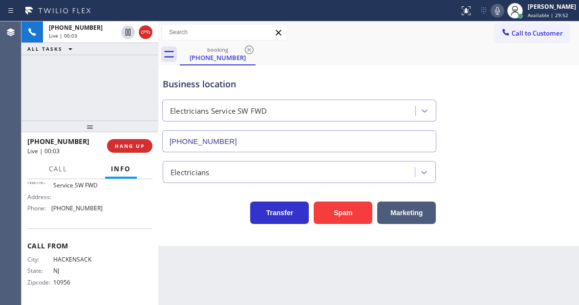
click at [539, 96] on div "Business location Electricians Service SW FWD [PHONE_NUMBER]" at bounding box center [369, 108] width 416 height 88
click at [141, 146] on span "HANG UP" at bounding box center [130, 146] width 30 height 7
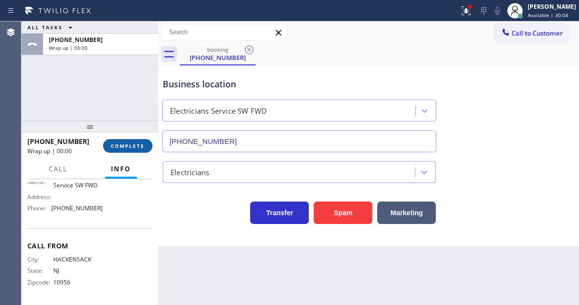
click at [141, 146] on span "COMPLETE" at bounding box center [128, 146] width 34 height 7
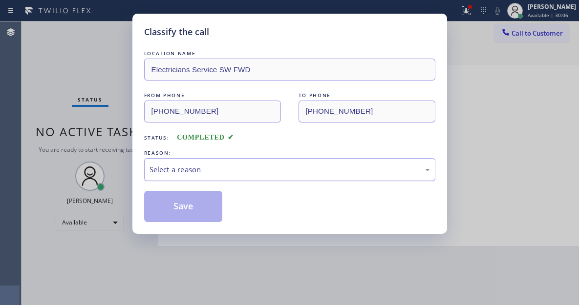
click at [203, 163] on div "Select a reason" at bounding box center [289, 169] width 291 height 23
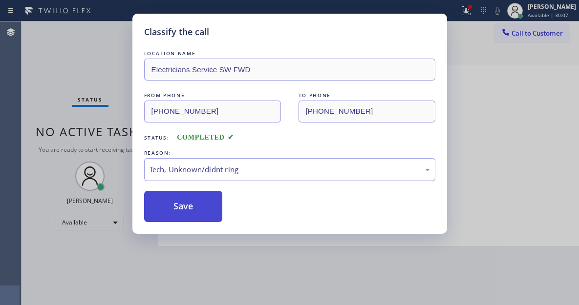
click at [203, 205] on button "Save" at bounding box center [183, 206] width 79 height 31
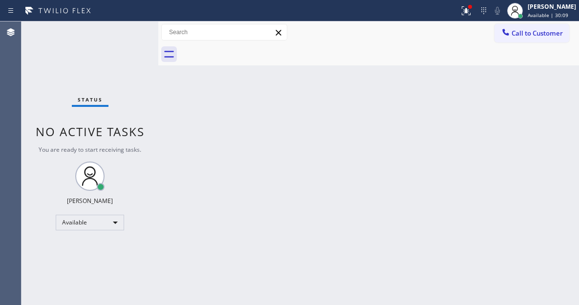
click at [298, 117] on div "Back to Dashboard Change Sender ID Customers Technicians Select a contact Outbo…" at bounding box center [368, 164] width 421 height 284
click at [472, 14] on icon at bounding box center [466, 11] width 12 height 12
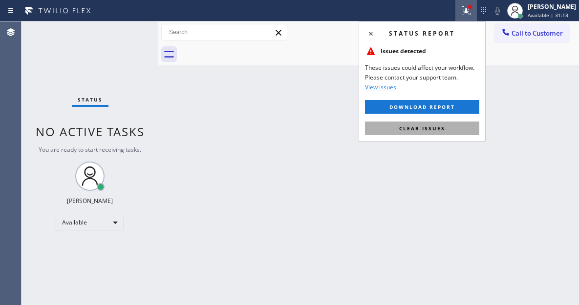
click at [461, 134] on button "Clear issues" at bounding box center [422, 129] width 114 height 14
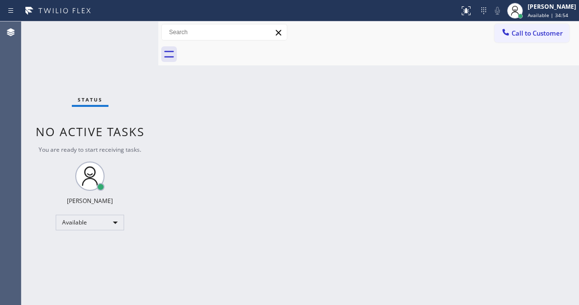
click at [523, 74] on div "Back to Dashboard Change Sender ID Customers Technicians Select a contact Outbo…" at bounding box center [368, 164] width 421 height 284
click at [119, 37] on div "Status No active tasks You are ready to start receiving tasks. [PERSON_NAME]" at bounding box center [90, 164] width 137 height 284
click at [124, 31] on div "Status No active tasks You are ready to start receiving tasks. [PERSON_NAME]" at bounding box center [90, 164] width 137 height 284
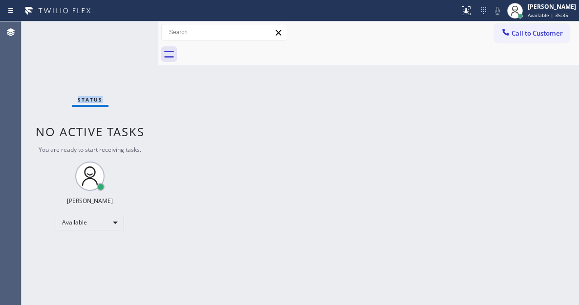
click at [124, 31] on div "Status No active tasks You are ready to start receiving tasks. [PERSON_NAME]" at bounding box center [90, 164] width 137 height 284
click at [118, 25] on div "Status No active tasks You are ready to start receiving tasks. [PERSON_NAME]" at bounding box center [90, 164] width 137 height 284
click at [131, 37] on div "Status No active tasks You are ready to start receiving tasks. [PERSON_NAME]" at bounding box center [90, 164] width 137 height 284
click at [121, 22] on div "Status No active tasks You are ready to start receiving tasks. [PERSON_NAME]" at bounding box center [90, 164] width 137 height 284
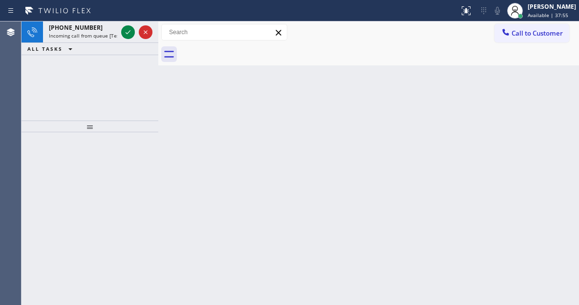
click at [540, 83] on div "Back to Dashboard Change Sender ID Customers Technicians Select a contact Outbo…" at bounding box center [368, 164] width 421 height 284
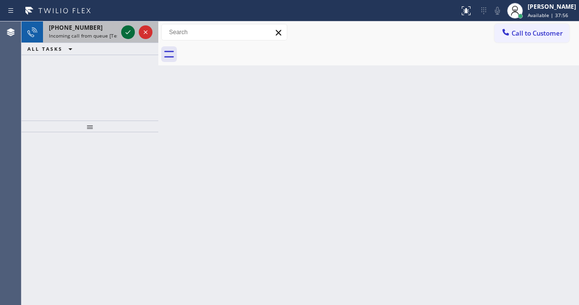
click at [127, 32] on icon at bounding box center [128, 32] width 12 height 12
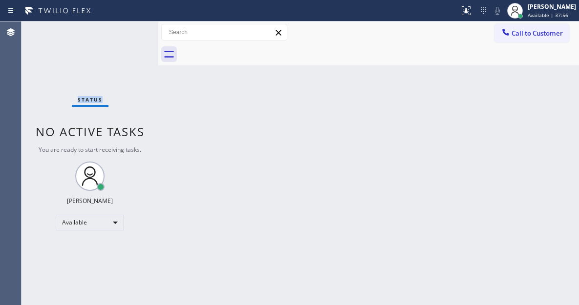
click at [127, 32] on div "Status No active tasks You are ready to start receiving tasks. [PERSON_NAME]" at bounding box center [90, 164] width 137 height 284
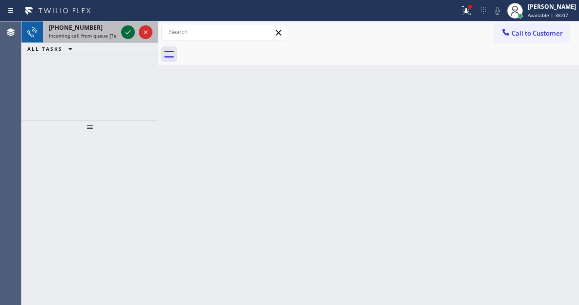
click at [127, 32] on icon at bounding box center [128, 32] width 12 height 12
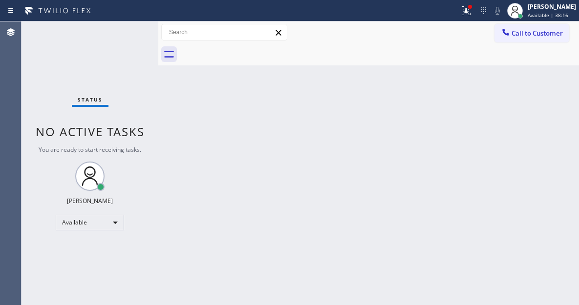
click at [117, 28] on div "Status No active tasks You are ready to start receiving tasks. [PERSON_NAME]" at bounding box center [90, 164] width 137 height 284
click at [528, 159] on div "Back to Dashboard Change Sender ID Customers Technicians Select a contact Outbo…" at bounding box center [368, 164] width 421 height 284
click at [468, 2] on button at bounding box center [466, 11] width 22 height 22
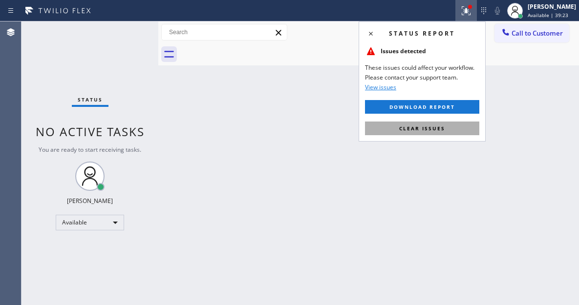
click at [431, 129] on span "Clear issues" at bounding box center [422, 128] width 46 height 7
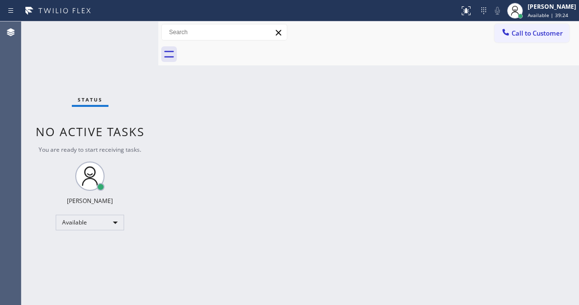
click at [132, 30] on div "Status No active tasks You are ready to start receiving tasks. [PERSON_NAME]" at bounding box center [90, 164] width 137 height 284
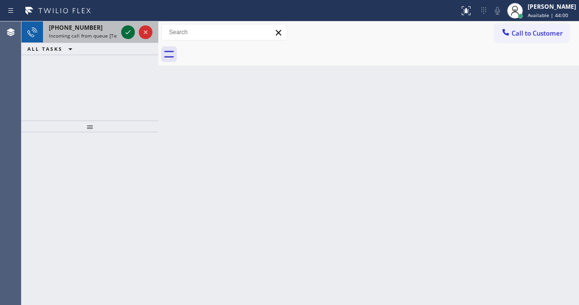
click at [130, 31] on icon at bounding box center [128, 32] width 12 height 12
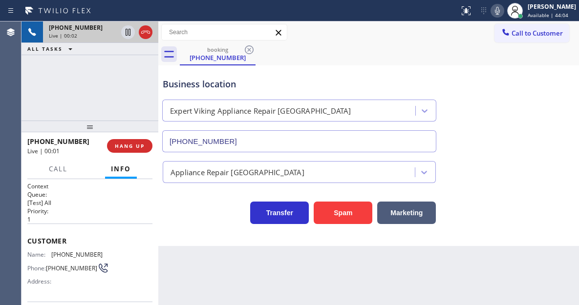
type input "[PHONE_NUMBER]"
click at [70, 255] on span "[PHONE_NUMBER]" at bounding box center [76, 254] width 51 height 7
copy span "[PHONE_NUMBER]"
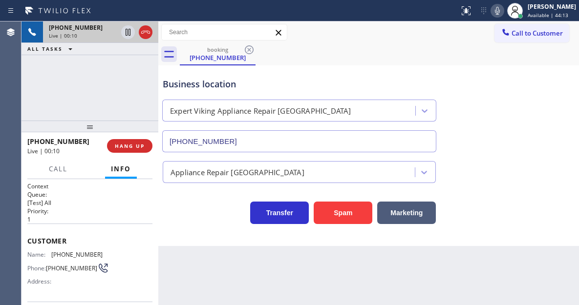
click at [162, 244] on div "Business location Expert Viking Appliance Repair [GEOGRAPHIC_DATA] [PHONE_NUMBE…" at bounding box center [368, 155] width 421 height 181
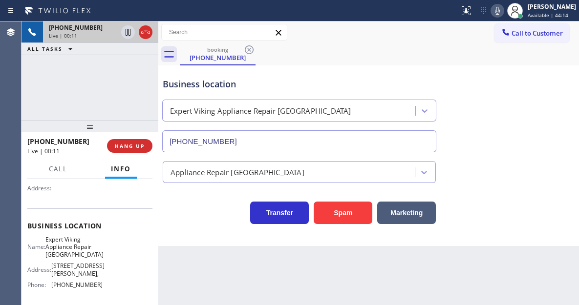
scroll to position [98, 0]
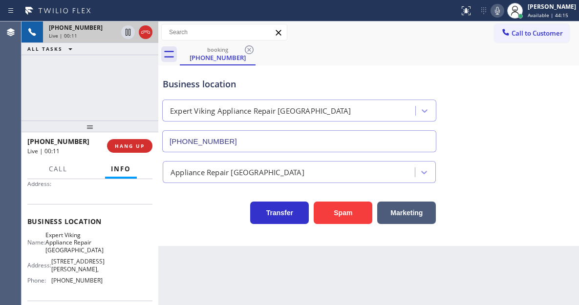
click at [71, 241] on span "Expert Viking Appliance Repair [GEOGRAPHIC_DATA]" at bounding box center [74, 243] width 58 height 22
copy span "Expert Viking Appliance Repair [GEOGRAPHIC_DATA]"
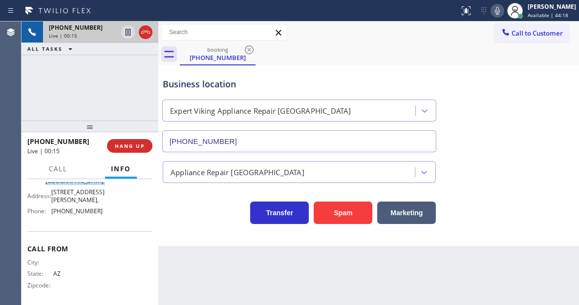
scroll to position [173, 0]
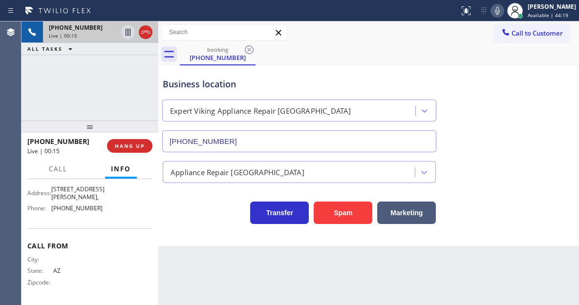
click at [73, 211] on span "[PHONE_NUMBER]" at bounding box center [76, 208] width 51 height 7
copy span "[PHONE_NUMBER]"
click at [123, 34] on icon at bounding box center [128, 32] width 12 height 12
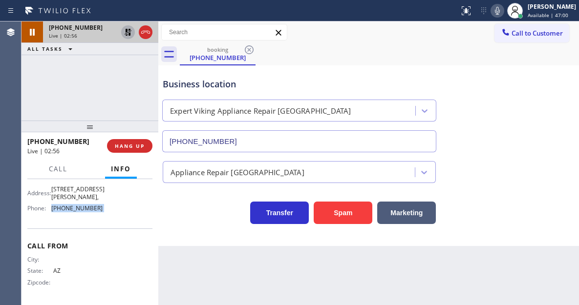
click at [125, 35] on icon at bounding box center [128, 32] width 12 height 12
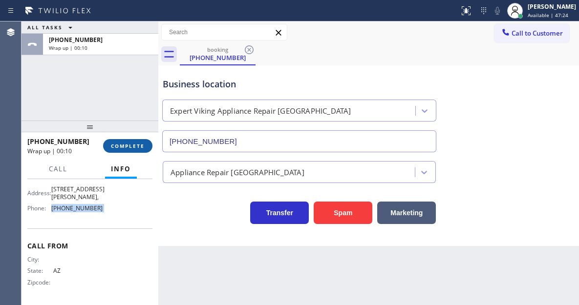
click at [133, 146] on span "COMPLETE" at bounding box center [128, 146] width 34 height 7
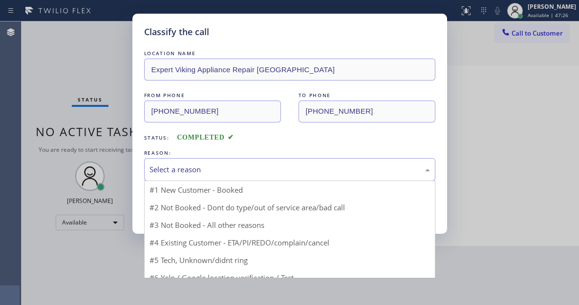
click at [216, 171] on div "Select a reason" at bounding box center [290, 169] width 281 height 11
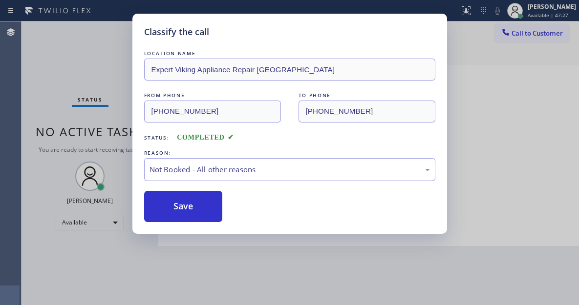
click at [195, 210] on button "Save" at bounding box center [183, 206] width 79 height 31
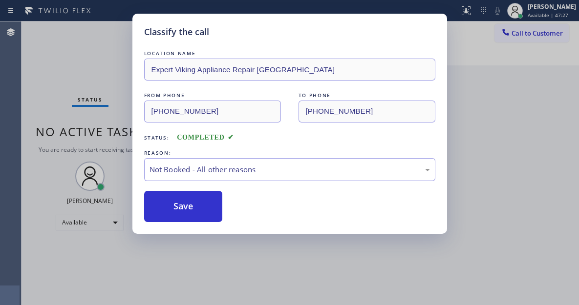
click at [195, 210] on button "Save" at bounding box center [183, 206] width 79 height 31
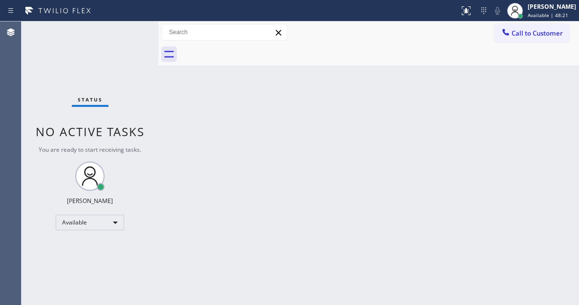
click at [531, 91] on div "Back to Dashboard Change Sender ID Customers Technicians Select a contact Outbo…" at bounding box center [368, 164] width 421 height 284
click at [545, 14] on span "Available | 48:53" at bounding box center [548, 15] width 41 height 7
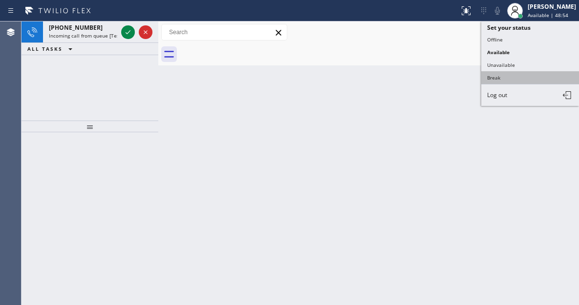
click at [526, 77] on button "Break" at bounding box center [530, 77] width 98 height 13
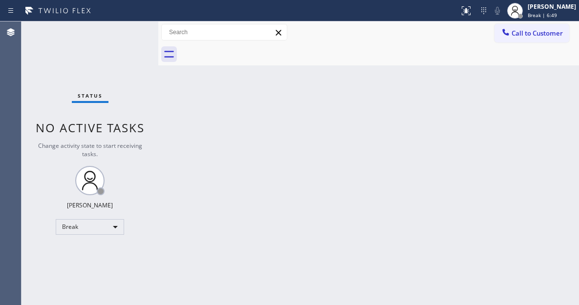
click at [531, 84] on div "Back to Dashboard Change Sender ID Customers Technicians Select a contact Outbo…" at bounding box center [368, 164] width 421 height 284
click at [134, 33] on div "Status No active tasks Change activity state to start receiving tasks. [PERSON_…" at bounding box center [90, 164] width 137 height 284
click at [545, 78] on div "Back to Dashboard Change Sender ID Customers Technicians Select a contact Outbo…" at bounding box center [368, 164] width 421 height 284
click at [549, 21] on div "Status report No issues detected If you experience an issue, please download th…" at bounding box center [289, 11] width 579 height 22
click at [549, 19] on div "[PERSON_NAME] Break | 14:05" at bounding box center [541, 11] width 75 height 22
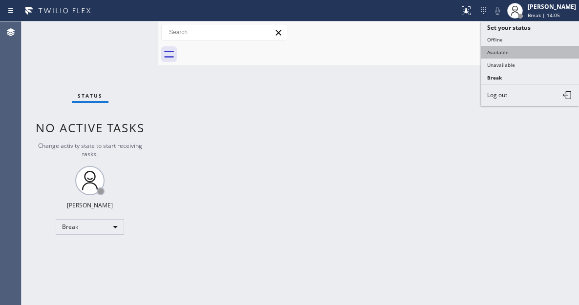
click at [522, 48] on button "Available" at bounding box center [530, 52] width 98 height 13
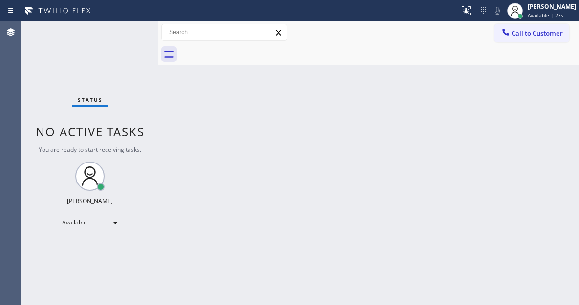
click at [524, 101] on div "Back to Dashboard Change Sender ID Customers Technicians Select a contact Outbo…" at bounding box center [368, 164] width 421 height 284
click at [131, 32] on div "Status No active tasks You are ready to start receiving tasks. [PERSON_NAME]" at bounding box center [90, 164] width 137 height 284
click at [532, 94] on div "Back to Dashboard Change Sender ID Customers Technicians Select a contact Outbo…" at bounding box center [368, 164] width 421 height 284
click at [130, 30] on div "Status No active tasks You are ready to start receiving tasks. [PERSON_NAME]" at bounding box center [90, 164] width 137 height 284
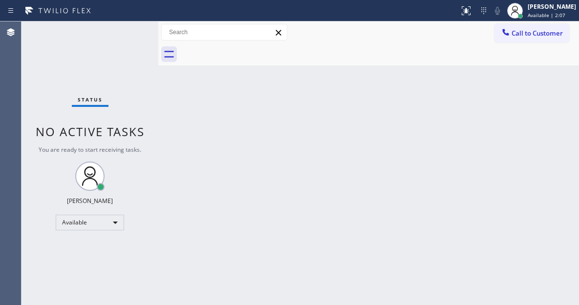
click at [536, 90] on div "Back to Dashboard Change Sender ID Customers Technicians Select a contact Outbo…" at bounding box center [368, 164] width 421 height 284
click at [132, 29] on div "Status No active tasks You are ready to start receiving tasks. [PERSON_NAME]" at bounding box center [90, 164] width 137 height 284
drag, startPoint x: 547, startPoint y: 81, endPoint x: 425, endPoint y: 83, distance: 122.2
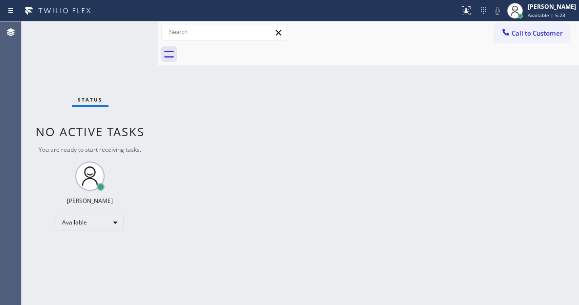
click at [547, 81] on div "Back to Dashboard Change Sender ID Customers Technicians Select a contact Outbo…" at bounding box center [368, 164] width 421 height 284
click at [125, 41] on div "Status No active tasks You are ready to start receiving tasks. [PERSON_NAME]" at bounding box center [90, 164] width 137 height 284
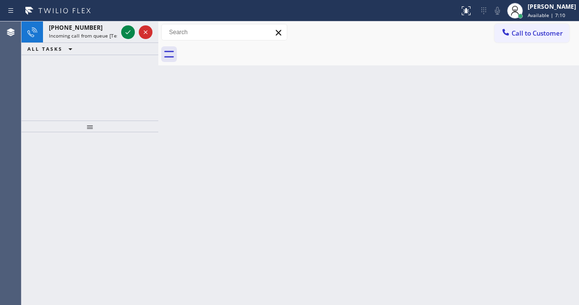
click at [549, 101] on div "Back to Dashboard Change Sender ID Customers Technicians Select a contact Outbo…" at bounding box center [368, 164] width 421 height 284
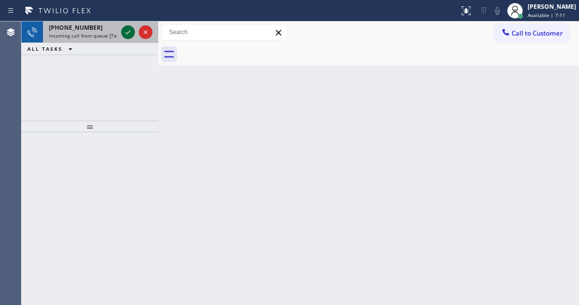
click at [127, 36] on icon at bounding box center [128, 32] width 12 height 12
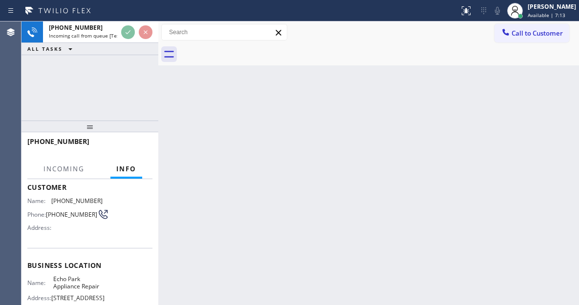
scroll to position [98, 0]
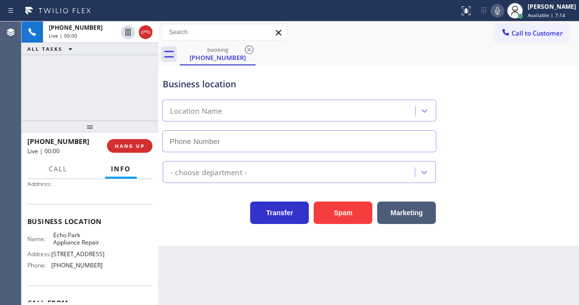
click at [78, 241] on span "Echo Park Appliance Repair" at bounding box center [77, 239] width 49 height 15
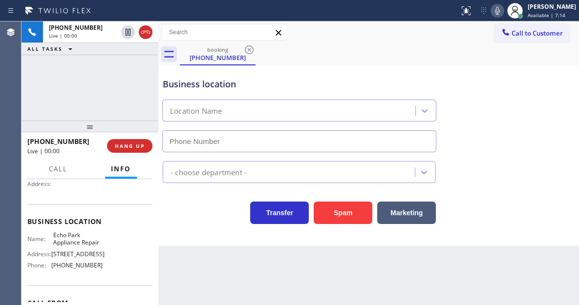
click at [78, 241] on span "Echo Park Appliance Repair" at bounding box center [77, 239] width 49 height 15
type input "[PHONE_NUMBER]"
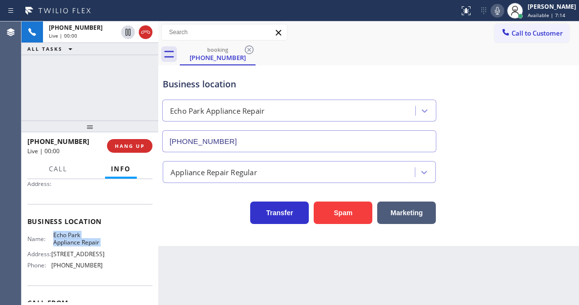
click at [78, 241] on span "Echo Park Appliance Repair" at bounding box center [77, 239] width 49 height 15
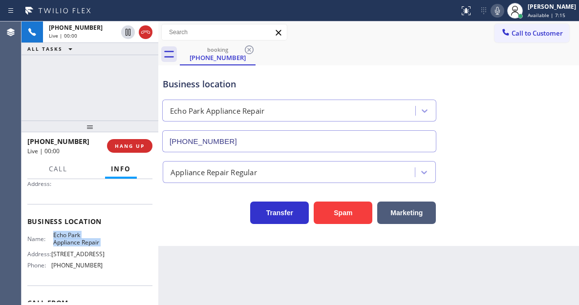
click at [78, 241] on span "Echo Park Appliance Repair" at bounding box center [77, 239] width 49 height 15
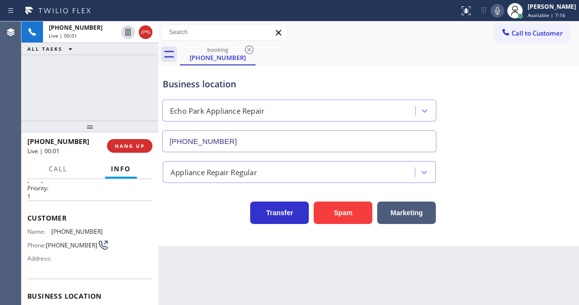
scroll to position [0, 0]
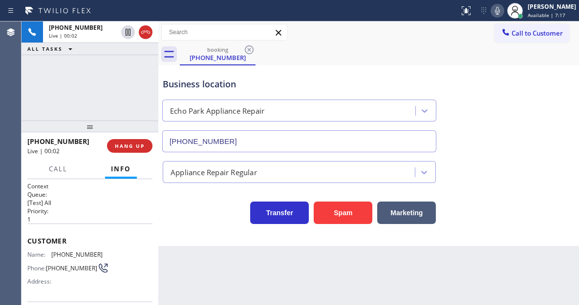
click at [63, 257] on span "[PHONE_NUMBER]" at bounding box center [76, 254] width 51 height 7
click at [192, 277] on div "Back to Dashboard Change Sender ID Customers Technicians Select a contact Outbo…" at bounding box center [368, 164] width 421 height 284
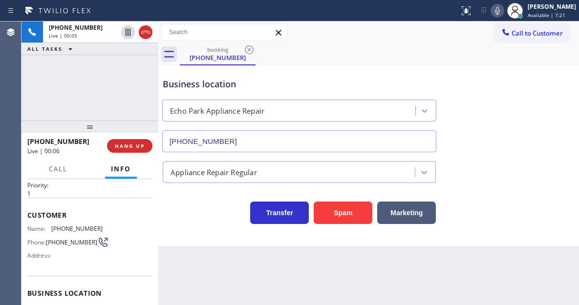
scroll to position [98, 0]
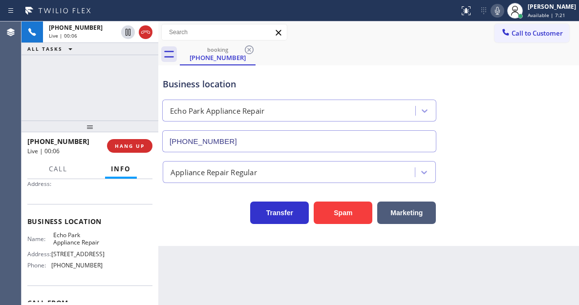
click at [74, 250] on div "Name: [GEOGRAPHIC_DATA] Appliance Repair Address: [STREET_ADDRESS] Phone: [PHON…" at bounding box center [64, 253] width 75 height 42
click at [179, 244] on div "Business location [GEOGRAPHIC_DATA] Appliance Repair [PHONE_NUMBER] Appliance R…" at bounding box center [368, 155] width 421 height 181
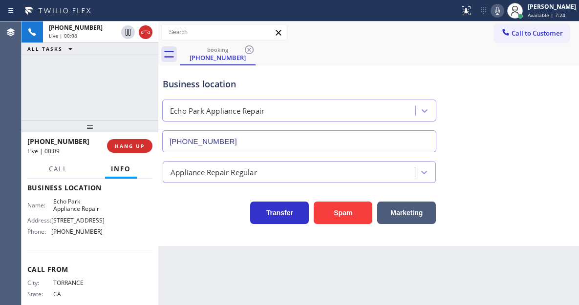
scroll to position [147, 0]
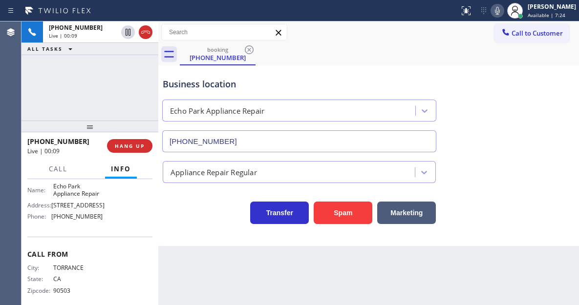
click at [75, 220] on span "[PHONE_NUMBER]" at bounding box center [76, 216] width 51 height 7
click at [254, 86] on div "Business location" at bounding box center [299, 84] width 273 height 13
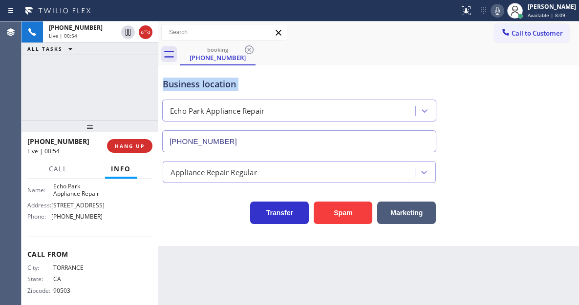
click at [254, 86] on div "Business location" at bounding box center [299, 84] width 273 height 13
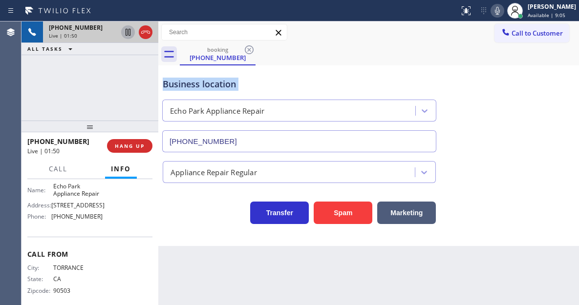
click at [126, 34] on icon at bounding box center [128, 32] width 5 height 7
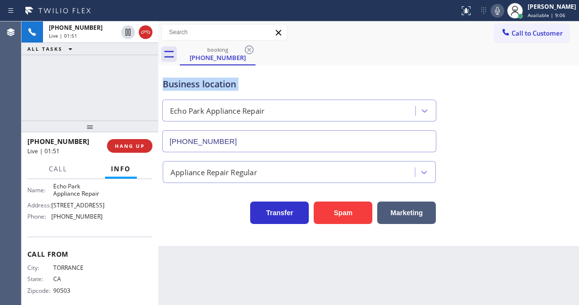
click at [503, 10] on icon at bounding box center [498, 11] width 12 height 12
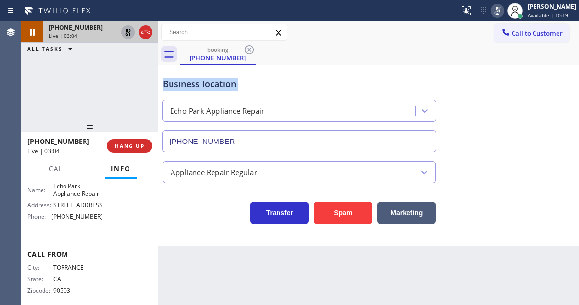
click at [130, 31] on icon at bounding box center [128, 32] width 12 height 12
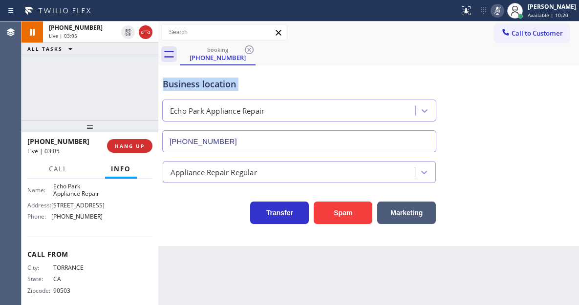
click at [503, 5] on icon at bounding box center [498, 11] width 12 height 12
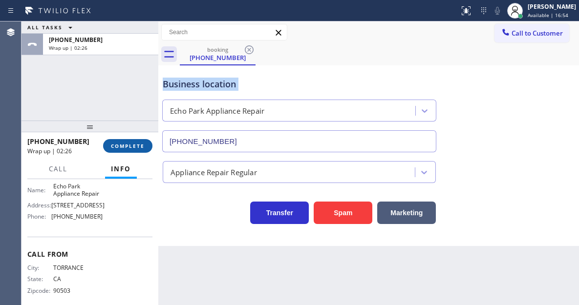
click at [117, 149] on span "COMPLETE" at bounding box center [128, 146] width 34 height 7
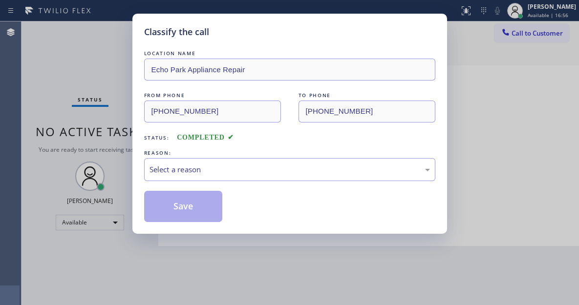
click at [215, 167] on div "Select a reason" at bounding box center [290, 169] width 281 height 11
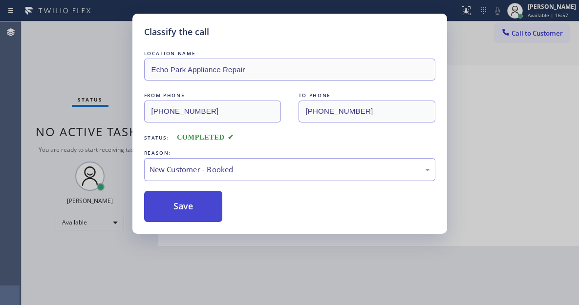
click at [198, 201] on button "Save" at bounding box center [183, 206] width 79 height 31
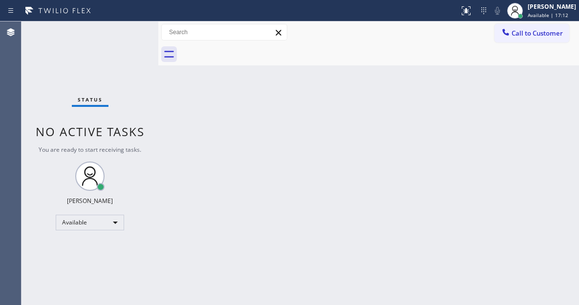
click at [540, 89] on div "Back to Dashboard Change Sender ID Customers Technicians Select a contact Outbo…" at bounding box center [368, 164] width 421 height 284
click at [526, 11] on div at bounding box center [515, 11] width 22 height 22
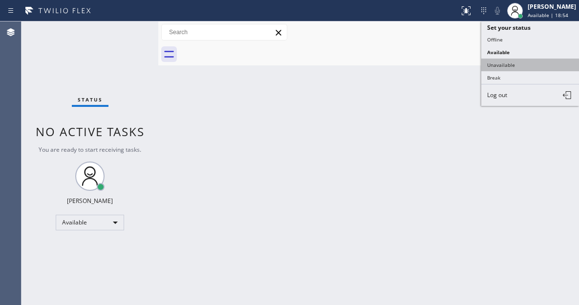
click at [521, 64] on button "Unavailable" at bounding box center [530, 65] width 98 height 13
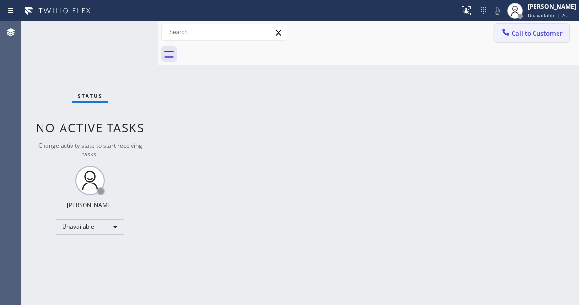
click at [534, 35] on span "Call to Customer" at bounding box center [537, 33] width 51 height 9
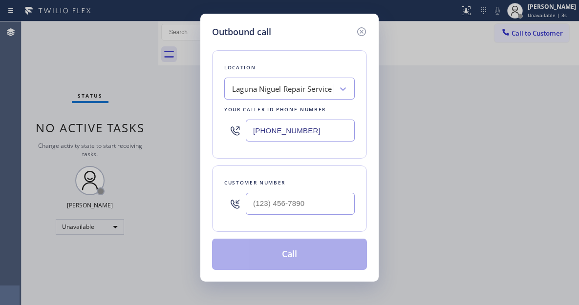
click at [317, 129] on input "[PHONE_NUMBER]" at bounding box center [300, 131] width 109 height 22
paste input "213) 214-2655"
type input "[PHONE_NUMBER]"
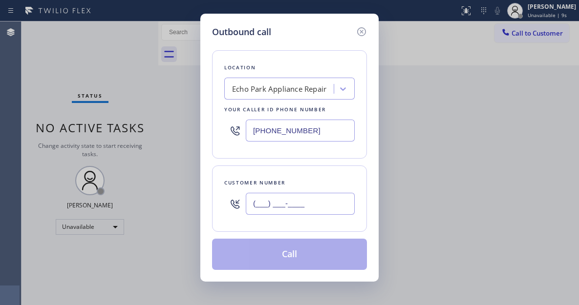
click at [278, 212] on input "(___) ___-____" at bounding box center [300, 204] width 109 height 22
paste input "310) 266-2776"
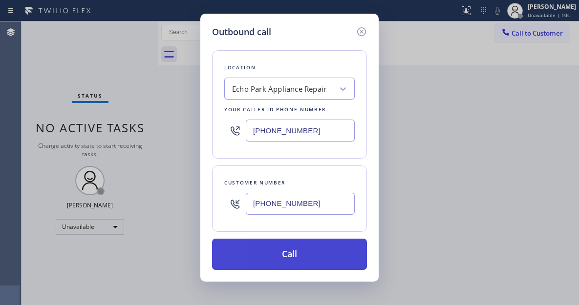
type input "[PHONE_NUMBER]"
click at [315, 254] on button "Call" at bounding box center [289, 254] width 155 height 31
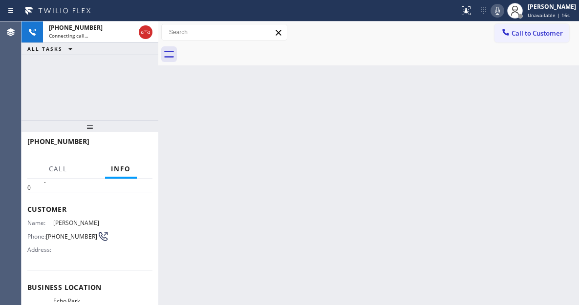
scroll to position [98, 0]
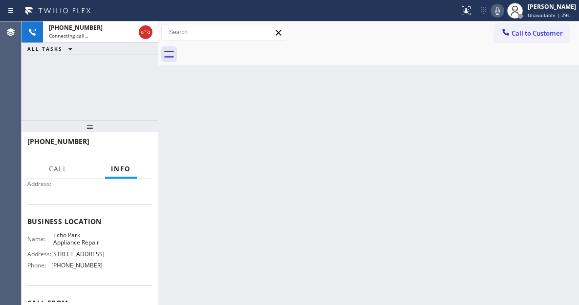
click at [126, 79] on div "[PHONE_NUMBER] Connecting call… ALL TASKS ALL TASKS ACTIVE TASKS TASKS IN WRAP …" at bounding box center [90, 71] width 137 height 99
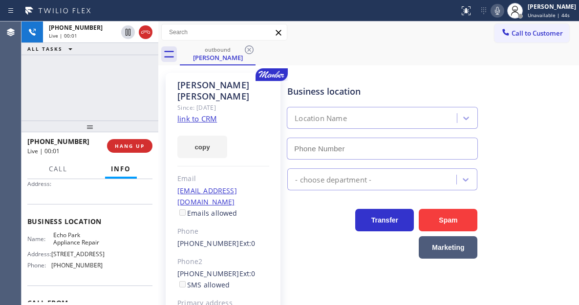
type input "[PHONE_NUMBER]"
click at [108, 88] on div "[PHONE_NUMBER] Live | 00:38 ALL TASKS ALL TASKS ACTIVE TASKS TASKS IN WRAP UP" at bounding box center [90, 71] width 137 height 99
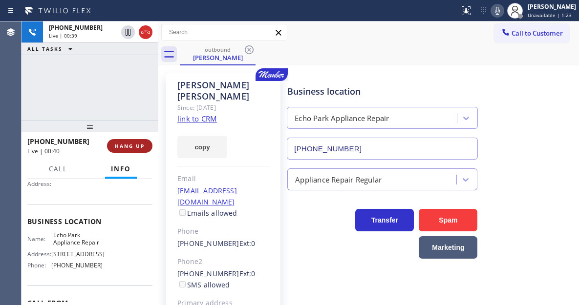
click at [133, 151] on button "HANG UP" at bounding box center [129, 146] width 45 height 14
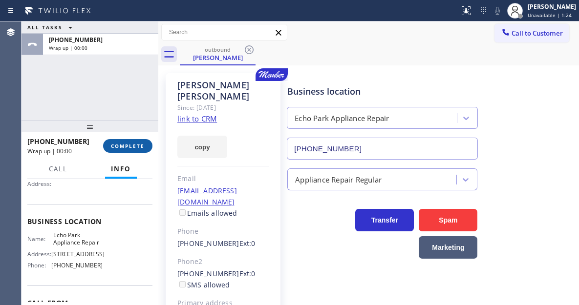
click at [133, 151] on button "COMPLETE" at bounding box center [127, 146] width 49 height 14
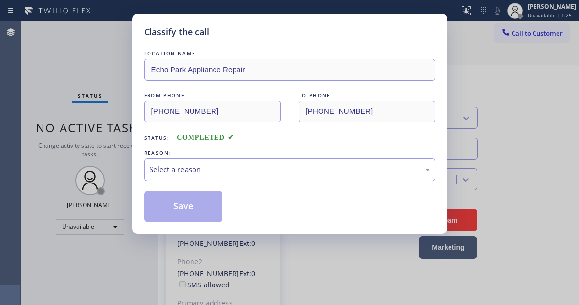
click at [133, 151] on div "Classify the call LOCATION NAME [GEOGRAPHIC_DATA] Appliance Repair FROM PHONE […" at bounding box center [289, 124] width 315 height 220
click at [216, 170] on div "Select a reason" at bounding box center [290, 169] width 281 height 11
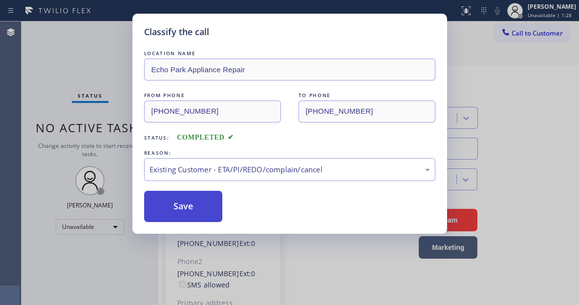
click at [205, 212] on button "Save" at bounding box center [183, 206] width 79 height 31
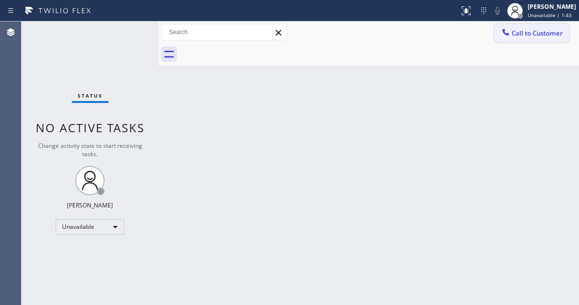
click at [508, 40] on button "Call to Customer" at bounding box center [532, 33] width 75 height 19
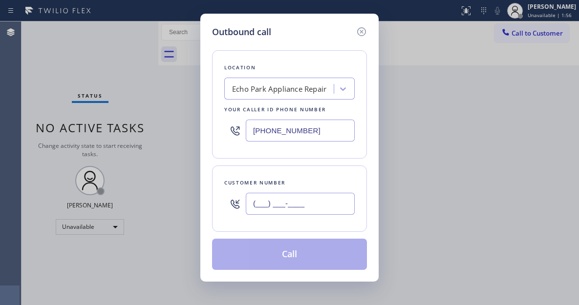
click at [264, 210] on input "(___) ___-____" at bounding box center [300, 204] width 109 height 22
paste input "310) 266-2776"
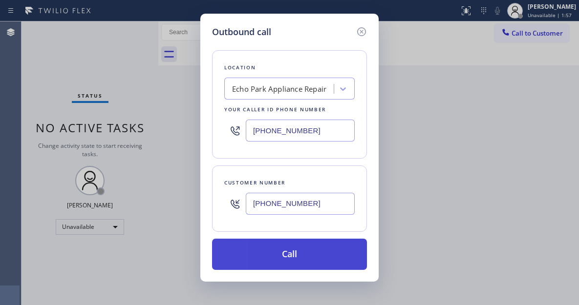
type input "[PHONE_NUMBER]"
click at [298, 258] on button "Call" at bounding box center [289, 254] width 155 height 31
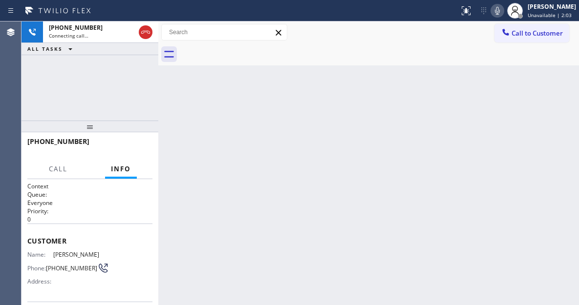
click at [91, 82] on div "[PHONE_NUMBER] Connecting call… ALL TASKS ALL TASKS ACTIVE TASKS TASKS IN WRAP …" at bounding box center [90, 71] width 137 height 99
click at [499, 11] on icon at bounding box center [498, 11] width 12 height 12
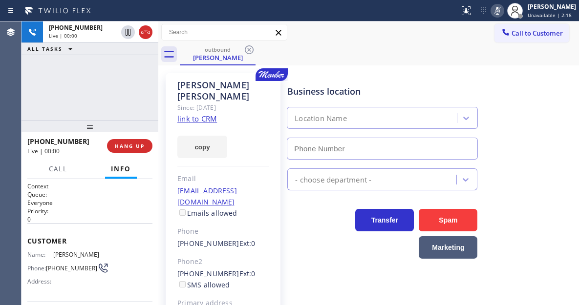
click at [502, 13] on icon at bounding box center [498, 11] width 12 height 12
type input "[PHONE_NUMBER]"
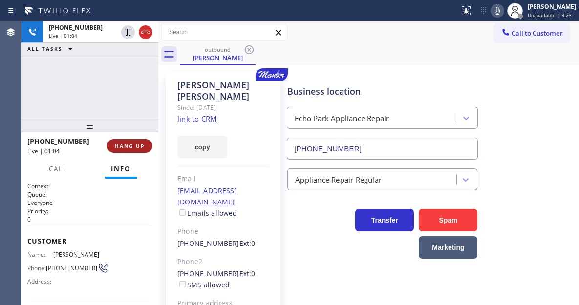
click at [131, 146] on span "HANG UP" at bounding box center [130, 146] width 30 height 7
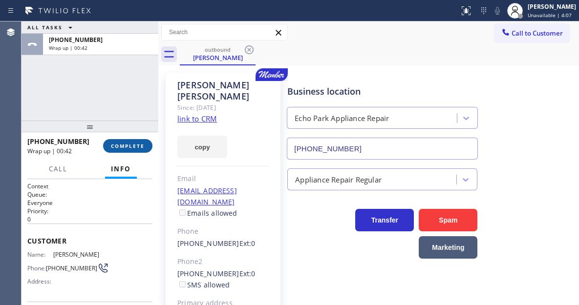
click at [125, 144] on span "COMPLETE" at bounding box center [128, 146] width 34 height 7
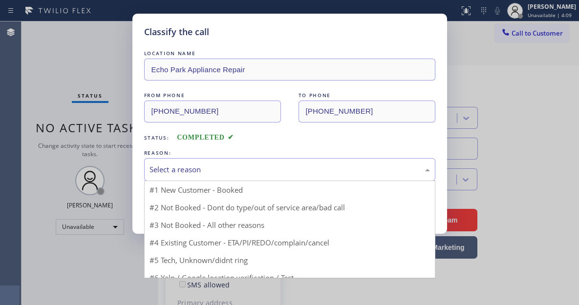
click at [211, 173] on div "Select a reason" at bounding box center [290, 169] width 281 height 11
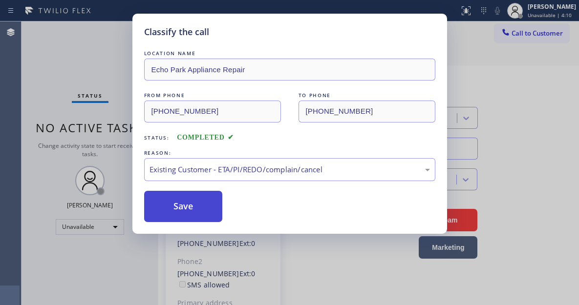
click at [190, 200] on button "Save" at bounding box center [183, 206] width 79 height 31
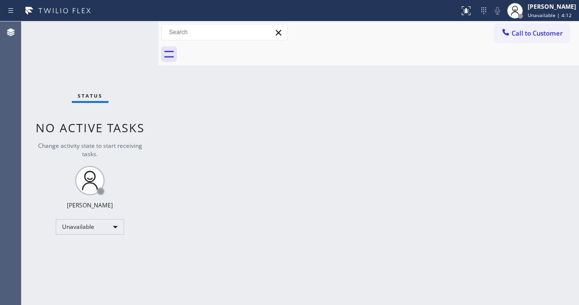
click at [521, 39] on button "Call to Customer" at bounding box center [532, 33] width 75 height 19
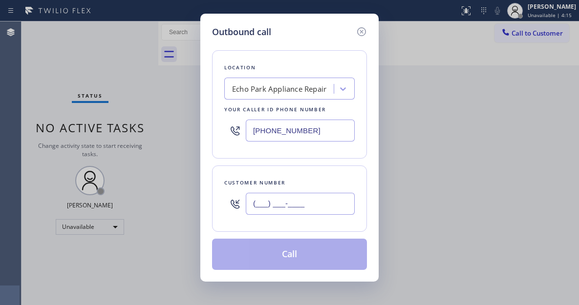
click at [286, 208] on input "(___) ___-____" at bounding box center [300, 204] width 109 height 22
paste input "310) 483-5503"
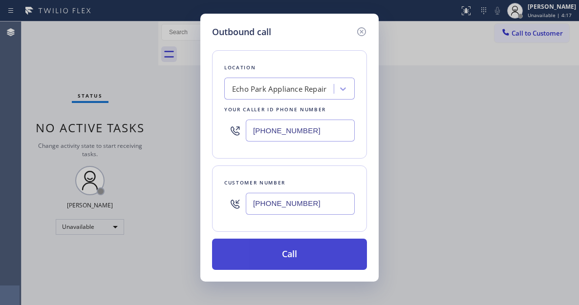
type input "[PHONE_NUMBER]"
click at [304, 256] on button "Call" at bounding box center [289, 254] width 155 height 31
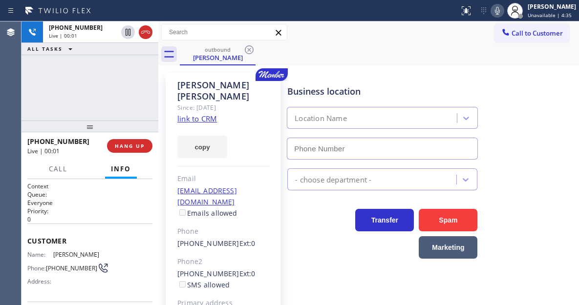
click at [109, 79] on div "[PHONE_NUMBER] Live | 00:01 ALL TASKS ALL TASKS ACTIVE TASKS TASKS IN WRAP UP" at bounding box center [90, 71] width 137 height 99
type input "[PHONE_NUMBER]"
click at [202, 114] on link "link to CRM" at bounding box center [197, 119] width 40 height 10
click at [84, 82] on div "[PHONE_NUMBER] Live | 00:04 ALL TASKS ALL TASKS ACTIVE TASKS TASKS IN WRAP UP" at bounding box center [90, 71] width 137 height 99
click at [129, 89] on div "[PHONE_NUMBER] Live | 01:08 ALL TASKS ALL TASKS ACTIVE TASKS TASKS IN WRAP UP" at bounding box center [90, 71] width 137 height 99
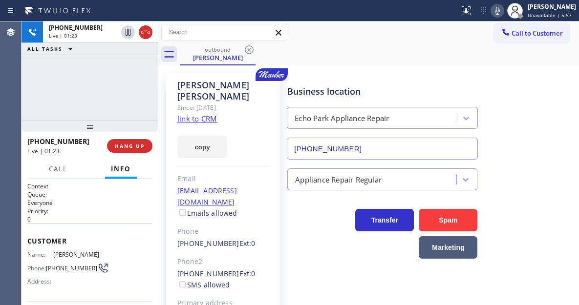
click at [89, 71] on div "[PHONE_NUMBER] Live | 01:23 ALL TASKS ALL TASKS ACTIVE TASKS TASKS IN WRAP UP" at bounding box center [90, 71] width 137 height 99
click at [110, 106] on div "[PHONE_NUMBER] Live | 01:24 ALL TASKS ALL TASKS ACTIVE TASKS TASKS IN WRAP UP" at bounding box center [90, 71] width 137 height 99
click at [123, 68] on div "[PHONE_NUMBER] Live | 01:25 ALL TASKS ALL TASKS ACTIVE TASKS TASKS IN WRAP UP" at bounding box center [90, 71] width 137 height 99
click at [123, 68] on div "[PHONE_NUMBER] Live | 01:26 ALL TASKS ALL TASKS ACTIVE TASKS TASKS IN WRAP UP" at bounding box center [90, 71] width 137 height 99
click at [124, 86] on div "[PHONE_NUMBER] Live | 01:28 ALL TASKS ALL TASKS ACTIVE TASKS TASKS IN WRAP UP" at bounding box center [90, 71] width 137 height 99
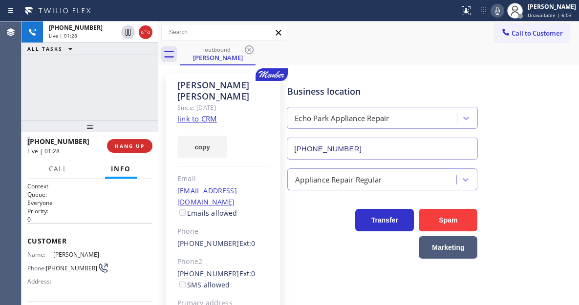
click at [124, 86] on div "[PHONE_NUMBER] Live | 01:28 ALL TASKS ALL TASKS ACTIVE TASKS TASKS IN WRAP UP" at bounding box center [90, 71] width 137 height 99
click at [124, 86] on div "[PHONE_NUMBER] Live | 01:29 ALL TASKS ALL TASKS ACTIVE TASKS TASKS IN WRAP UP" at bounding box center [90, 71] width 137 height 99
click at [133, 145] on span "HANG UP" at bounding box center [130, 146] width 30 height 7
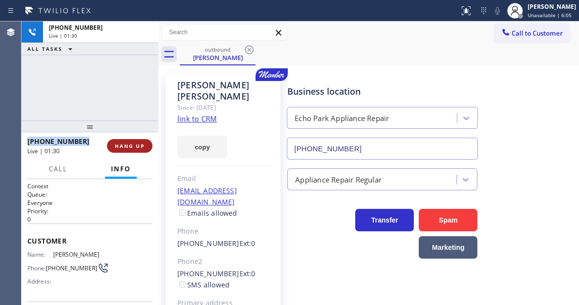
click at [135, 145] on span "HANG UP" at bounding box center [130, 146] width 30 height 7
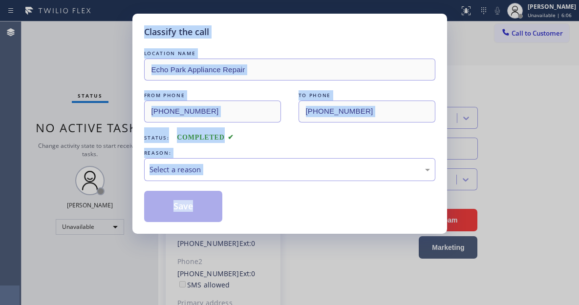
click at [136, 145] on div "Classify the call LOCATION NAME [GEOGRAPHIC_DATA] Appliance Repair FROM PHONE […" at bounding box center [289, 124] width 315 height 220
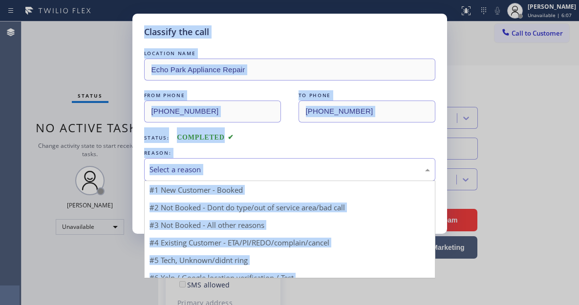
click at [204, 170] on div "Select a reason" at bounding box center [290, 169] width 281 height 11
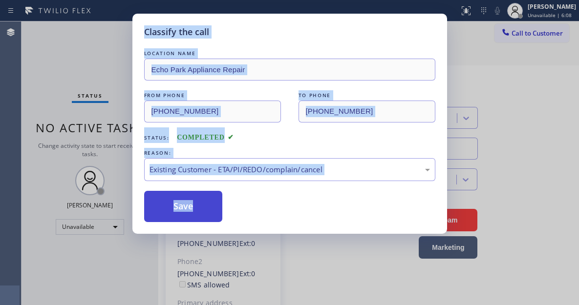
click at [207, 208] on button "Save" at bounding box center [183, 206] width 79 height 31
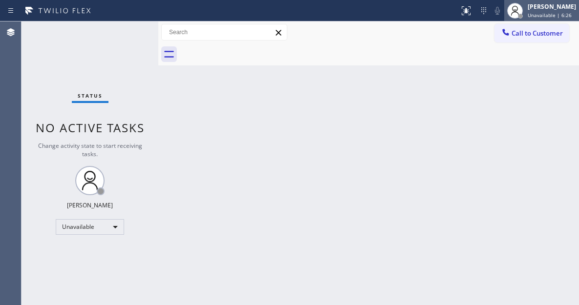
click at [521, 9] on icon at bounding box center [515, 11] width 12 height 12
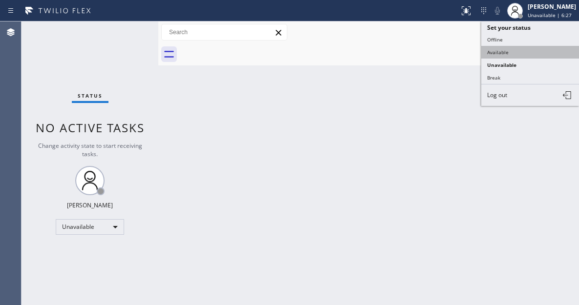
click at [515, 53] on button "Available" at bounding box center [530, 52] width 98 height 13
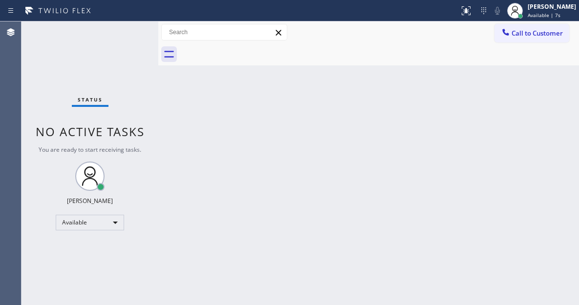
click at [539, 111] on div "Back to Dashboard Change Sender ID Customers Technicians Select a contact Outbo…" at bounding box center [368, 164] width 421 height 284
click at [117, 34] on div "Status No active tasks You are ready to start receiving tasks. [PERSON_NAME]" at bounding box center [90, 164] width 137 height 284
click at [554, 85] on div "Back to Dashboard Change Sender ID Customers Technicians Select a contact Outbo…" at bounding box center [368, 164] width 421 height 284
click at [127, 34] on div "Status No active tasks You are ready to start receiving tasks. [PERSON_NAME]" at bounding box center [90, 164] width 137 height 284
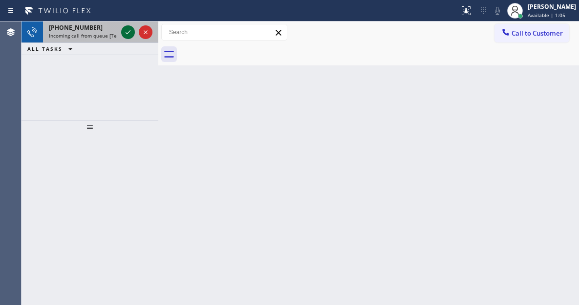
click at [127, 32] on icon at bounding box center [128, 32] width 12 height 12
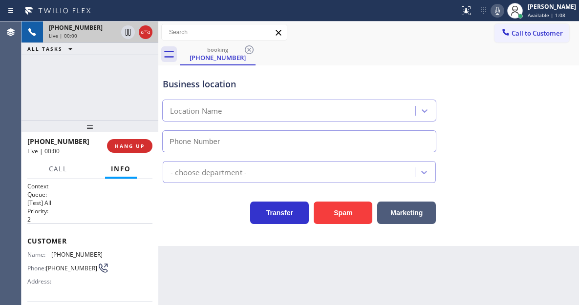
type input "[PHONE_NUMBER]"
click at [64, 254] on span "[PHONE_NUMBER]" at bounding box center [76, 254] width 51 height 7
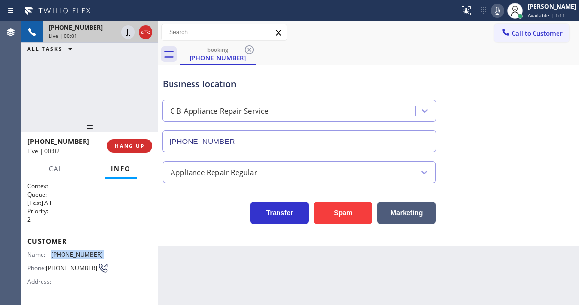
click at [64, 254] on span "[PHONE_NUMBER]" at bounding box center [76, 254] width 51 height 7
click at [299, 90] on div "Business location" at bounding box center [299, 84] width 273 height 13
click at [132, 104] on div "[PHONE_NUMBER] Live | 00:04 ALL TASKS ALL TASKS ACTIVE TASKS TASKS IN WRAP UP" at bounding box center [90, 71] width 137 height 99
click at [144, 148] on span "HANG UP" at bounding box center [130, 146] width 30 height 7
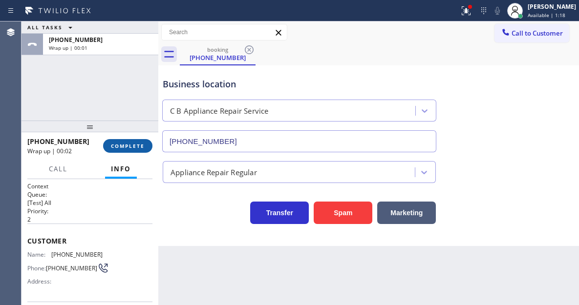
click at [140, 144] on span "COMPLETE" at bounding box center [128, 146] width 34 height 7
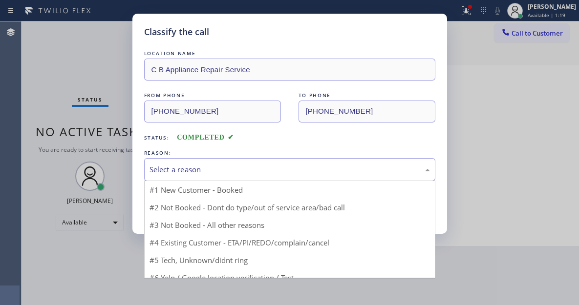
click at [251, 165] on div "Select a reason" at bounding box center [290, 169] width 281 height 11
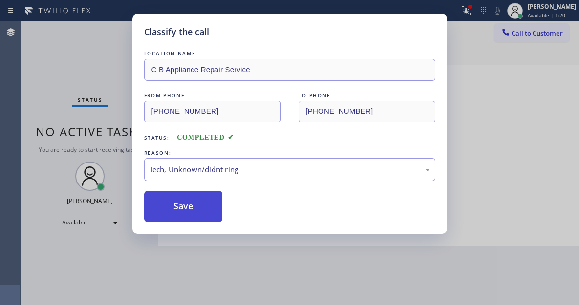
click at [207, 219] on button "Save" at bounding box center [183, 206] width 79 height 31
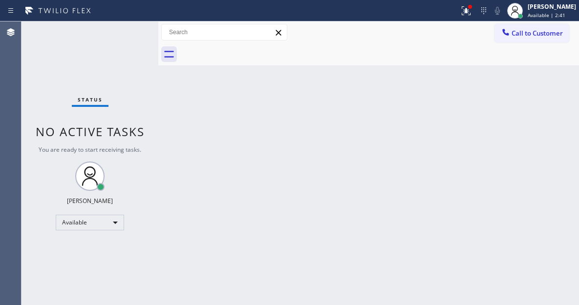
drag, startPoint x: 539, startPoint y: 86, endPoint x: 371, endPoint y: 86, distance: 168.1
click at [539, 86] on div "Back to Dashboard Change Sender ID Customers Technicians Select a contact Outbo…" at bounding box center [368, 164] width 421 height 284
click at [132, 39] on div "Status No active tasks You are ready to start receiving tasks. [PERSON_NAME]" at bounding box center [90, 164] width 137 height 284
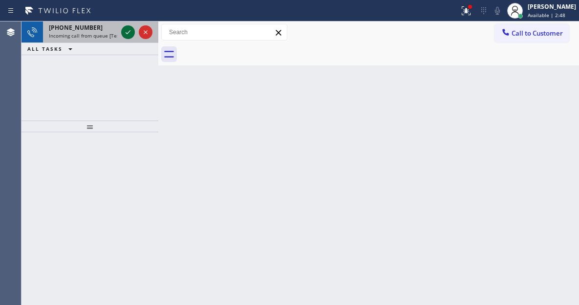
click at [124, 33] on icon at bounding box center [128, 32] width 12 height 12
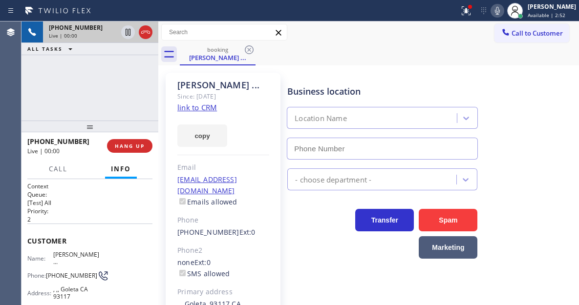
type input "[PHONE_NUMBER]"
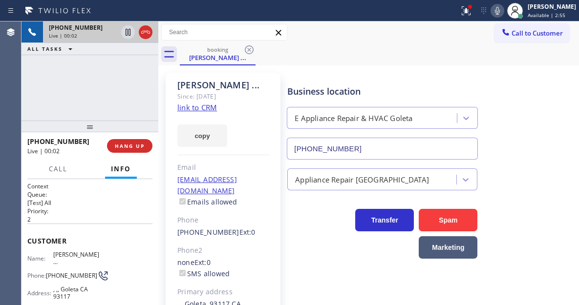
click at [194, 109] on link "link to CRM" at bounding box center [197, 108] width 40 height 10
click at [62, 272] on span "[PHONE_NUMBER]" at bounding box center [71, 275] width 51 height 7
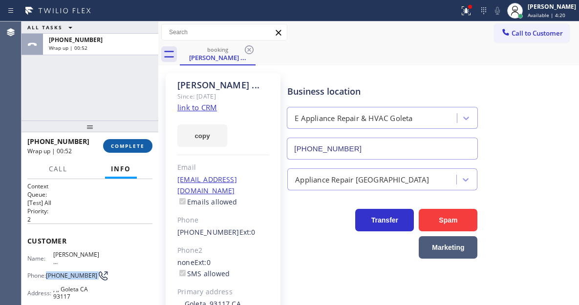
click at [134, 145] on span "COMPLETE" at bounding box center [128, 146] width 34 height 7
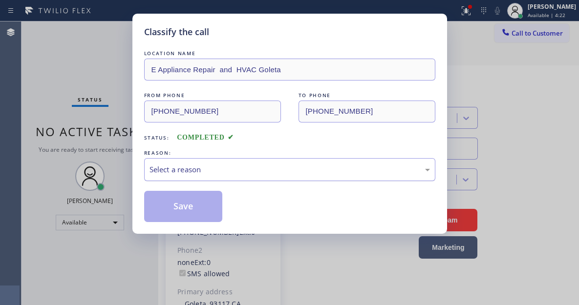
click at [222, 170] on div "Select a reason" at bounding box center [290, 169] width 281 height 11
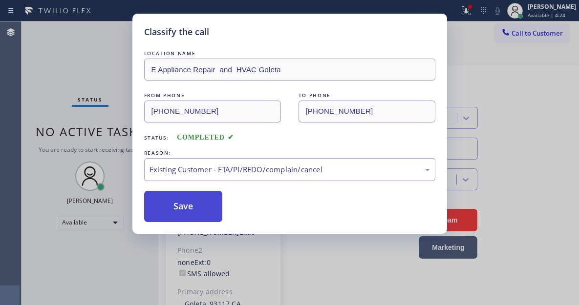
click at [207, 207] on button "Save" at bounding box center [183, 206] width 79 height 31
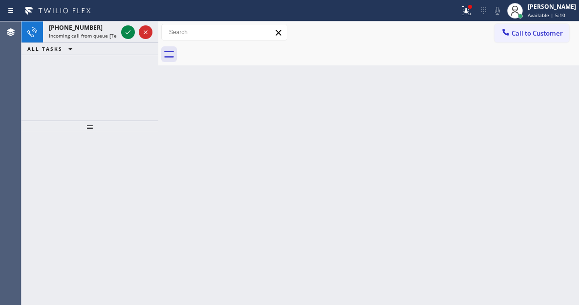
click at [549, 91] on div "Back to Dashboard Change Sender ID Customers Technicians Select a contact Outbo…" at bounding box center [368, 164] width 421 height 284
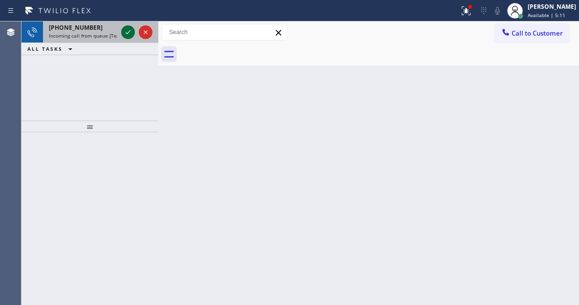
click at [126, 34] on icon at bounding box center [128, 32] width 12 height 12
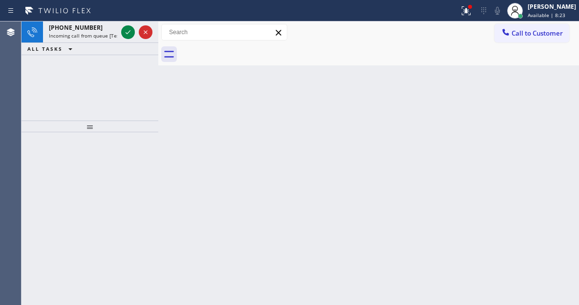
click at [557, 96] on div "Back to Dashboard Change Sender ID Customers Technicians Select a contact Outbo…" at bounding box center [368, 164] width 421 height 284
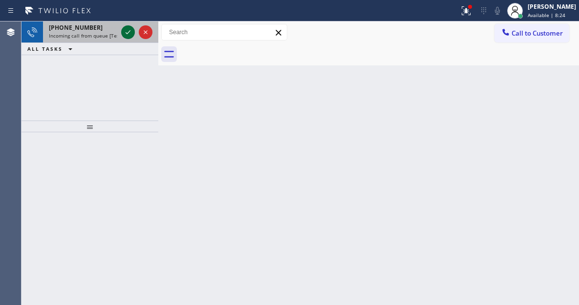
click at [128, 37] on icon at bounding box center [128, 32] width 12 height 12
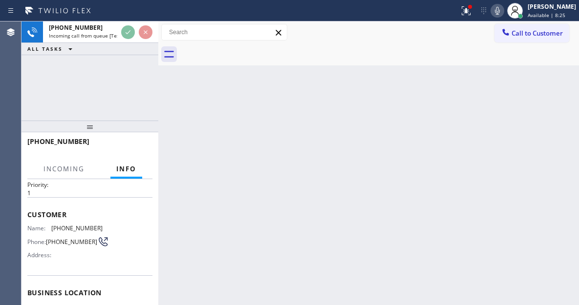
scroll to position [49, 0]
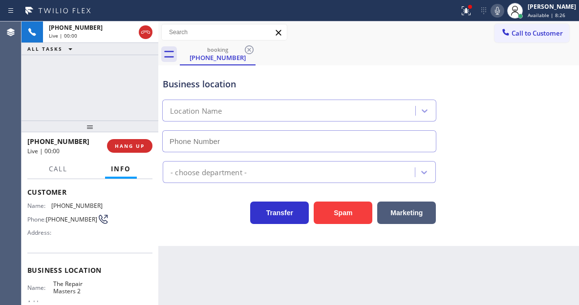
type input "[PHONE_NUMBER]"
click at [532, 112] on div "Business location The Repair Masters [PHONE_NUMBER]" at bounding box center [369, 108] width 416 height 88
click at [65, 217] on span "[PHONE_NUMBER]" at bounding box center [71, 219] width 51 height 7
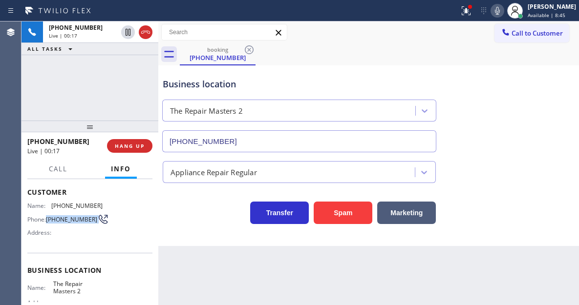
click at [65, 217] on span "[PHONE_NUMBER]" at bounding box center [71, 219] width 51 height 7
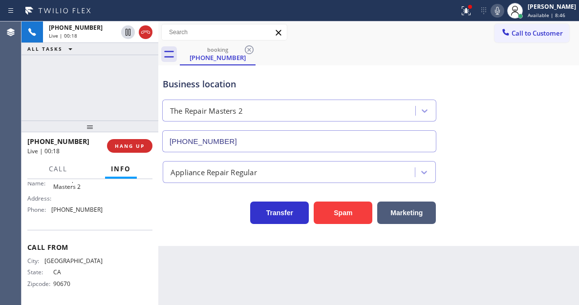
scroll to position [166, 0]
click at [186, 260] on div "Back to Dashboard Change Sender ID Customers Technicians Select a contact Outbo…" at bounding box center [368, 164] width 421 height 284
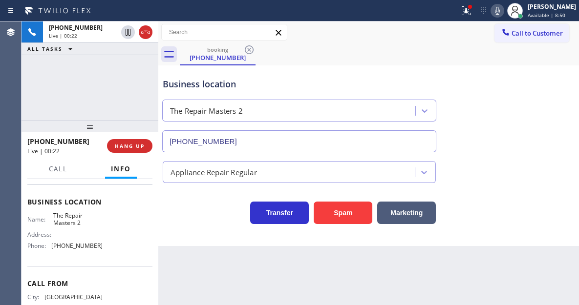
click at [62, 219] on span "The Repair Masters 2" at bounding box center [77, 219] width 49 height 15
click at [71, 250] on span "[PHONE_NUMBER]" at bounding box center [76, 245] width 51 height 7
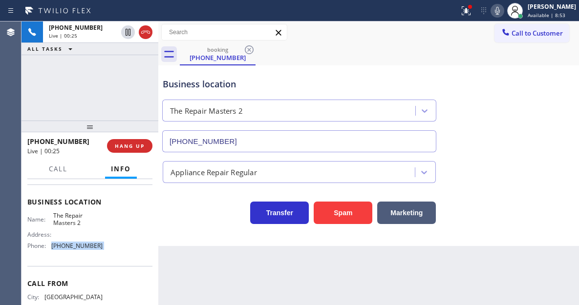
click at [71, 250] on span "[PHONE_NUMBER]" at bounding box center [76, 245] width 51 height 7
drag, startPoint x: 472, startPoint y: 13, endPoint x: 475, endPoint y: 20, distance: 7.9
click at [472, 13] on icon at bounding box center [466, 11] width 12 height 12
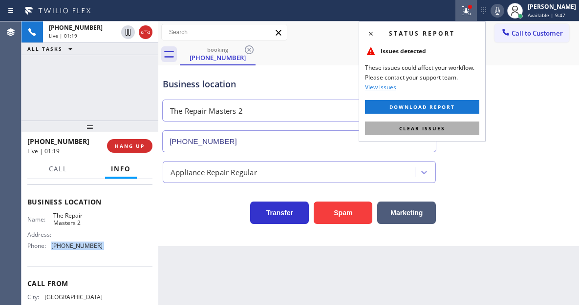
click at [474, 126] on button "Clear issues" at bounding box center [422, 129] width 114 height 14
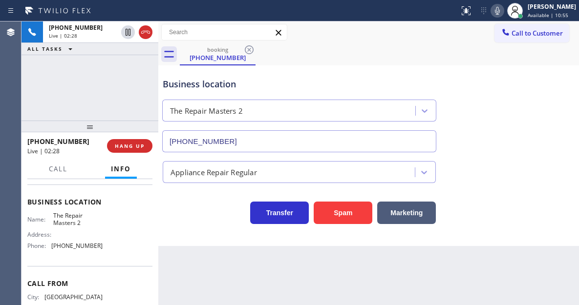
click at [113, 68] on div "[PHONE_NUMBER] Live | 02:28 ALL TASKS ALL TASKS ACTIVE TASKS TASKS IN WRAP UP" at bounding box center [90, 71] width 137 height 99
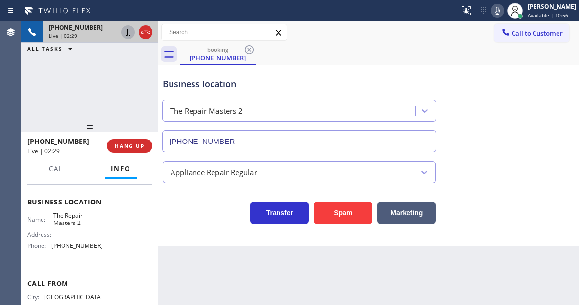
click at [127, 32] on icon at bounding box center [128, 32] width 5 height 7
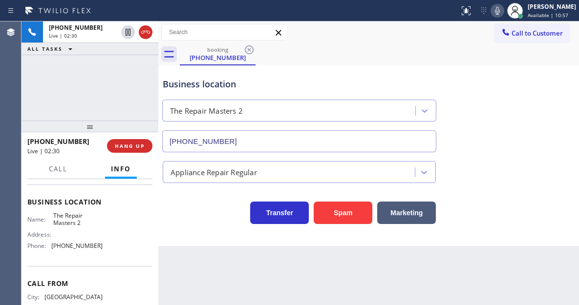
click at [501, 8] on icon at bounding box center [498, 11] width 12 height 12
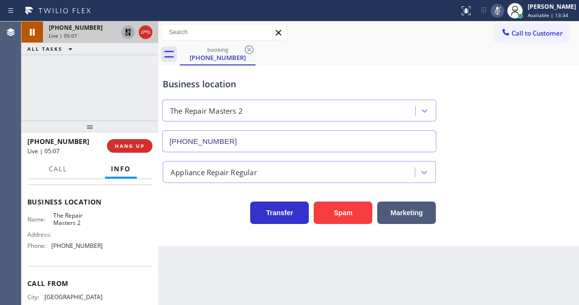
click at [128, 34] on icon at bounding box center [128, 32] width 12 height 12
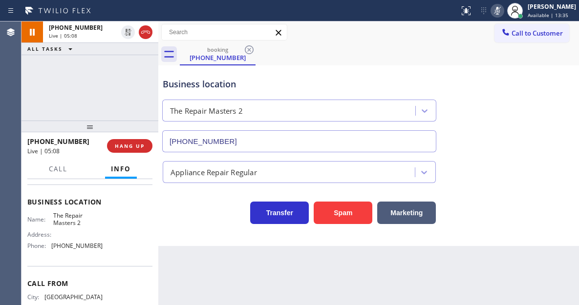
click at [500, 9] on icon at bounding box center [497, 11] width 5 height 8
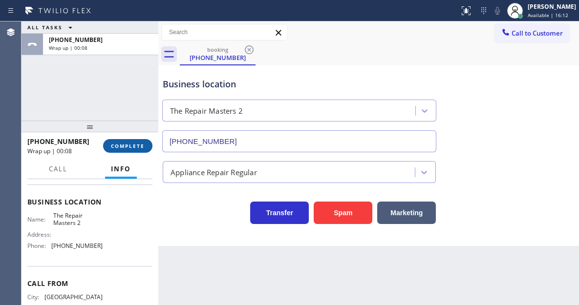
click at [128, 149] on span "COMPLETE" at bounding box center [128, 146] width 34 height 7
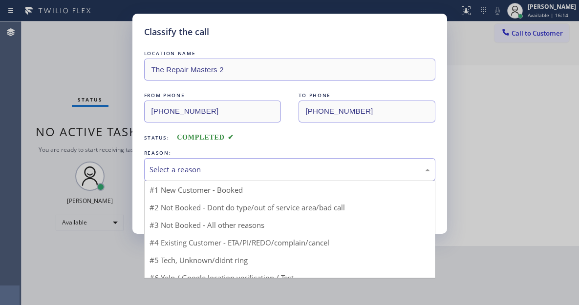
click at [208, 170] on div "Select a reason" at bounding box center [290, 169] width 281 height 11
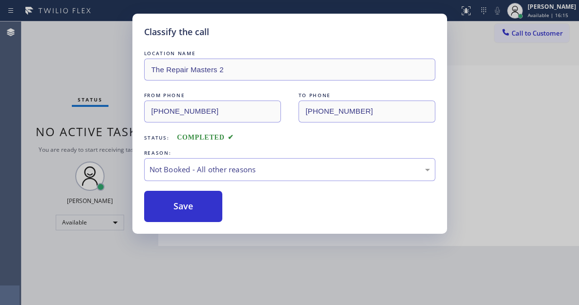
click at [205, 210] on button "Save" at bounding box center [183, 206] width 79 height 31
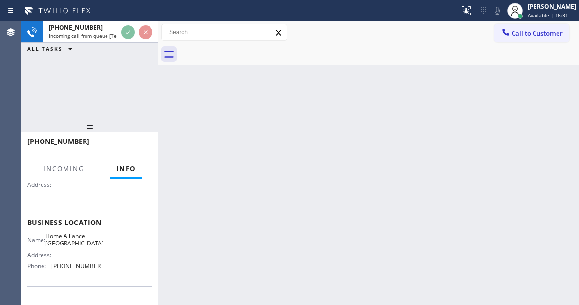
scroll to position [98, 0]
click at [76, 242] on span "Home Alliance [GEOGRAPHIC_DATA]" at bounding box center [74, 239] width 58 height 15
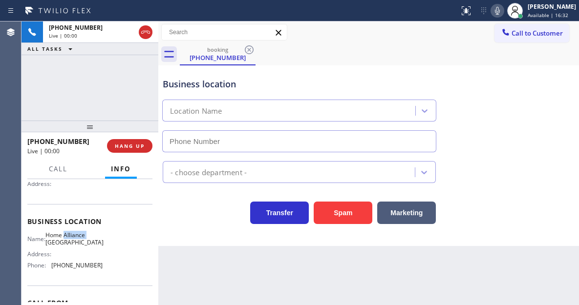
type input "[PHONE_NUMBER]"
click at [76, 242] on span "Home Alliance [GEOGRAPHIC_DATA]" at bounding box center [74, 239] width 58 height 15
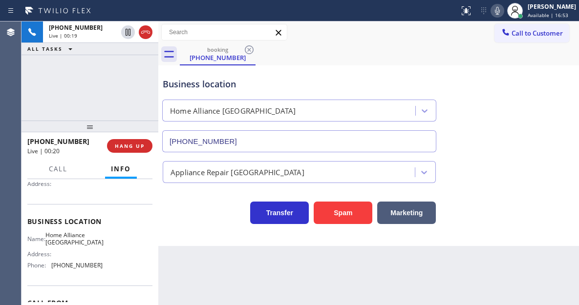
click at [177, 80] on div "Business location" at bounding box center [299, 84] width 273 height 13
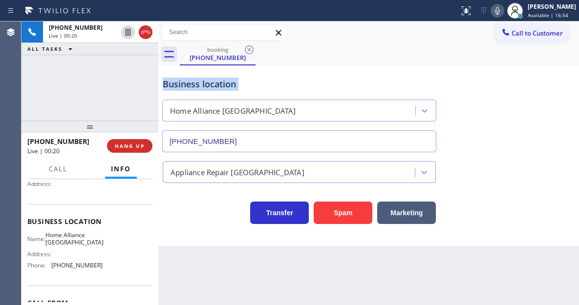
click at [177, 80] on div "Business location" at bounding box center [299, 84] width 273 height 13
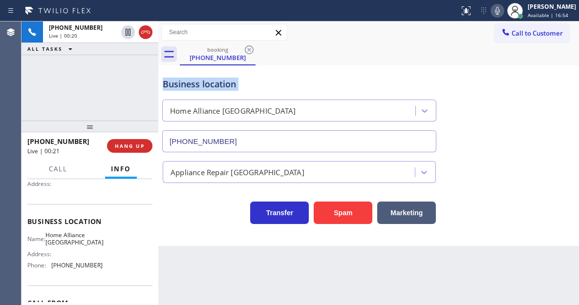
click at [177, 80] on div "Business location" at bounding box center [299, 84] width 273 height 13
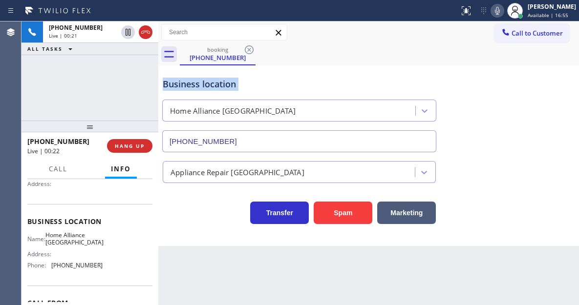
click at [187, 79] on div "Business location" at bounding box center [299, 84] width 273 height 13
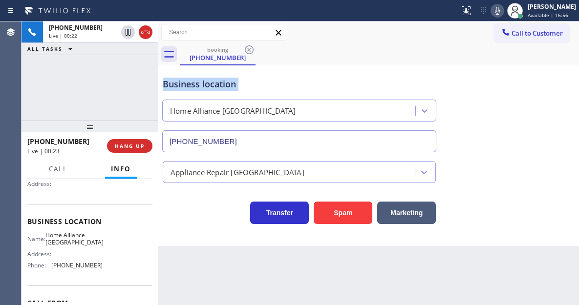
click at [187, 79] on div "Business location" at bounding box center [299, 84] width 273 height 13
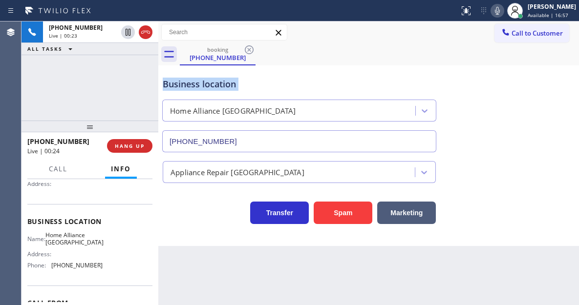
click at [187, 79] on div "Business location" at bounding box center [299, 84] width 273 height 13
click at [110, 92] on div "[PHONE_NUMBER] Live | 00:24 ALL TASKS ALL TASKS ACTIVE TASKS TASKS IN WRAP UP" at bounding box center [90, 71] width 137 height 99
click at [197, 84] on div "Business location" at bounding box center [299, 84] width 273 height 13
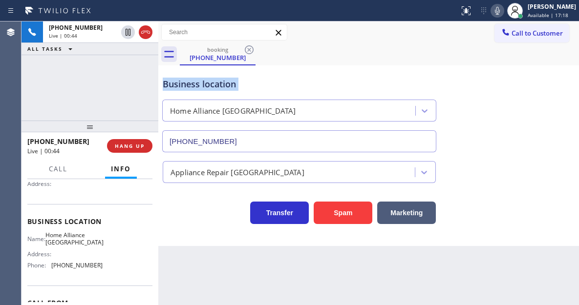
click at [201, 86] on div "Business location" at bounding box center [299, 84] width 273 height 13
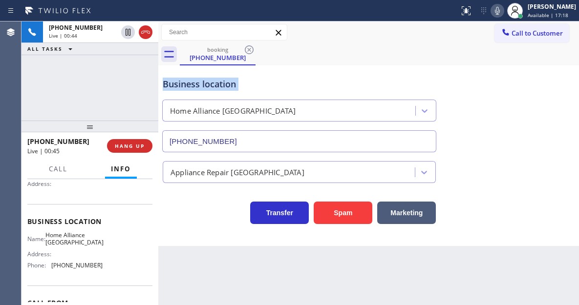
click at [201, 86] on div "Business location" at bounding box center [299, 84] width 273 height 13
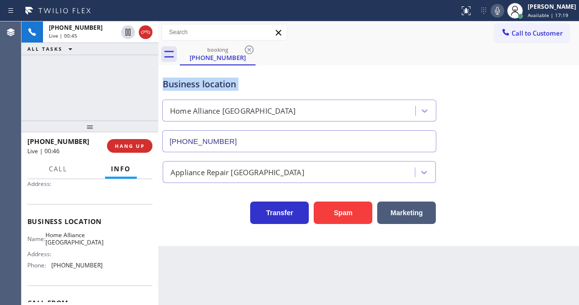
click at [201, 86] on div "Business location" at bounding box center [299, 84] width 273 height 13
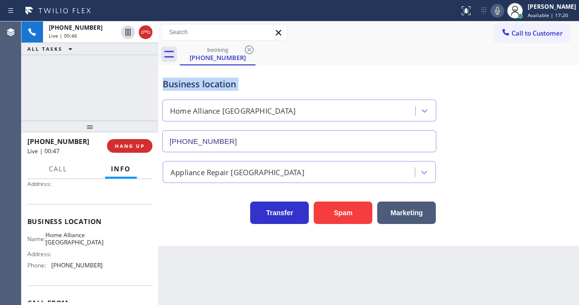
click at [201, 86] on div "Business location" at bounding box center [299, 84] width 273 height 13
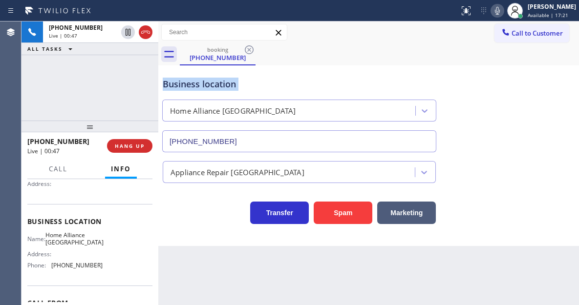
click at [201, 86] on div "Business location" at bounding box center [299, 84] width 273 height 13
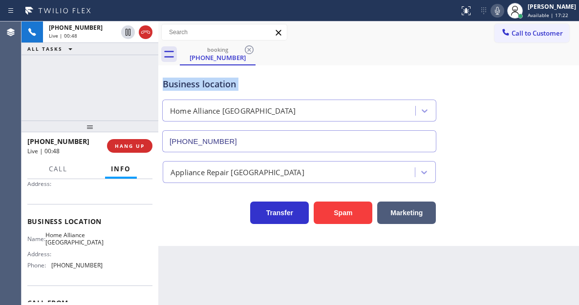
click at [201, 86] on div "Business location" at bounding box center [299, 84] width 273 height 13
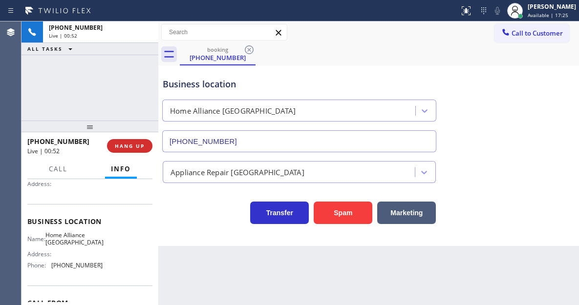
click at [146, 89] on div "[PHONE_NUMBER] Live | 00:52 ALL TASKS ALL TASKS ACTIVE TASKS TASKS IN WRAP UP" at bounding box center [90, 71] width 137 height 99
click at [146, 88] on div "[PHONE_NUMBER] Live | 00:52 ALL TASKS ALL TASKS ACTIVE TASKS TASKS IN WRAP UP" at bounding box center [90, 71] width 137 height 99
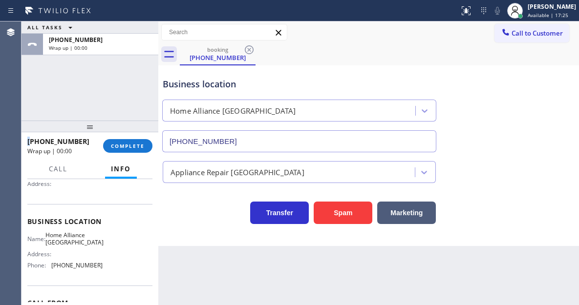
click at [146, 88] on div "ALL TASKS ALL TASKS ACTIVE TASKS TASKS IN WRAP UP [PHONE_NUMBER] Wrap up | 00:00" at bounding box center [90, 71] width 137 height 99
click at [134, 149] on span "COMPLETE" at bounding box center [128, 146] width 34 height 7
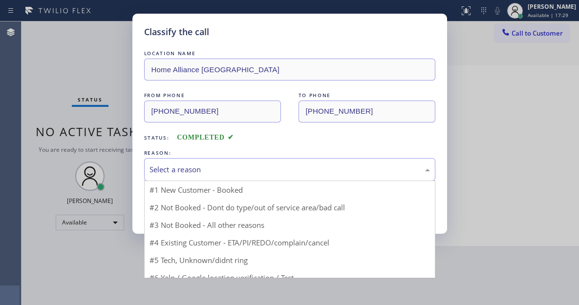
click at [226, 168] on div "Select a reason" at bounding box center [290, 169] width 281 height 11
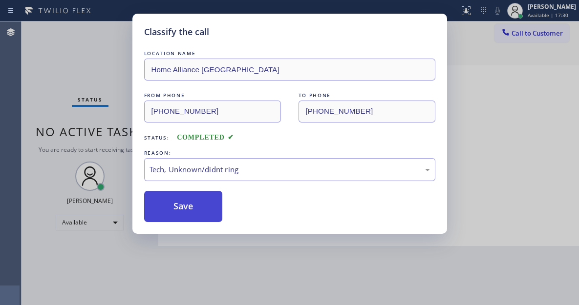
click at [201, 211] on button "Save" at bounding box center [183, 206] width 79 height 31
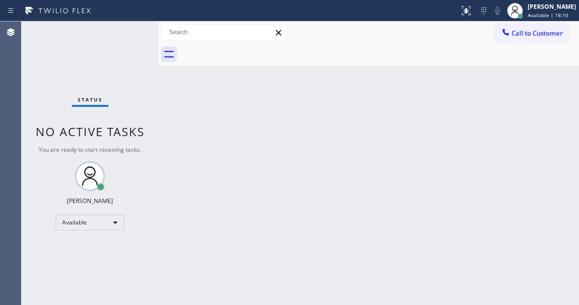
click at [537, 95] on div "Back to Dashboard Change Sender ID Customers Technicians Select a contact Outbo…" at bounding box center [368, 164] width 421 height 284
click at [129, 35] on div "Status No active tasks You are ready to start receiving tasks. [PERSON_NAME]" at bounding box center [90, 164] width 137 height 284
click at [546, 92] on div "Back to Dashboard Change Sender ID Customers Technicians Select a contact Outbo…" at bounding box center [368, 164] width 421 height 284
click at [136, 37] on div "Status No active tasks You are ready to start receiving tasks. [PERSON_NAME]" at bounding box center [90, 164] width 137 height 284
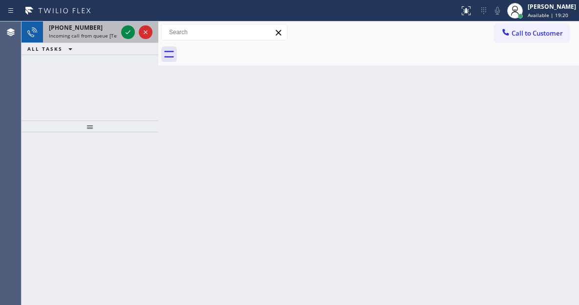
click at [128, 40] on div at bounding box center [136, 33] width 35 height 22
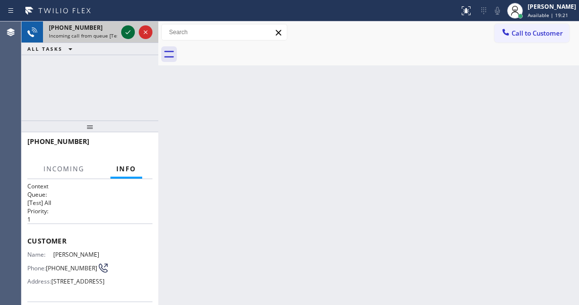
click at [126, 34] on icon at bounding box center [128, 32] width 12 height 12
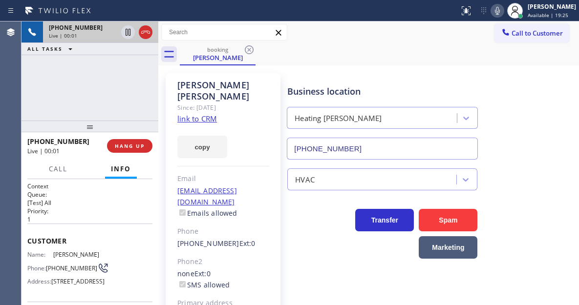
type input "[PHONE_NUMBER]"
click at [211, 114] on link "link to CRM" at bounding box center [197, 119] width 40 height 10
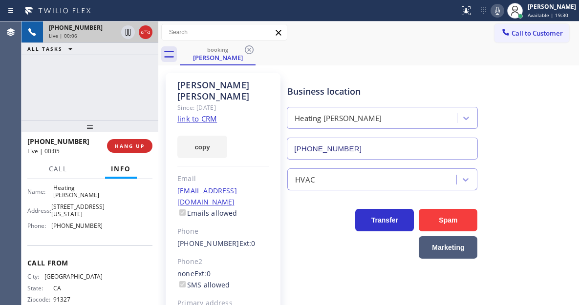
scroll to position [147, 0]
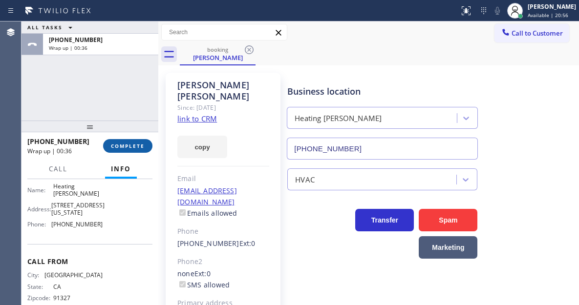
click at [126, 143] on span "COMPLETE" at bounding box center [128, 146] width 34 height 7
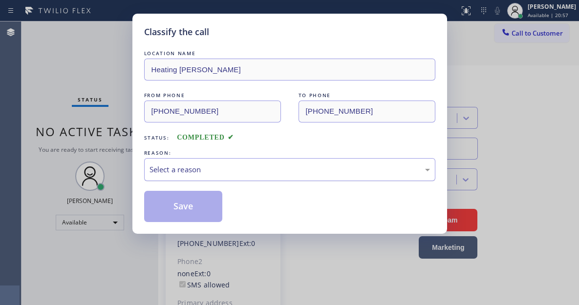
click at [262, 175] on div "Select a reason" at bounding box center [289, 169] width 291 height 23
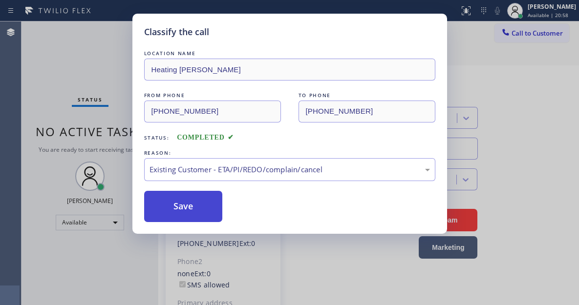
click at [195, 202] on button "Save" at bounding box center [183, 206] width 79 height 31
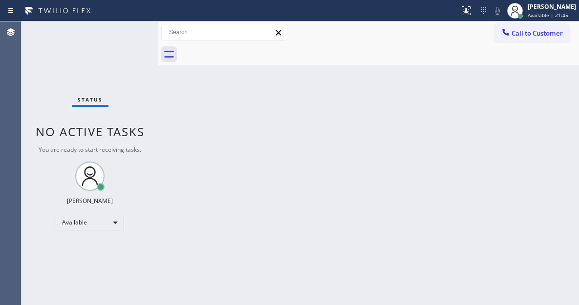
click at [115, 43] on div "Status No active tasks You are ready to start receiving tasks. [PERSON_NAME]" at bounding box center [90, 164] width 137 height 284
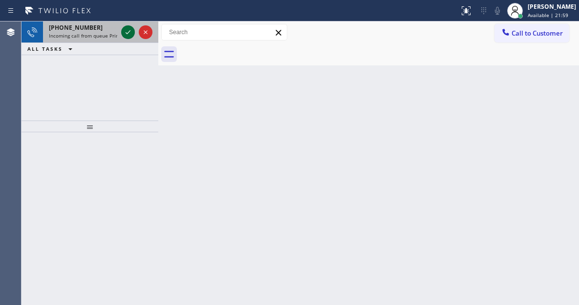
click at [125, 32] on icon at bounding box center [128, 32] width 12 height 12
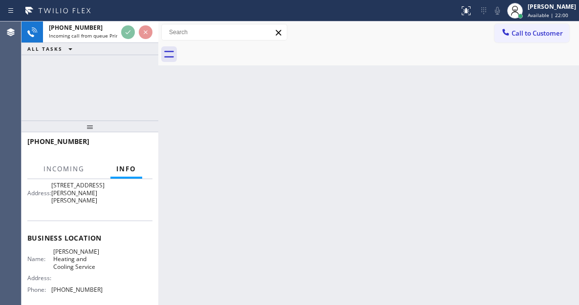
scroll to position [98, 0]
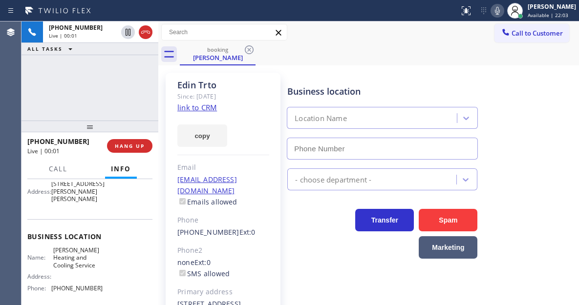
type input "[PHONE_NUMBER]"
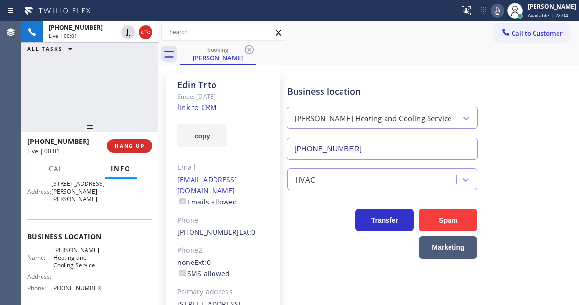
click at [201, 109] on link "link to CRM" at bounding box center [197, 108] width 40 height 10
click at [102, 94] on div "[PHONE_NUMBER] Live | 00:24 ALL TASKS ALL TASKS ACTIVE TASKS TASKS IN WRAP UP" at bounding box center [90, 71] width 137 height 99
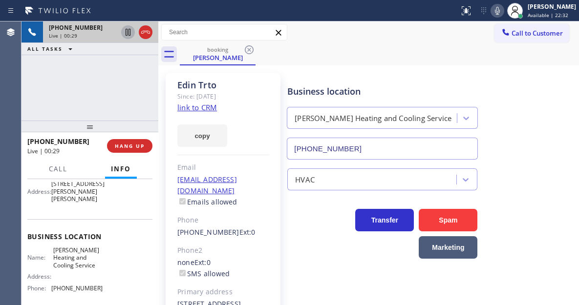
click at [129, 33] on icon at bounding box center [128, 32] width 5 height 7
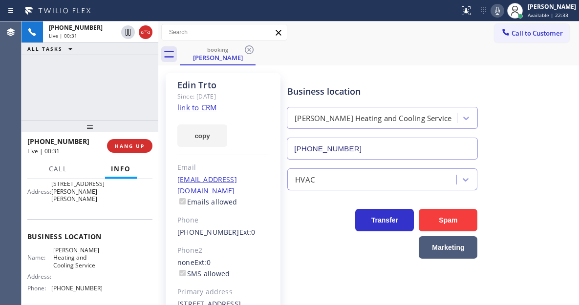
click at [503, 10] on icon at bounding box center [498, 11] width 12 height 12
click at [532, 73] on div "Business location [PERSON_NAME] Heating and Cooling Service [PHONE_NUMBER]" at bounding box center [430, 115] width 291 height 88
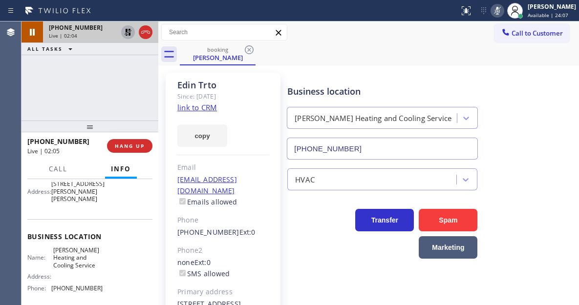
click at [124, 30] on icon at bounding box center [128, 32] width 12 height 12
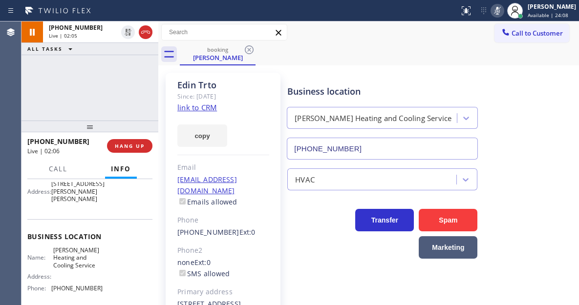
click at [501, 12] on rect at bounding box center [497, 9] width 7 height 7
drag, startPoint x: 543, startPoint y: 112, endPoint x: 428, endPoint y: 112, distance: 115.8
click at [543, 112] on div "Business location [PERSON_NAME] Heating and Cooling Service [PHONE_NUMBER]" at bounding box center [430, 115] width 291 height 88
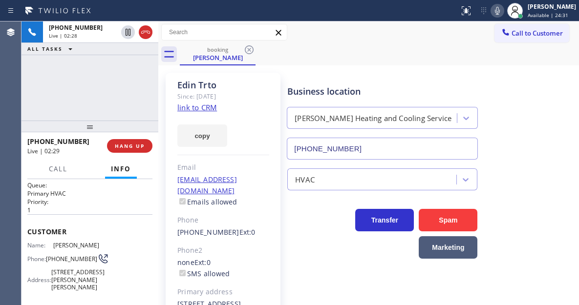
scroll to position [0, 0]
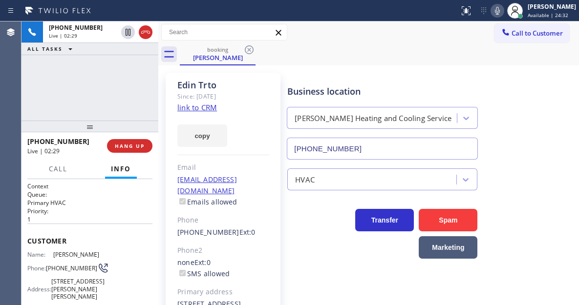
click at [70, 266] on span "[PHONE_NUMBER]" at bounding box center [71, 268] width 51 height 7
click at [556, 109] on div "Business location [PERSON_NAME] Heating and Cooling Service [PHONE_NUMBER]" at bounding box center [430, 115] width 291 height 88
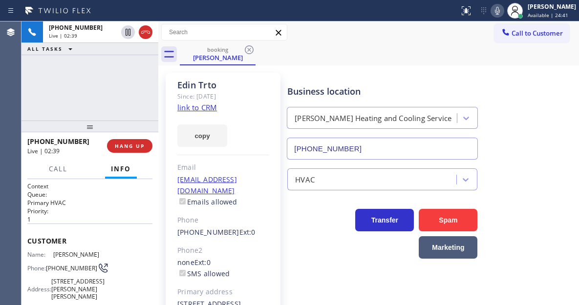
click at [75, 85] on div "[PHONE_NUMBER] Live | 02:39 ALL TASKS ALL TASKS ACTIVE TASKS TASKS IN WRAP UP" at bounding box center [90, 71] width 137 height 99
click at [112, 78] on div "[PHONE_NUMBER] Live | 02:41 ALL TASKS ALL TASKS ACTIVE TASKS TASKS IN WRAP UP" at bounding box center [90, 71] width 137 height 99
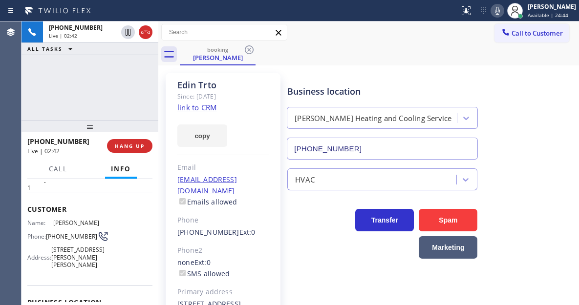
scroll to position [49, 0]
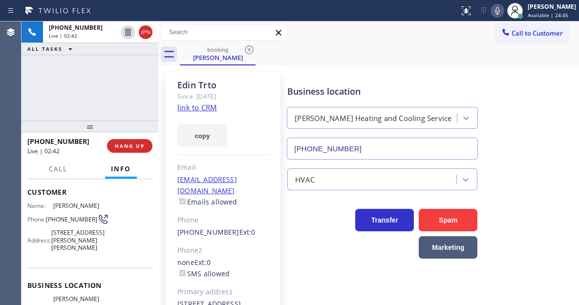
click at [125, 87] on div "[PHONE_NUMBER] Live | 02:42 ALL TASKS ALL TASKS ACTIVE TASKS TASKS IN WRAP UP" at bounding box center [90, 71] width 137 height 99
click at [135, 148] on span "HANG UP" at bounding box center [130, 146] width 30 height 7
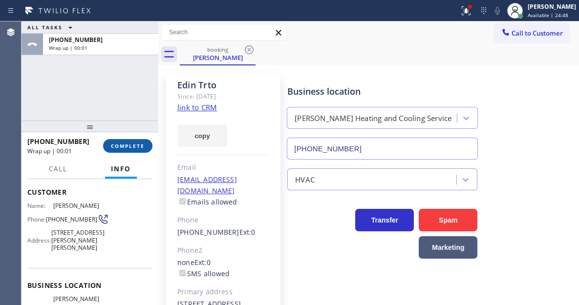
click at [135, 148] on span "COMPLETE" at bounding box center [128, 146] width 34 height 7
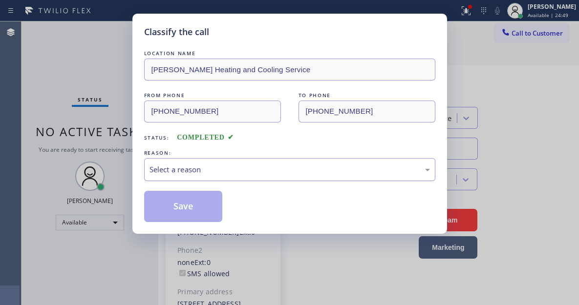
click at [227, 181] on div "Select a reason" at bounding box center [289, 169] width 291 height 23
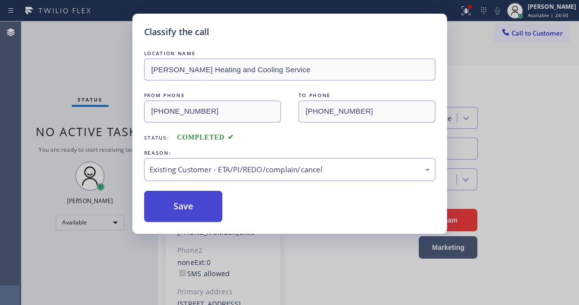
click at [205, 208] on button "Save" at bounding box center [183, 206] width 79 height 31
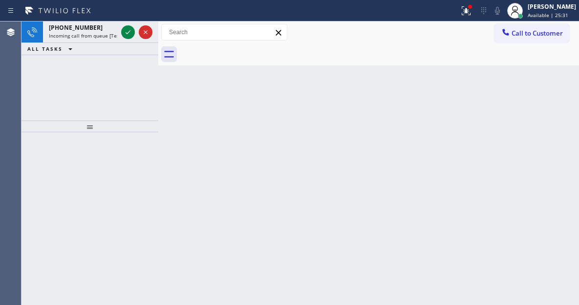
click at [524, 88] on div "Back to Dashboard Change Sender ID Customers Technicians Select a contact Outbo…" at bounding box center [368, 164] width 421 height 284
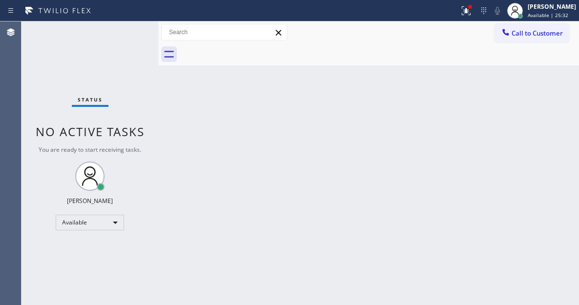
click at [126, 32] on div "Status No active tasks You are ready to start receiving tasks. [PERSON_NAME]" at bounding box center [90, 164] width 137 height 284
click at [539, 127] on div "Back to Dashboard Change Sender ID Customers Technicians Select a contact Outbo…" at bounding box center [368, 164] width 421 height 284
click at [472, 11] on icon at bounding box center [466, 11] width 12 height 12
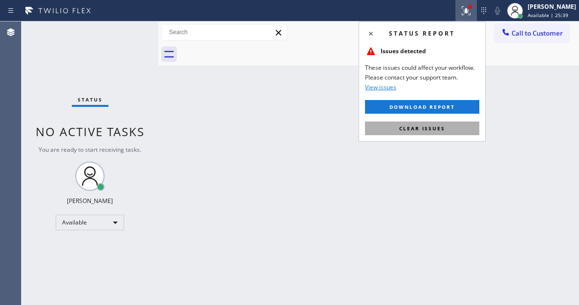
click at [448, 133] on button "Clear issues" at bounding box center [422, 129] width 114 height 14
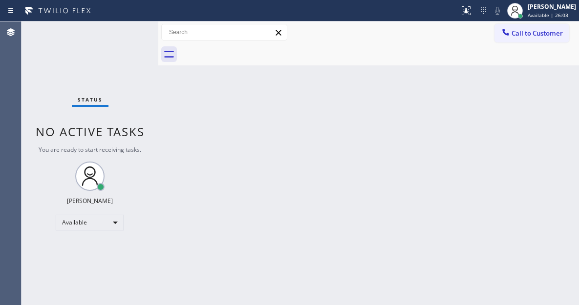
click at [551, 108] on div "Back to Dashboard Change Sender ID Customers Technicians Select a contact Outbo…" at bounding box center [368, 164] width 421 height 284
click at [132, 24] on div "Status No active tasks You are ready to start receiving tasks. [PERSON_NAME]" at bounding box center [90, 164] width 137 height 284
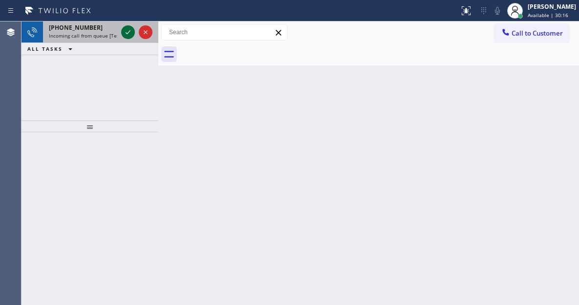
click at [125, 37] on icon at bounding box center [128, 32] width 12 height 12
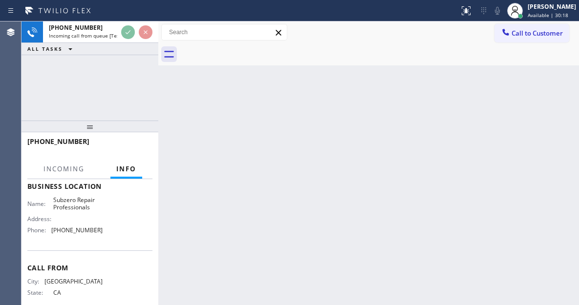
scroll to position [147, 0]
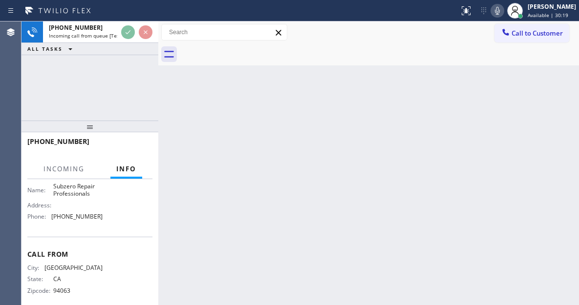
click at [81, 194] on span "Subzero Repair Professionals" at bounding box center [77, 190] width 49 height 15
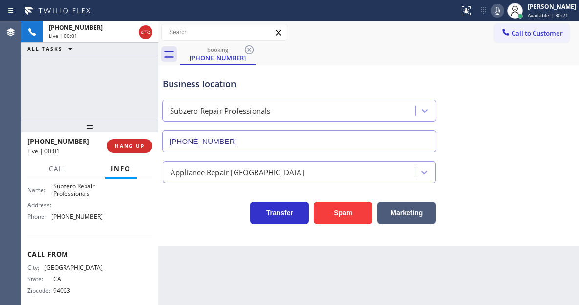
type input "[PHONE_NUMBER]"
click at [76, 195] on span "Subzero Repair Professionals" at bounding box center [77, 190] width 49 height 15
click at [76, 194] on span "Subzero Repair Professionals" at bounding box center [77, 190] width 49 height 15
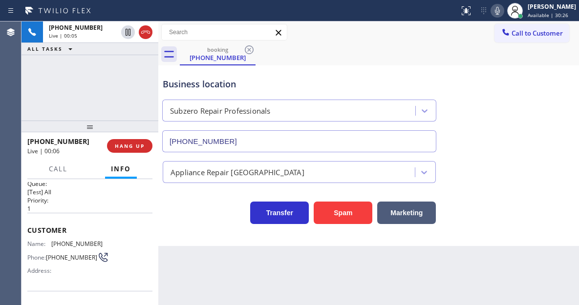
scroll to position [0, 0]
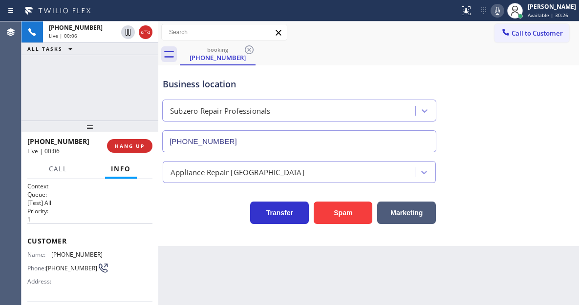
click at [63, 256] on span "[PHONE_NUMBER]" at bounding box center [76, 254] width 51 height 7
click at [217, 263] on div "Back to Dashboard Change Sender ID Customers Technicians Select a contact Outbo…" at bounding box center [368, 164] width 421 height 284
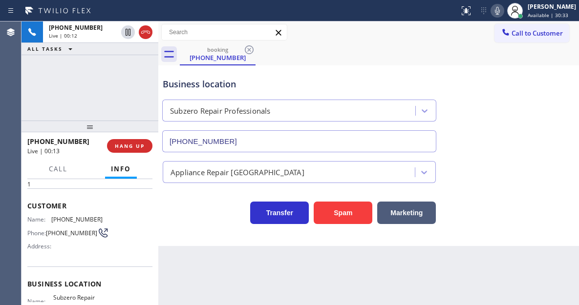
scroll to position [49, 0]
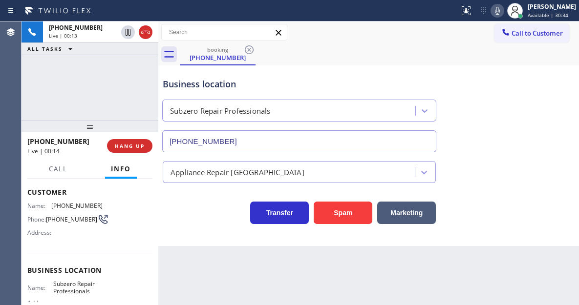
click at [60, 296] on span "Subzero Repair Professionals" at bounding box center [77, 288] width 49 height 15
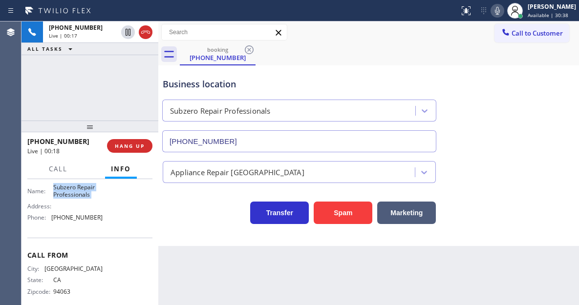
scroll to position [147, 0]
click at [76, 219] on span "[PHONE_NUMBER]" at bounding box center [76, 216] width 51 height 7
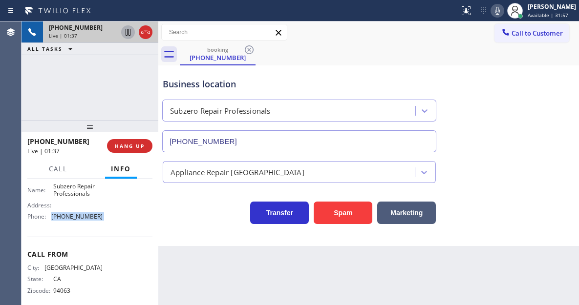
click at [128, 34] on icon at bounding box center [128, 32] width 5 height 7
click at [131, 33] on icon at bounding box center [128, 32] width 12 height 12
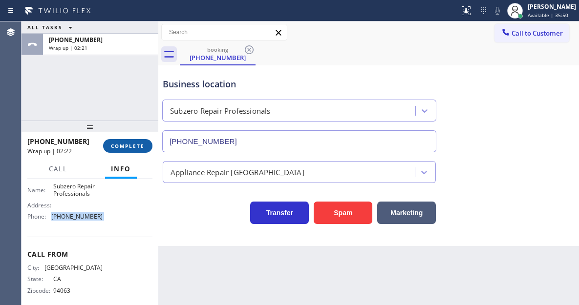
click at [142, 150] on button "COMPLETE" at bounding box center [127, 146] width 49 height 14
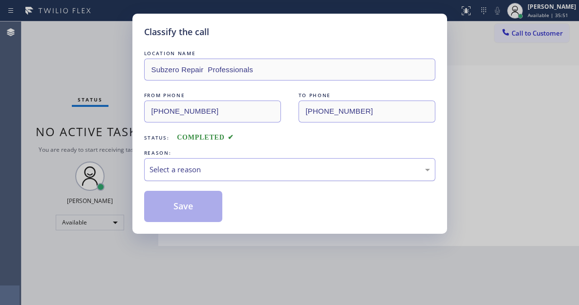
click at [236, 165] on div "Select a reason" at bounding box center [290, 169] width 281 height 11
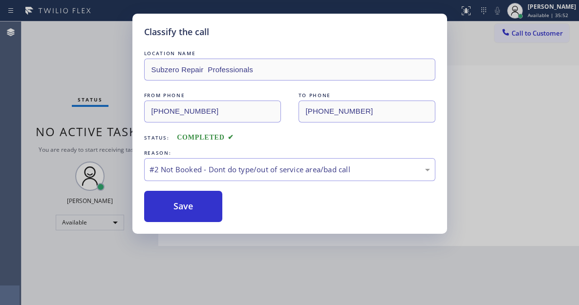
click at [203, 211] on button "Save" at bounding box center [183, 206] width 79 height 31
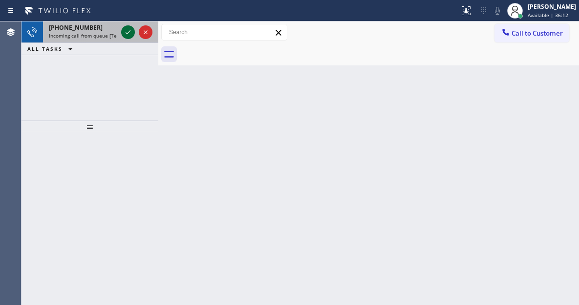
click at [125, 34] on icon at bounding box center [128, 32] width 12 height 12
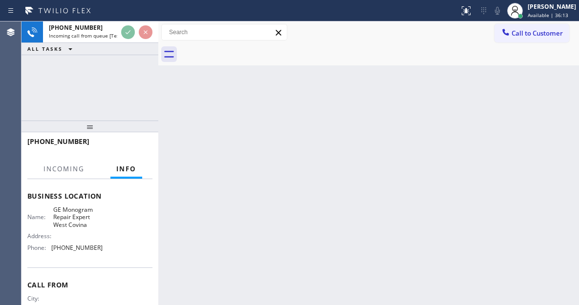
scroll to position [147, 0]
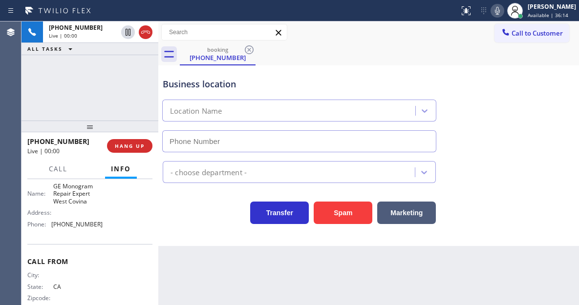
click at [92, 198] on span "GE Monogram Repair Expert West Covina" at bounding box center [77, 194] width 49 height 22
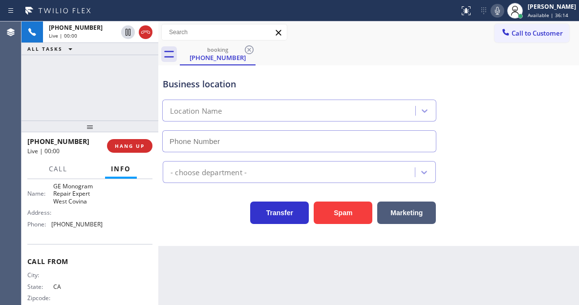
type input "[PHONE_NUMBER]"
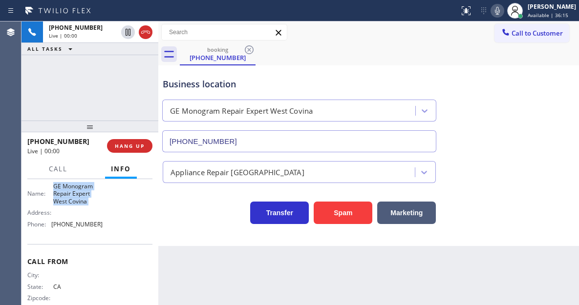
click at [92, 198] on span "GE Monogram Repair Expert West Covina" at bounding box center [77, 194] width 49 height 22
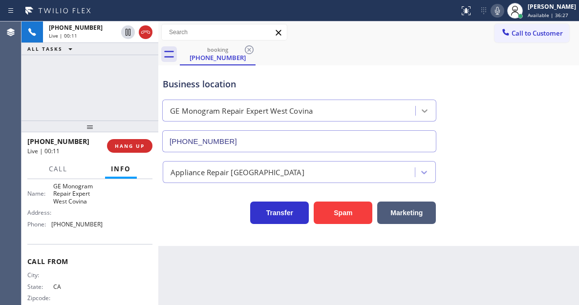
drag, startPoint x: 559, startPoint y: 137, endPoint x: 425, endPoint y: 116, distance: 135.5
click at [559, 137] on div "Business location GE Monogram Repair Expert [GEOGRAPHIC_DATA] [PHONE_NUMBER]" at bounding box center [369, 108] width 416 height 88
click at [533, 125] on div "Business location GE Monogram Repair Expert [GEOGRAPHIC_DATA] [PHONE_NUMBER]" at bounding box center [369, 108] width 416 height 88
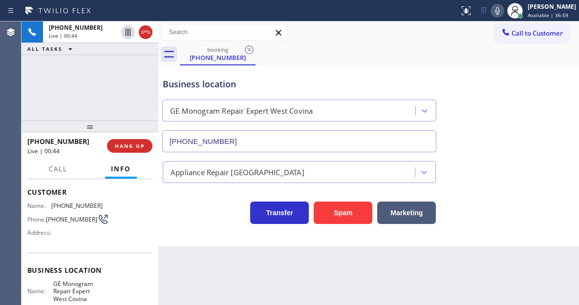
click at [58, 216] on span "[PHONE_NUMBER]" at bounding box center [71, 219] width 51 height 7
click at [216, 265] on div "Back to Dashboard Change Sender ID Customers Technicians Select a contact Outbo…" at bounding box center [368, 164] width 421 height 284
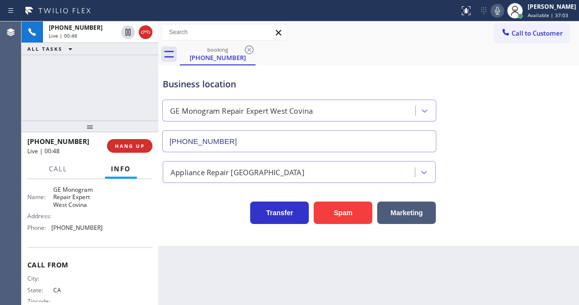
scroll to position [147, 0]
click at [71, 195] on span "GE Monogram Repair Expert West Covina" at bounding box center [77, 194] width 49 height 22
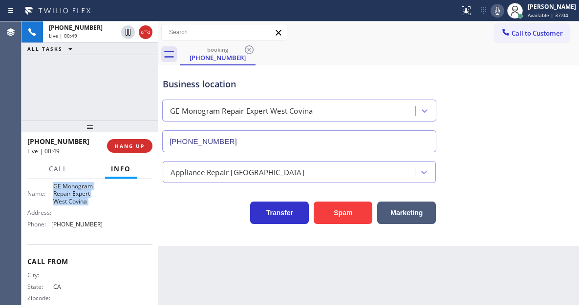
click at [71, 195] on span "GE Monogram Repair Expert West Covina" at bounding box center [77, 194] width 49 height 22
click at [84, 223] on div "Name: GE Monogram Repair Expert West Covina Address: Phone: [PHONE_NUMBER]" at bounding box center [64, 207] width 75 height 49
click at [287, 80] on div "Business location" at bounding box center [299, 84] width 273 height 13
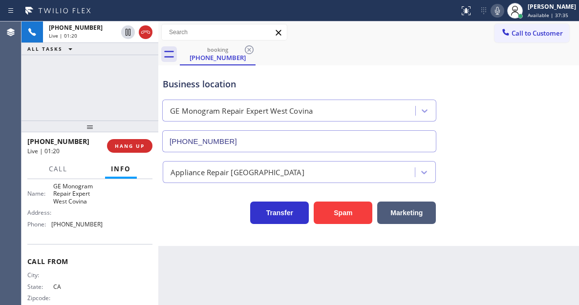
click at [297, 65] on div "Business location GE Monogram Repair Expert [GEOGRAPHIC_DATA] [PHONE_NUMBER]" at bounding box center [369, 108] width 416 height 88
click at [94, 90] on div "[PHONE_NUMBER] Live | 02:07 ALL TASKS ALL TASKS ACTIVE TASKS TASKS IN WRAP UP" at bounding box center [90, 71] width 137 height 99
click at [103, 73] on div "[PHONE_NUMBER] Live | 04:07 ALL TASKS ALL TASKS ACTIVE TASKS TASKS IN WRAP UP" at bounding box center [90, 71] width 137 height 99
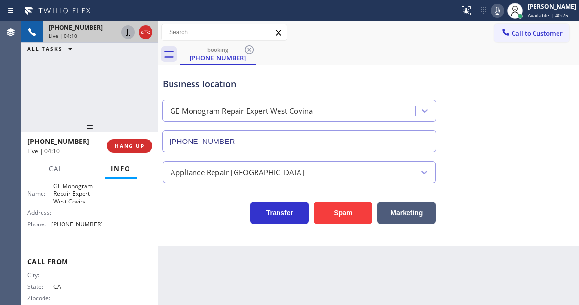
click at [129, 29] on icon at bounding box center [128, 32] width 12 height 12
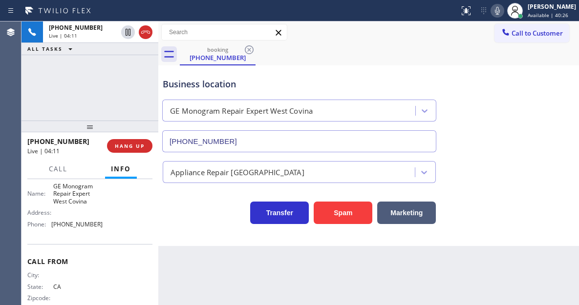
click at [503, 14] on icon at bounding box center [498, 11] width 12 height 12
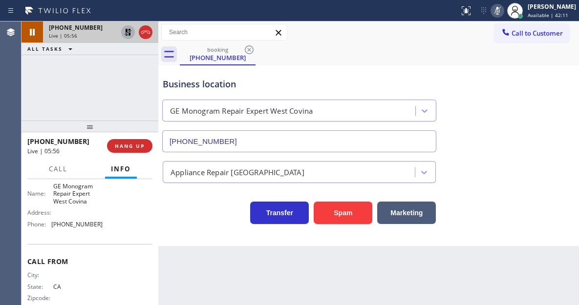
click at [124, 35] on icon at bounding box center [128, 32] width 12 height 12
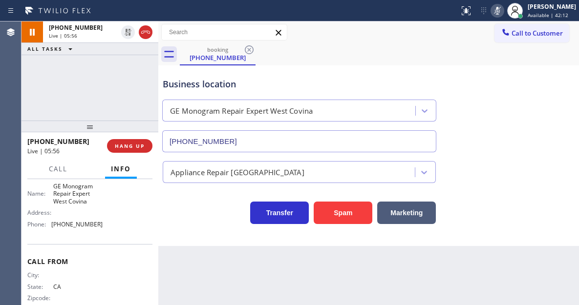
click at [502, 13] on icon at bounding box center [498, 11] width 12 height 12
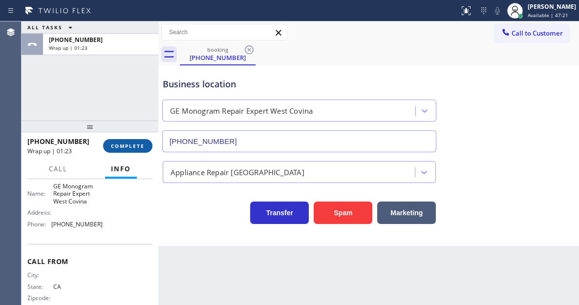
click at [128, 146] on span "COMPLETE" at bounding box center [128, 146] width 34 height 7
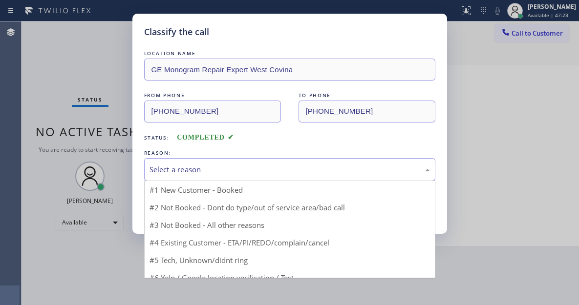
click at [206, 169] on div "Select a reason" at bounding box center [290, 169] width 281 height 11
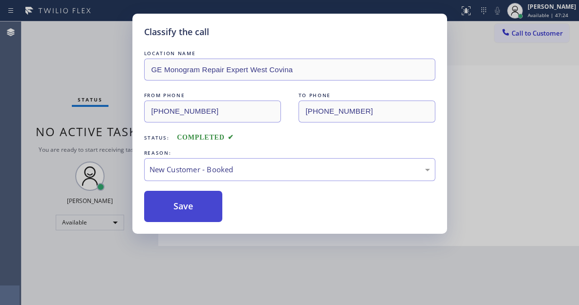
click at [204, 209] on button "Save" at bounding box center [183, 206] width 79 height 31
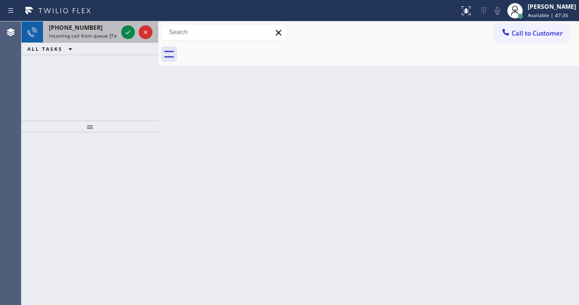
click at [103, 36] on span "Incoming call from queue [Test] All" at bounding box center [89, 35] width 81 height 7
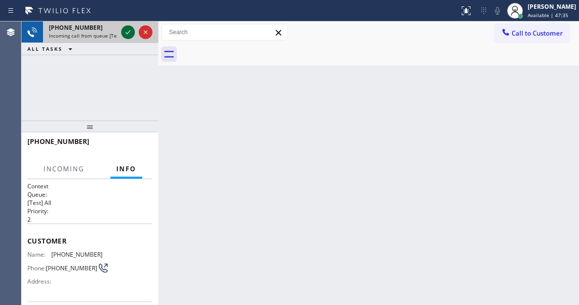
click at [128, 35] on icon at bounding box center [128, 32] width 12 height 12
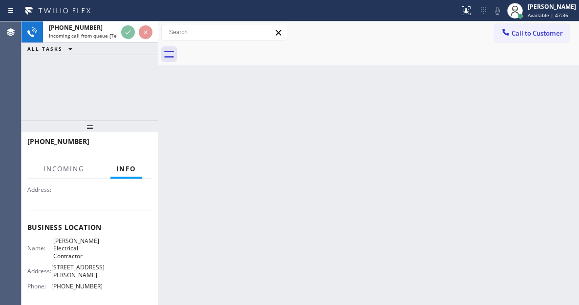
scroll to position [98, 0]
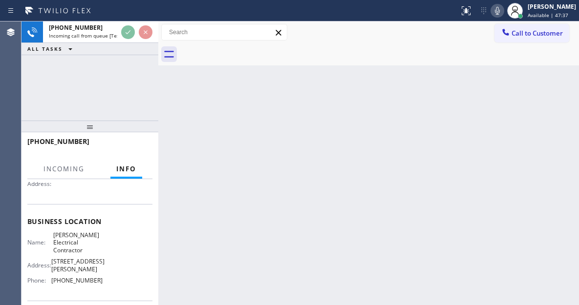
click at [74, 241] on span "[PERSON_NAME] Electrical Contractor" at bounding box center [77, 243] width 49 height 22
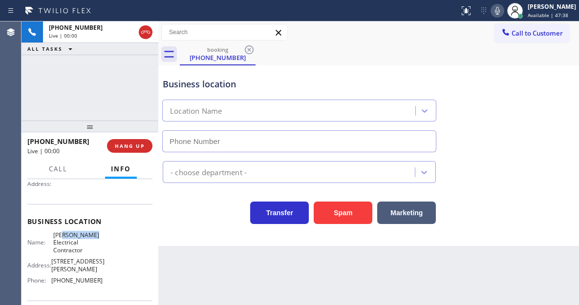
click at [74, 241] on span "[PERSON_NAME] Electrical Contractor" at bounding box center [77, 243] width 49 height 22
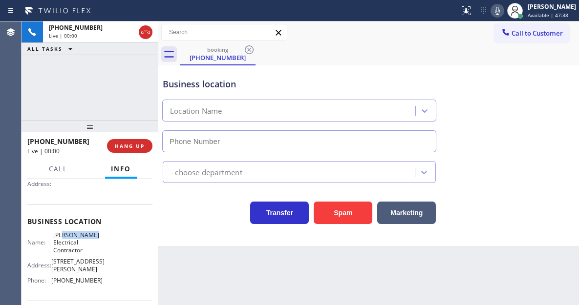
click at [74, 241] on span "[PERSON_NAME] Electrical Contractor" at bounding box center [77, 243] width 49 height 22
type input "[PHONE_NUMBER]"
click at [74, 241] on span "[PERSON_NAME] Electrical Contractor" at bounding box center [77, 243] width 49 height 22
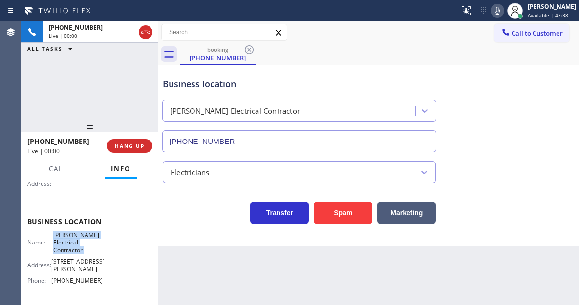
click at [74, 241] on span "[PERSON_NAME] Electrical Contractor" at bounding box center [77, 243] width 49 height 22
click at [85, 245] on span "[PERSON_NAME] Electrical Contractor" at bounding box center [77, 243] width 49 height 22
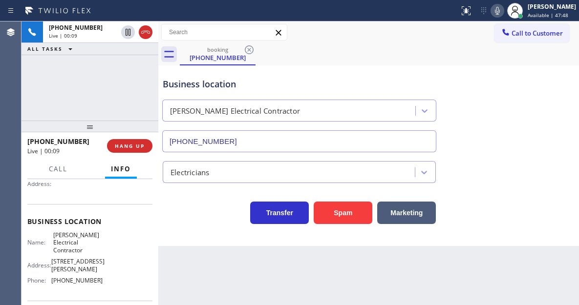
click at [85, 245] on span "[PERSON_NAME] Electrical Contractor" at bounding box center [77, 243] width 49 height 22
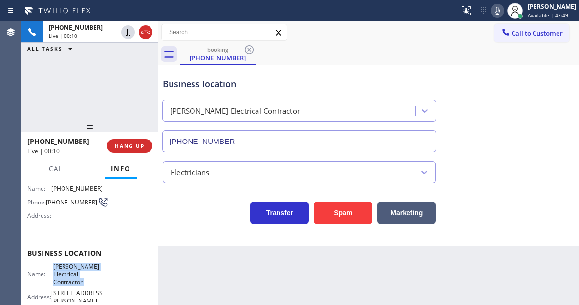
scroll to position [49, 0]
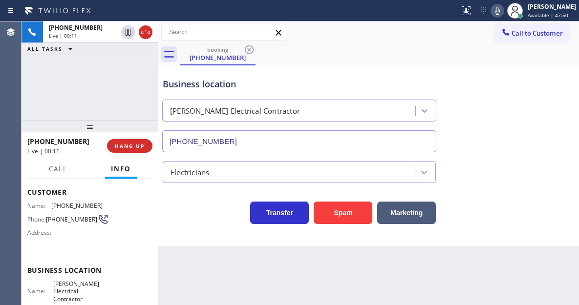
click at [63, 218] on span "[PHONE_NUMBER]" at bounding box center [71, 219] width 51 height 7
click at [163, 260] on div "Back to Dashboard Change Sender ID Customers Technicians Select a contact Outbo…" at bounding box center [368, 164] width 421 height 284
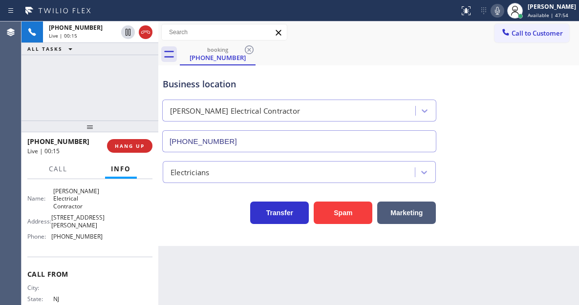
scroll to position [84, 0]
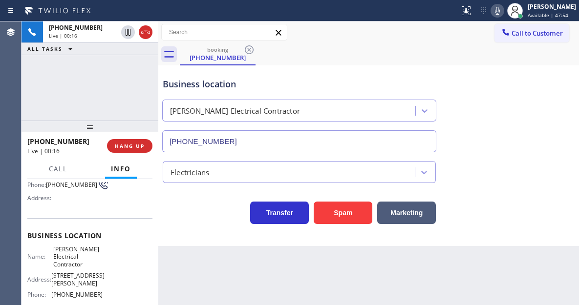
click at [70, 256] on span "[PERSON_NAME] Electrical Contractor" at bounding box center [77, 257] width 49 height 22
drag, startPoint x: 525, startPoint y: 148, endPoint x: 458, endPoint y: 155, distance: 66.8
click at [525, 148] on div "Business location [PERSON_NAME] Electrical Contractor [PHONE_NUMBER]" at bounding box center [369, 108] width 416 height 88
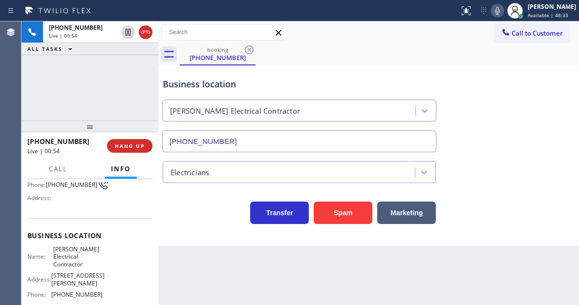
scroll to position [132, 0]
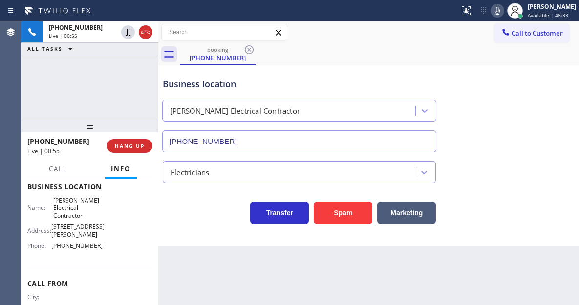
click at [83, 254] on div "Name: [PERSON_NAME] Electrical Contractor Address: [STREET_ADDRESS][PERSON_NAME…" at bounding box center [64, 225] width 75 height 57
click at [194, 90] on div "Business location" at bounding box center [299, 84] width 273 height 13
click at [194, 86] on div "Business location" at bounding box center [299, 84] width 273 height 13
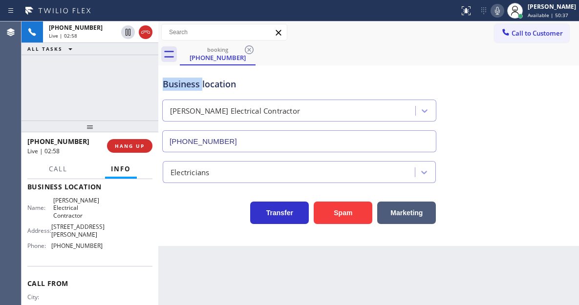
click at [194, 86] on div "Business location" at bounding box center [299, 84] width 273 height 13
click at [149, 84] on div "[PHONE_NUMBER] Live | 03:33 ALL TASKS ALL TASKS ACTIVE TASKS TASKS IN WRAP UP" at bounding box center [90, 71] width 137 height 99
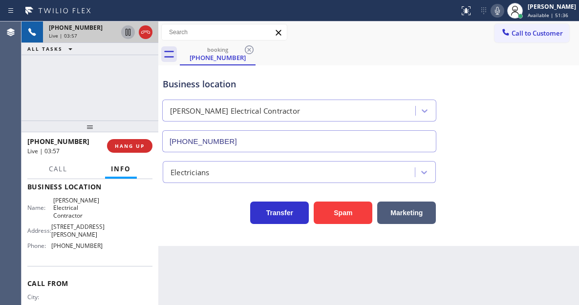
click at [124, 35] on icon at bounding box center [128, 32] width 12 height 12
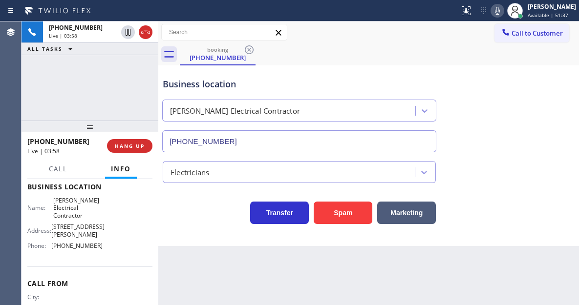
click at [500, 10] on icon at bounding box center [498, 11] width 12 height 12
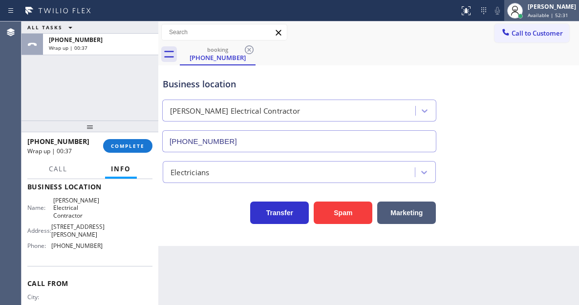
click at [548, 9] on div "[PERSON_NAME]" at bounding box center [552, 6] width 48 height 8
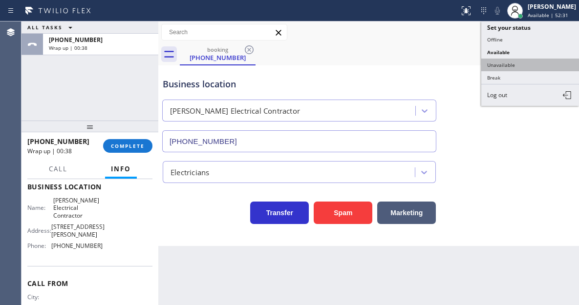
click at [517, 66] on button "Unavailable" at bounding box center [530, 65] width 98 height 13
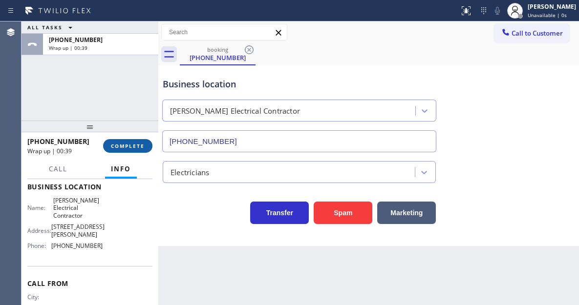
click at [133, 144] on span "COMPLETE" at bounding box center [128, 146] width 34 height 7
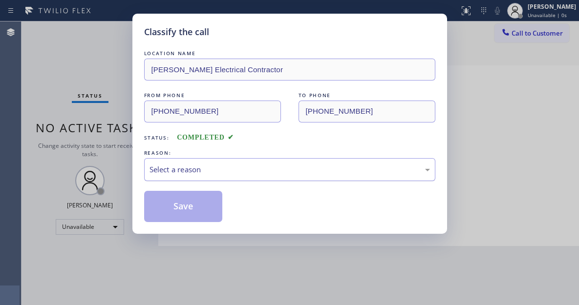
click at [207, 166] on div "Select a reason" at bounding box center [290, 169] width 281 height 11
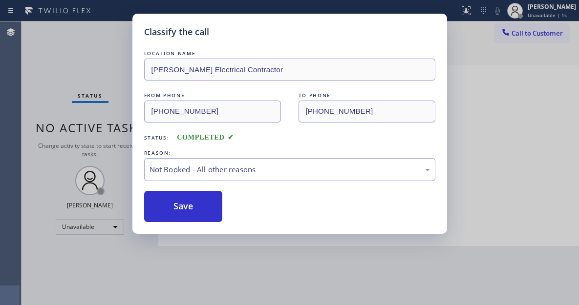
click at [198, 207] on button "Save" at bounding box center [183, 206] width 79 height 31
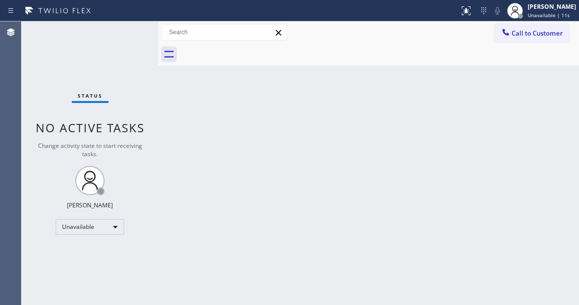
click at [559, 99] on div "Back to Dashboard Change Sender ID Customers Technicians Select a contact Outbo…" at bounding box center [368, 164] width 421 height 284
click at [518, 23] on div "Call to Customer Outbound call Location [GEOGRAPHIC_DATA] Appliance Repair Your…" at bounding box center [368, 33] width 421 height 22
click at [519, 33] on span "Call to Customer" at bounding box center [537, 33] width 51 height 9
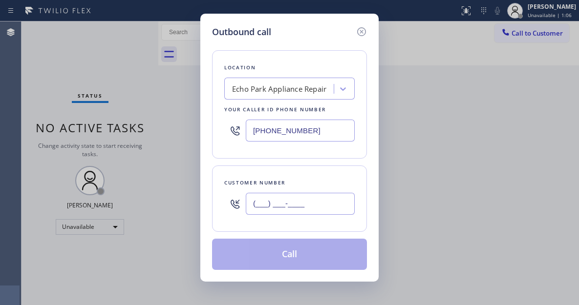
click at [332, 202] on input "(___) ___-____" at bounding box center [300, 204] width 109 height 22
paste input "551) 293-6000"
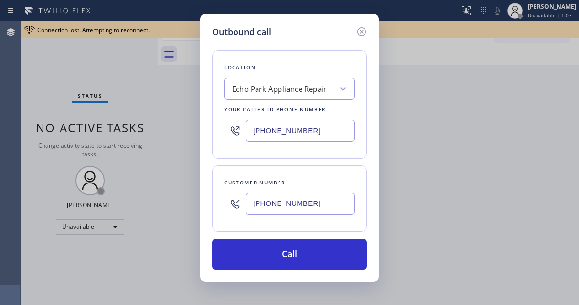
type input "[PHONE_NUMBER]"
click at [306, 131] on input "[PHONE_NUMBER]" at bounding box center [300, 131] width 109 height 22
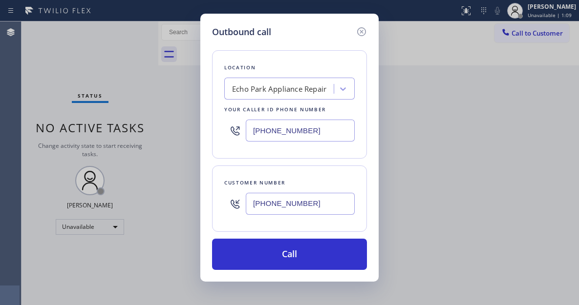
click at [306, 131] on input "[PHONE_NUMBER]" at bounding box center [300, 131] width 109 height 22
paste input "848) 281-0170"
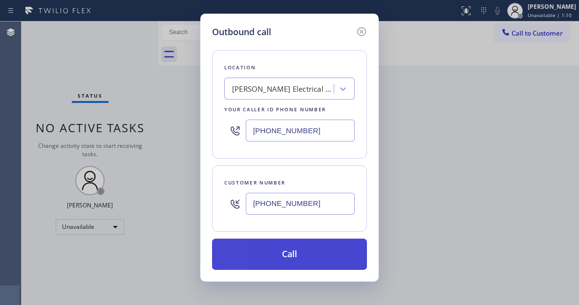
type input "[PHONE_NUMBER]"
click at [301, 248] on button "Call" at bounding box center [289, 254] width 155 height 31
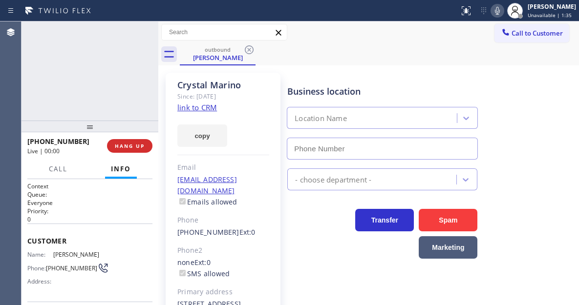
type input "[PHONE_NUMBER]"
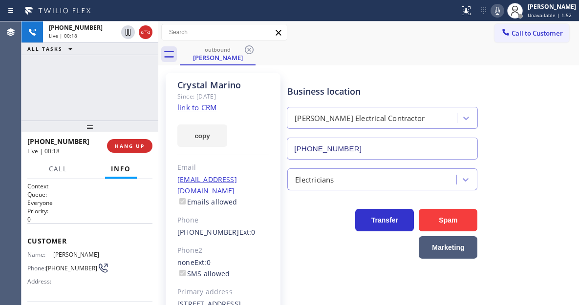
click at [120, 73] on div "[PHONE_NUMBER] Live | 00:18 ALL TASKS ALL TASKS ACTIVE TASKS TASKS IN WRAP UP" at bounding box center [90, 71] width 137 height 99
click at [139, 142] on button "HANG UP" at bounding box center [129, 146] width 45 height 14
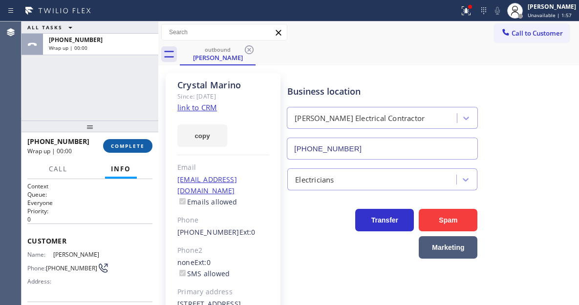
click at [139, 142] on button "COMPLETE" at bounding box center [127, 146] width 49 height 14
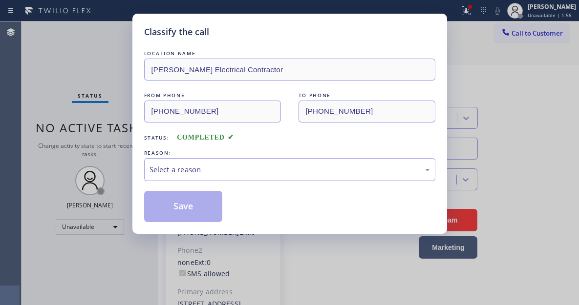
click at [139, 142] on div "Classify the call LOCATION NAME [PERSON_NAME] Electrical Contractor FROM PHONE …" at bounding box center [289, 124] width 315 height 220
click at [167, 171] on div "Select a reason" at bounding box center [290, 169] width 281 height 11
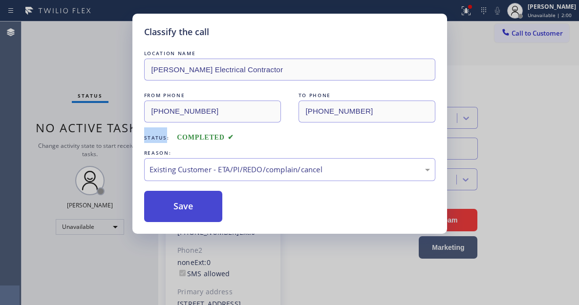
click at [204, 210] on button "Save" at bounding box center [183, 206] width 79 height 31
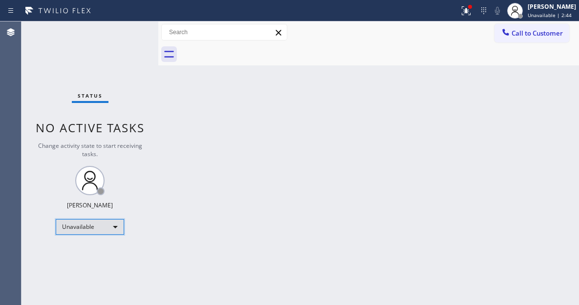
click at [107, 230] on div "Unavailable" at bounding box center [90, 227] width 68 height 16
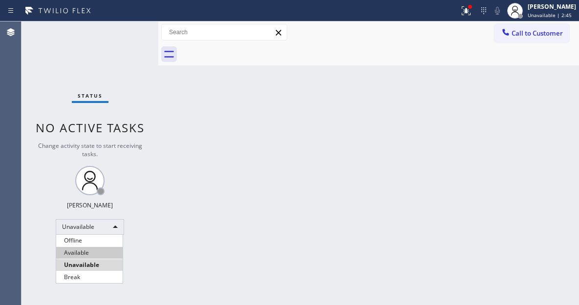
click at [98, 253] on li "Available" at bounding box center [89, 253] width 66 height 12
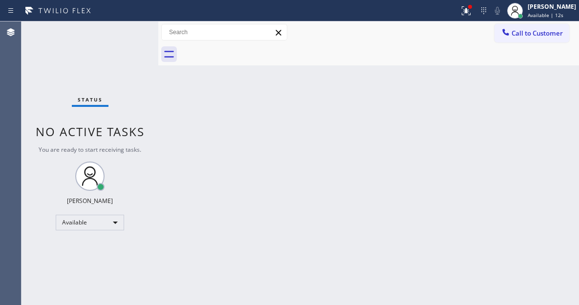
click at [530, 105] on div "Back to Dashboard Change Sender ID Customers Technicians Select a contact Outbo…" at bounding box center [368, 164] width 421 height 284
click at [133, 33] on div "Status No active tasks You are ready to start receiving tasks. [PERSON_NAME]" at bounding box center [90, 164] width 137 height 284
click at [133, 34] on div "Status No active tasks You are ready to start receiving tasks. [PERSON_NAME]" at bounding box center [90, 164] width 137 height 284
click at [477, 18] on button at bounding box center [466, 11] width 22 height 22
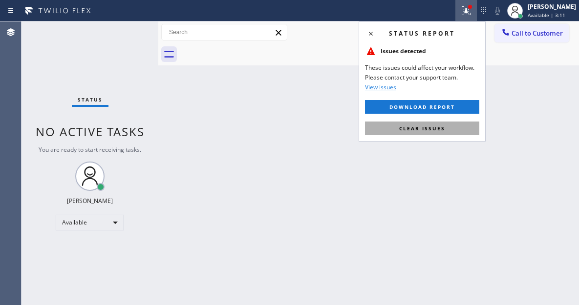
click at [439, 127] on span "Clear issues" at bounding box center [422, 128] width 46 height 7
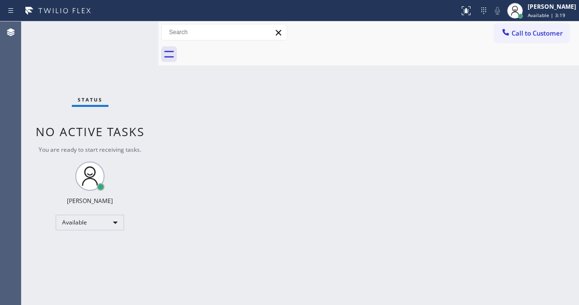
click at [129, 33] on div "Status No active tasks You are ready to start receiving tasks. [PERSON_NAME]" at bounding box center [90, 164] width 137 height 284
click at [524, 89] on div "Back to Dashboard Change Sender ID Customers Technicians Select a contact Outbo…" at bounding box center [368, 164] width 421 height 284
click at [129, 26] on div "Status No active tasks You are ready to start receiving tasks. [PERSON_NAME]" at bounding box center [90, 164] width 137 height 284
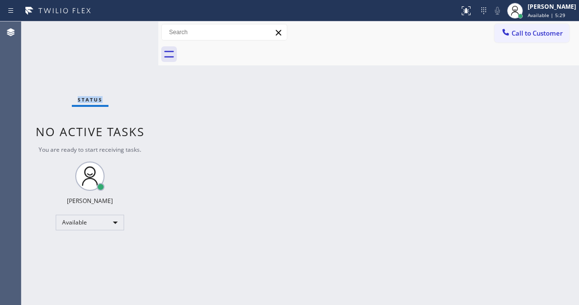
click at [129, 26] on div "Status No active tasks You are ready to start receiving tasks. [PERSON_NAME]" at bounding box center [90, 164] width 137 height 284
click at [522, 78] on div "Back to Dashboard Change Sender ID Customers Technicians Select a contact Outbo…" at bounding box center [368, 164] width 421 height 284
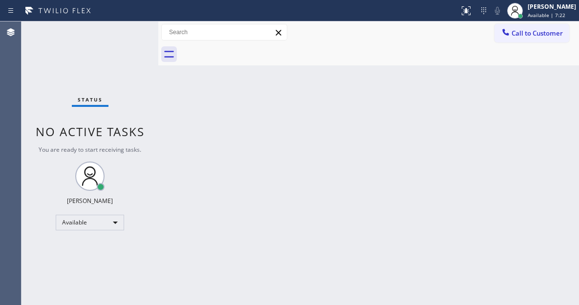
click at [135, 30] on div "Status No active tasks You are ready to start receiving tasks. [PERSON_NAME]" at bounding box center [90, 164] width 137 height 284
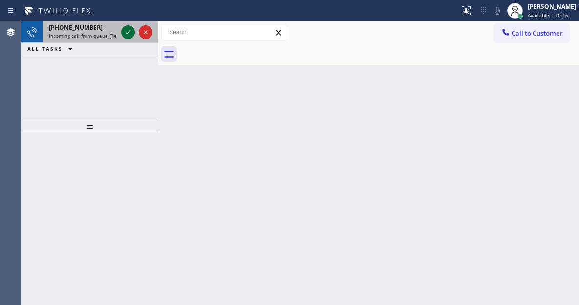
click at [124, 31] on icon at bounding box center [128, 32] width 12 height 12
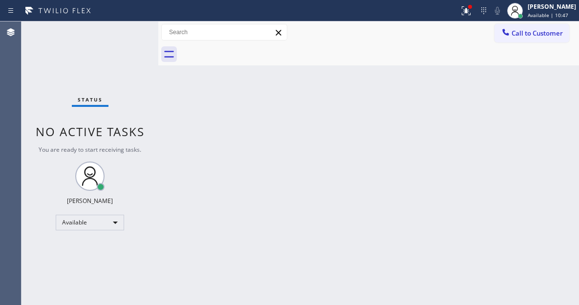
click at [118, 23] on div "Status No active tasks You are ready to start receiving tasks. [PERSON_NAME]" at bounding box center [90, 164] width 137 height 284
click at [470, 10] on icon at bounding box center [466, 11] width 12 height 12
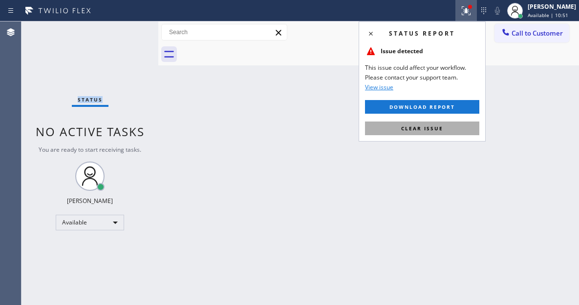
click at [449, 126] on button "Clear issue" at bounding box center [422, 129] width 114 height 14
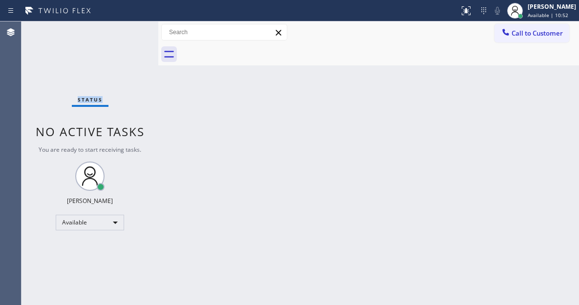
click at [128, 28] on div "Status No active tasks You are ready to start receiving tasks. [PERSON_NAME]" at bounding box center [90, 164] width 137 height 284
click at [130, 29] on div "Status No active tasks You are ready to start receiving tasks. [PERSON_NAME]" at bounding box center [90, 164] width 137 height 284
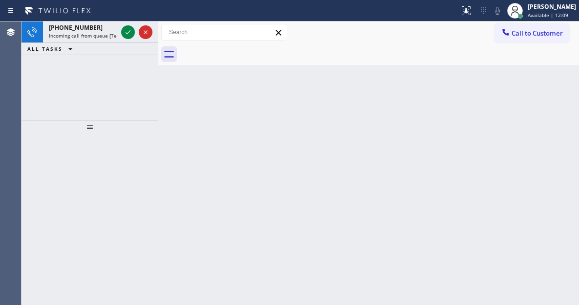
click at [130, 29] on icon at bounding box center [128, 32] width 12 height 12
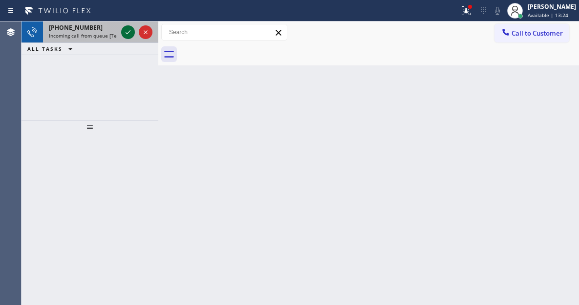
click at [130, 29] on icon at bounding box center [128, 32] width 12 height 12
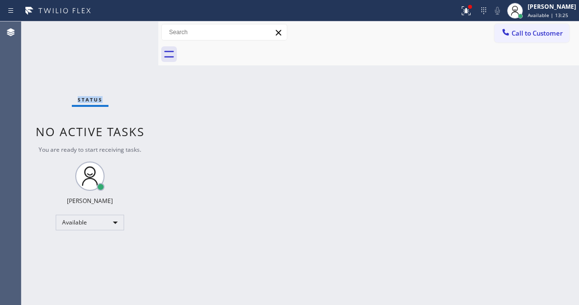
click at [130, 29] on div "Status No active tasks You are ready to start receiving tasks. [PERSON_NAME]" at bounding box center [90, 164] width 137 height 284
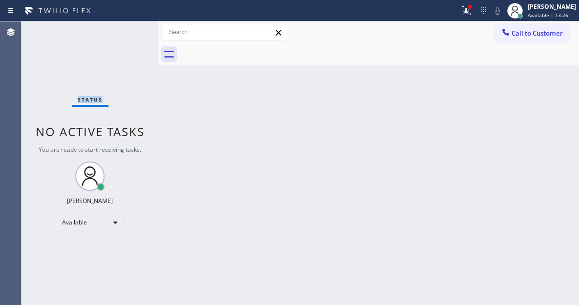
click at [130, 29] on div "Status No active tasks You are ready to start receiving tasks. [PERSON_NAME]" at bounding box center [90, 164] width 137 height 284
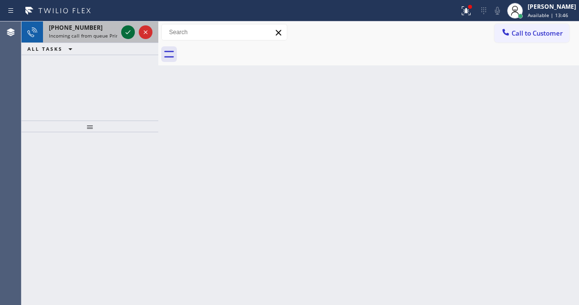
click at [130, 29] on icon at bounding box center [128, 32] width 12 height 12
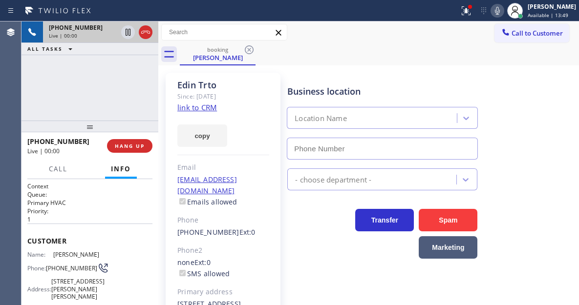
type input "[PHONE_NUMBER]"
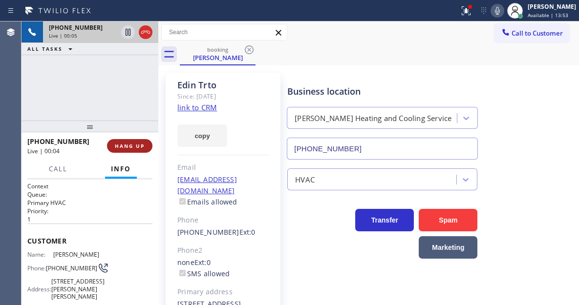
click at [142, 141] on button "HANG UP" at bounding box center [129, 146] width 45 height 14
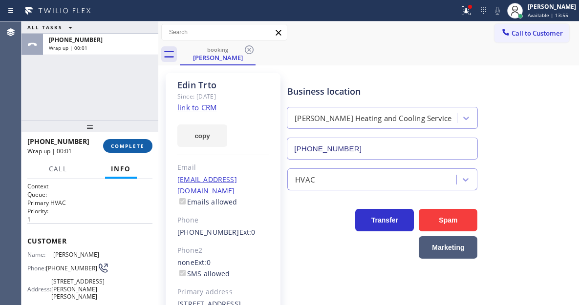
click at [142, 141] on button "COMPLETE" at bounding box center [127, 146] width 49 height 14
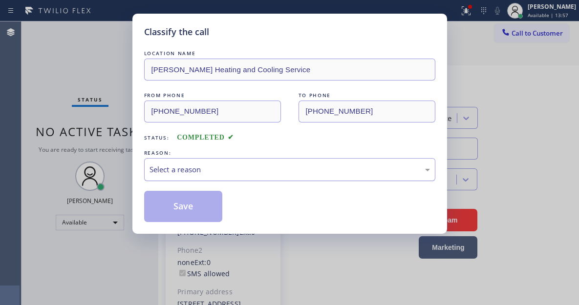
click at [191, 173] on div "Select a reason" at bounding box center [290, 169] width 281 height 11
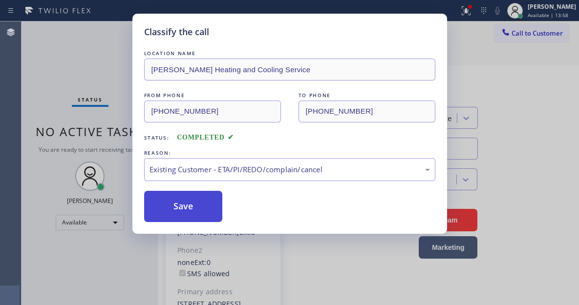
click at [192, 210] on button "Save" at bounding box center [183, 206] width 79 height 31
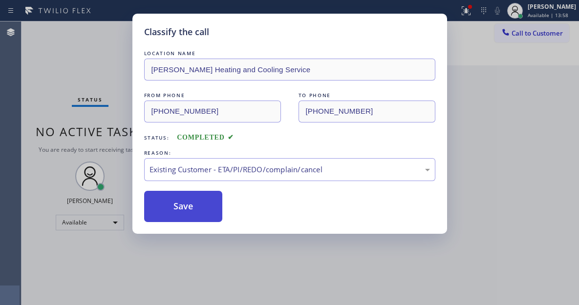
click at [192, 210] on button "Save" at bounding box center [183, 206] width 79 height 31
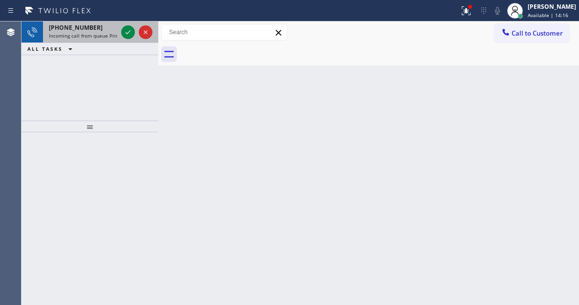
click at [83, 31] on span "[PHONE_NUMBER]" at bounding box center [76, 27] width 54 height 8
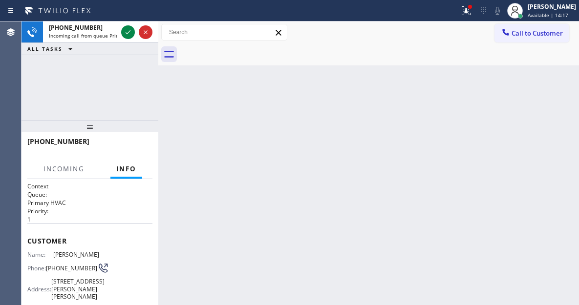
scroll to position [147, 0]
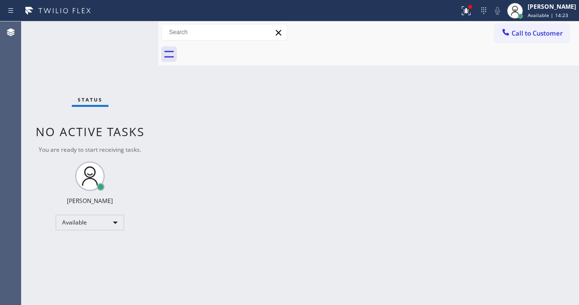
click at [542, 94] on div "Back to Dashboard Change Sender ID Customers Technicians Select a contact Outbo…" at bounding box center [368, 164] width 421 height 284
click at [531, 122] on div "Back to Dashboard Change Sender ID Customers Technicians Select a contact Outbo…" at bounding box center [368, 164] width 421 height 284
click at [126, 30] on div "Status No active tasks You are ready to start receiving tasks. [PERSON_NAME]" at bounding box center [90, 164] width 137 height 284
click at [526, 8] on div at bounding box center [515, 11] width 22 height 22
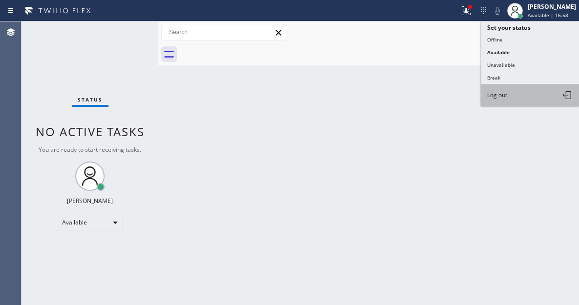
click at [522, 100] on button "Log out" at bounding box center [530, 96] width 98 height 22
